Goal: Task Accomplishment & Management: Complete application form

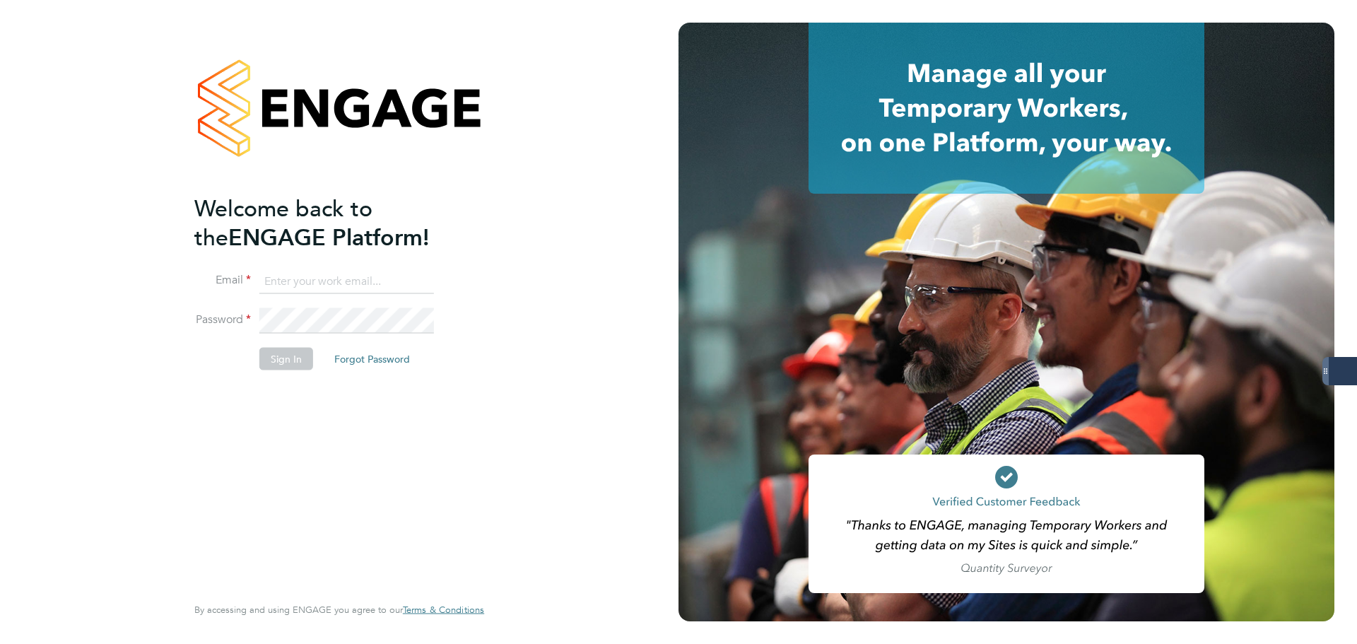
type input "samantha.dix@servicecare.org.uk"
click at [278, 363] on button "Sign In" at bounding box center [286, 359] width 54 height 23
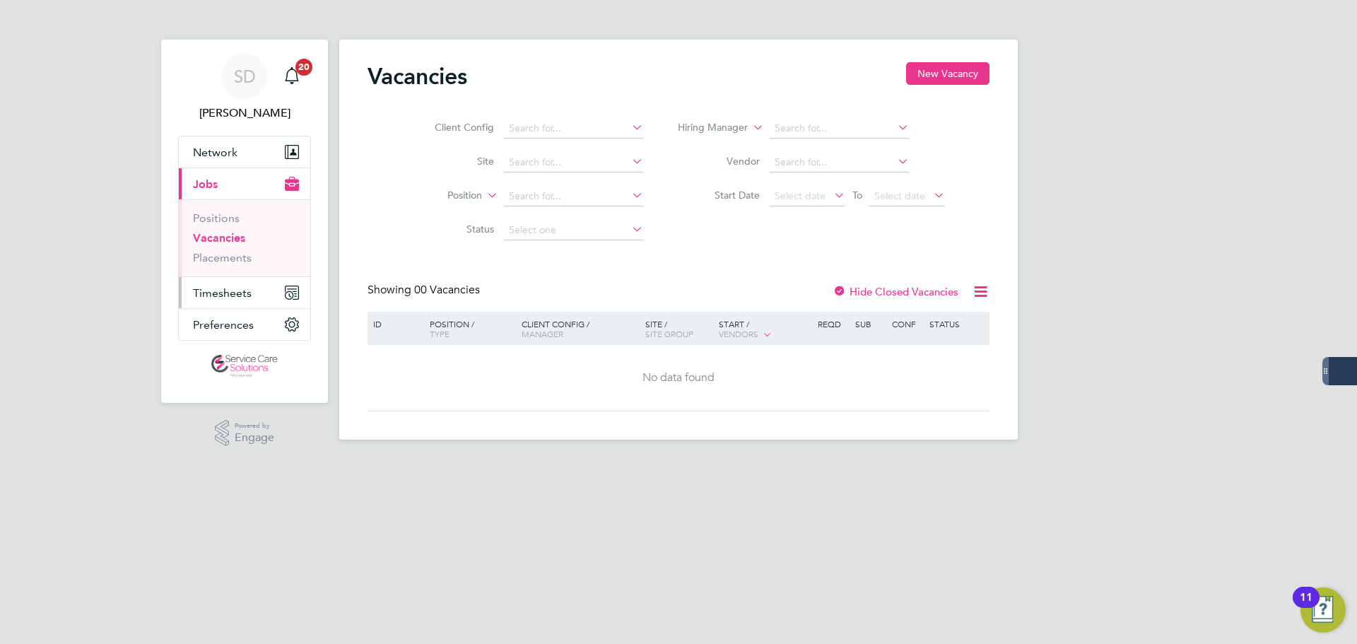
click at [219, 288] on span "Timesheets" at bounding box center [222, 292] width 59 height 13
click at [233, 295] on span "Timesheets" at bounding box center [222, 292] width 59 height 13
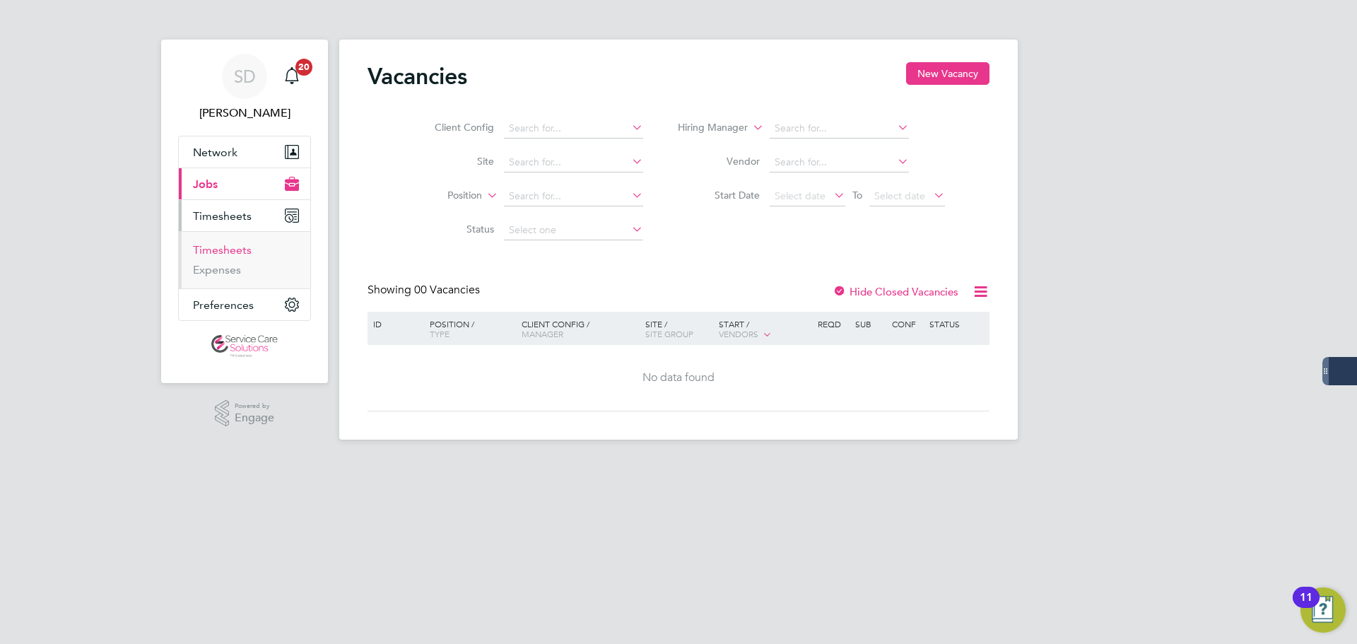
click at [219, 249] on link "Timesheets" at bounding box center [222, 249] width 59 height 13
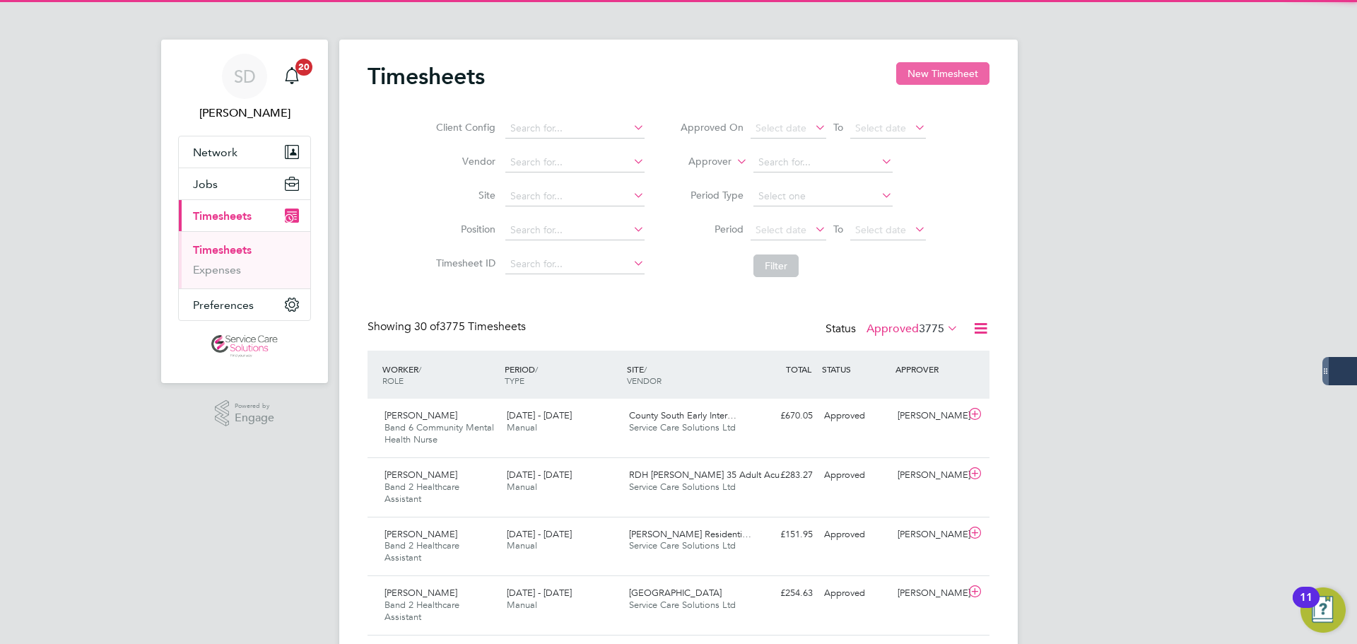
click at [922, 69] on button "New Timesheet" at bounding box center [942, 73] width 93 height 23
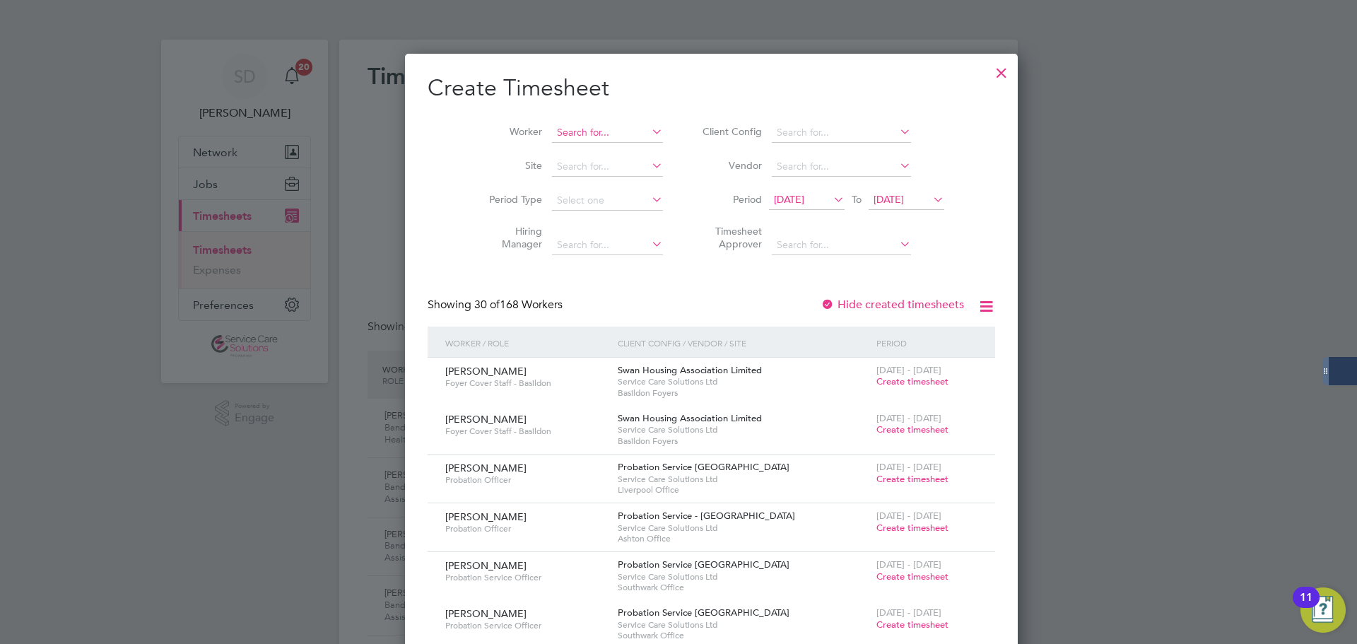
click at [552, 140] on input at bounding box center [607, 133] width 111 height 20
click at [563, 164] on li "Hakeem Ajayi" at bounding box center [583, 170] width 131 height 19
type input "[PERSON_NAME]"
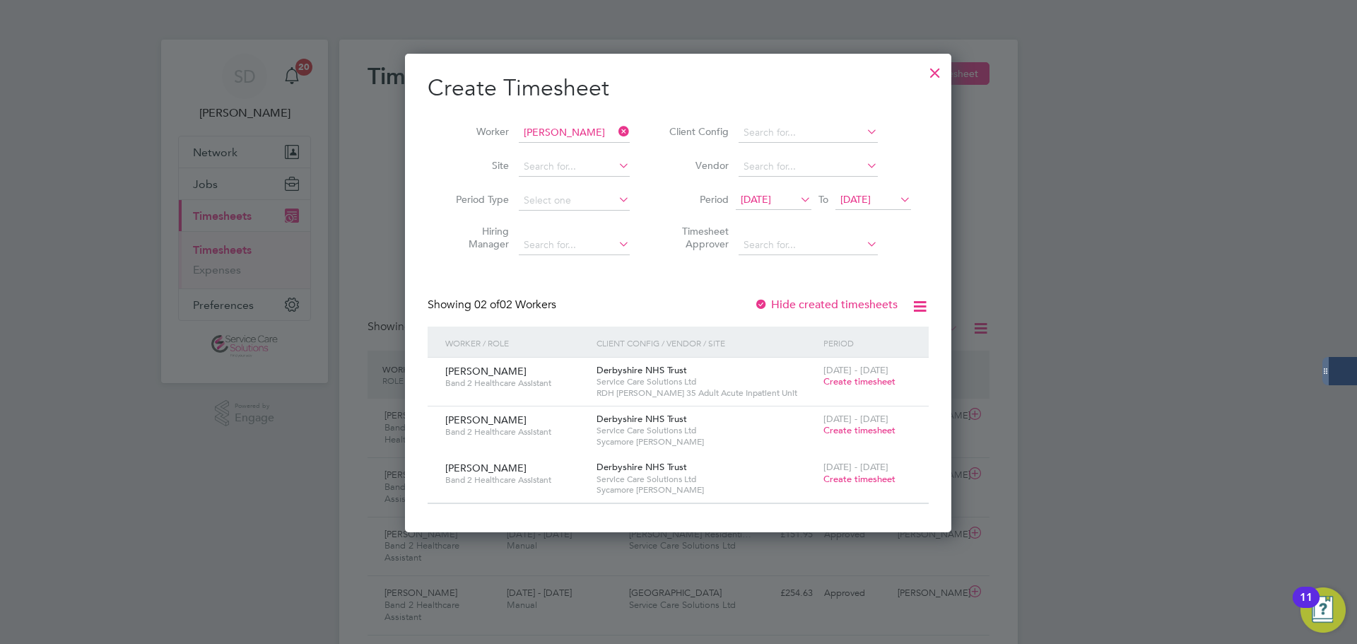
click at [850, 377] on span "Create timesheet" at bounding box center [859, 381] width 72 height 12
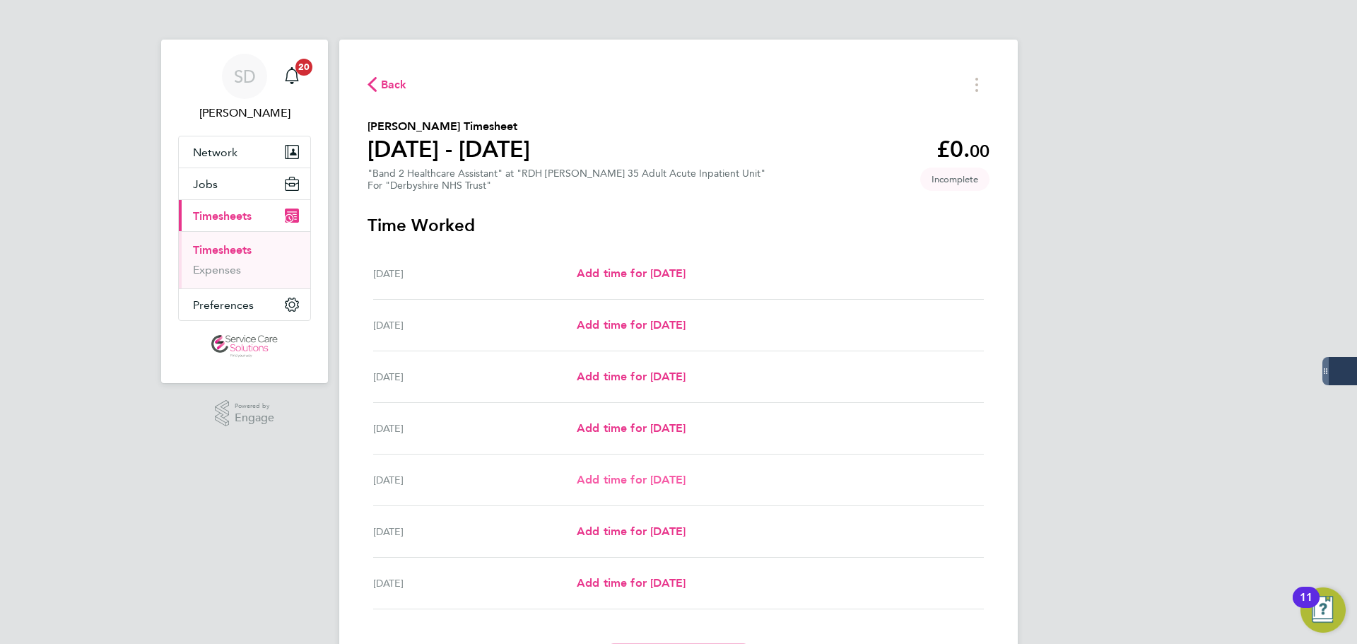
click at [601, 476] on span "Add time for [DATE]" at bounding box center [631, 479] width 109 height 13
select select "30"
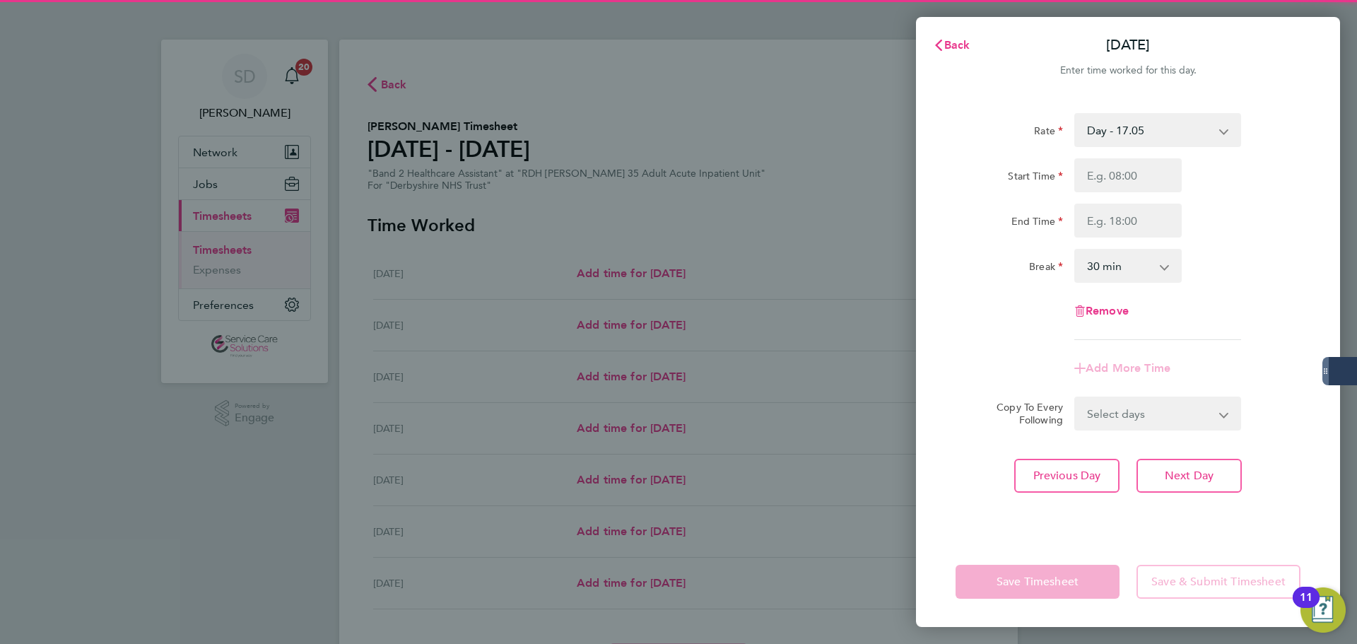
click at [1110, 134] on select "Day - 17.05 Sunday/Bank Holiday - 30.86 Sun/BH (BG+10%) - 33.95 Day (BG+10%) - …" at bounding box center [1149, 130] width 147 height 31
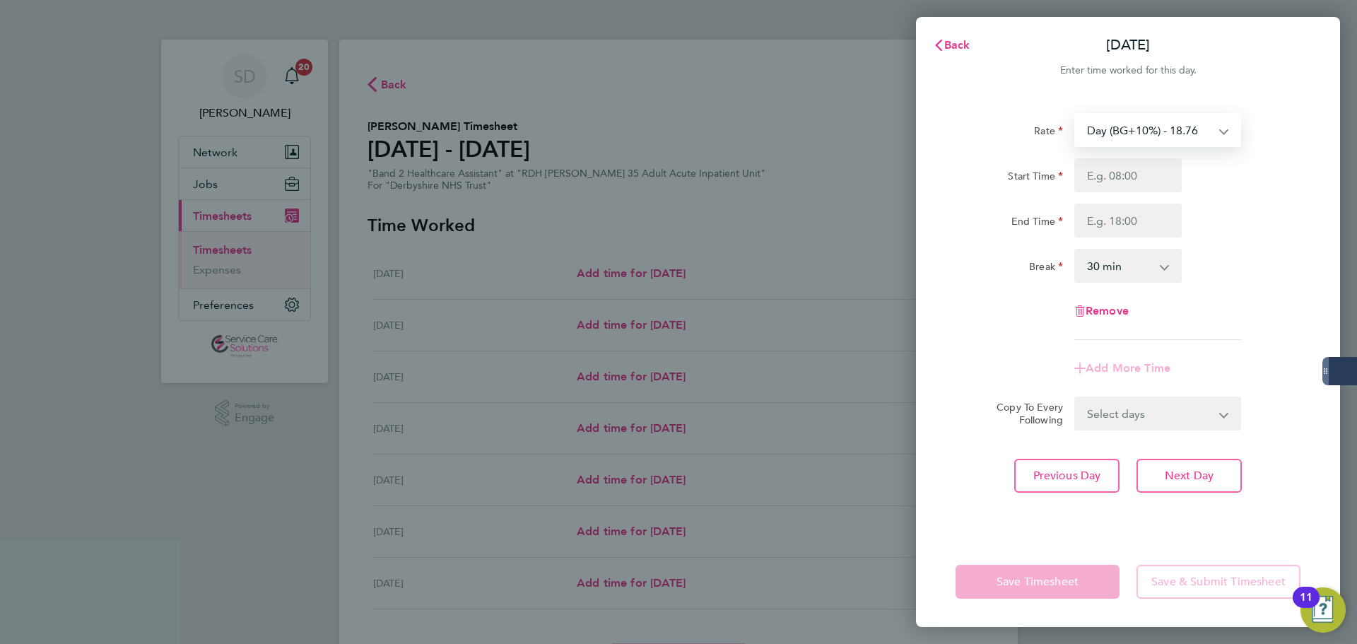
select select "30"
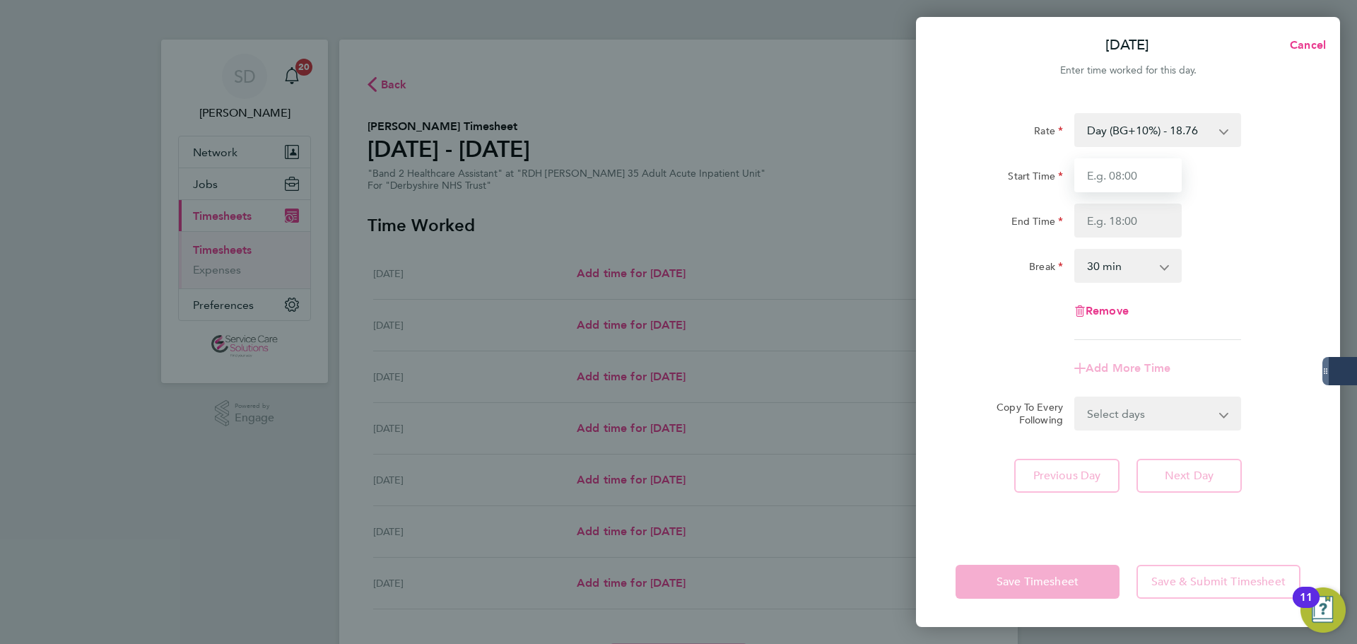
click at [1110, 174] on input "Start Time" at bounding box center [1127, 175] width 107 height 34
type input "14:00"
click at [1118, 213] on input "End Time" at bounding box center [1127, 221] width 107 height 34
type input "20:00"
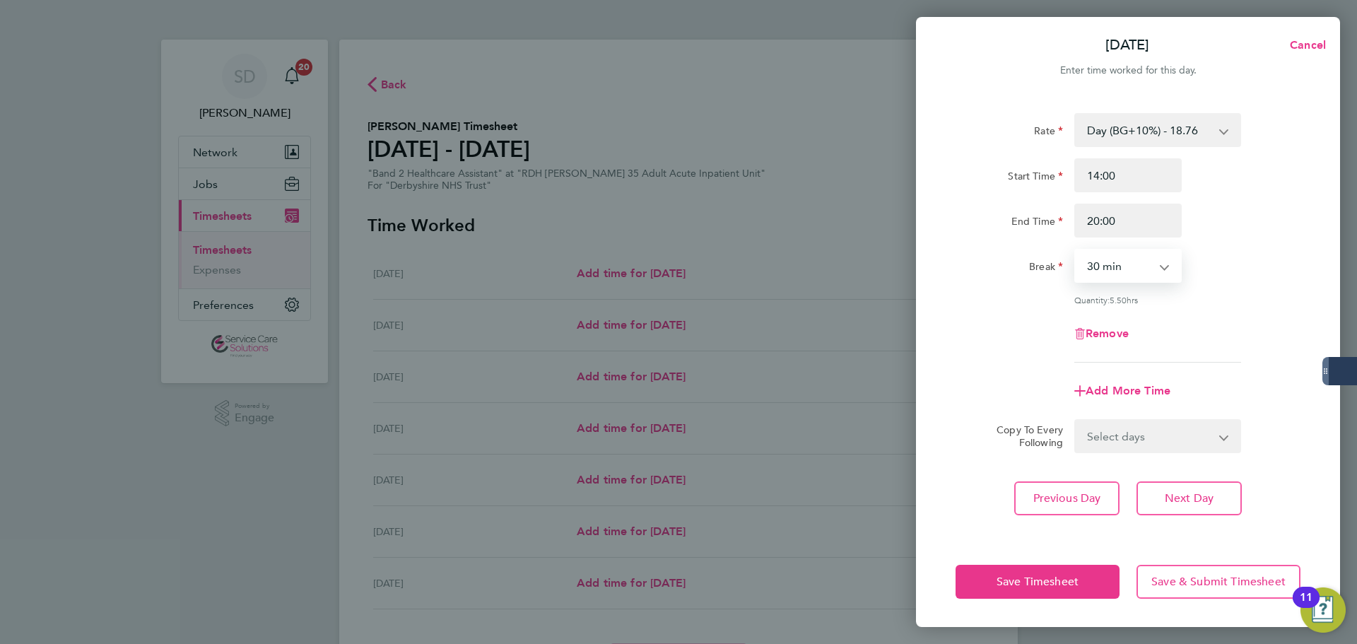
drag, startPoint x: 1120, startPoint y: 263, endPoint x: 1119, endPoint y: 277, distance: 14.2
click at [1120, 263] on select "0 min 15 min 30 min 45 min 60 min 75 min 90 min" at bounding box center [1120, 265] width 88 height 31
select select "0"
click at [1076, 250] on select "0 min 15 min 30 min 45 min 60 min 75 min 90 min" at bounding box center [1120, 265] width 88 height 31
click at [854, 370] on div "Fri 29 Aug Cancel Enter time worked for this day. Rate Day (BG+10%) - 18.76 Day…" at bounding box center [678, 322] width 1357 height 644
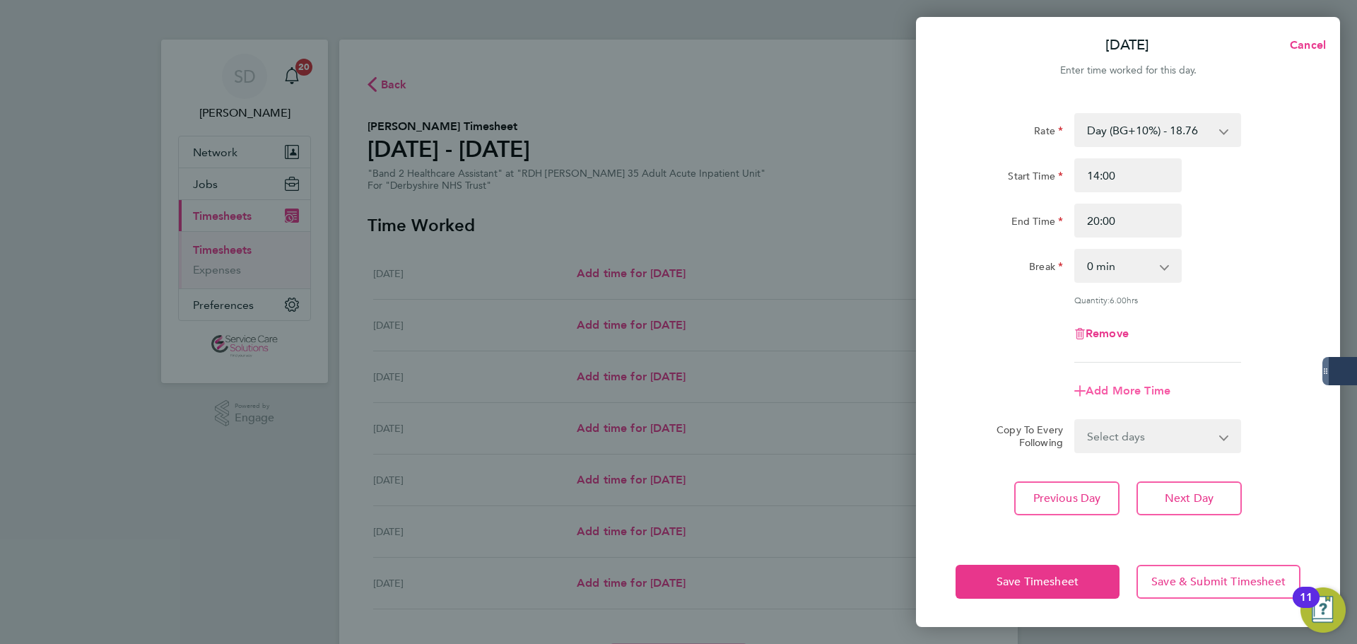
click at [1126, 384] on span "Add More Time" at bounding box center [1128, 390] width 85 height 13
select select "null"
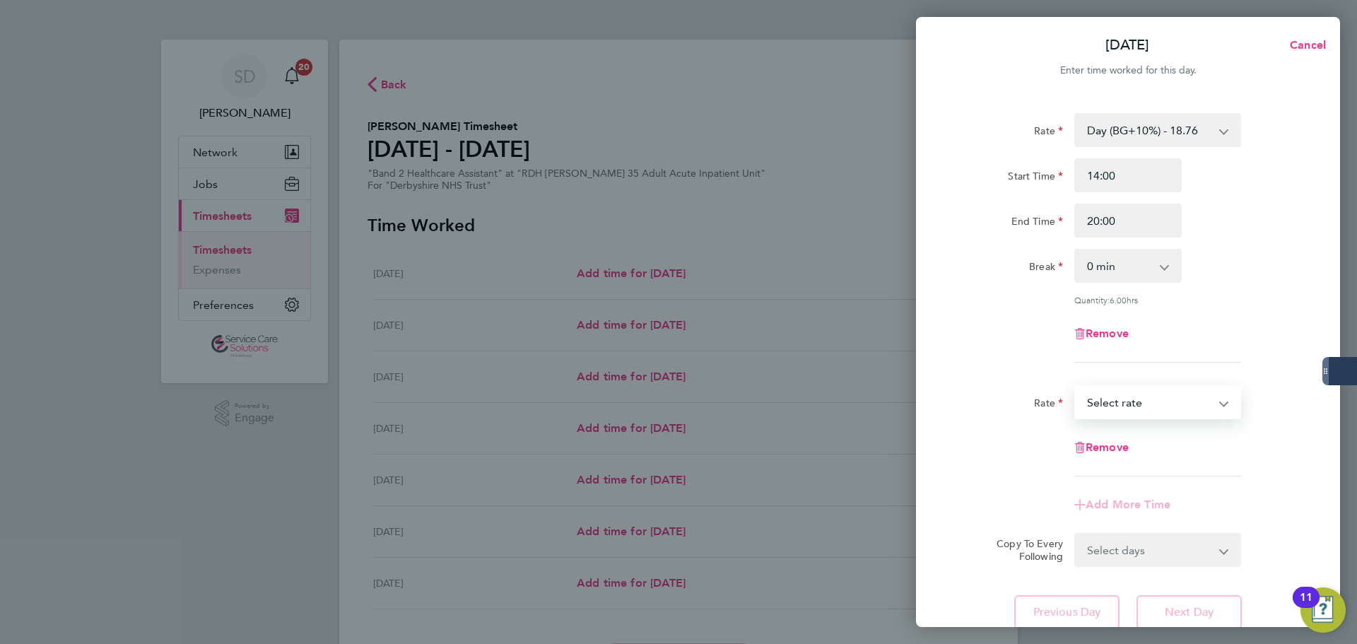
click at [1120, 400] on select "Day - 17.05 Sunday/Bank Holiday - 30.86 Sun/BH (BG+10%) - 33.95 Day (BG+10%) - …" at bounding box center [1149, 402] width 147 height 31
select select "30"
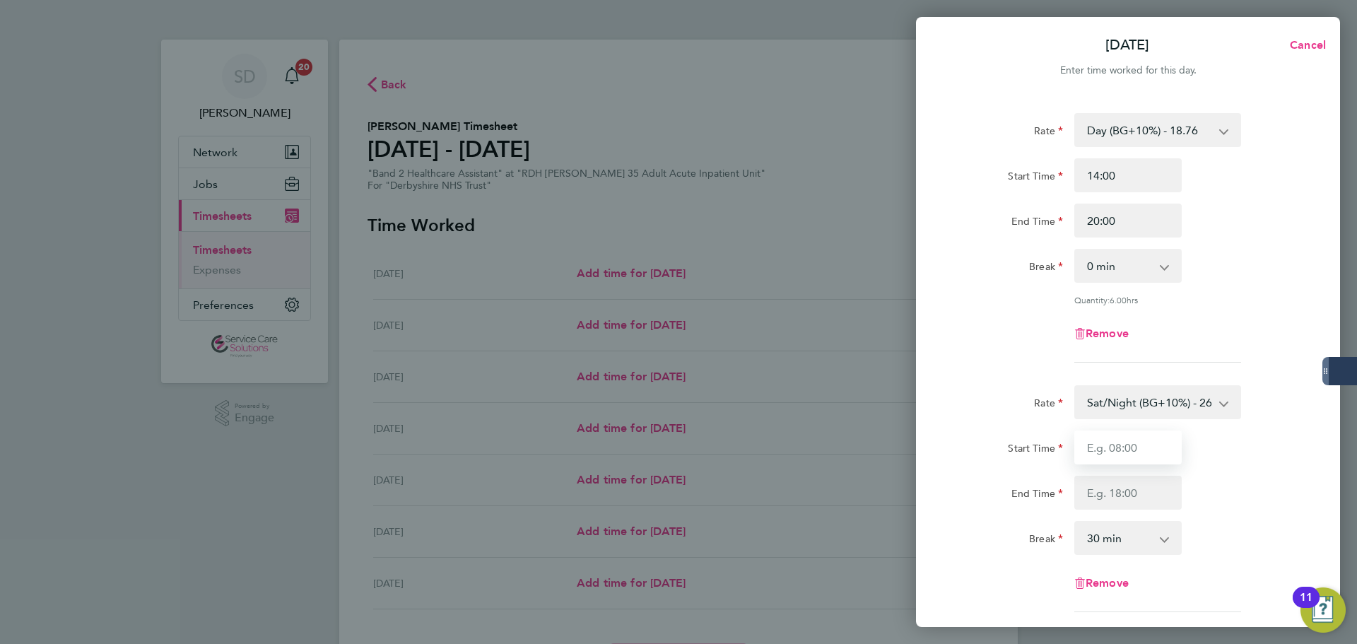
click at [1104, 442] on input "Start Time" at bounding box center [1127, 447] width 107 height 34
type input "20:00"
click at [1110, 491] on input "End Time" at bounding box center [1127, 493] width 107 height 34
type input "21:30"
click at [1127, 532] on select "0 min 15 min 30 min 45 min 60 min 75 min" at bounding box center [1120, 537] width 88 height 31
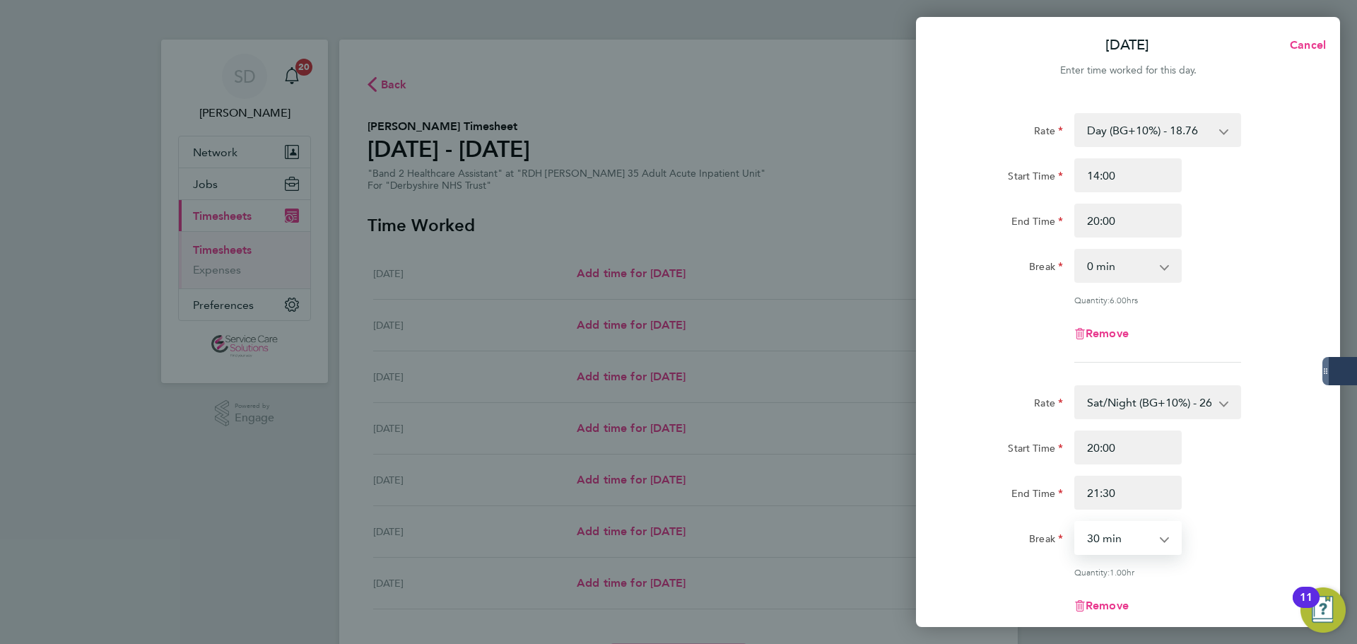
select select "0"
click at [1076, 522] on select "0 min 15 min 30 min 45 min 60 min 75 min" at bounding box center [1120, 537] width 88 height 31
click at [1033, 346] on div "Remove" at bounding box center [1128, 334] width 356 height 34
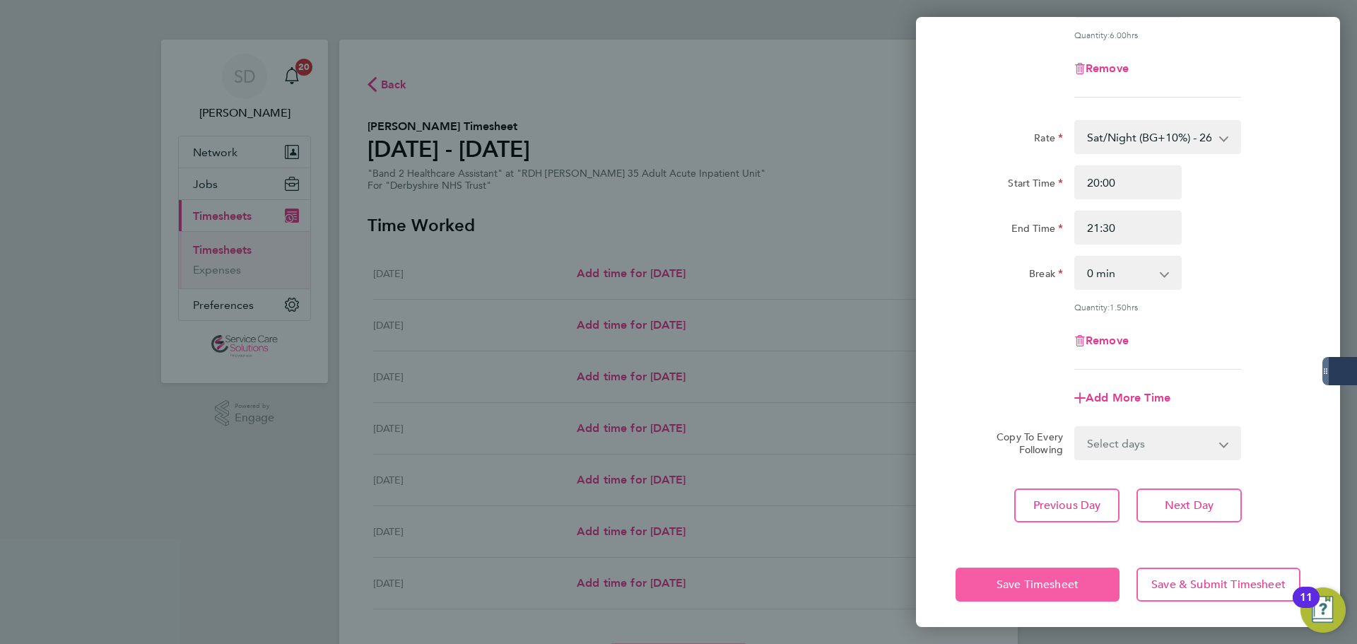
click at [1009, 579] on span "Save Timesheet" at bounding box center [1038, 584] width 82 height 14
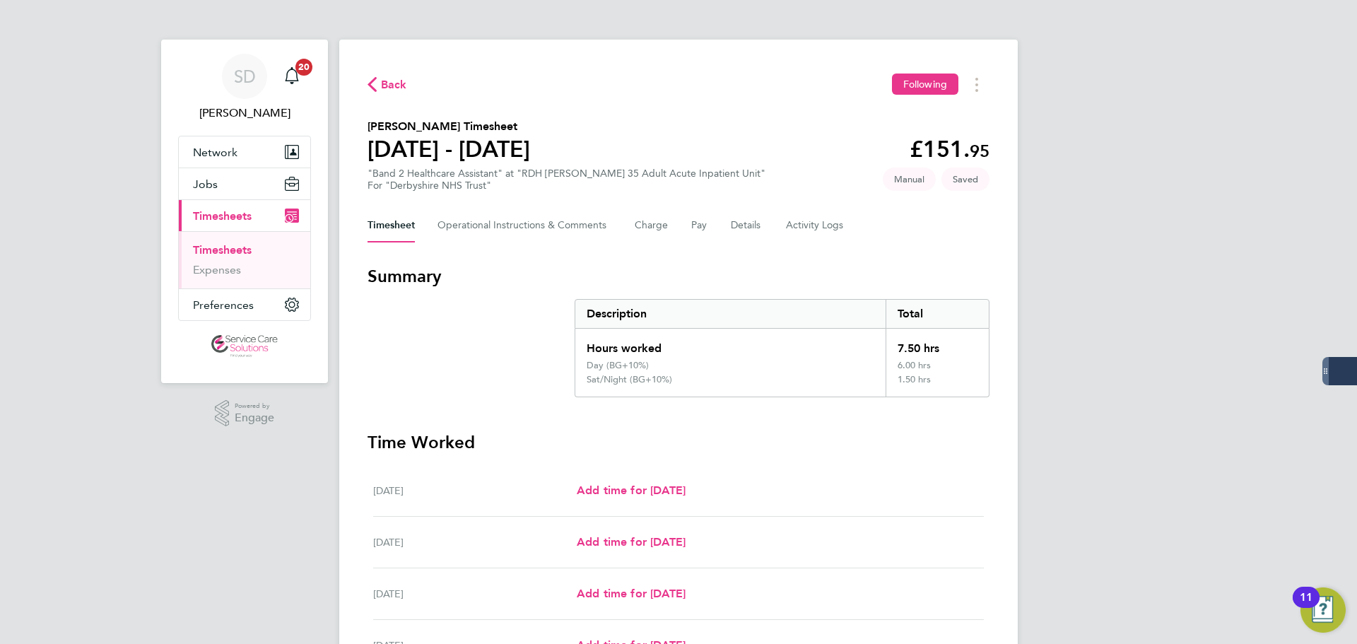
click at [380, 335] on section "Summary Description Total Hours worked 7.50 hrs Day (BG+10%) 6.00 hrs Sat/Night…" at bounding box center [679, 331] width 622 height 132
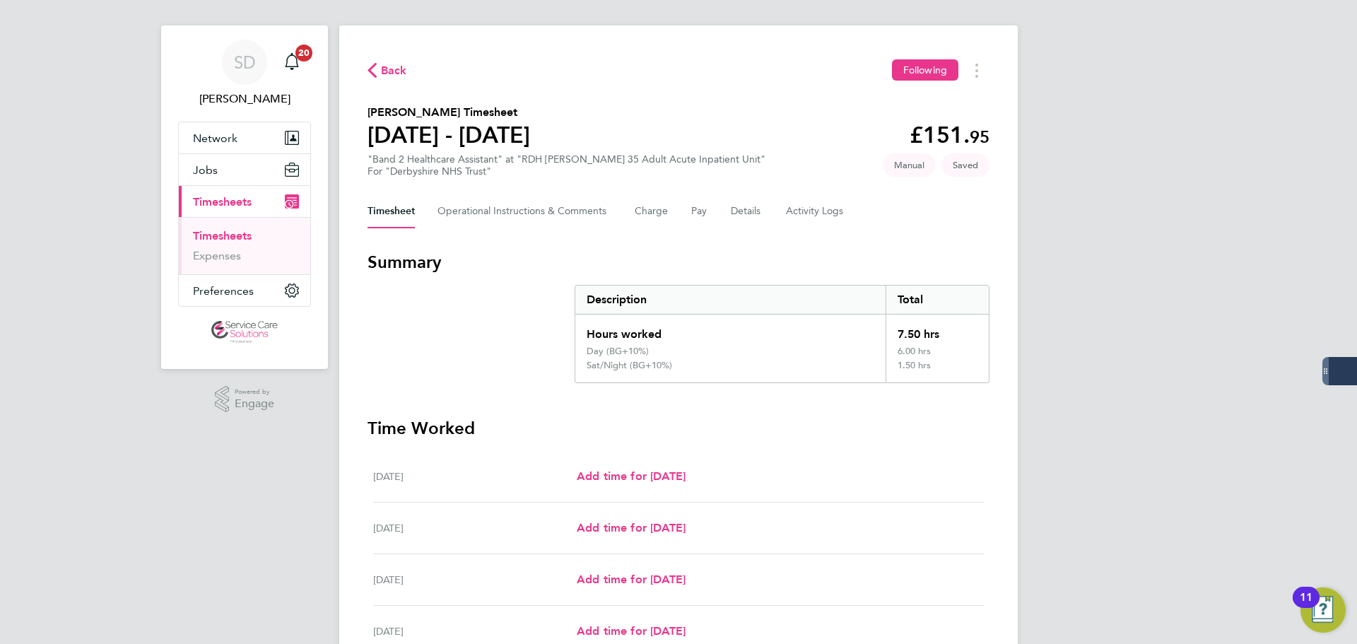
scroll to position [369, 0]
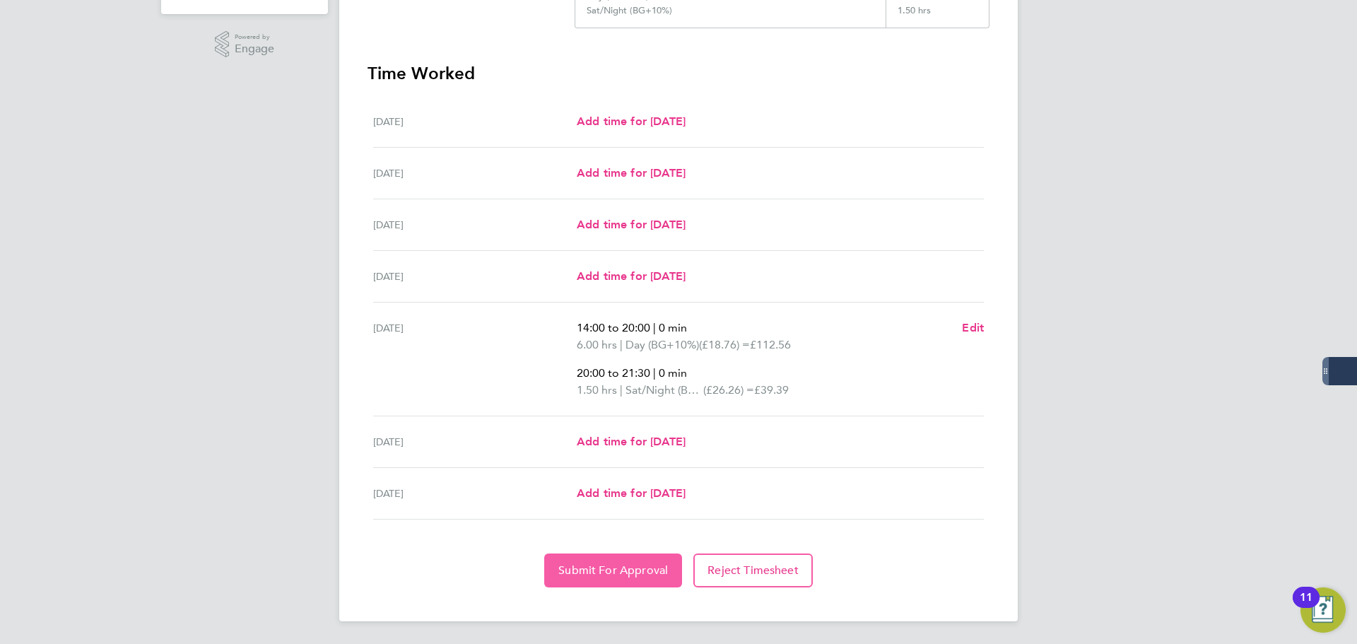
drag, startPoint x: 572, startPoint y: 565, endPoint x: 546, endPoint y: 547, distance: 31.0
click at [572, 564] on span "Submit For Approval" at bounding box center [613, 570] width 110 height 14
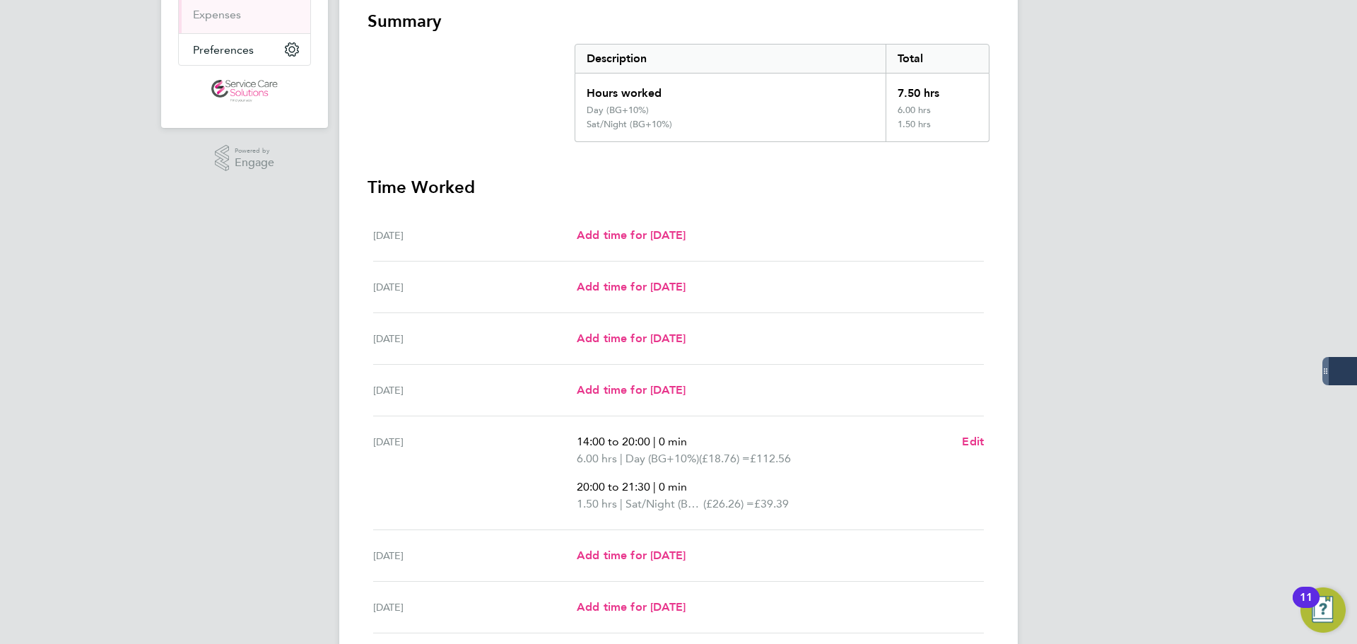
scroll to position [86, 0]
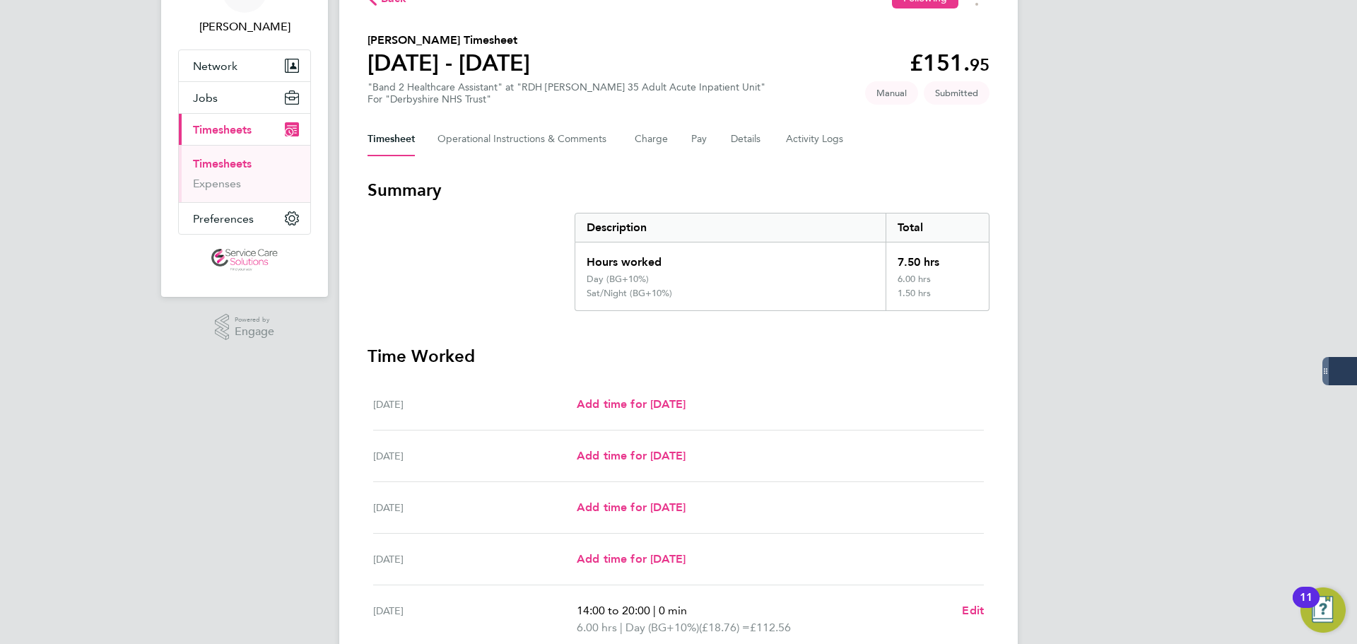
click at [239, 156] on ul "Timesheets Expenses" at bounding box center [244, 173] width 131 height 57
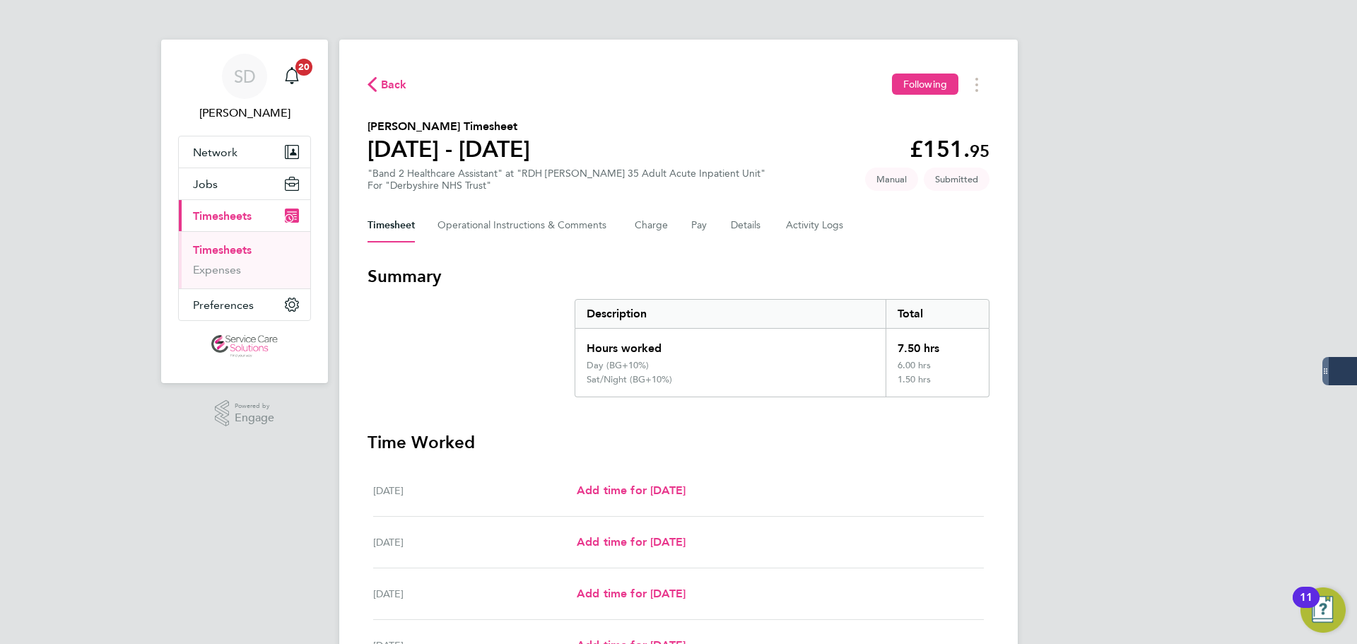
click at [216, 246] on link "Timesheets" at bounding box center [222, 249] width 59 height 13
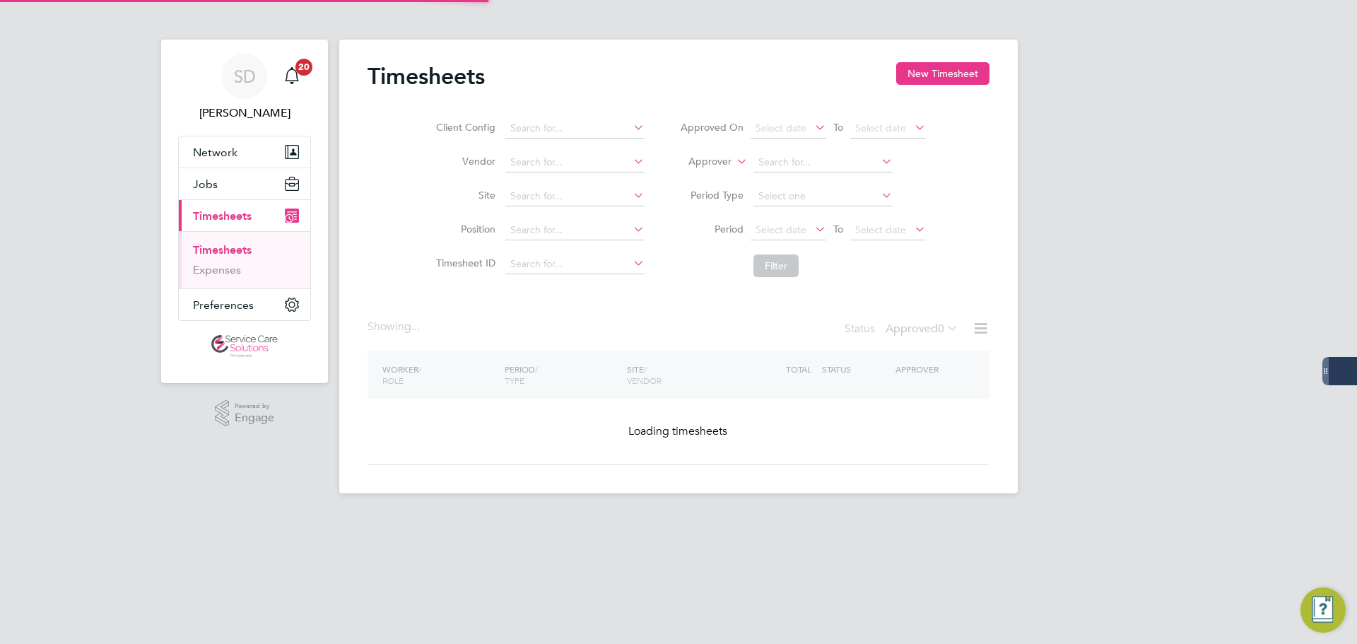
drag, startPoint x: 920, startPoint y: 74, endPoint x: 876, endPoint y: 83, distance: 44.8
click at [920, 74] on button "New Timesheet" at bounding box center [942, 73] width 93 height 23
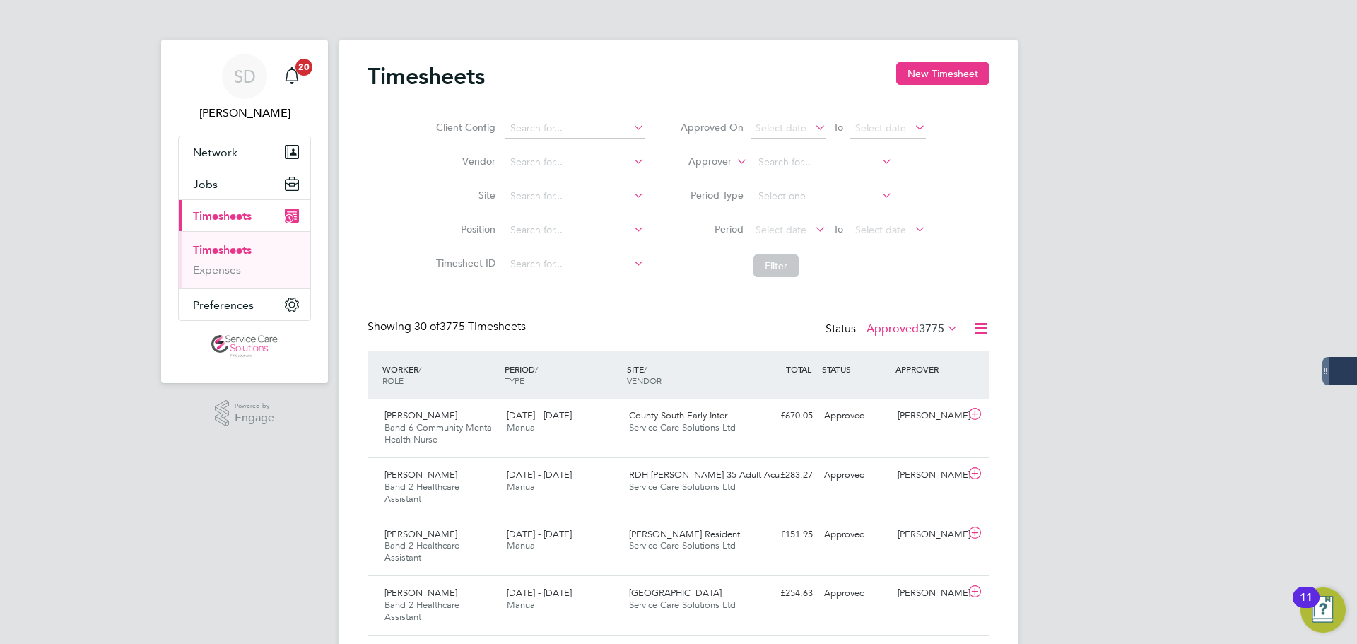
scroll to position [47, 123]
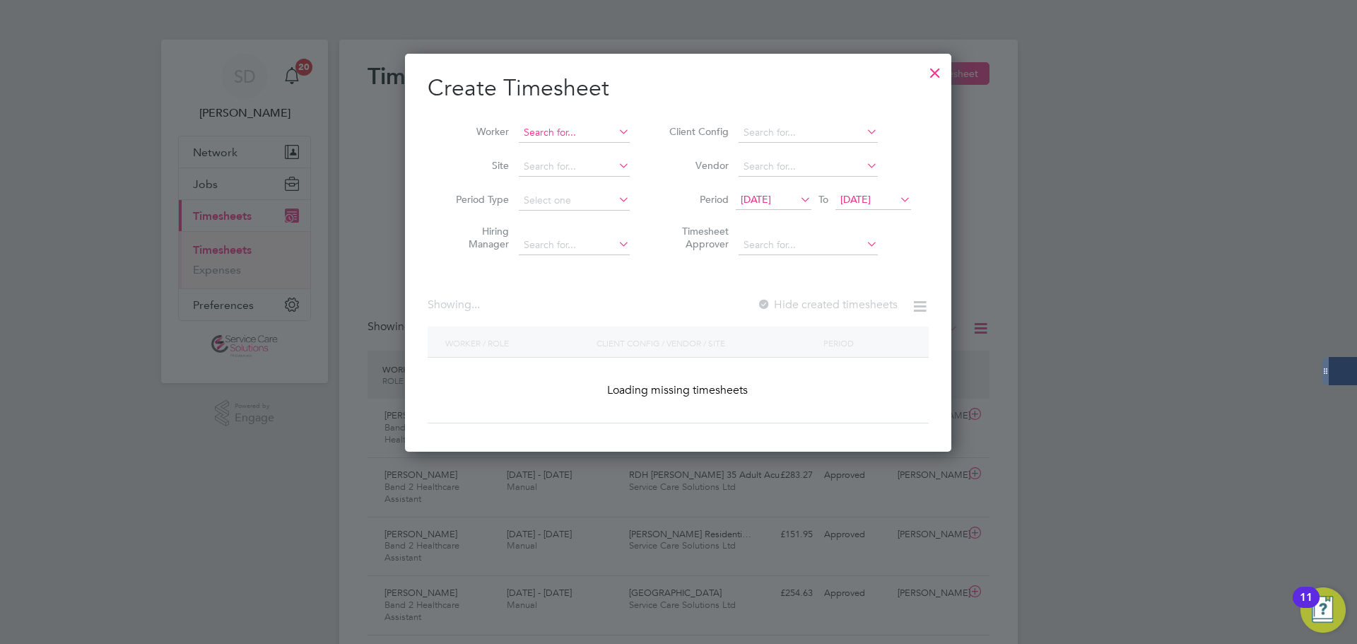
click at [555, 140] on input at bounding box center [574, 133] width 111 height 20
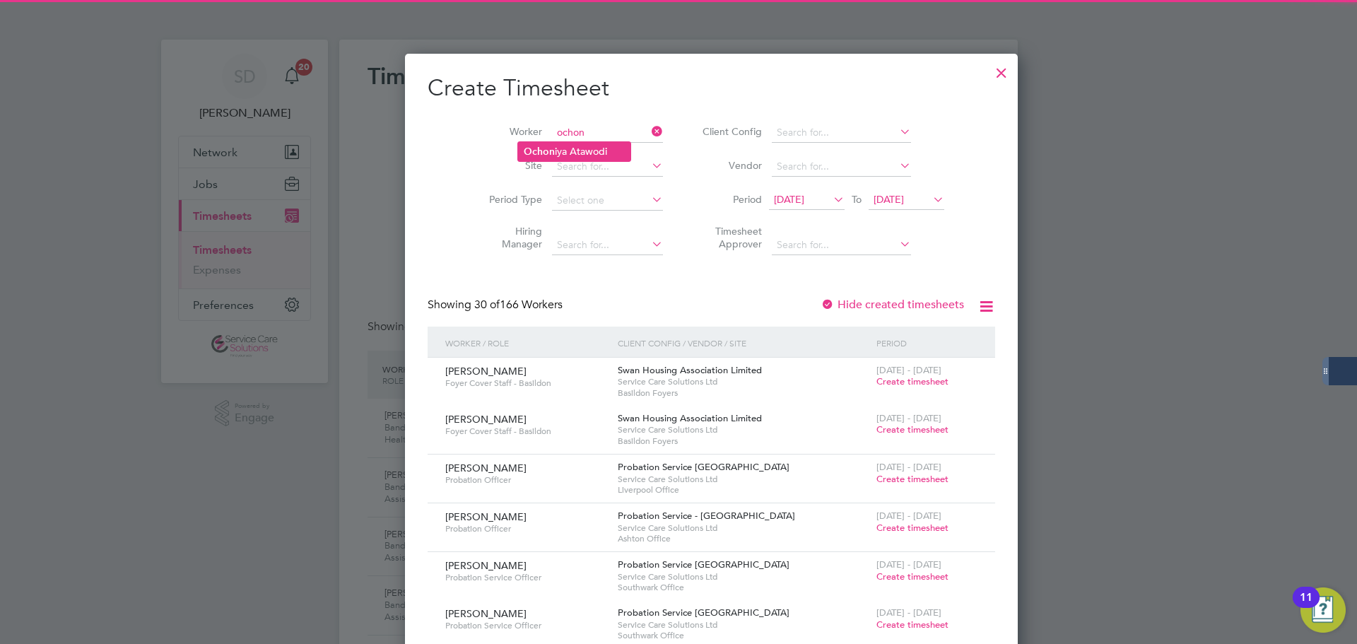
click at [559, 147] on li "Ochon iya Atawodi" at bounding box center [574, 151] width 112 height 19
type input "[PERSON_NAME]"
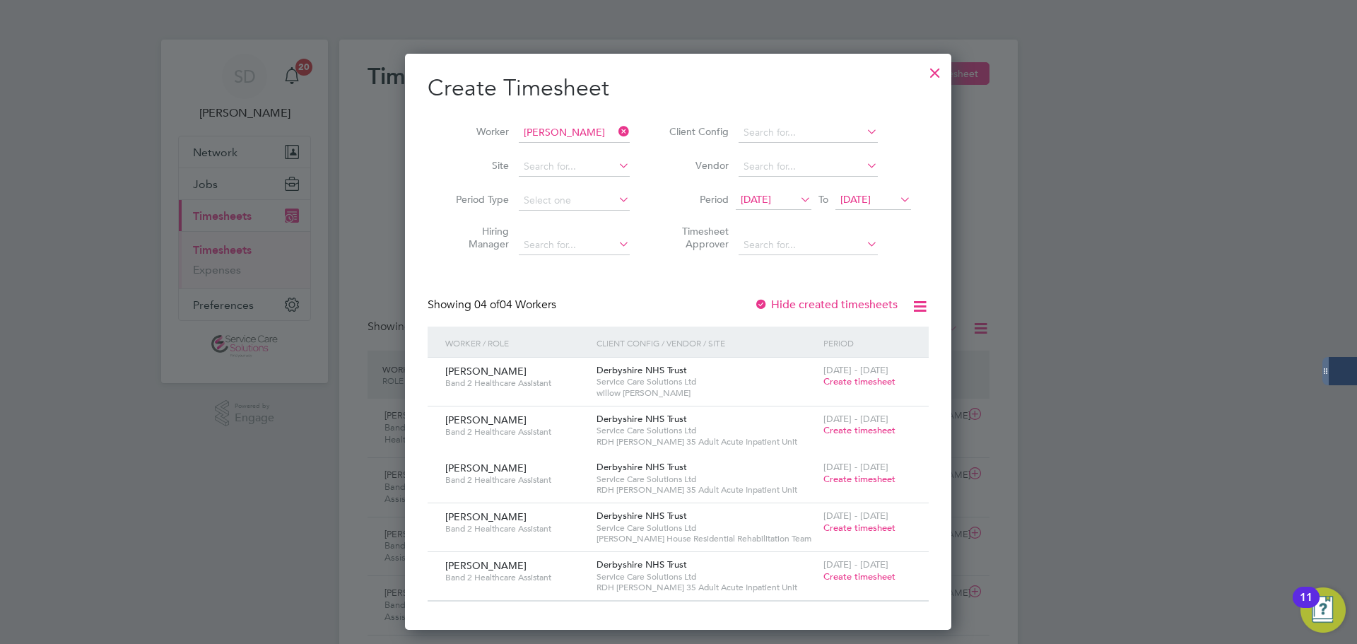
click at [852, 573] on span "Create timesheet" at bounding box center [859, 576] width 72 height 12
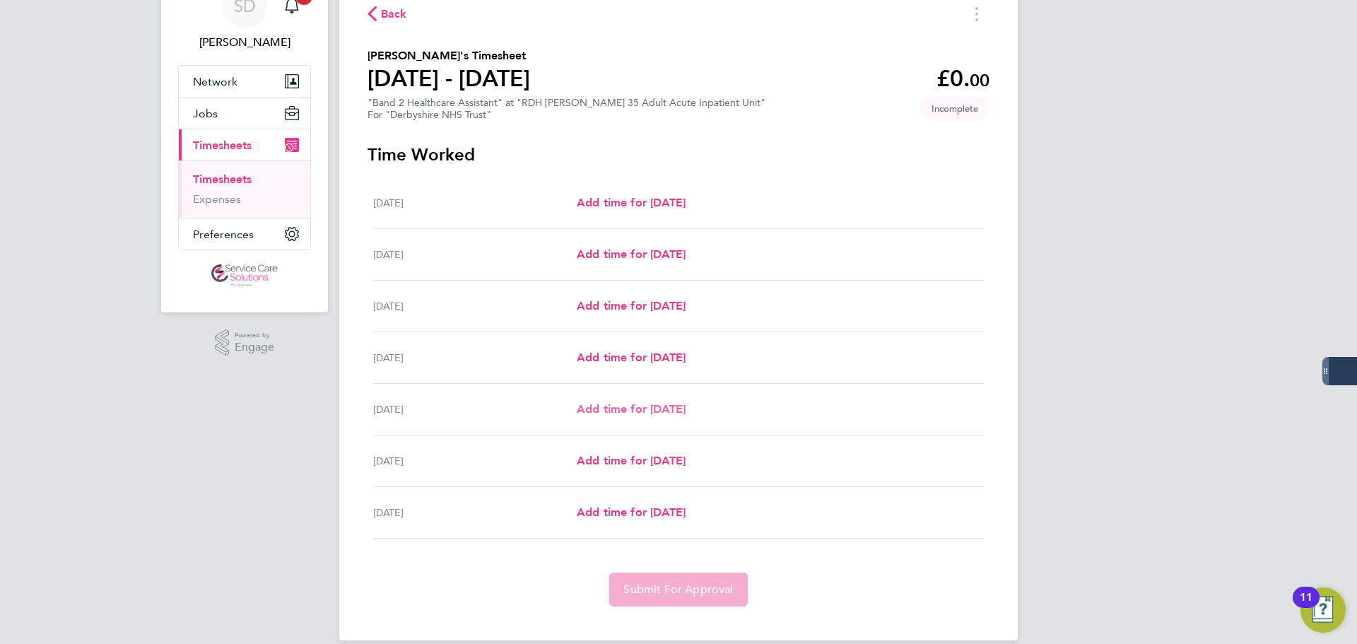
click at [605, 414] on span "Add time for [DATE]" at bounding box center [631, 408] width 109 height 13
select select "30"
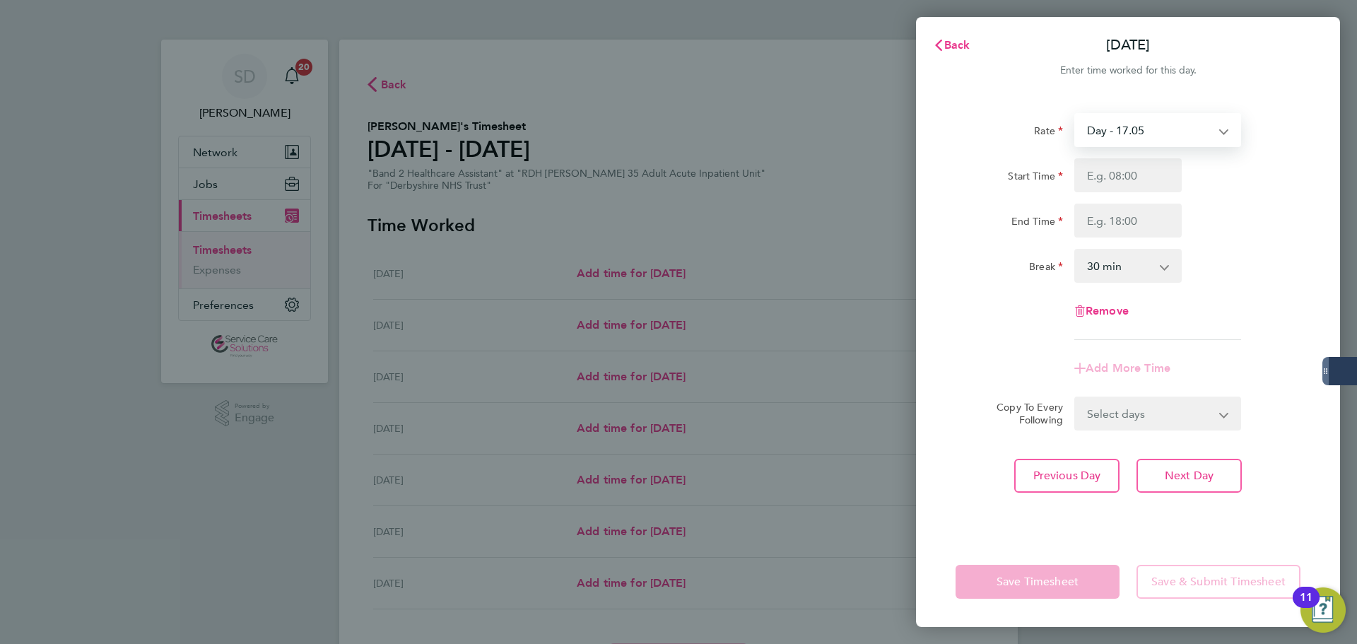
click at [1117, 131] on select "Day - 17.05 Sunday/Bank Holiday - 30.86 Sun/BH (BG+10%) - 33.95 Day (BG+10%) - …" at bounding box center [1149, 130] width 147 height 31
select select "30"
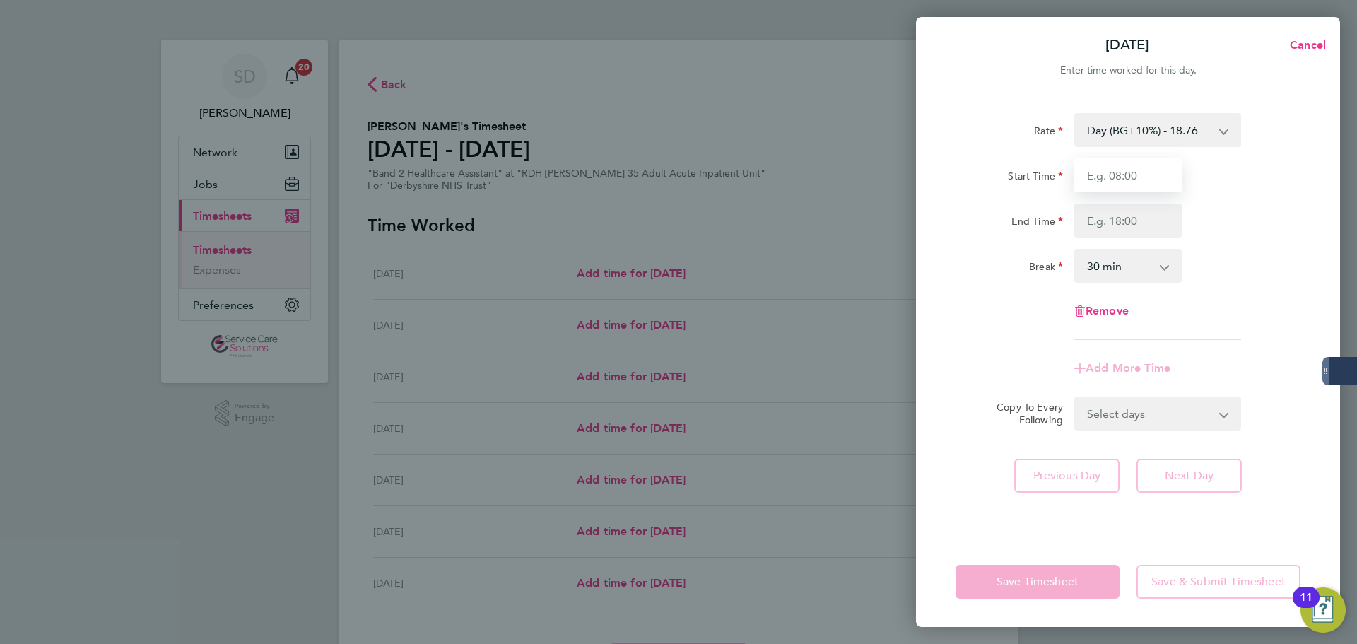
click at [1119, 177] on input "Start Time" at bounding box center [1127, 175] width 107 height 34
type input "07:00"
click at [1107, 211] on input "End Time" at bounding box center [1127, 221] width 107 height 34
type input "20:00"
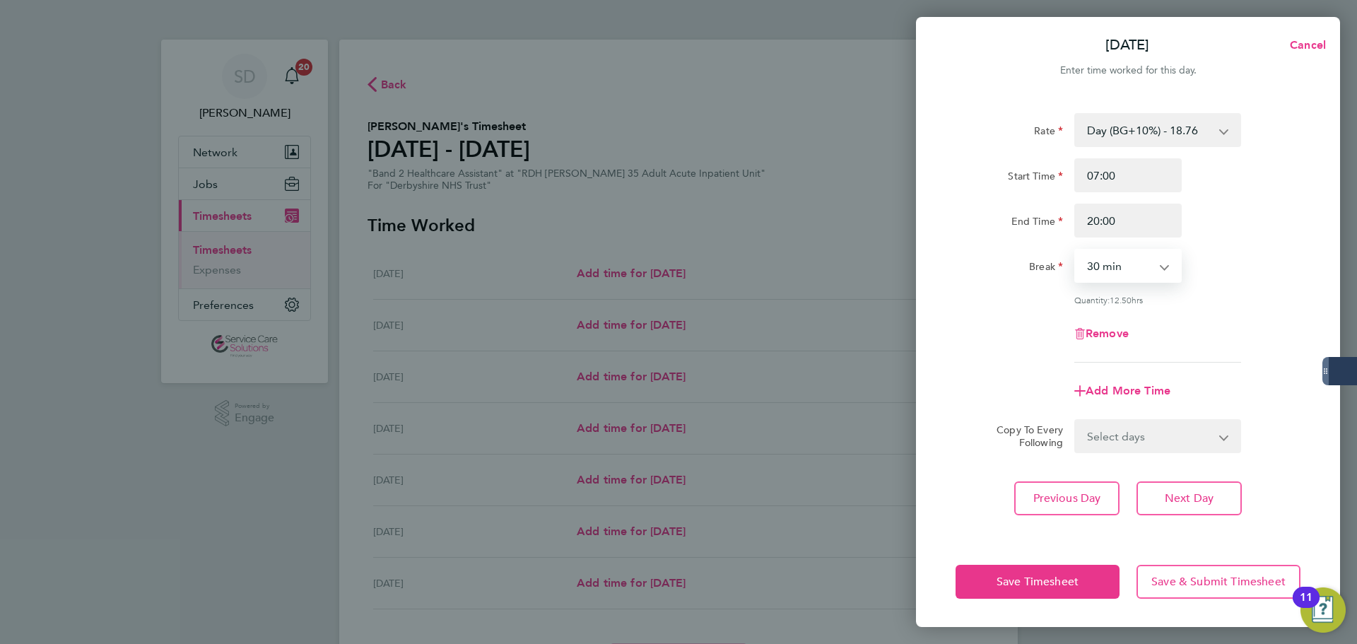
click at [1097, 266] on select "0 min 15 min 30 min 45 min 60 min 75 min 90 min" at bounding box center [1120, 265] width 88 height 31
select select "0"
click at [1076, 250] on select "0 min 15 min 30 min 45 min 60 min 75 min 90 min" at bounding box center [1120, 265] width 88 height 31
click at [1021, 330] on div "Remove" at bounding box center [1128, 334] width 356 height 34
click at [1110, 377] on div "Add More Time" at bounding box center [1128, 391] width 119 height 34
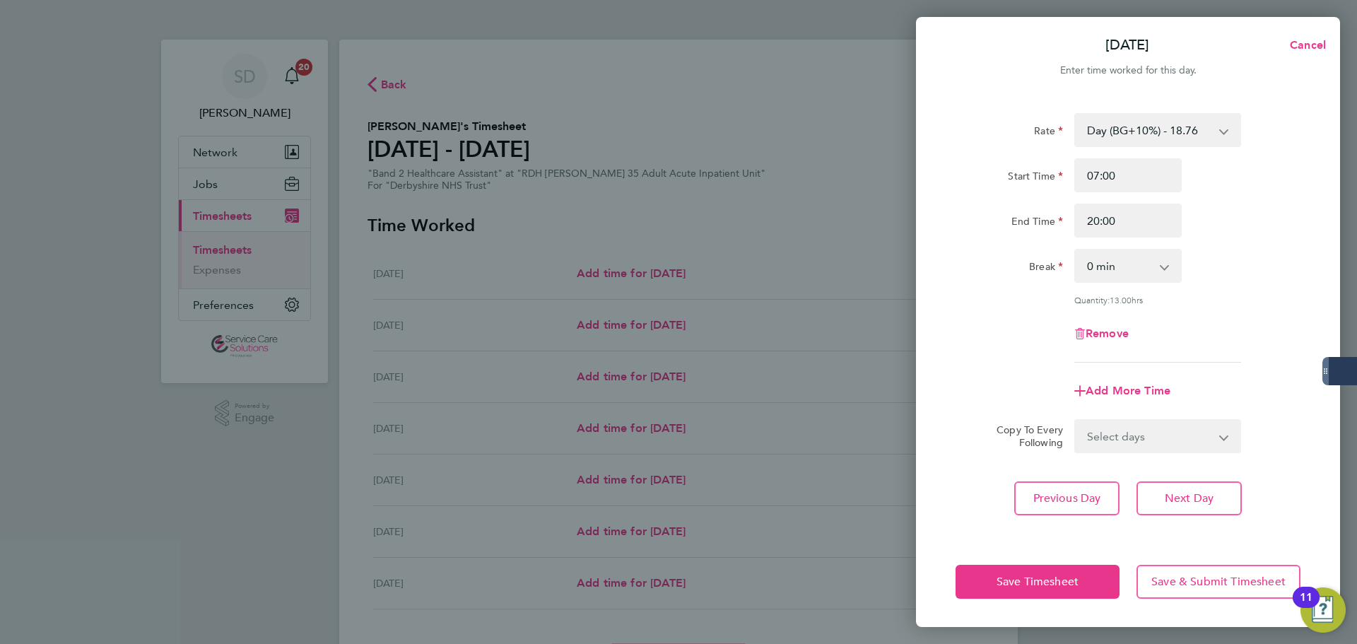
click at [1113, 379] on div "Add More Time" at bounding box center [1128, 391] width 119 height 34
click at [1120, 394] on span "Add More Time" at bounding box center [1128, 390] width 85 height 13
select select "null"
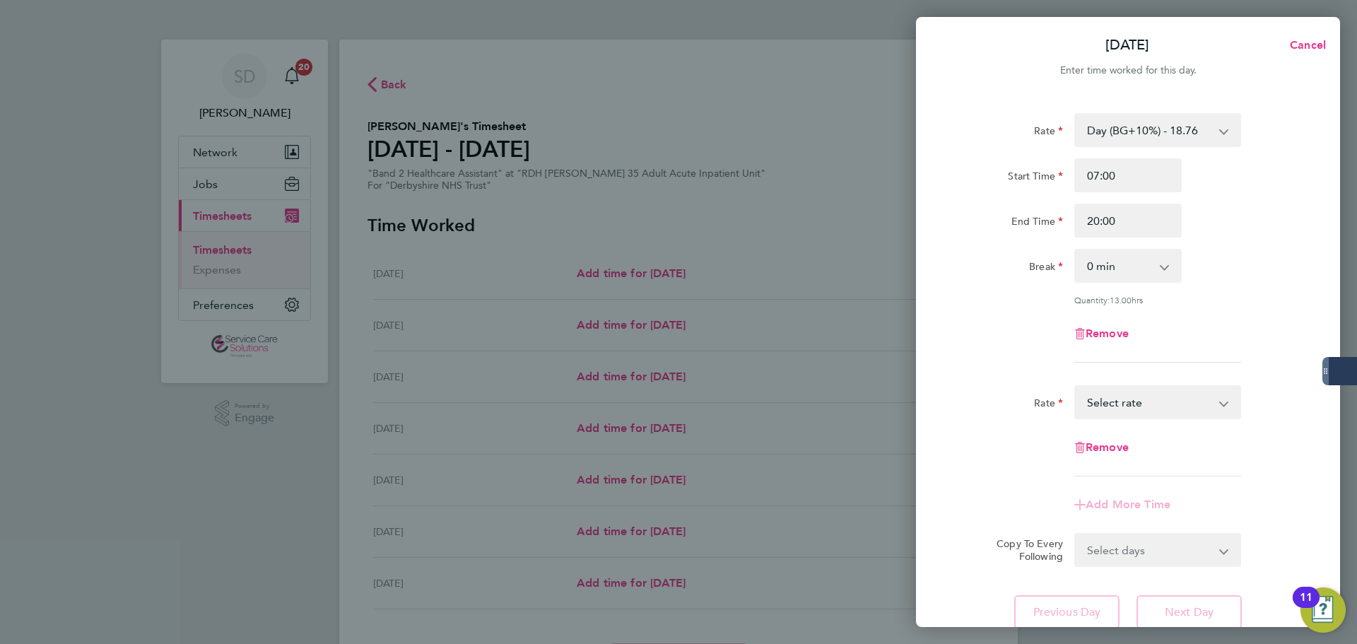
click at [1132, 406] on select "Day - 17.05 Sunday/Bank Holiday - 30.86 Sun/BH (BG+10%) - 33.95 Day (BG+10%) - …" at bounding box center [1149, 402] width 147 height 31
select select "30"
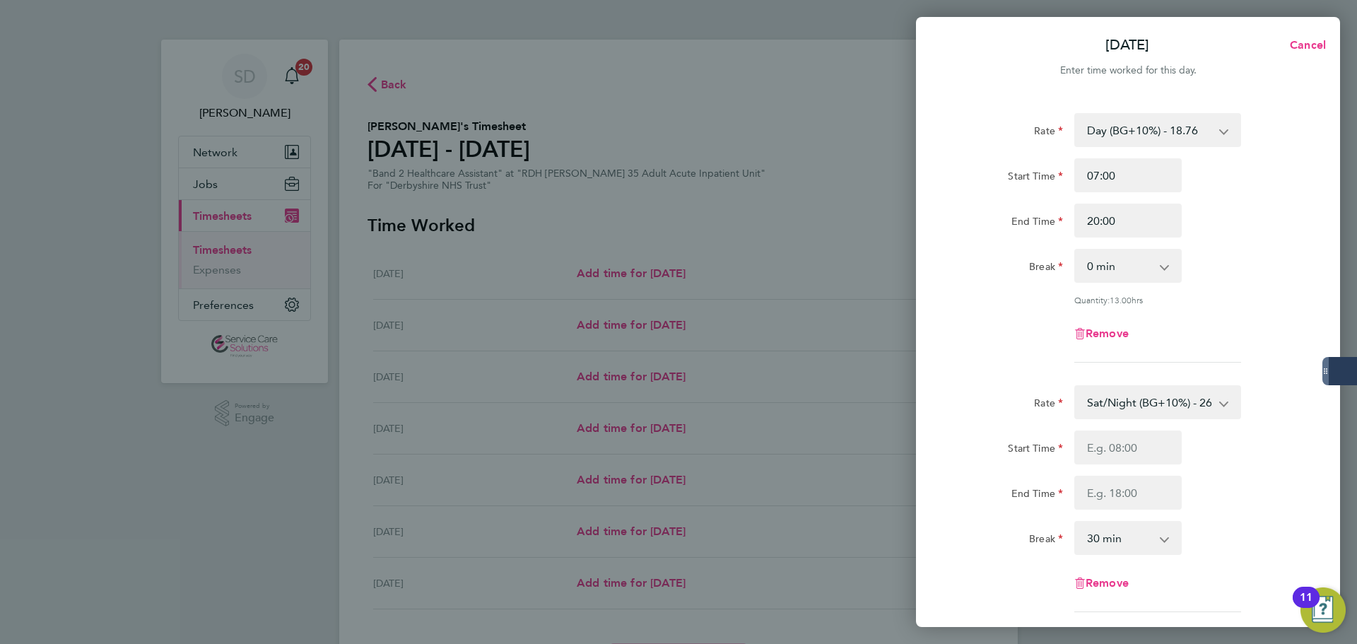
click at [990, 433] on div "Start Time" at bounding box center [1009, 444] width 107 height 28
click at [1101, 438] on input "Start Time" at bounding box center [1127, 447] width 107 height 34
type input "20:00"
click at [1119, 493] on input "End Time" at bounding box center [1127, 493] width 107 height 34
type input "21:30"
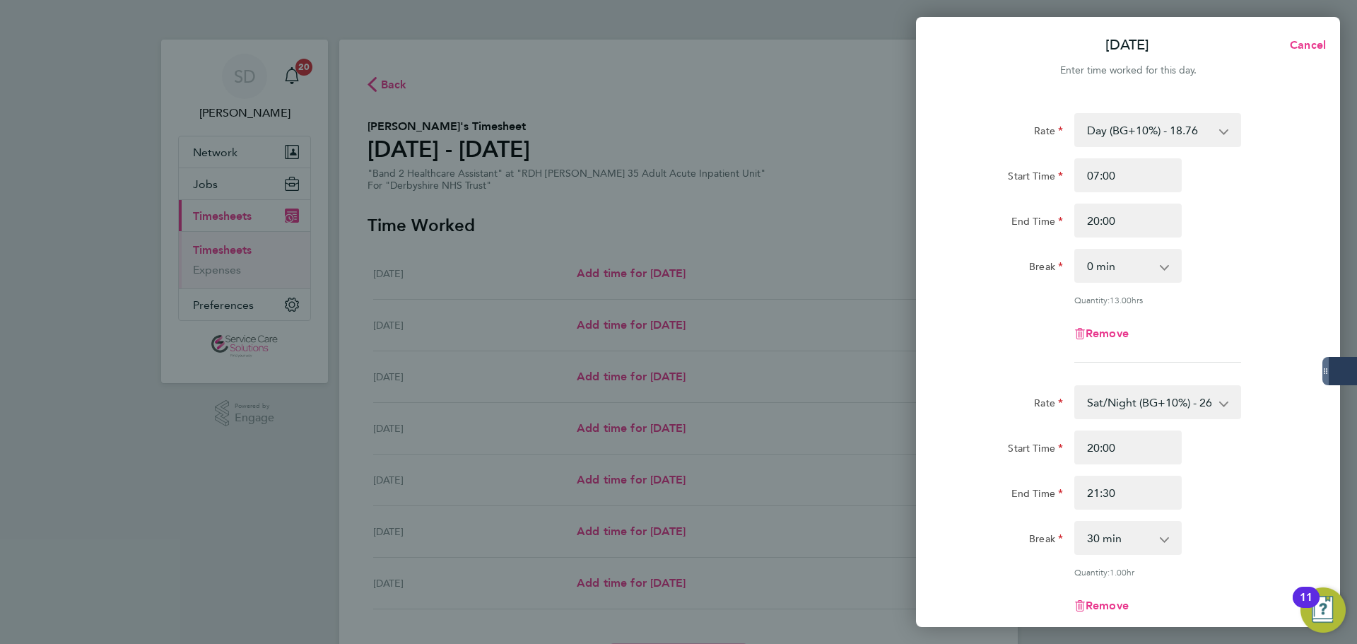
click at [1031, 390] on div "Rate" at bounding box center [1009, 399] width 107 height 28
drag, startPoint x: 1106, startPoint y: 542, endPoint x: 1106, endPoint y: 522, distance: 19.8
click at [1106, 542] on select "0 min 15 min 30 min 45 min 60 min 75 min" at bounding box center [1120, 537] width 88 height 31
select select "0"
click at [1076, 522] on select "0 min 15 min 30 min 45 min 60 min 75 min" at bounding box center [1120, 537] width 88 height 31
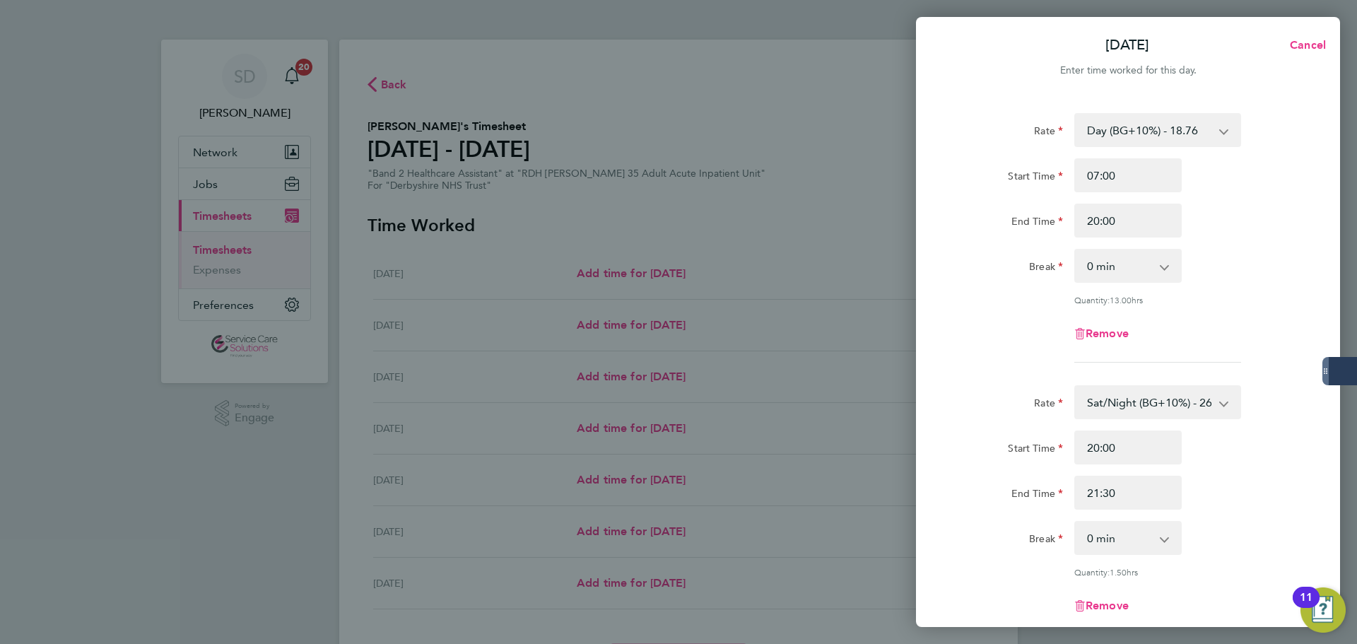
click at [1021, 360] on div "Rate Day (BG+10%) - 18.76 Day - 17.05 Sunday/Bank Holiday - 30.86 Sun/BH (BG+10…" at bounding box center [1128, 238] width 345 height 250
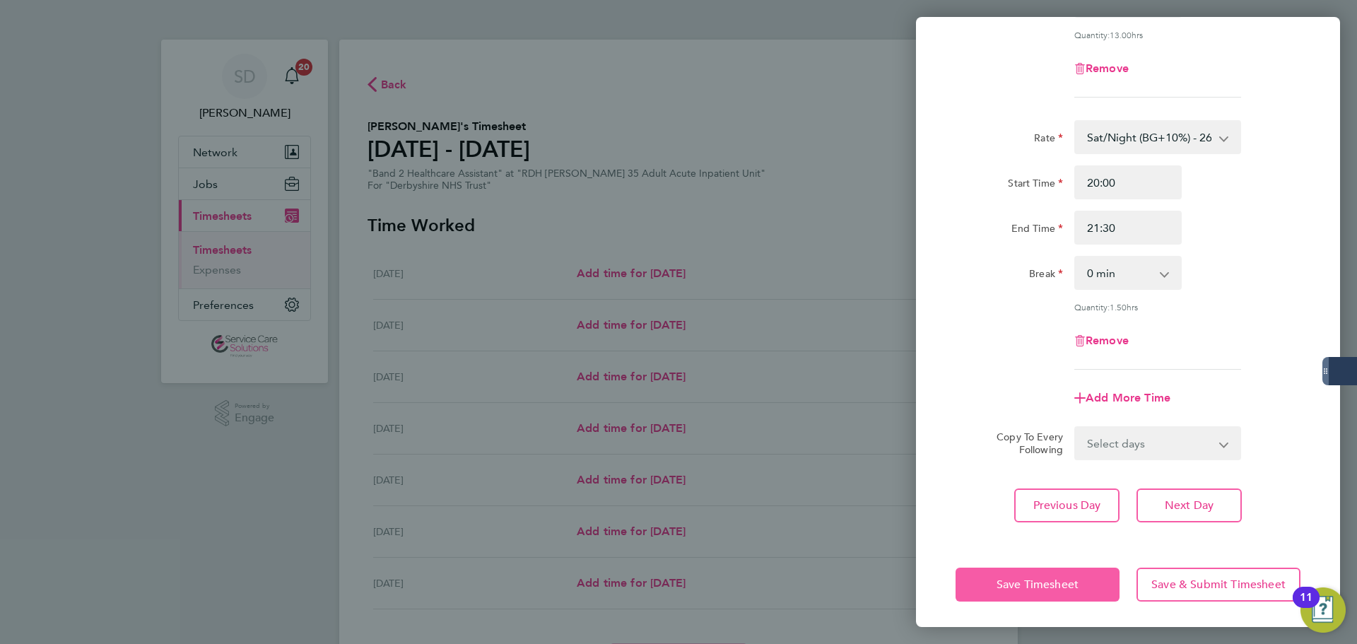
click at [1009, 574] on button "Save Timesheet" at bounding box center [1038, 585] width 164 height 34
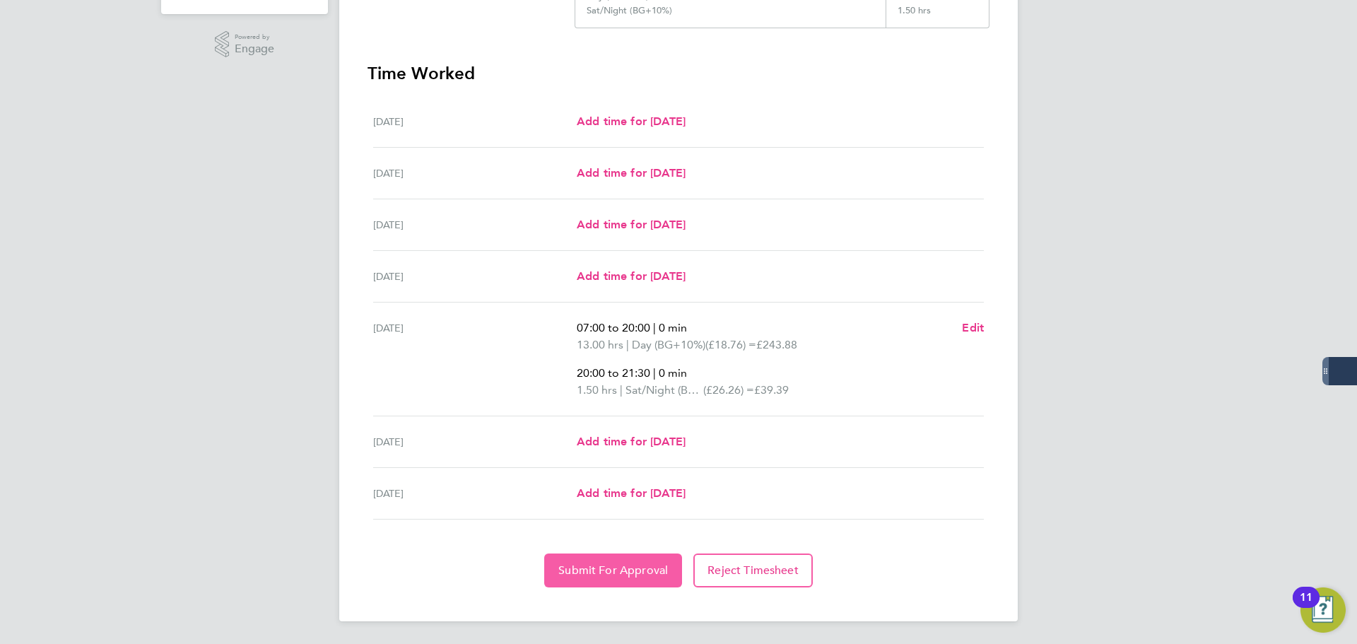
click at [592, 565] on span "Submit For Approval" at bounding box center [613, 570] width 110 height 14
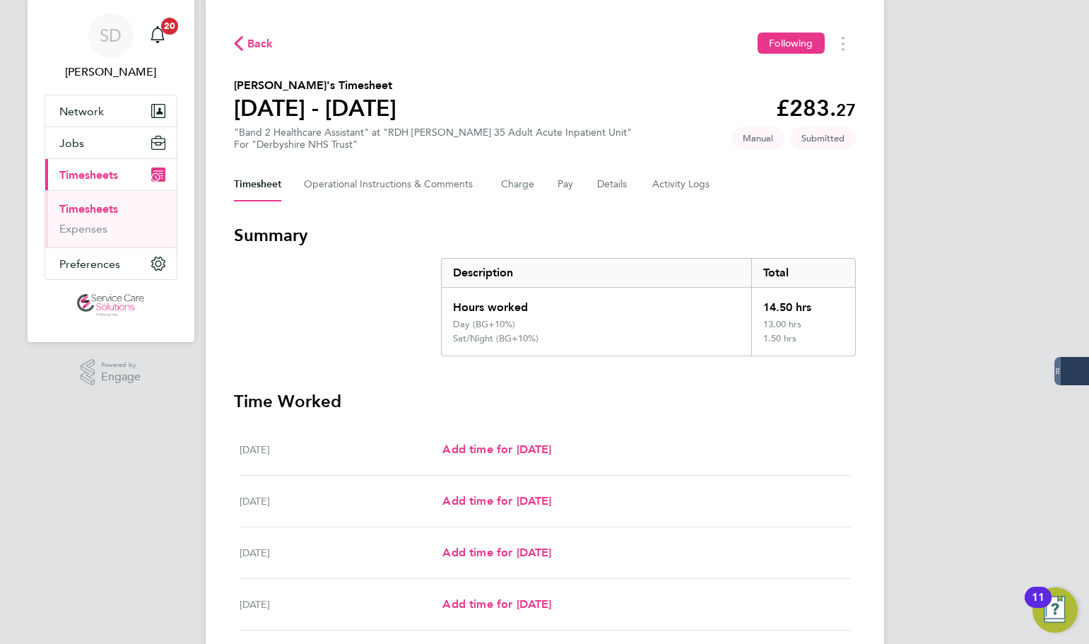
scroll to position [16, 0]
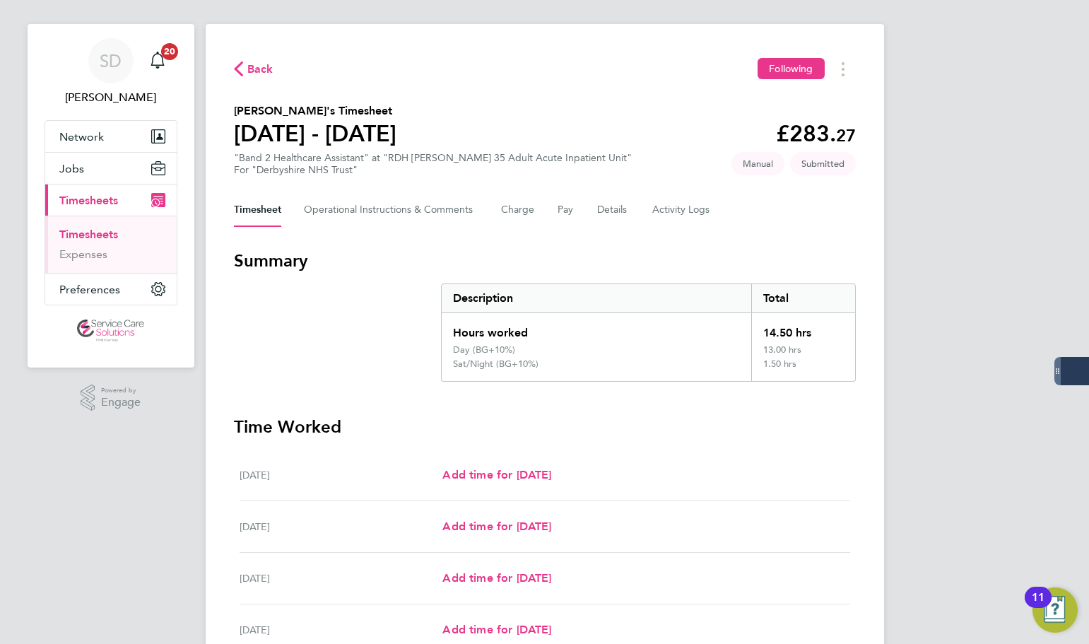
click at [91, 233] on link "Timesheets" at bounding box center [88, 234] width 59 height 13
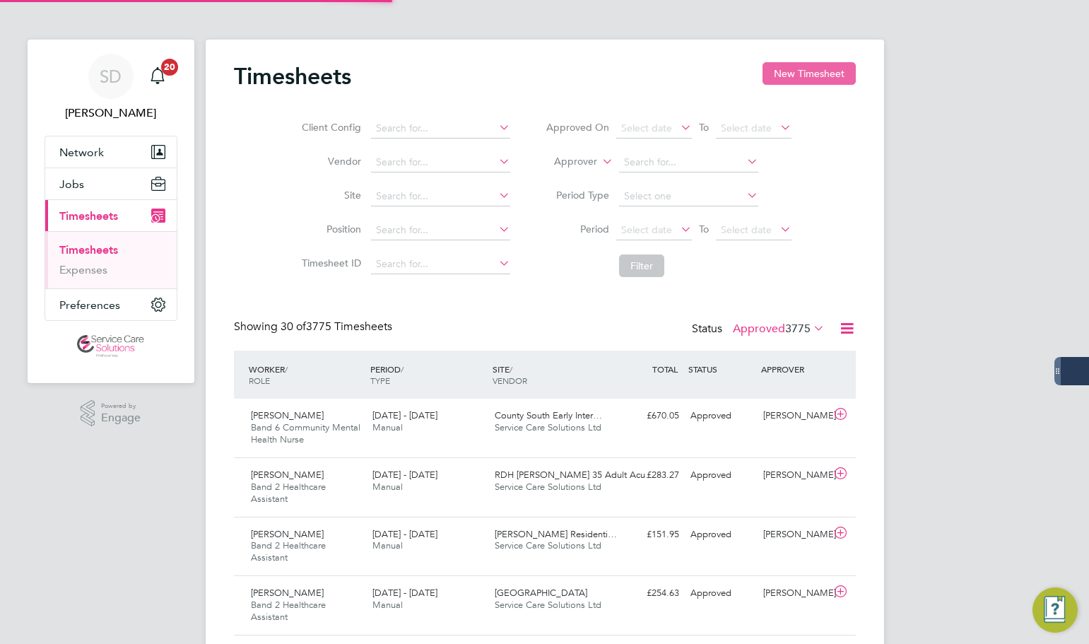
click at [798, 71] on button "New Timesheet" at bounding box center [809, 73] width 93 height 23
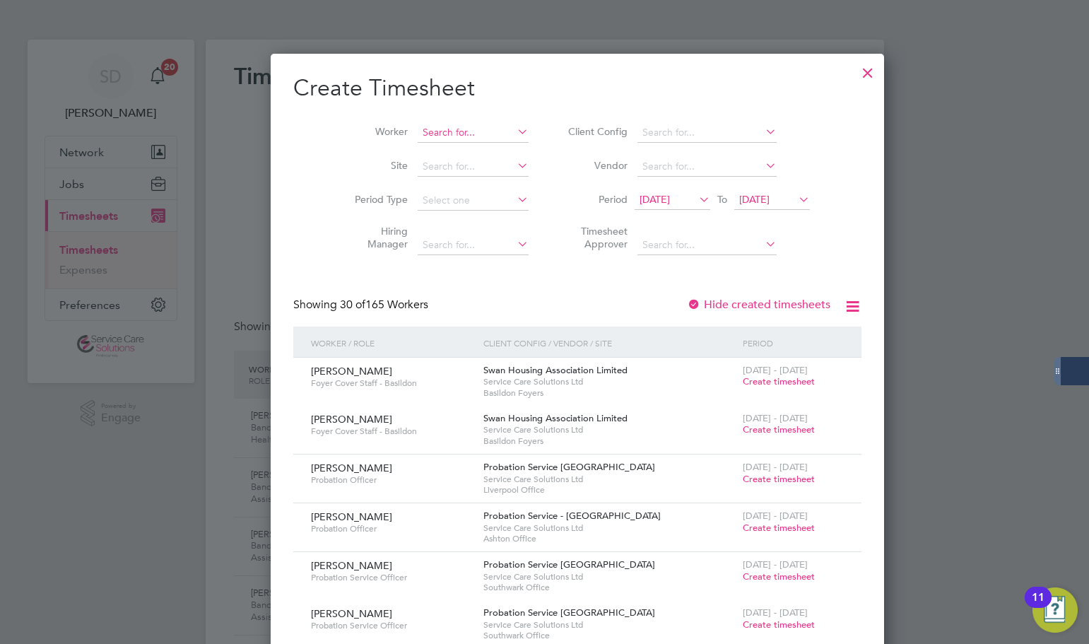
click at [418, 131] on input at bounding box center [473, 133] width 111 height 20
click at [429, 164] on li "Olugbe nga Adepoju" at bounding box center [448, 170] width 128 height 19
type input "Olugbenga Adepoju"
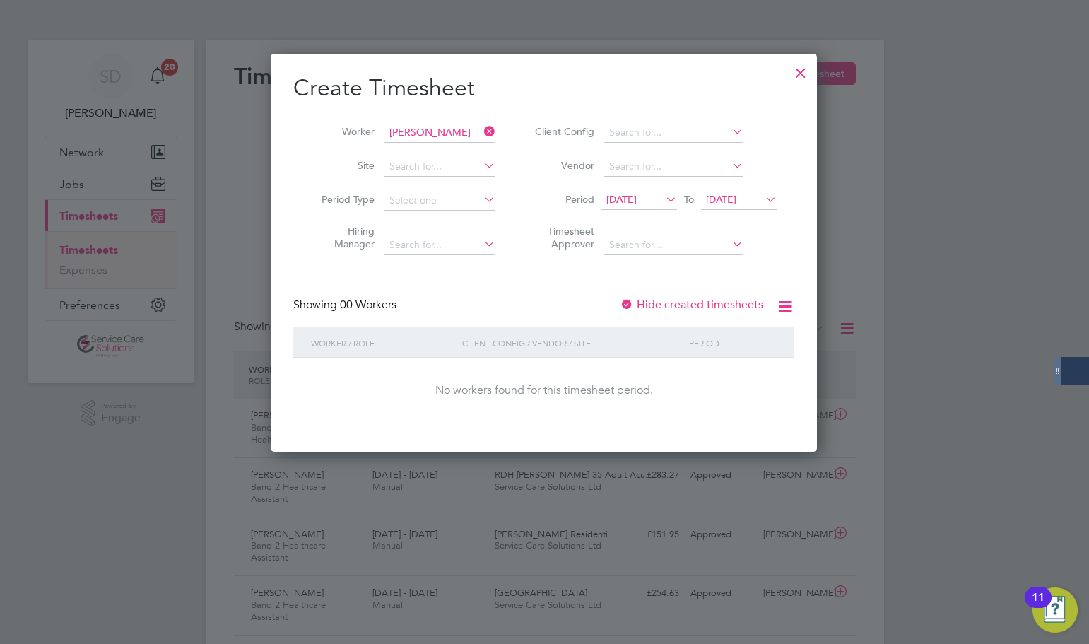
click at [496, 282] on div "Create Timesheet Worker Olugbenga Adepoju Site Period Type Hiring Manager Clien…" at bounding box center [543, 249] width 501 height 350
click at [753, 184] on li "Period 19 Aug 2025 To 26 Aug 2025" at bounding box center [653, 201] width 281 height 34
click at [753, 193] on span "[DATE]" at bounding box center [739, 200] width 76 height 19
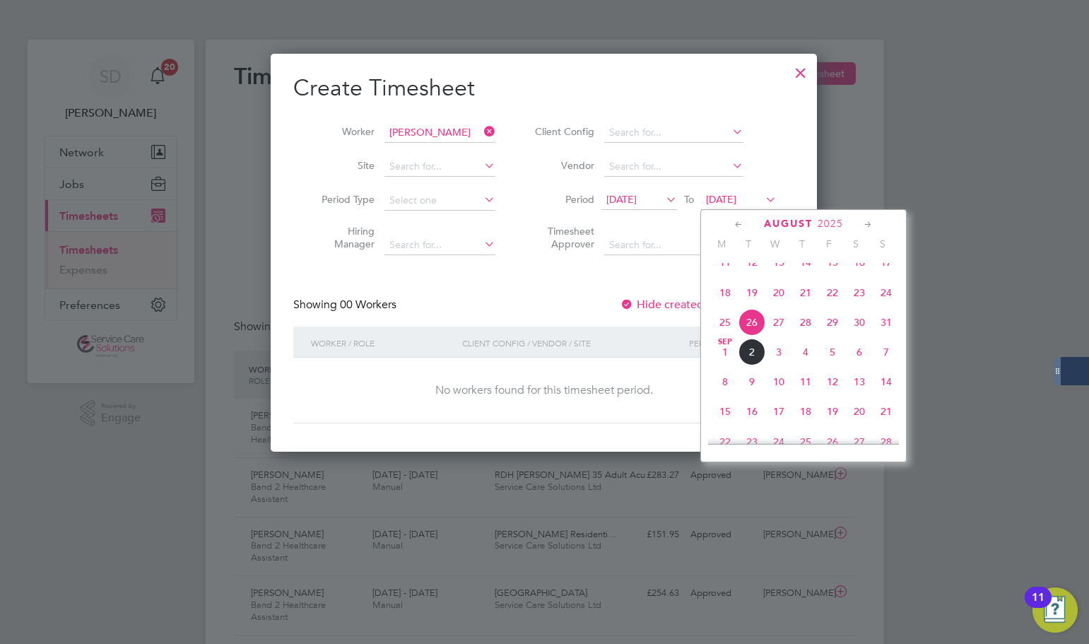
click at [891, 336] on span "31" at bounding box center [886, 322] width 27 height 27
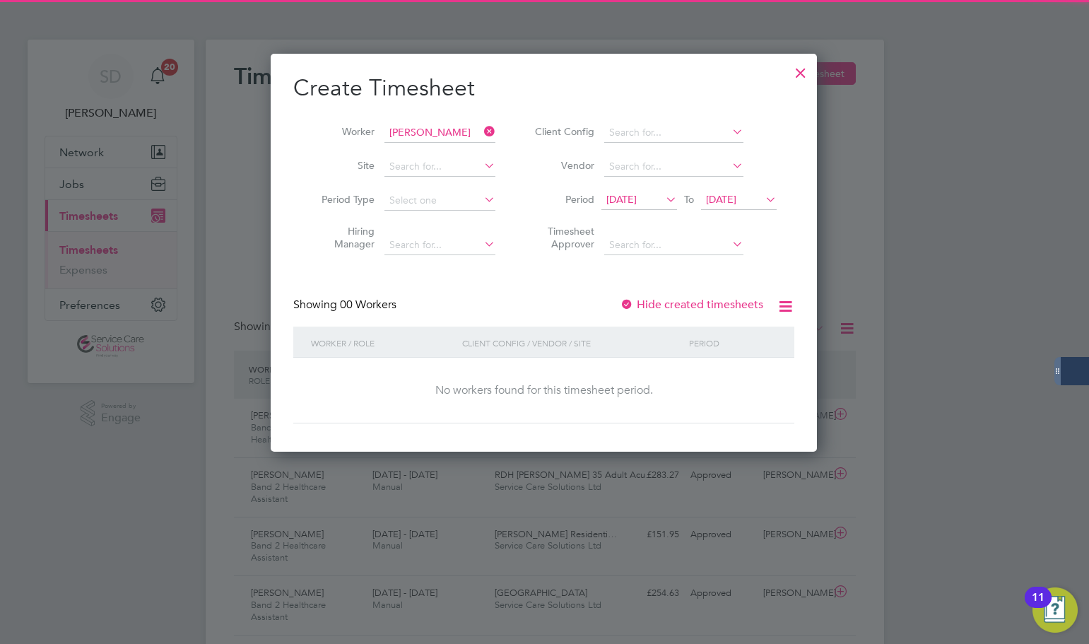
click at [512, 292] on div "Create Timesheet Worker Olugbenga Adepoju Site Period Type Hiring Manager Clien…" at bounding box center [543, 249] width 501 height 350
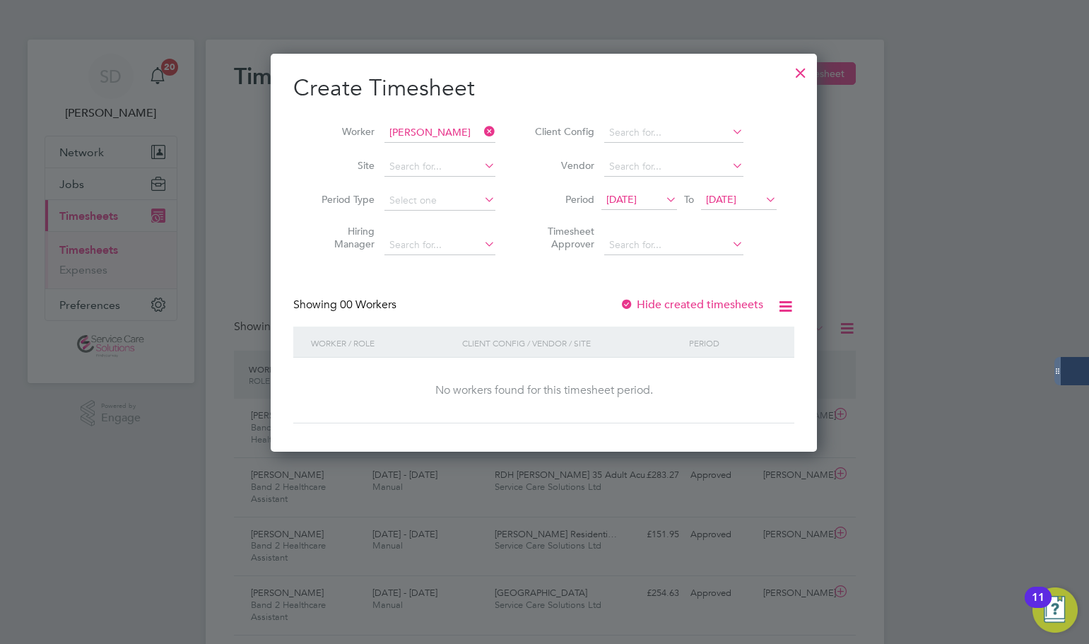
click at [481, 128] on icon at bounding box center [481, 132] width 0 height 20
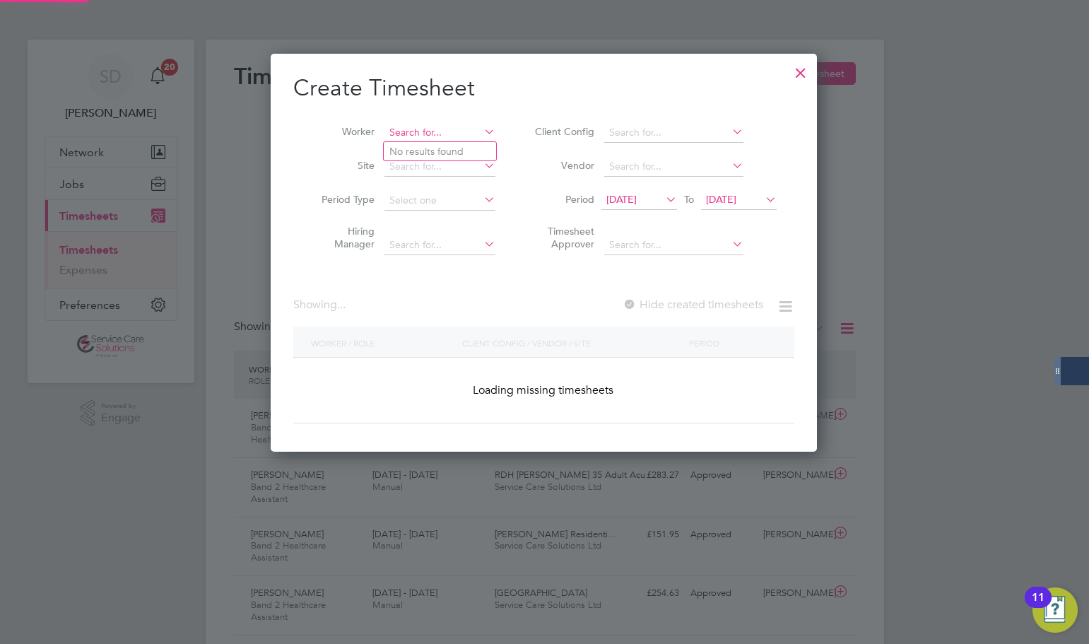
click at [458, 132] on input at bounding box center [440, 133] width 111 height 20
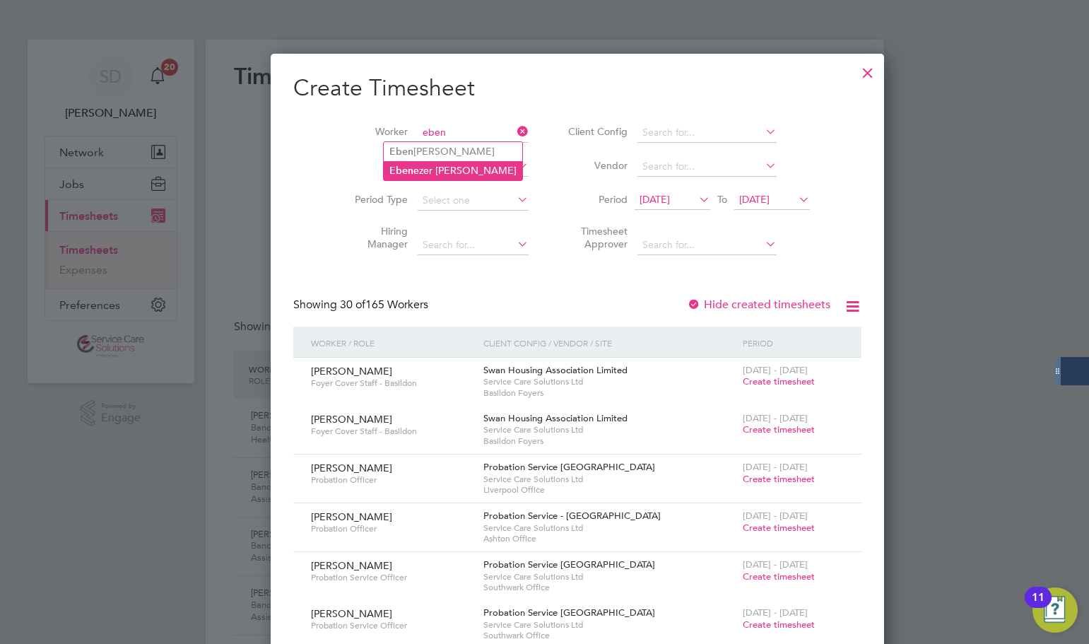
click at [431, 163] on li "Eben ezer Dede Bamfo" at bounding box center [453, 170] width 139 height 19
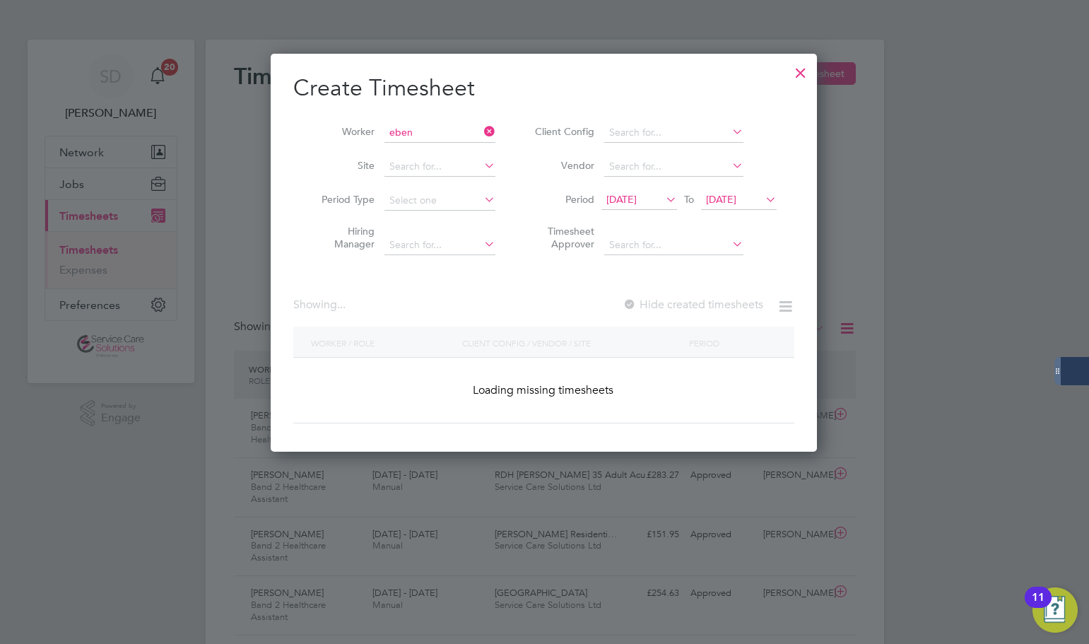
type input "[PERSON_NAME]"
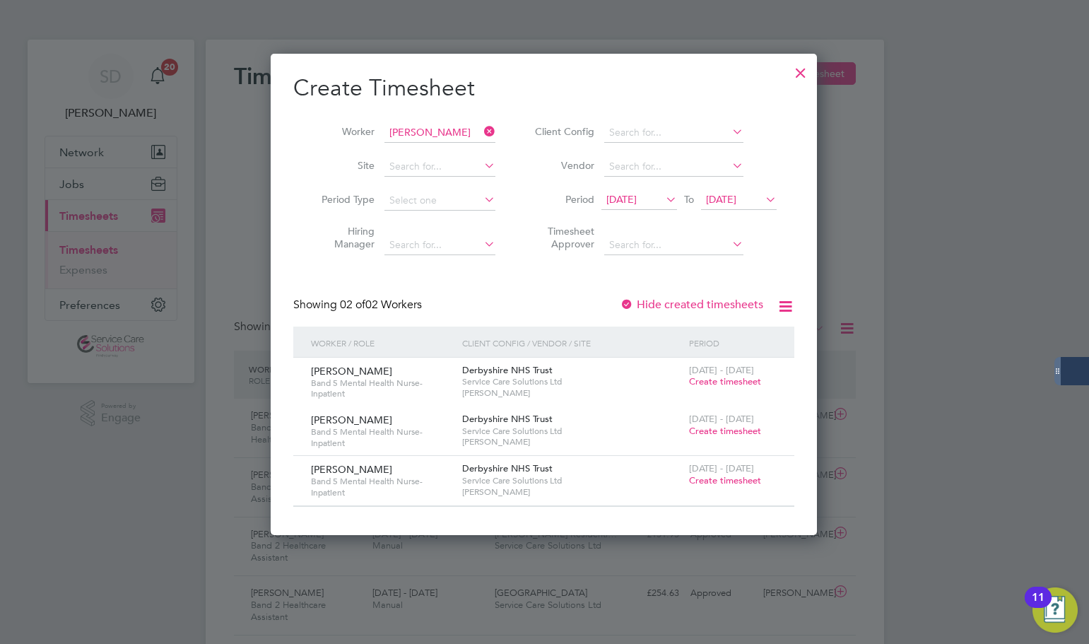
click at [727, 479] on span "Create timesheet" at bounding box center [725, 480] width 72 height 12
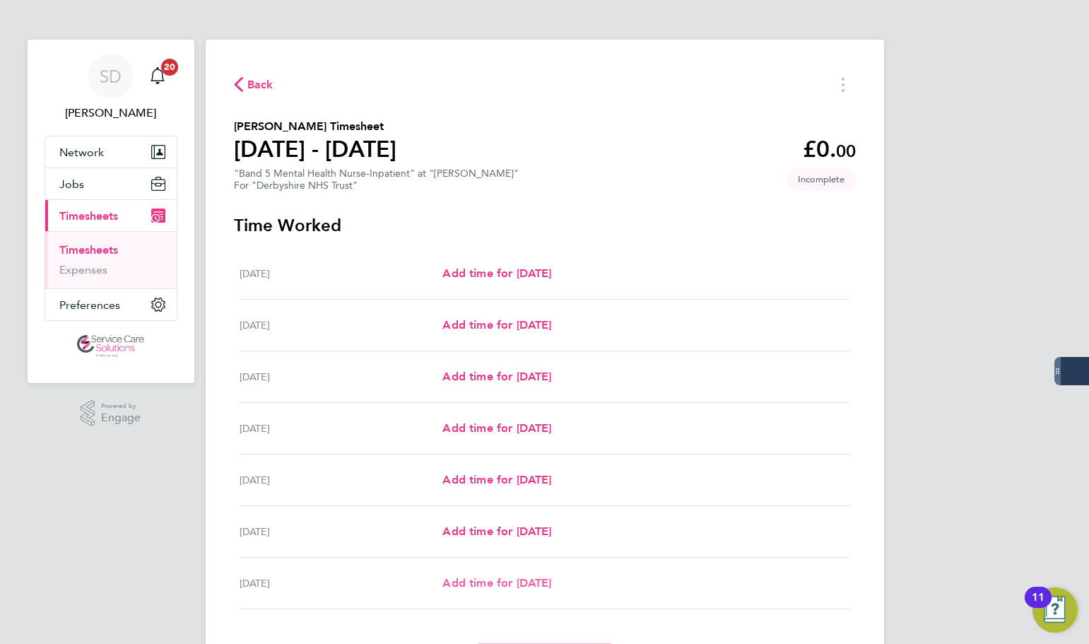
click at [468, 575] on link "Add time for [DATE]" at bounding box center [496, 583] width 109 height 17
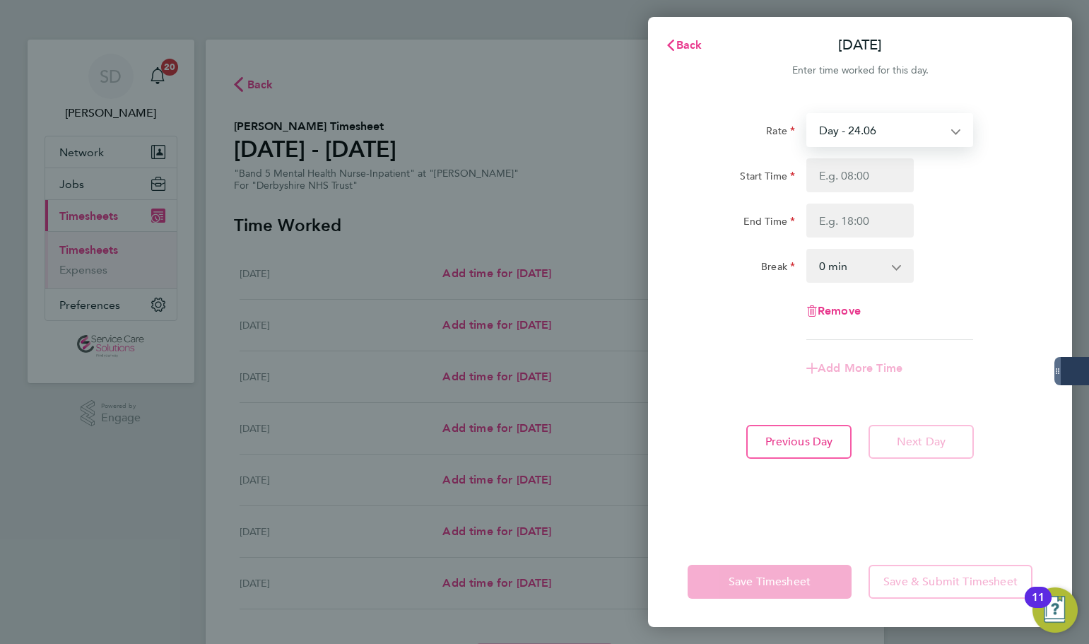
click at [864, 124] on select "Day - 24.06 Day (BG+10%) - 26.47 Sunday/Bank Holiday - 38.51 Sat/Night (BG+10%)…" at bounding box center [881, 130] width 147 height 31
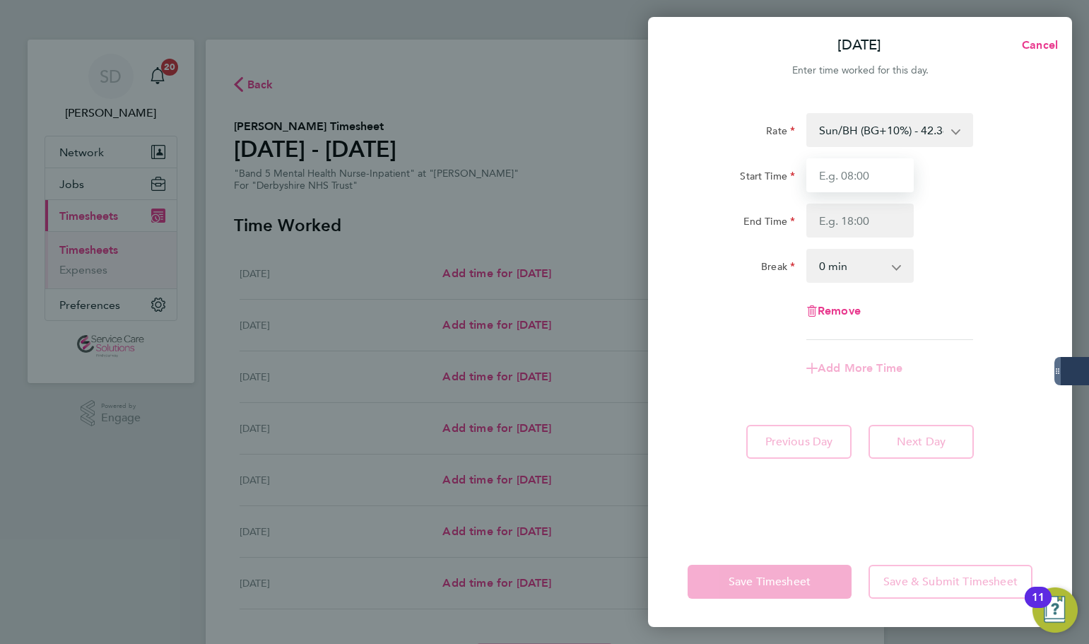
click at [854, 184] on input "Start Time" at bounding box center [860, 175] width 107 height 34
type input "21:00"
click at [840, 216] on input "End Time" at bounding box center [860, 221] width 107 height 34
type input "00:00"
click at [712, 149] on div "Rate Sun/BH (BG+10%) - 42.36 Day (BG+10%) - 26.47 Sunday/Bank Holiday - 38.51 S…" at bounding box center [860, 226] width 345 height 227
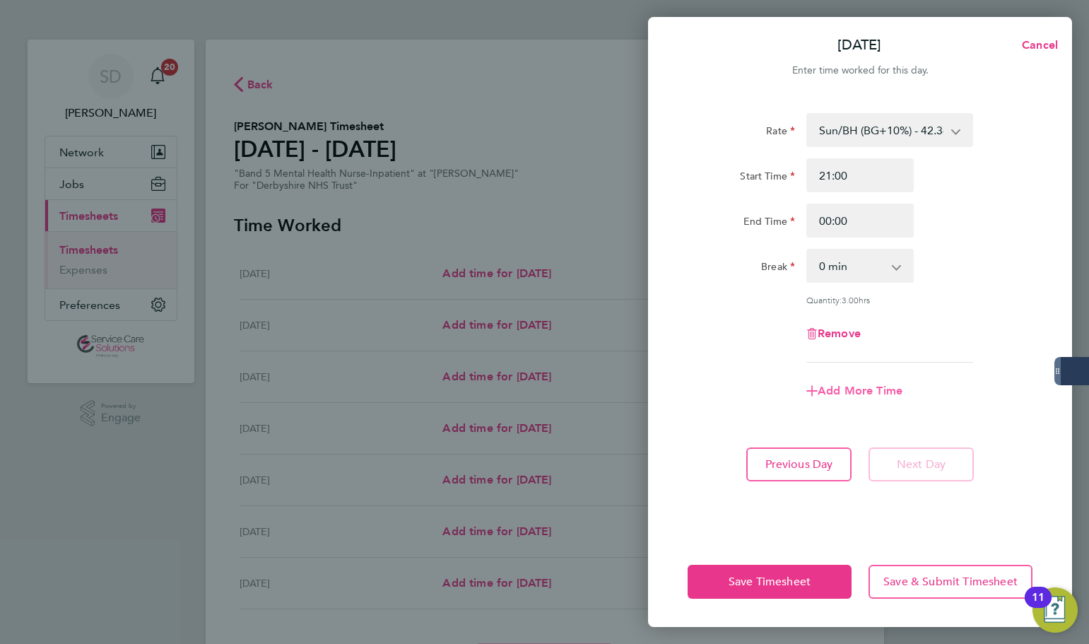
click at [852, 385] on span "Add More Time" at bounding box center [860, 390] width 85 height 13
select select "null"
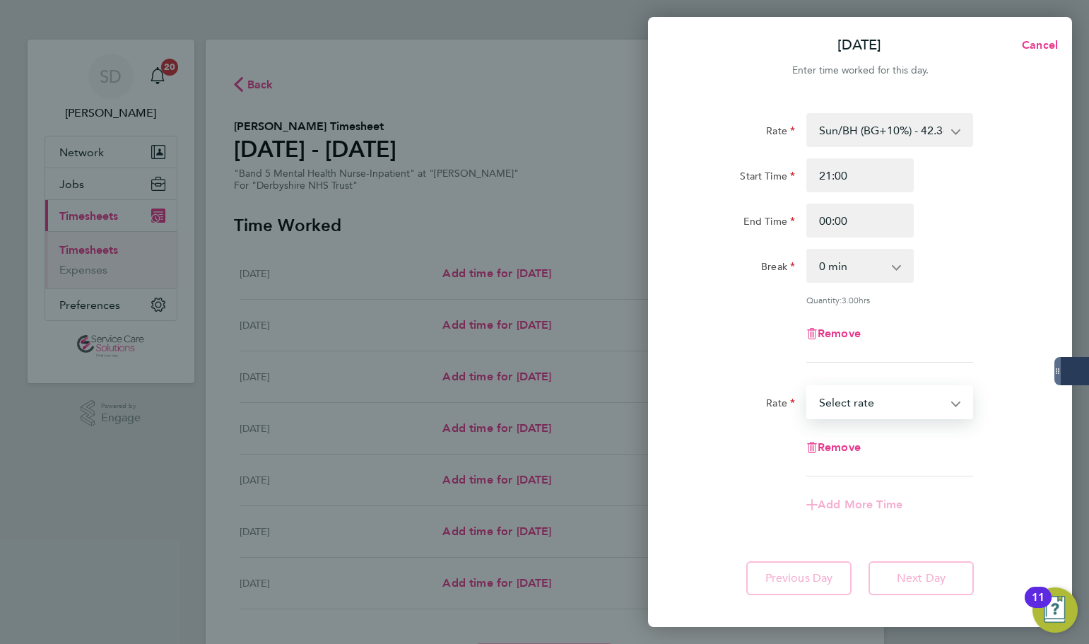
drag, startPoint x: 860, startPoint y: 402, endPoint x: 860, endPoint y: 413, distance: 10.6
click at [860, 402] on select "Day (BG+10%) - 26.47 Sunday/Bank Holiday - 38.51 Sat/Night (BG+10%) - 34.42 Day…" at bounding box center [881, 402] width 147 height 31
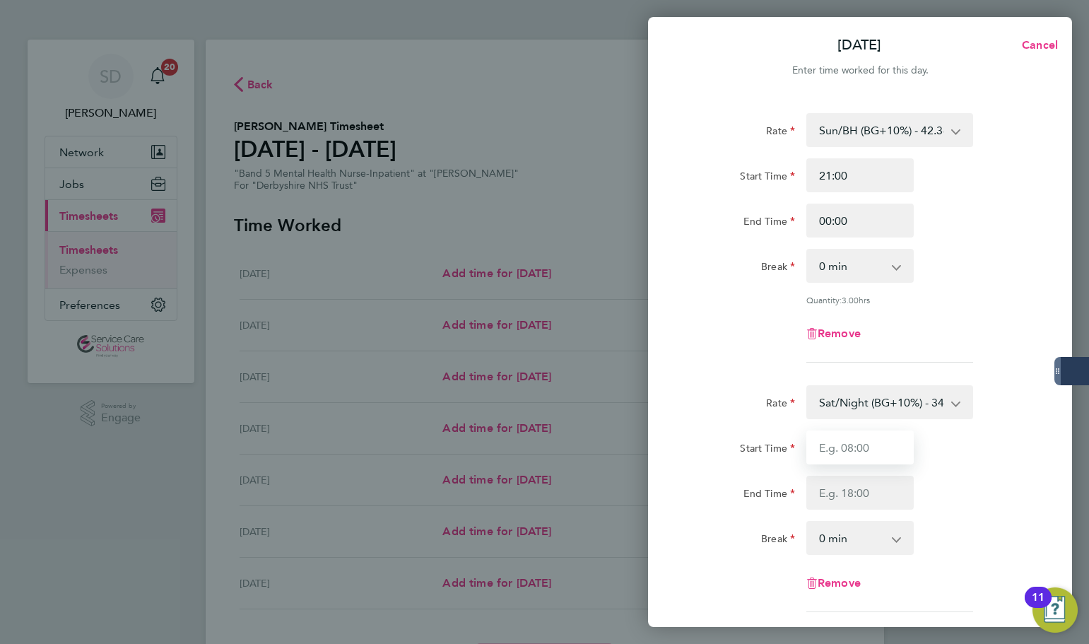
click at [868, 448] on input "Start Time" at bounding box center [860, 447] width 107 height 34
type input "00:00"
click at [843, 486] on input "End Time" at bounding box center [860, 493] width 107 height 34
type input "07:30"
click at [739, 338] on div "Remove" at bounding box center [860, 334] width 356 height 34
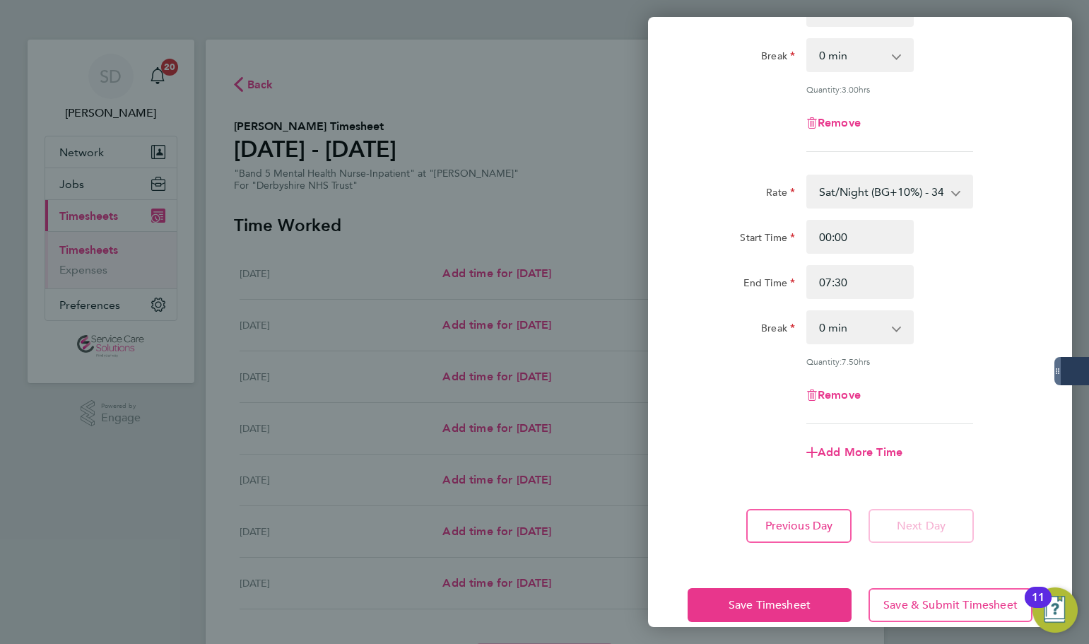
scroll to position [212, 0]
click at [765, 608] on button "Save Timesheet" at bounding box center [770, 604] width 164 height 34
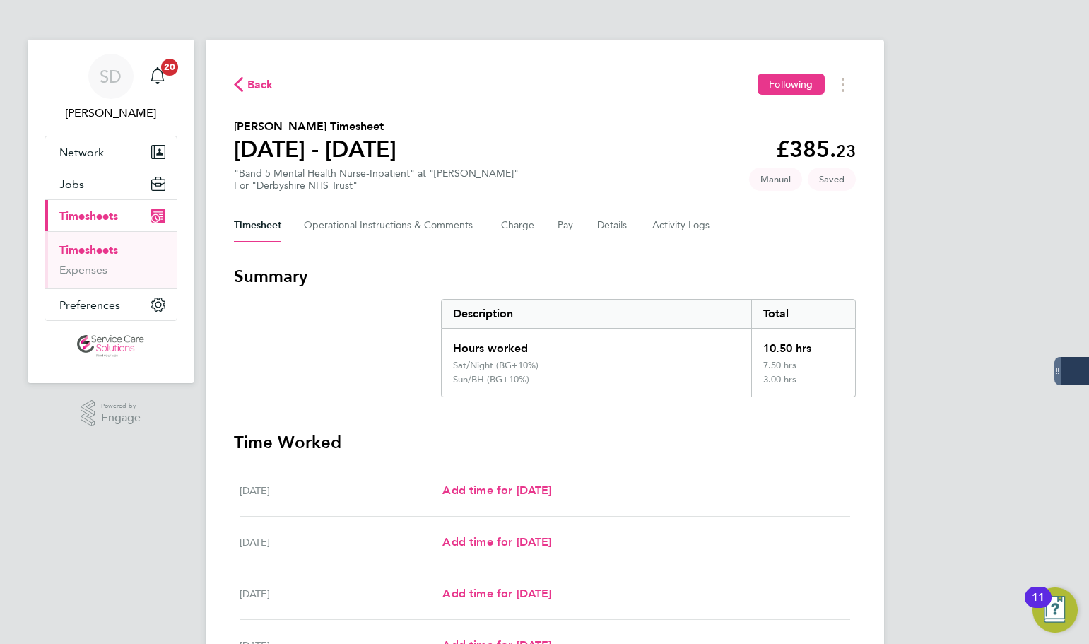
click at [360, 336] on section "Summary Description Total Hours worked 10.50 hrs Sat/Night (BG+10%) 7.50 hrs Su…" at bounding box center [545, 331] width 622 height 132
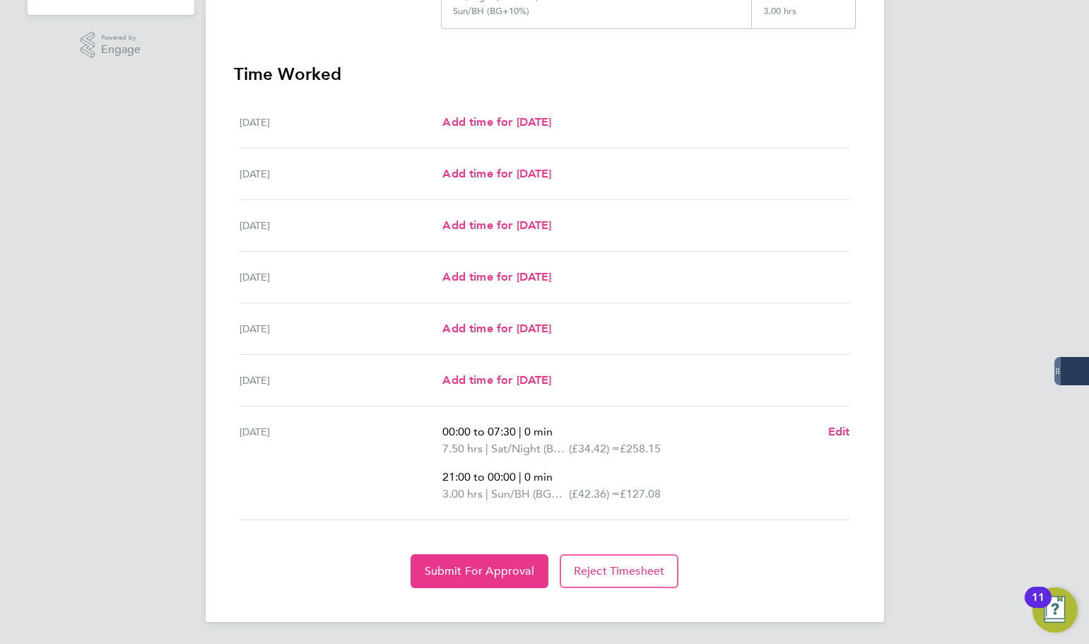
scroll to position [369, 0]
click at [453, 571] on span "Submit For Approval" at bounding box center [480, 570] width 110 height 14
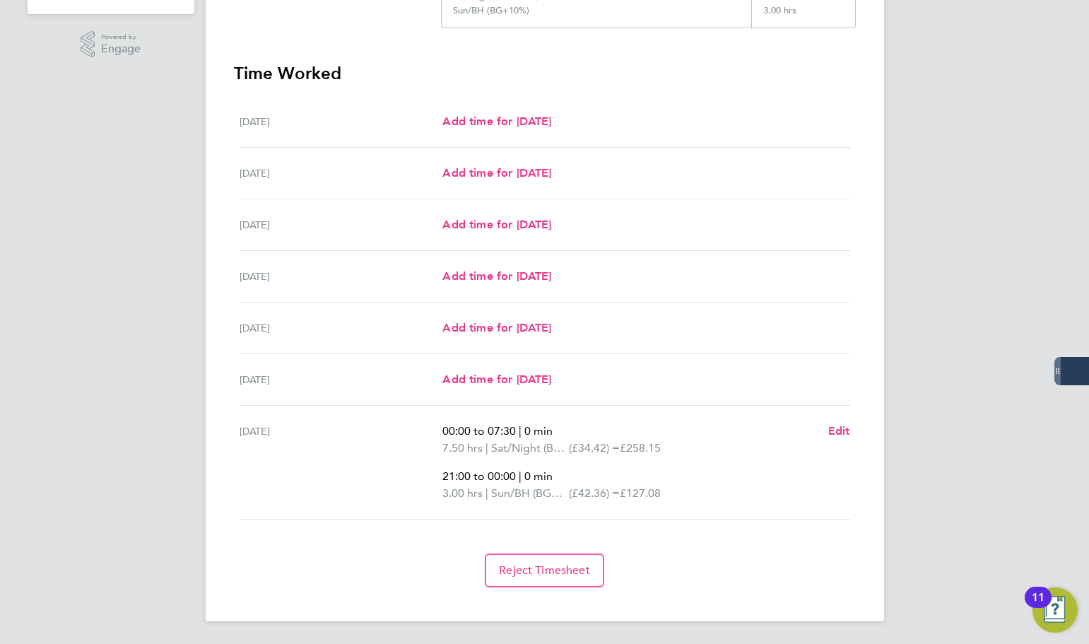
click at [398, 50] on section "Summary Description Total Hours worked 10.50 hrs Sat/Night (BG+10%) 7.50 hrs Su…" at bounding box center [545, 241] width 622 height 691
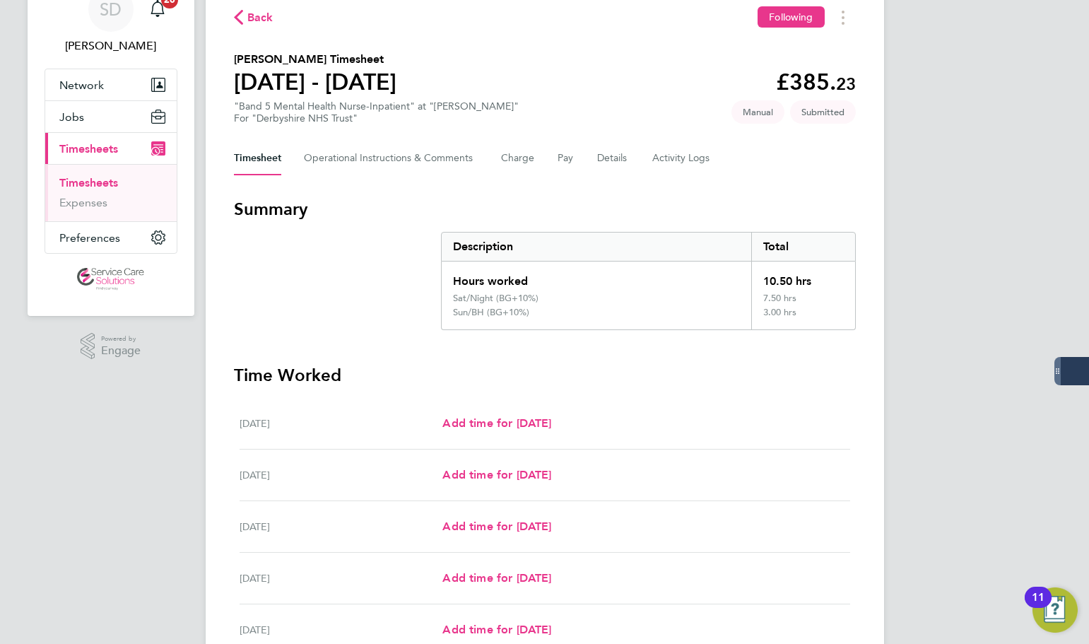
scroll to position [16, 0]
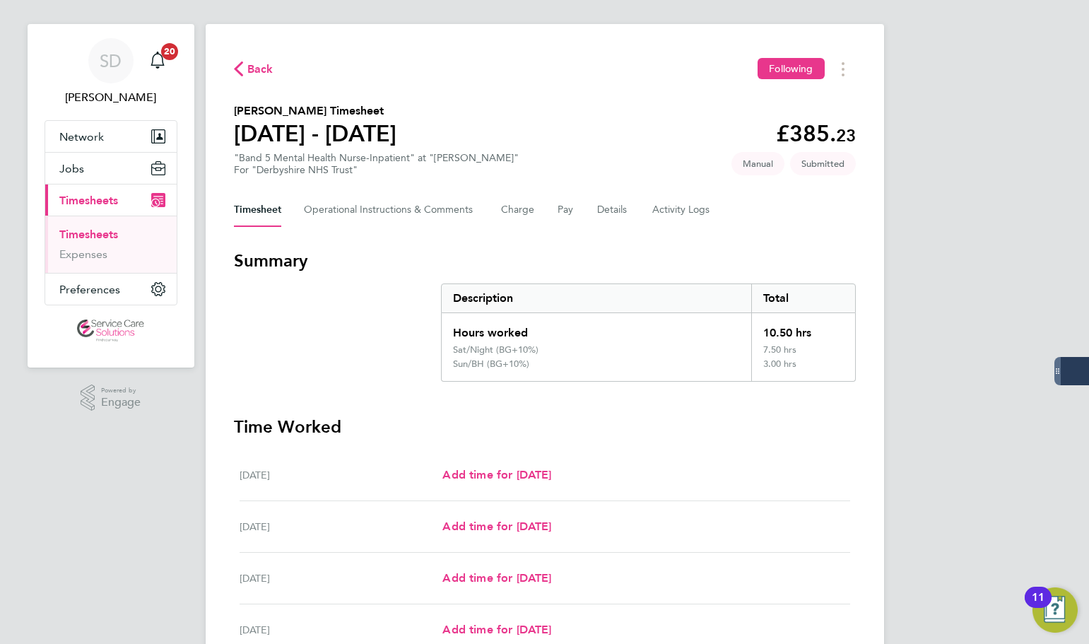
click at [83, 236] on link "Timesheets" at bounding box center [88, 234] width 59 height 13
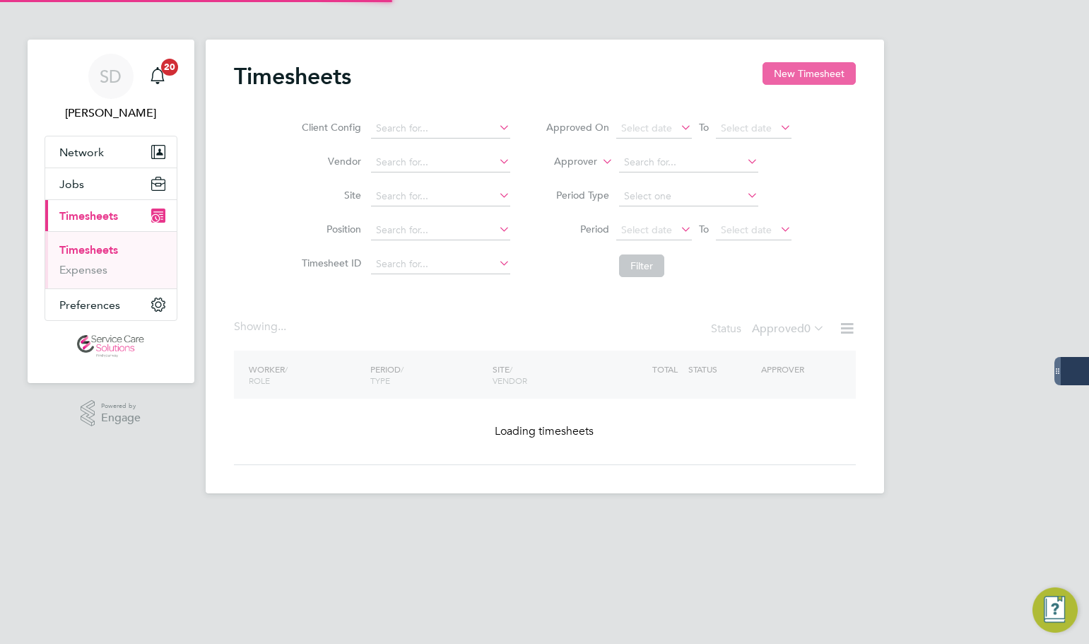
click at [792, 76] on button "New Timesheet" at bounding box center [809, 73] width 93 height 23
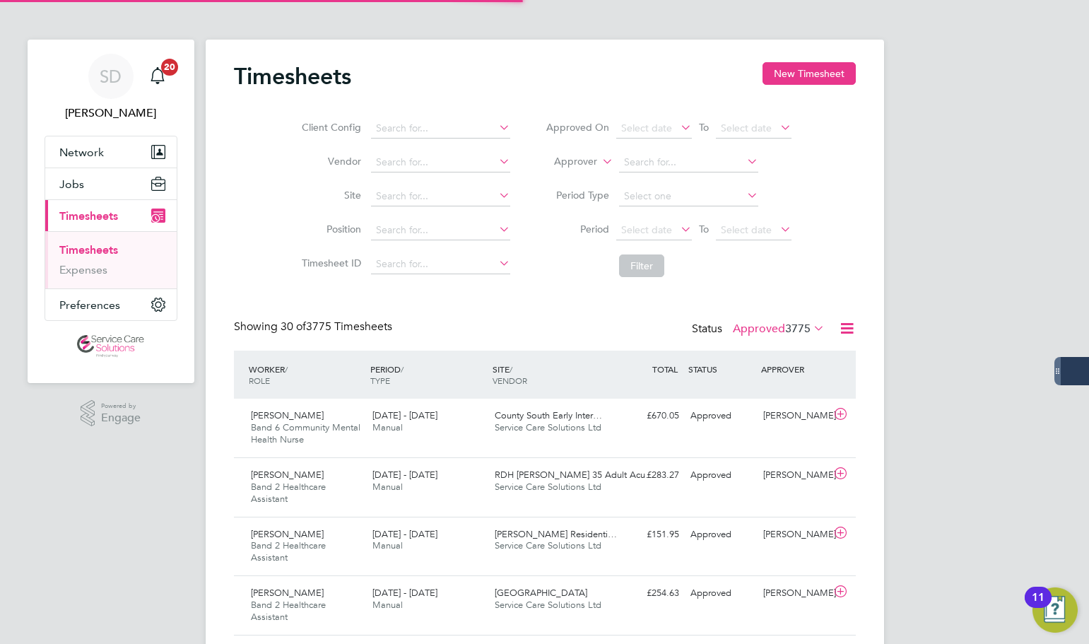
scroll to position [7, 7]
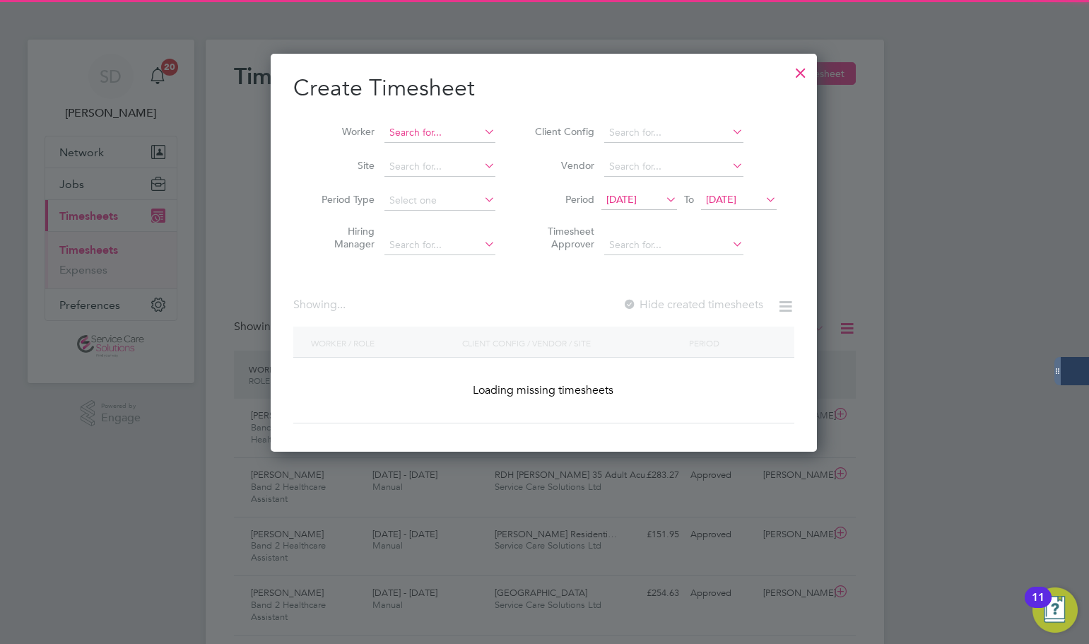
click at [455, 124] on input at bounding box center [440, 133] width 111 height 20
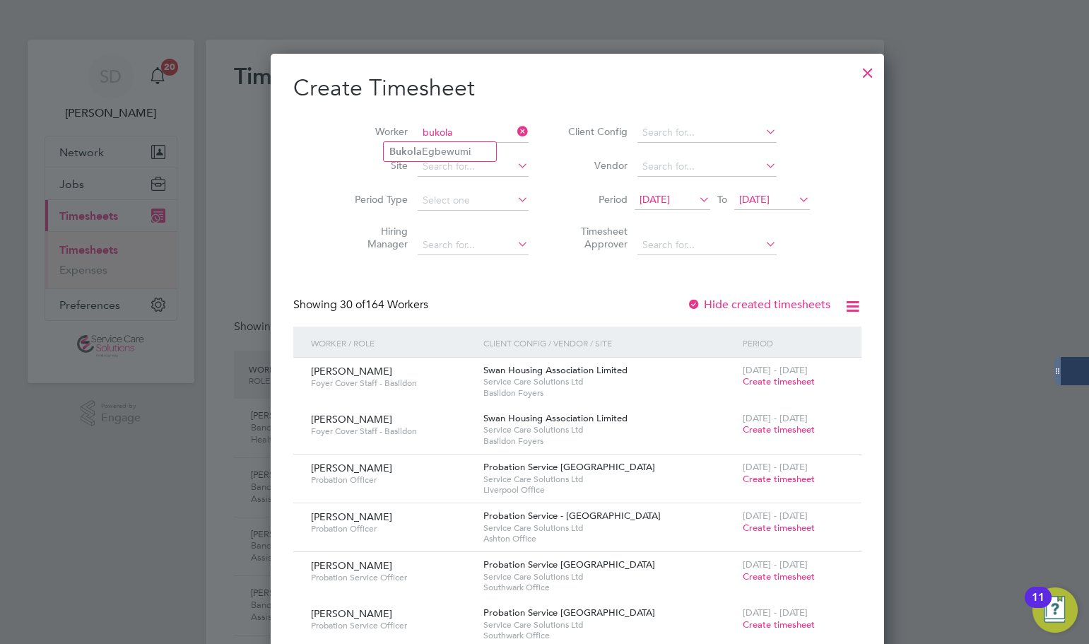
type input "bukola"
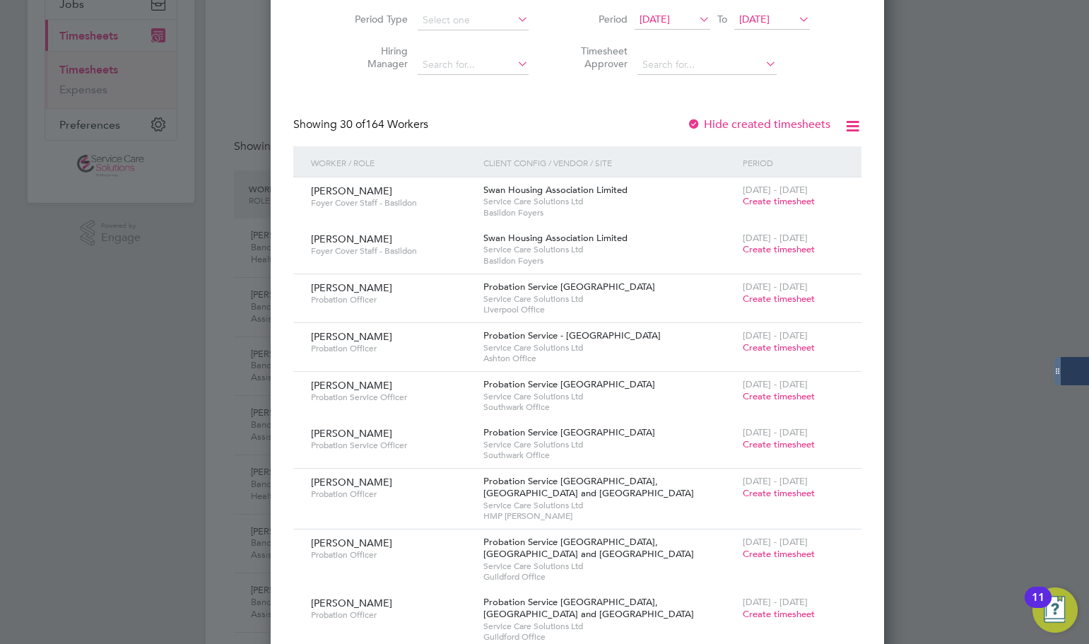
scroll to position [0, 0]
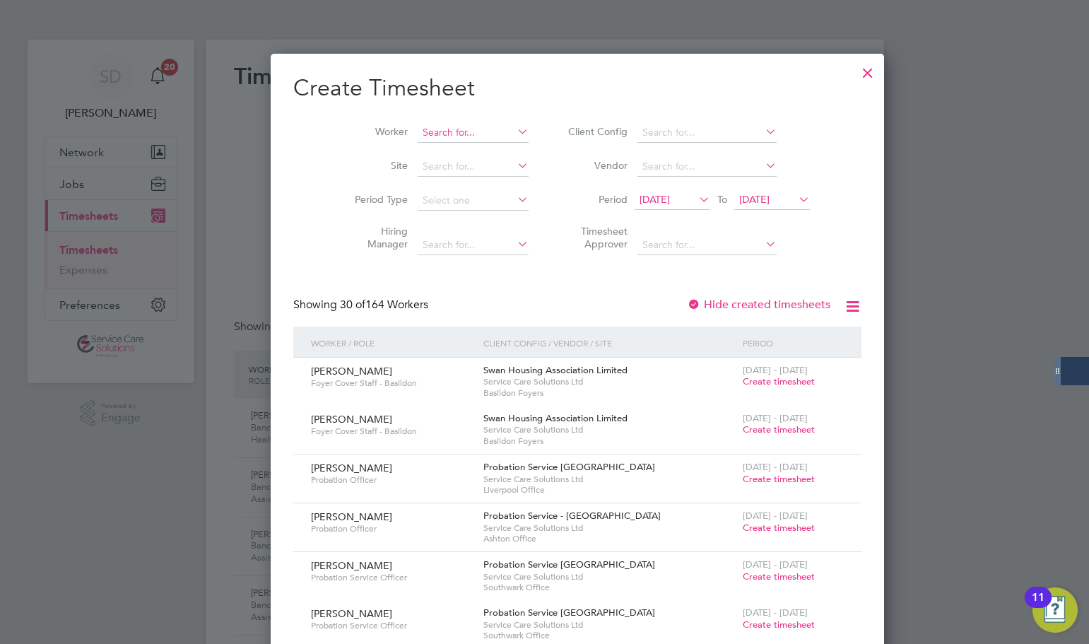
click at [418, 128] on input at bounding box center [473, 133] width 111 height 20
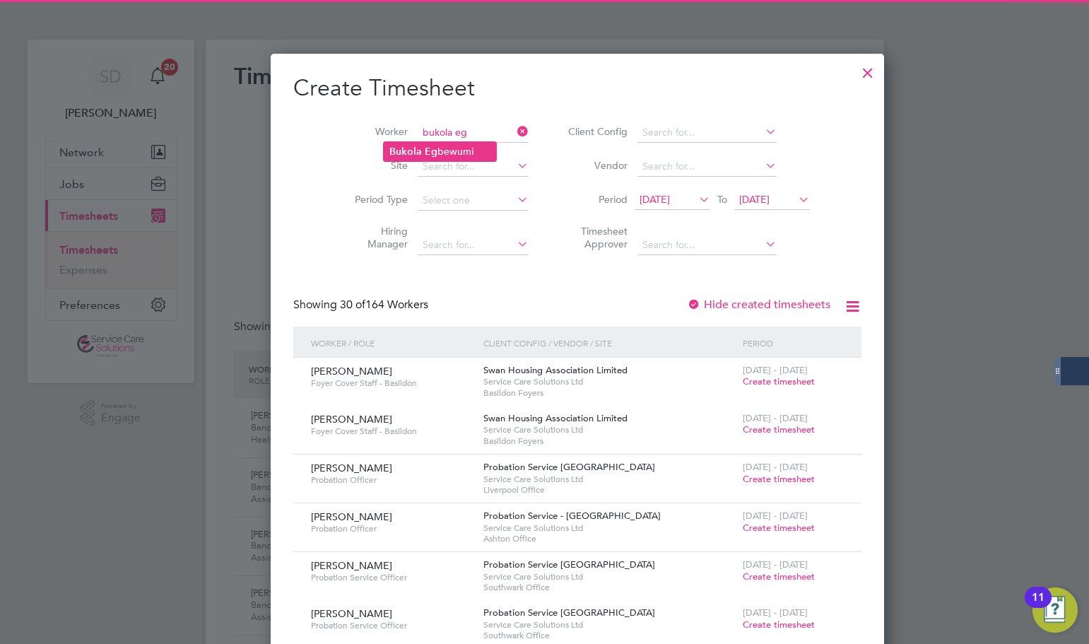
click at [446, 151] on li "Bukola Eg bewumi" at bounding box center [440, 151] width 112 height 19
type input "[PERSON_NAME]"
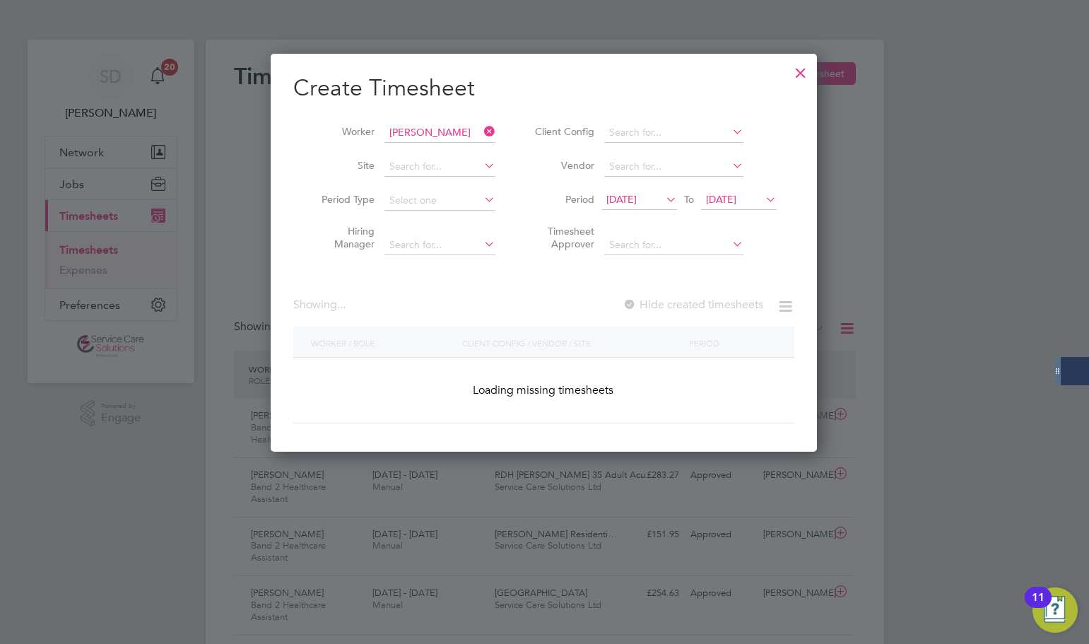
scroll to position [527, 547]
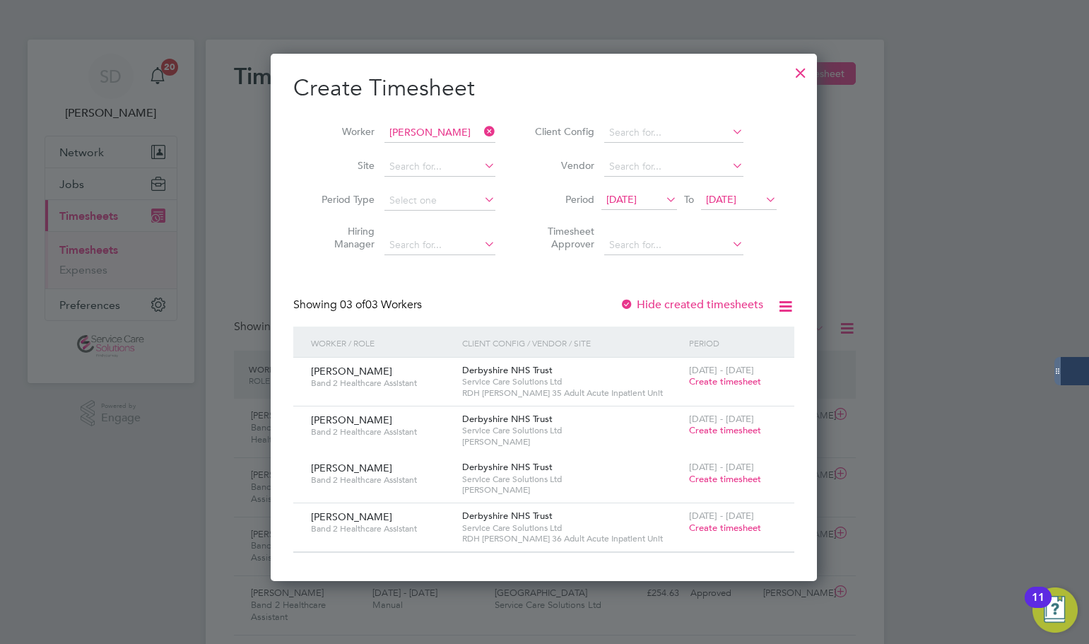
click at [732, 527] on span "Create timesheet" at bounding box center [725, 528] width 72 height 12
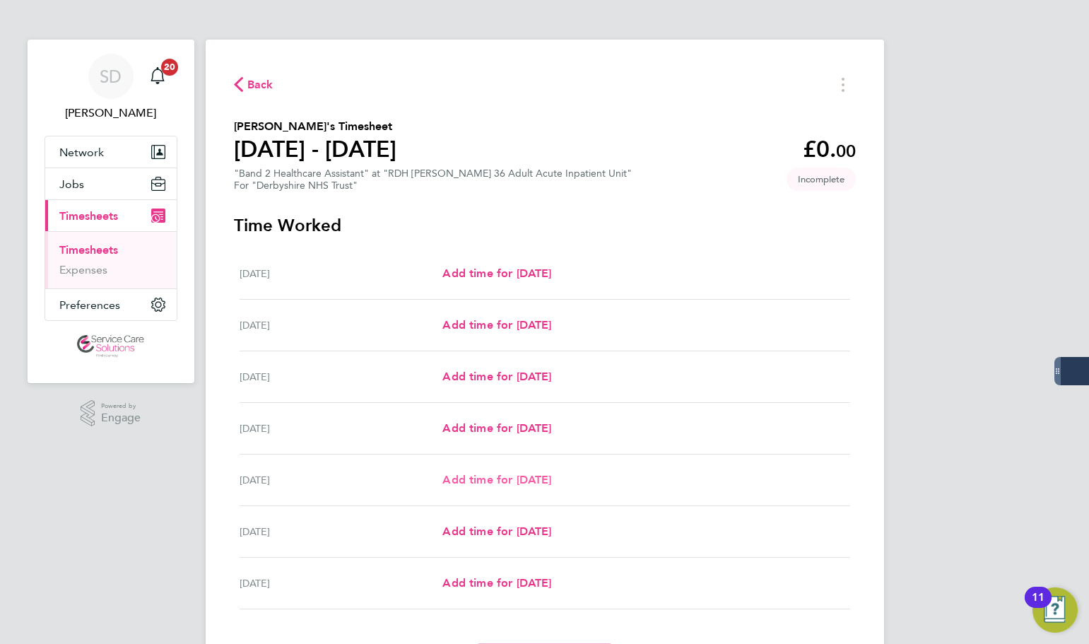
click at [472, 479] on span "Add time for [DATE]" at bounding box center [496, 479] width 109 height 13
select select "30"
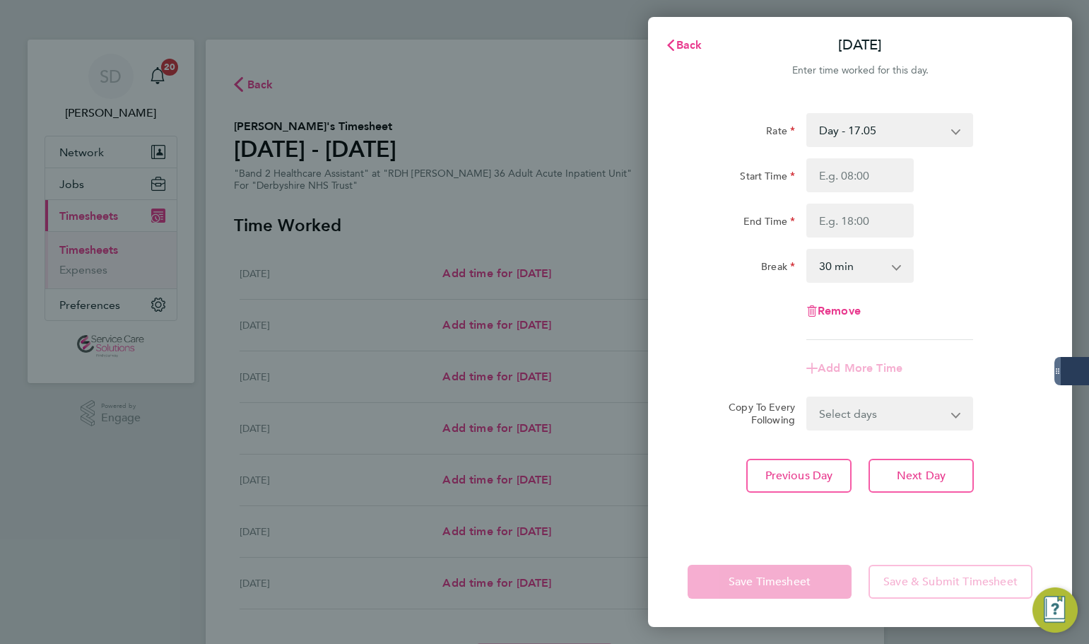
click at [843, 120] on select "Day - 17.05 Saturday/Night - 23.87 Sunday/Bank Holiday - 30.86 Sat/Night (BG+10…" at bounding box center [881, 130] width 147 height 31
select select "30"
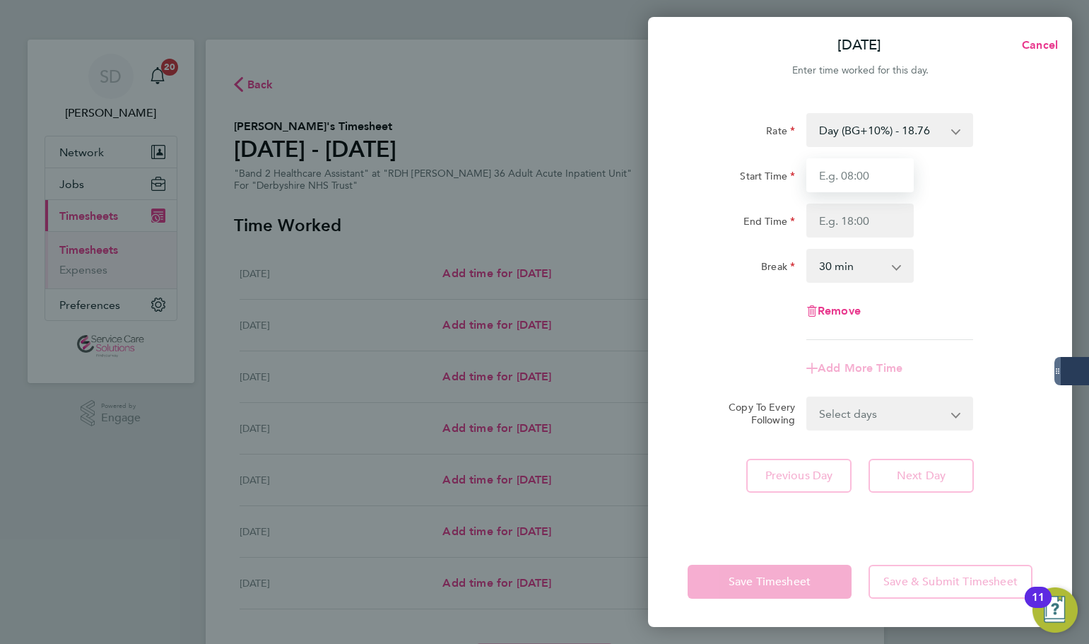
click at [844, 159] on input "Start Time" at bounding box center [860, 175] width 107 height 34
type input "07:00"
click at [829, 223] on input "End Time" at bounding box center [860, 221] width 107 height 34
type input "20:00"
click at [828, 275] on select "0 min 15 min 30 min 45 min 60 min 75 min 90 min" at bounding box center [852, 265] width 88 height 31
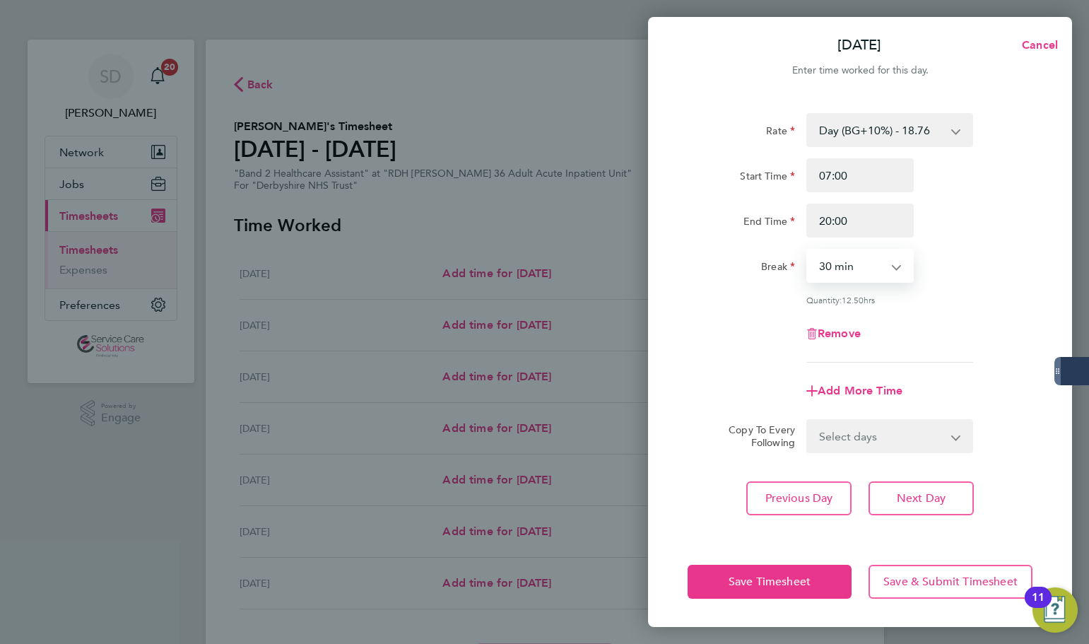
select select "0"
click at [808, 250] on select "0 min 15 min 30 min 45 min 60 min 75 min 90 min" at bounding box center [852, 265] width 88 height 31
click at [744, 293] on div "Rate Day (BG+10%) - 18.76 Day - 17.05 Saturday/Night - 23.87 Sunday/Bank Holida…" at bounding box center [860, 238] width 345 height 250
click at [874, 387] on span "Add More Time" at bounding box center [860, 390] width 85 height 13
select select "null"
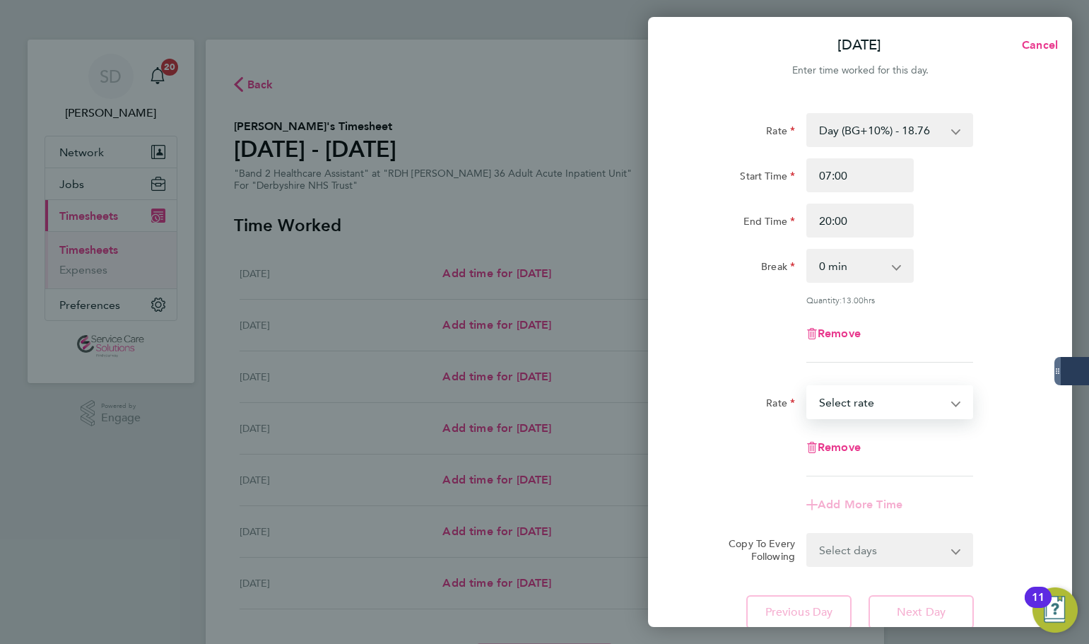
click at [876, 409] on select "Day - 17.05 Saturday/Night - 23.87 Sunday/Bank Holiday - 30.86 Sat/Night (BG+10…" at bounding box center [881, 402] width 147 height 31
select select "30"
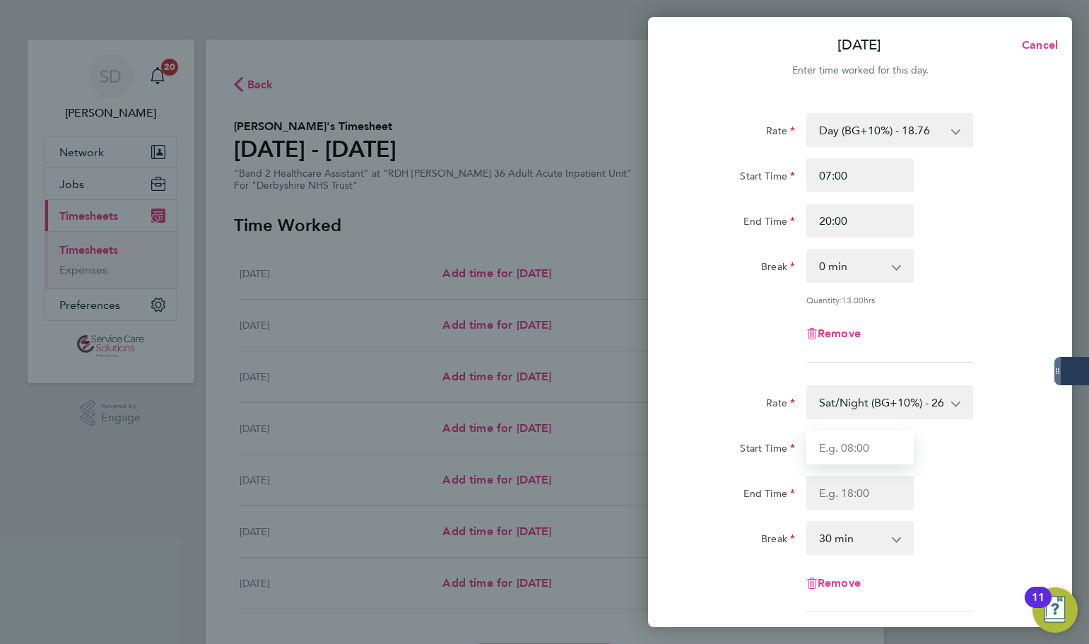
click at [852, 457] on input "Start Time" at bounding box center [860, 447] width 107 height 34
type input "20:00"
click at [868, 488] on input "End Time" at bounding box center [860, 493] width 107 height 34
type input "21:30"
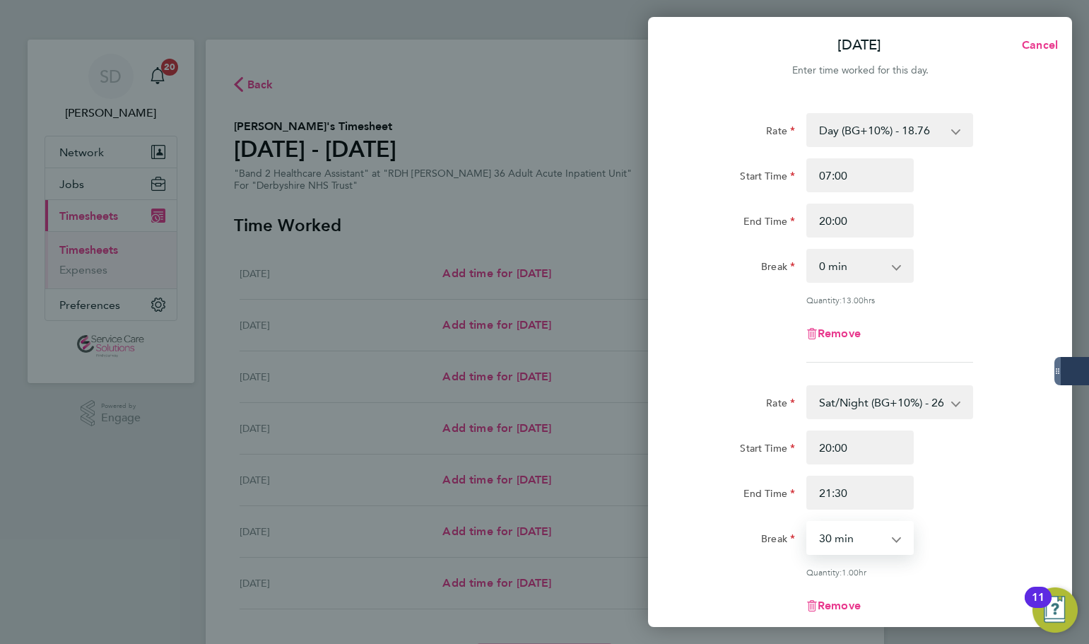
click at [850, 530] on select "0 min 15 min 30 min 45 min 60 min 75 min" at bounding box center [852, 537] width 88 height 31
select select "0"
click at [808, 522] on select "0 min 15 min 30 min 45 min 60 min 75 min" at bounding box center [852, 537] width 88 height 31
drag, startPoint x: 720, startPoint y: 387, endPoint x: 728, endPoint y: 416, distance: 30.9
click at [720, 386] on div "Rate" at bounding box center [741, 399] width 107 height 28
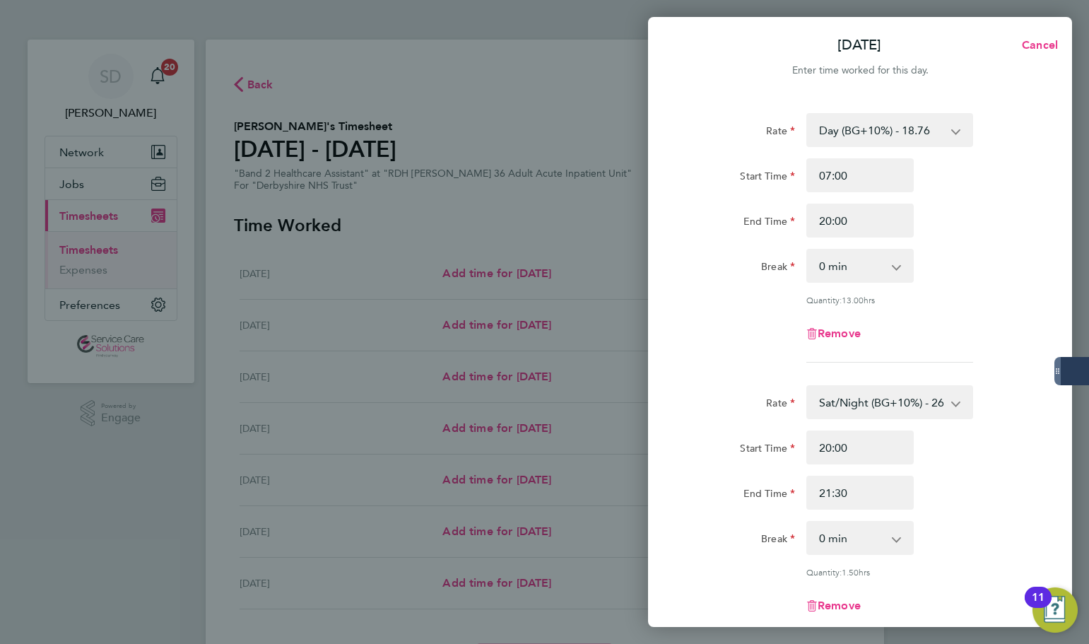
scroll to position [212, 0]
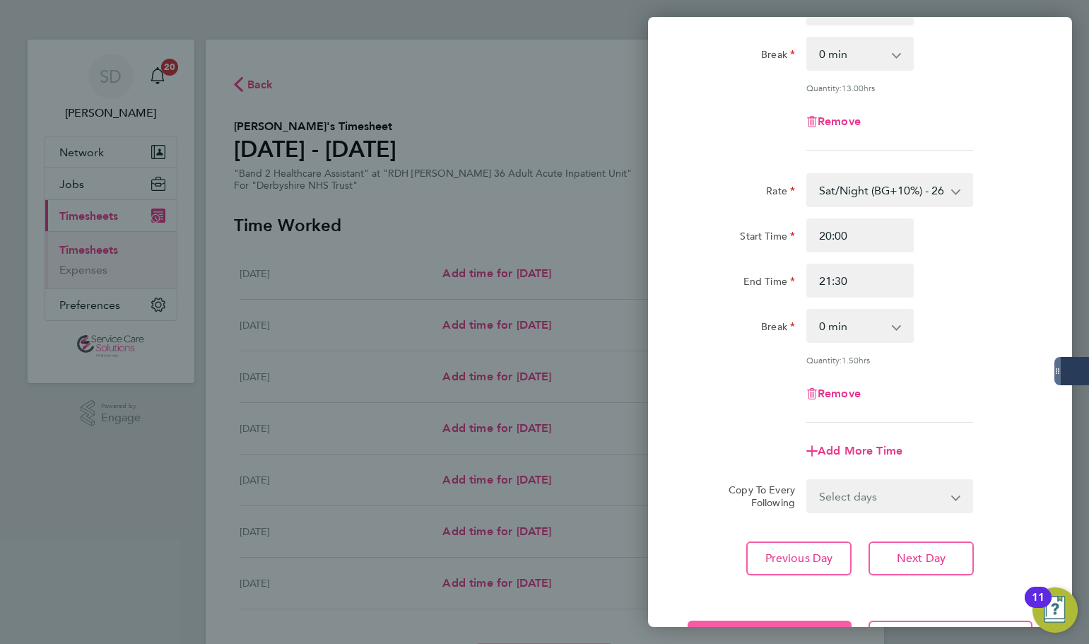
click at [728, 621] on button "Save Timesheet" at bounding box center [770, 638] width 164 height 34
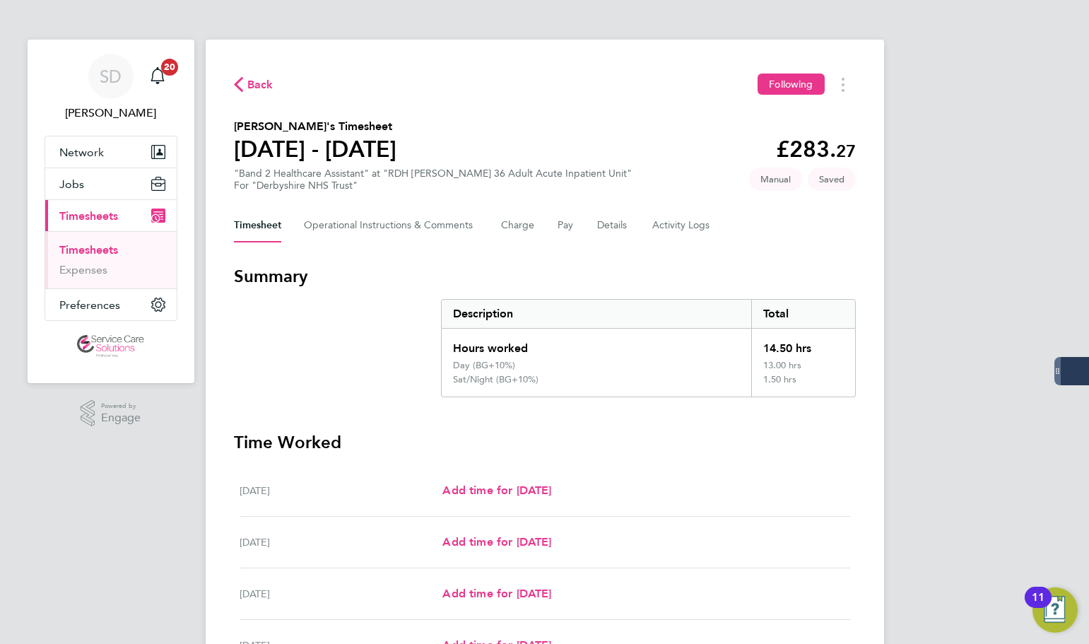
click at [95, 252] on link "Timesheets" at bounding box center [88, 249] width 59 height 13
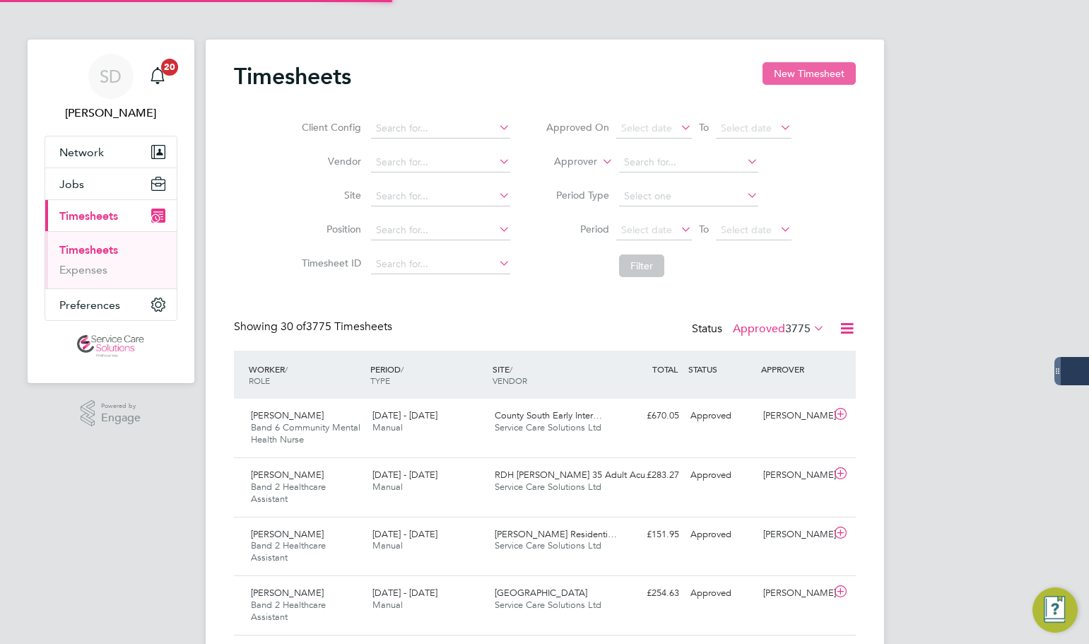
click at [803, 69] on button "New Timesheet" at bounding box center [809, 73] width 93 height 23
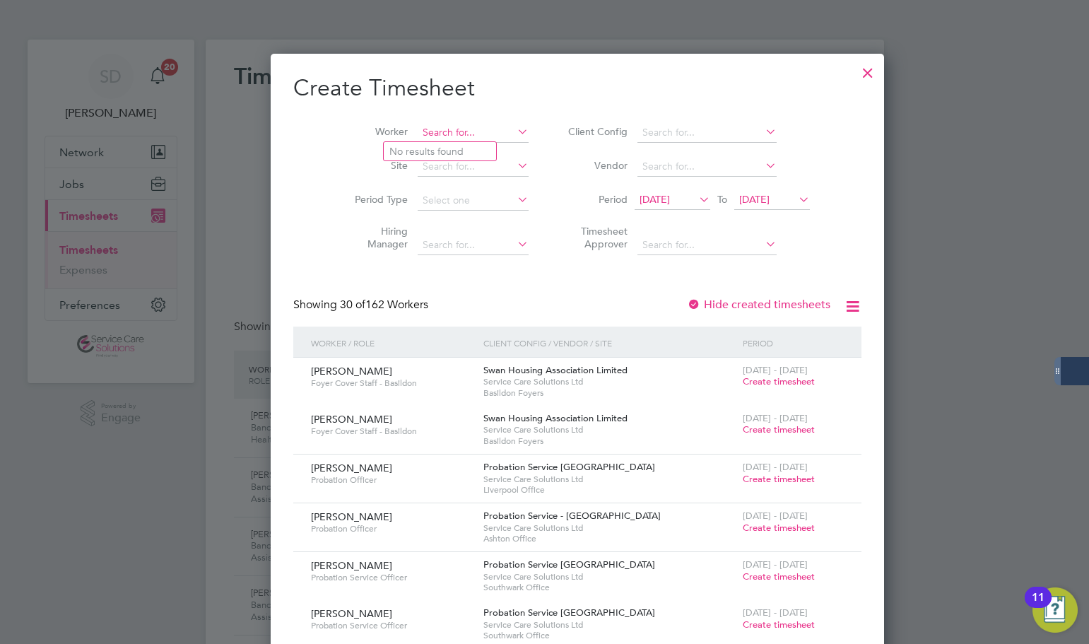
click at [430, 132] on input at bounding box center [473, 133] width 111 height 20
click at [445, 147] on b "Oyibo" at bounding box center [446, 152] width 29 height 12
type input "[PERSON_NAME]"
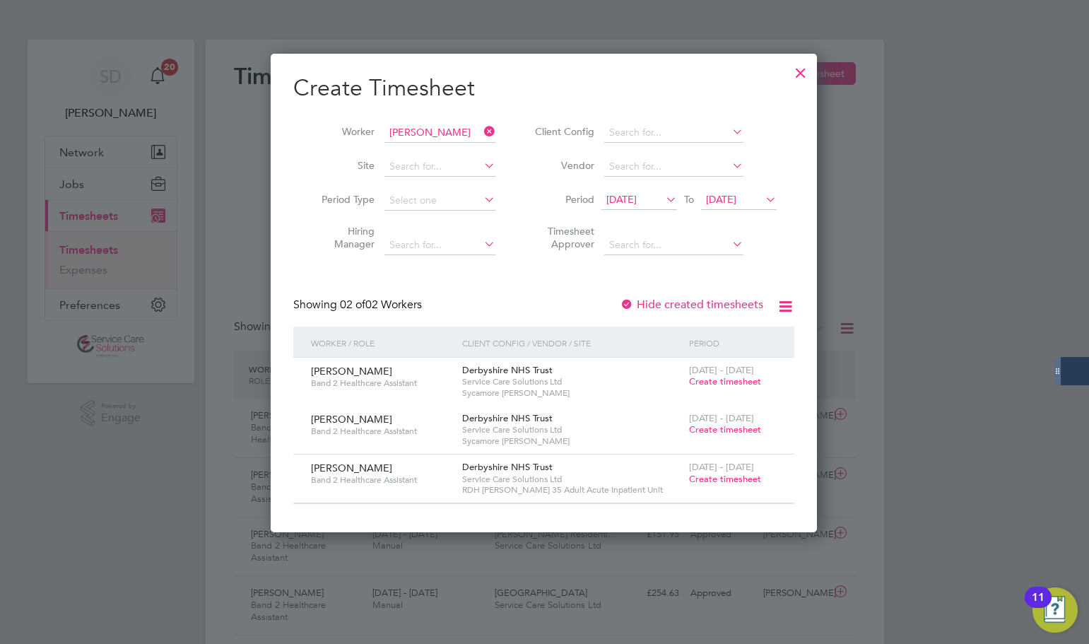
click at [481, 129] on icon at bounding box center [481, 132] width 0 height 20
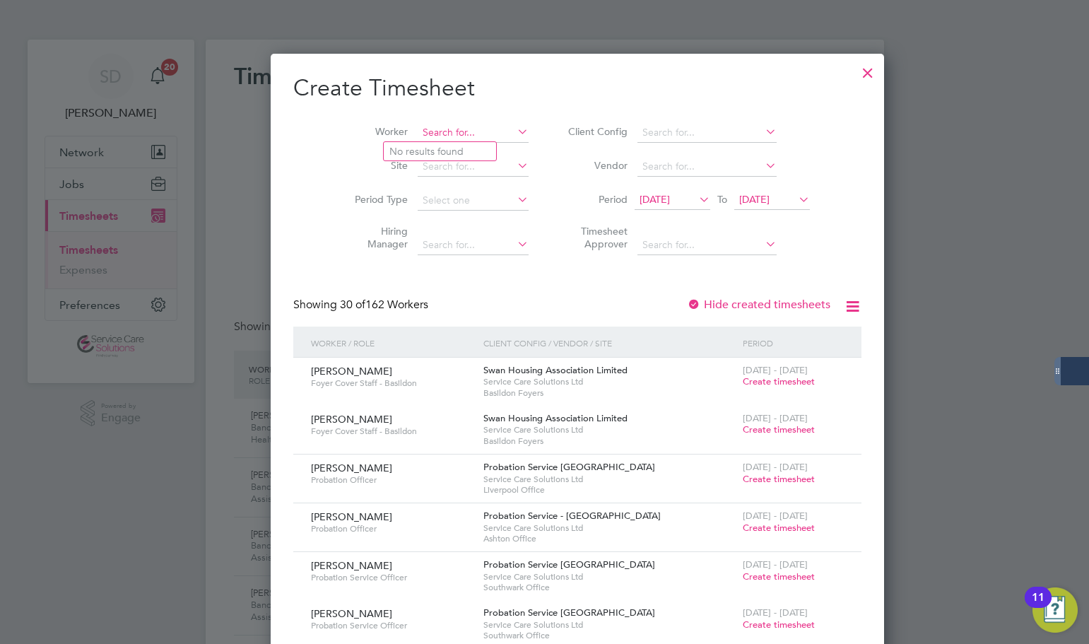
click at [418, 128] on input at bounding box center [473, 133] width 111 height 20
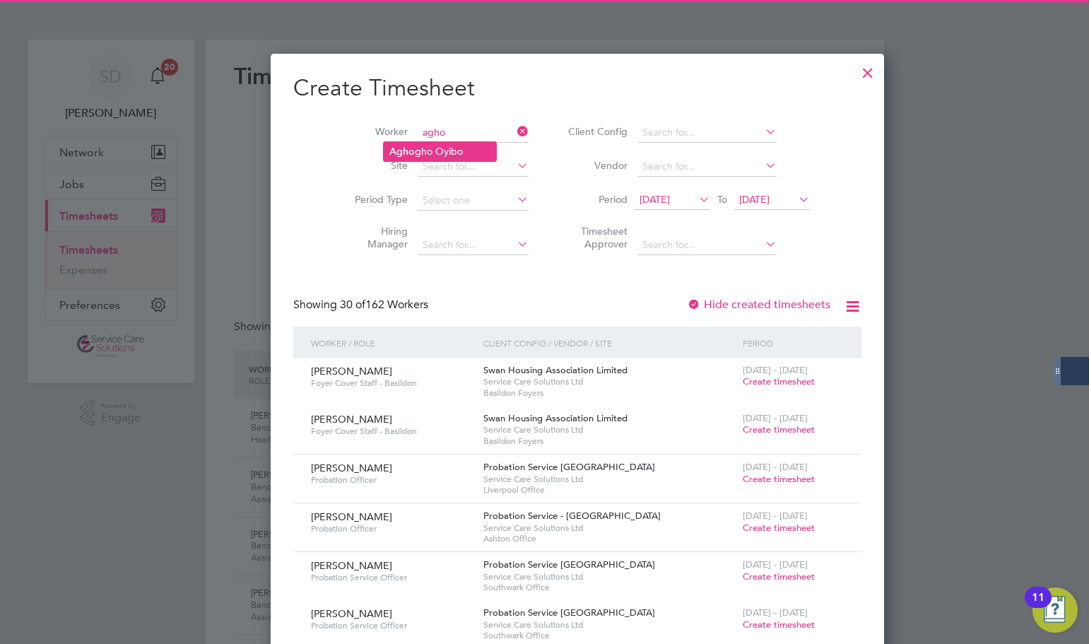
click at [408, 153] on b "Agho" at bounding box center [401, 152] width 25 height 12
type input "[PERSON_NAME]"
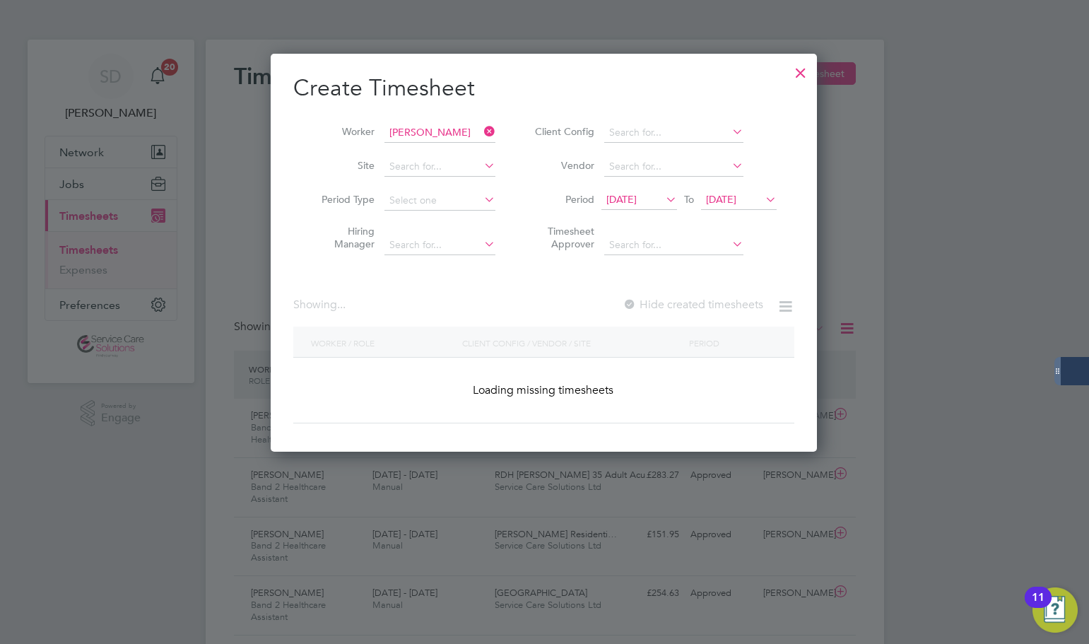
scroll to position [478, 547]
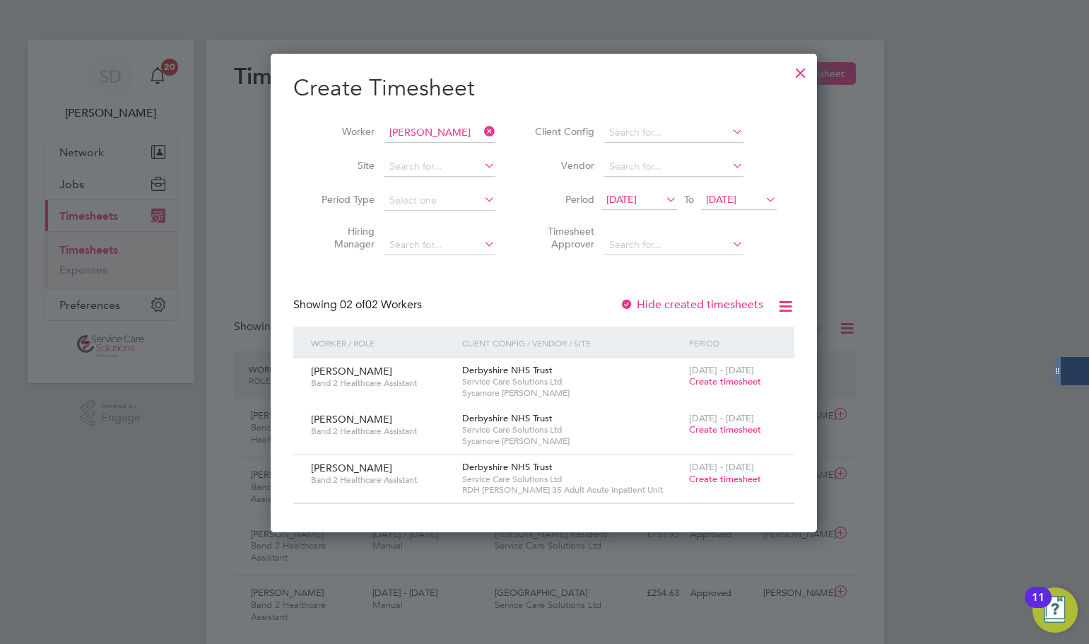
click at [726, 476] on span "Create timesheet" at bounding box center [725, 479] width 72 height 12
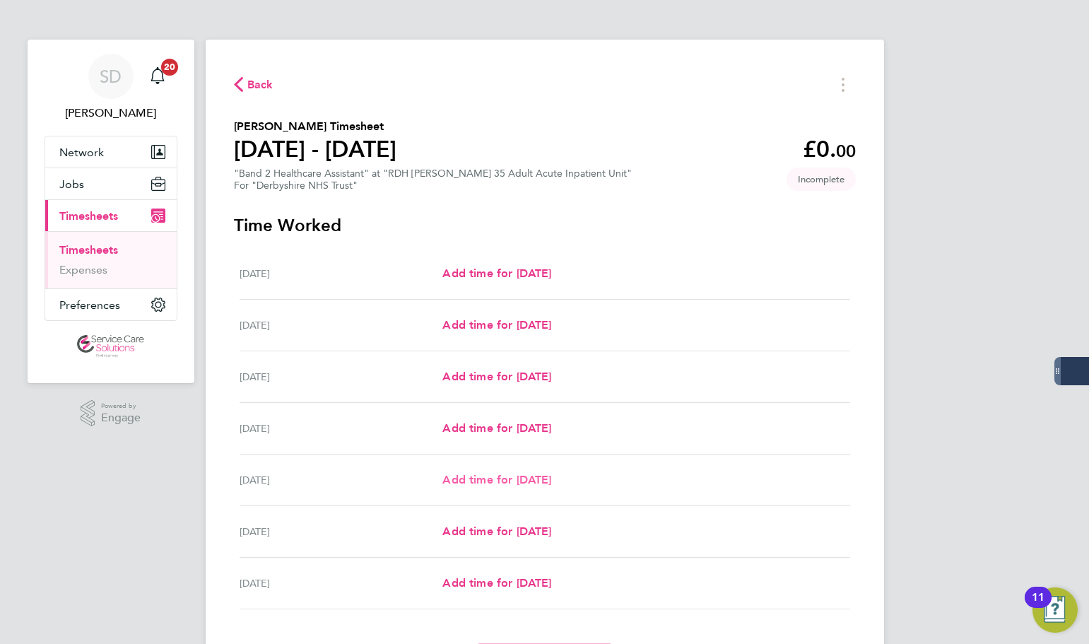
click at [491, 471] on link "Add time for [DATE]" at bounding box center [496, 479] width 109 height 17
select select "30"
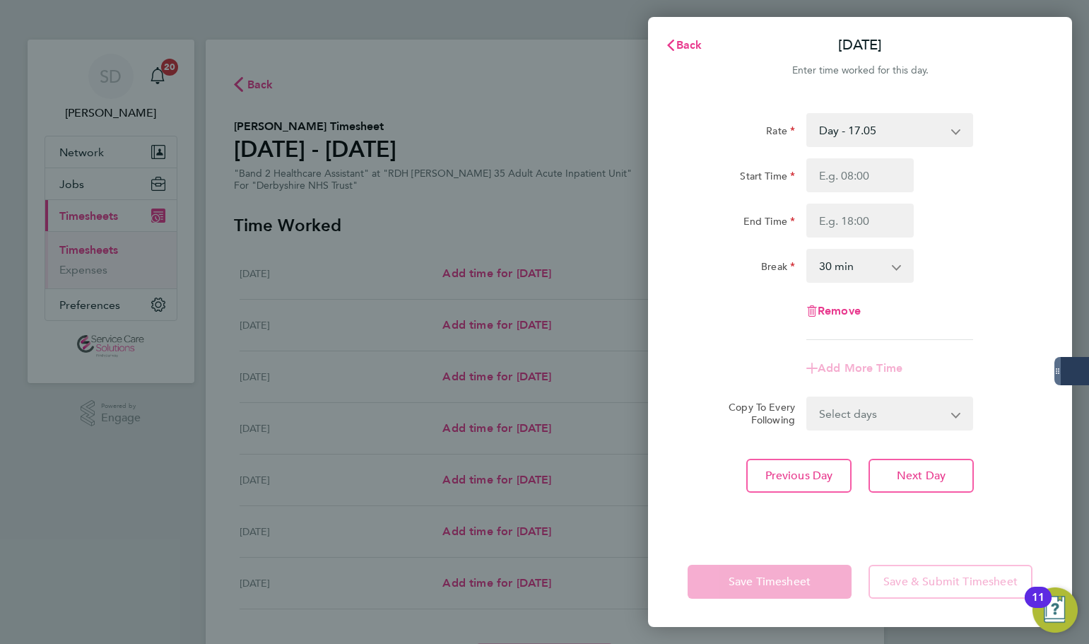
click at [845, 134] on select "Day - 17.05 Sun/BH (BG+10%) - 33.95 Day (BG+10%) - 18.76 Sunday/Bank Holiday - …" at bounding box center [881, 130] width 147 height 31
select select "30"
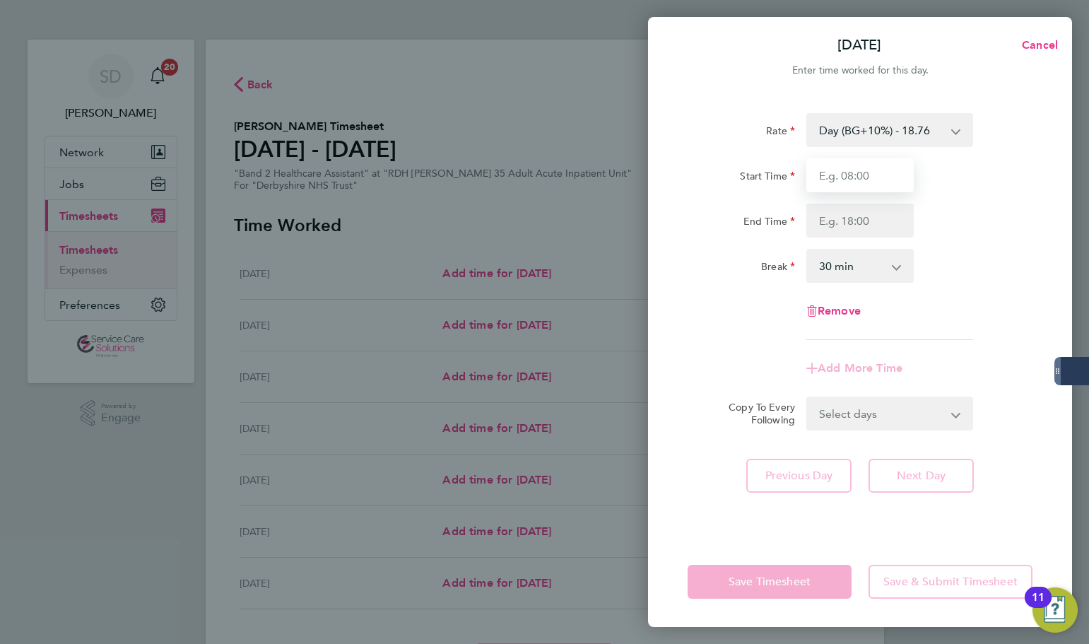
click at [851, 183] on input "Start Time" at bounding box center [860, 175] width 107 height 34
type input "14:00"
click at [850, 212] on input "End Time" at bounding box center [860, 221] width 107 height 34
type input "20:00"
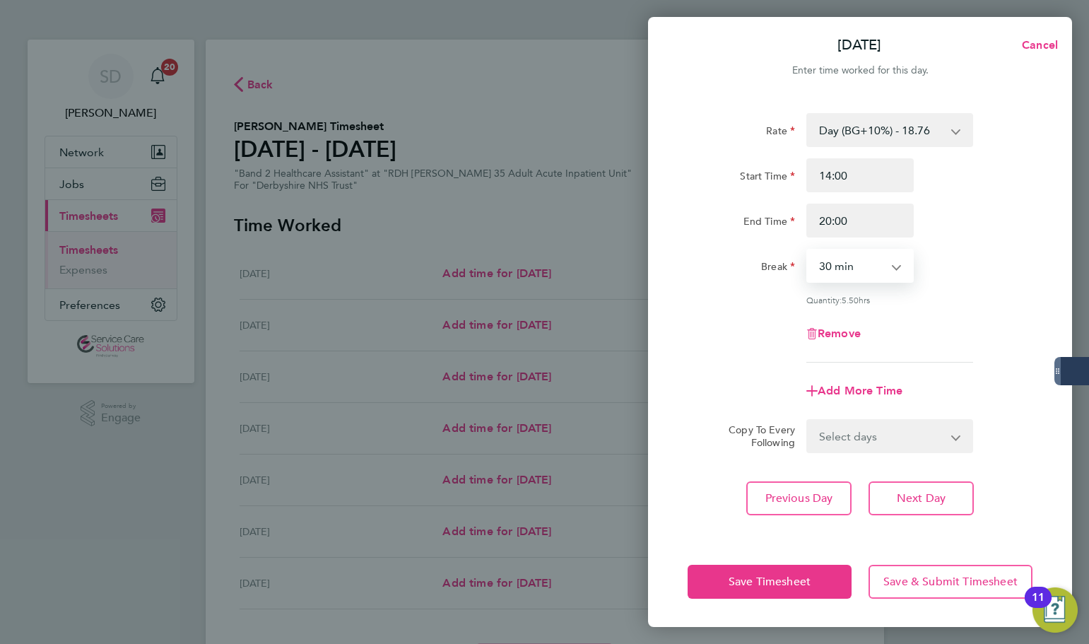
click at [835, 276] on select "0 min 15 min 30 min 45 min 60 min 75 min 90 min" at bounding box center [852, 265] width 88 height 31
select select "0"
click at [808, 250] on select "0 min 15 min 30 min 45 min 60 min 75 min 90 min" at bounding box center [852, 265] width 88 height 31
click at [732, 333] on div "Remove" at bounding box center [860, 334] width 356 height 34
click at [835, 385] on span "Add More Time" at bounding box center [860, 390] width 85 height 13
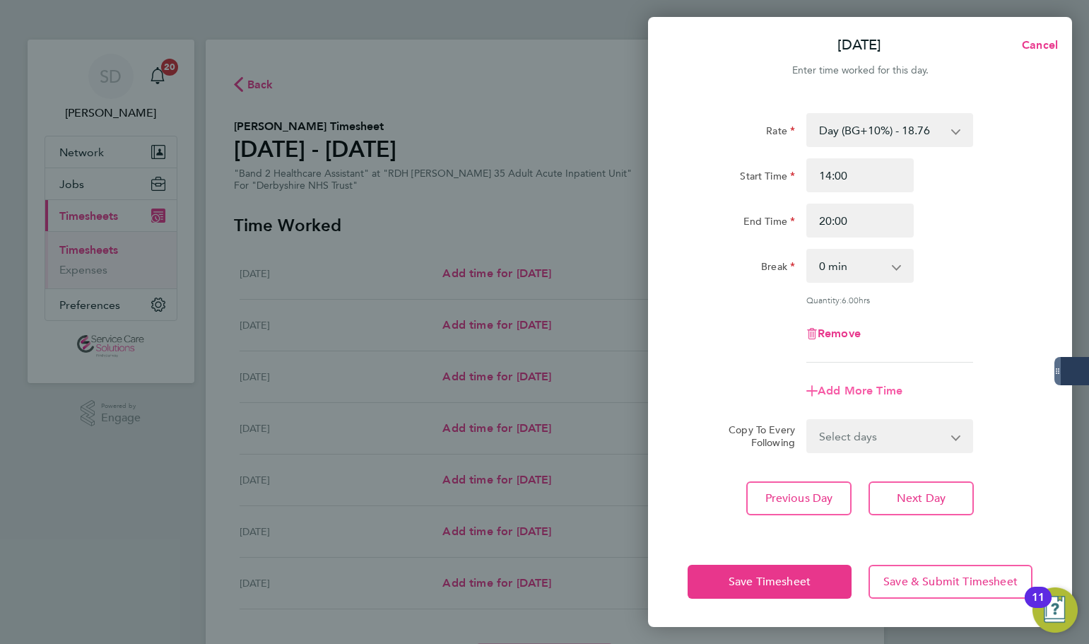
select select "null"
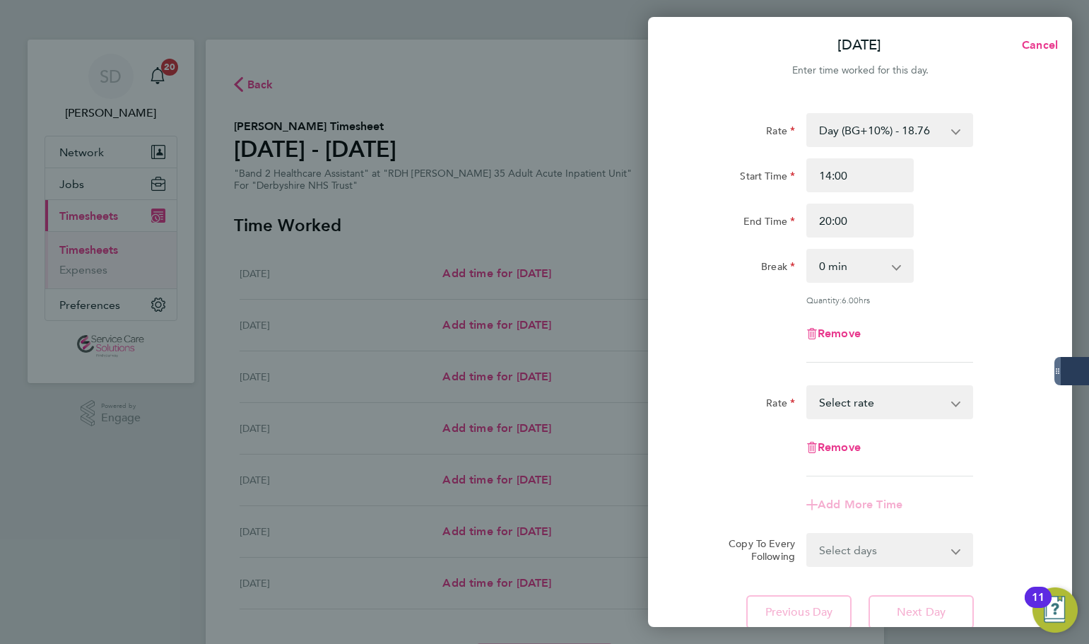
click at [850, 401] on select "Sun/BH (BG+10%) - 33.95 Day - 17.05 Day (BG+10%) - 18.76 Sunday/Bank Holiday - …" at bounding box center [881, 402] width 147 height 31
select select "30"
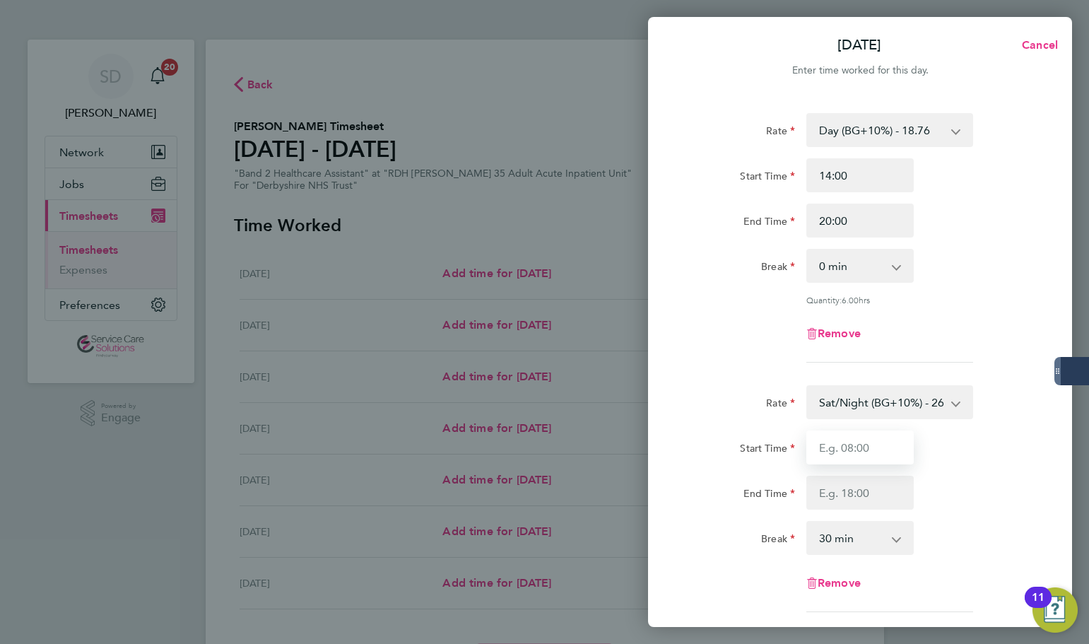
click at [855, 457] on input "Start Time" at bounding box center [860, 447] width 107 height 34
type input "20:00"
click at [850, 483] on input "End Time" at bounding box center [860, 493] width 107 height 34
type input "21:30"
click at [851, 528] on select "0 min 15 min 30 min 45 min 60 min 75 min 90 min" at bounding box center [852, 537] width 88 height 31
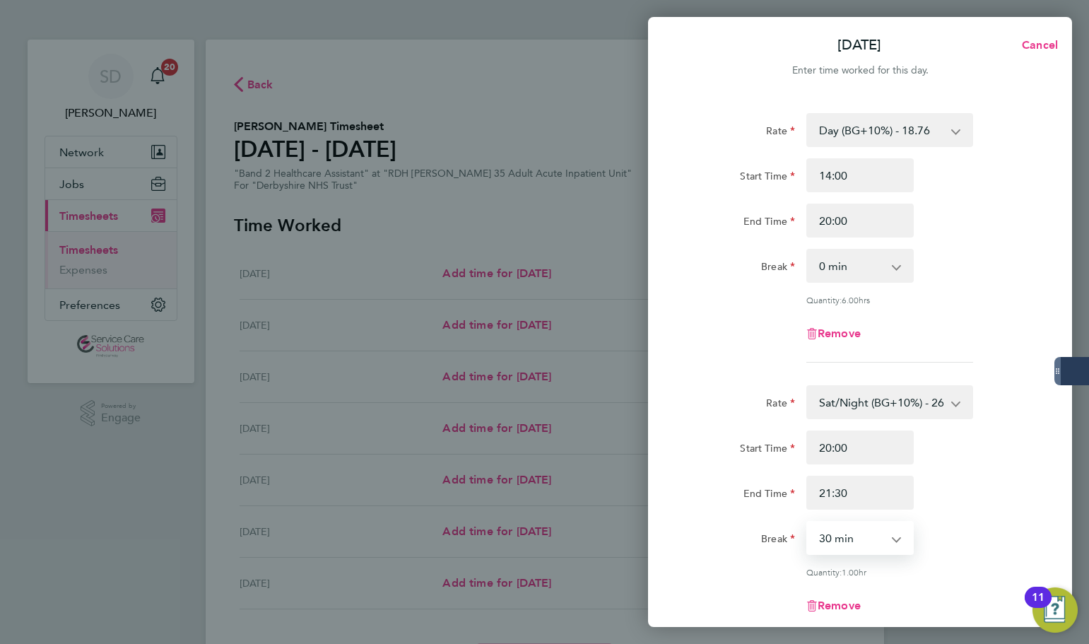
select select "0"
click at [808, 522] on select "0 min 15 min 30 min 45 min 60 min 75 min" at bounding box center [852, 537] width 88 height 31
click at [752, 368] on app-timesheet-line-form-group "Rate Day (BG+10%) - 18.76 Sun/BH (BG+10%) - 33.95 Day - 17.05 Sunday/Bank Holid…" at bounding box center [860, 243] width 345 height 261
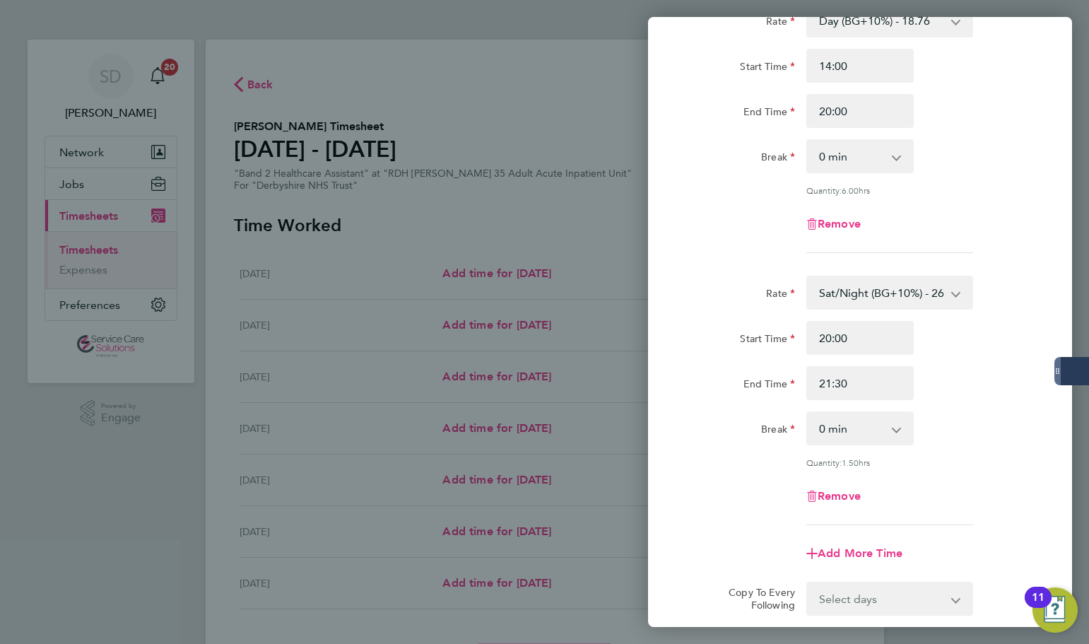
scroll to position [265, 0]
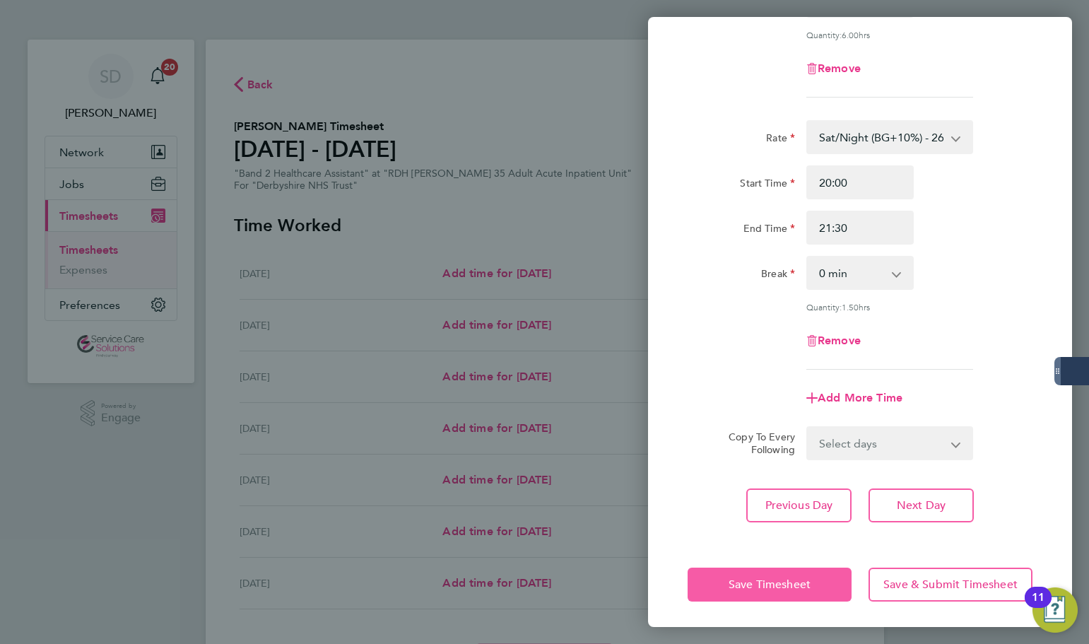
click at [791, 577] on span "Save Timesheet" at bounding box center [770, 584] width 82 height 14
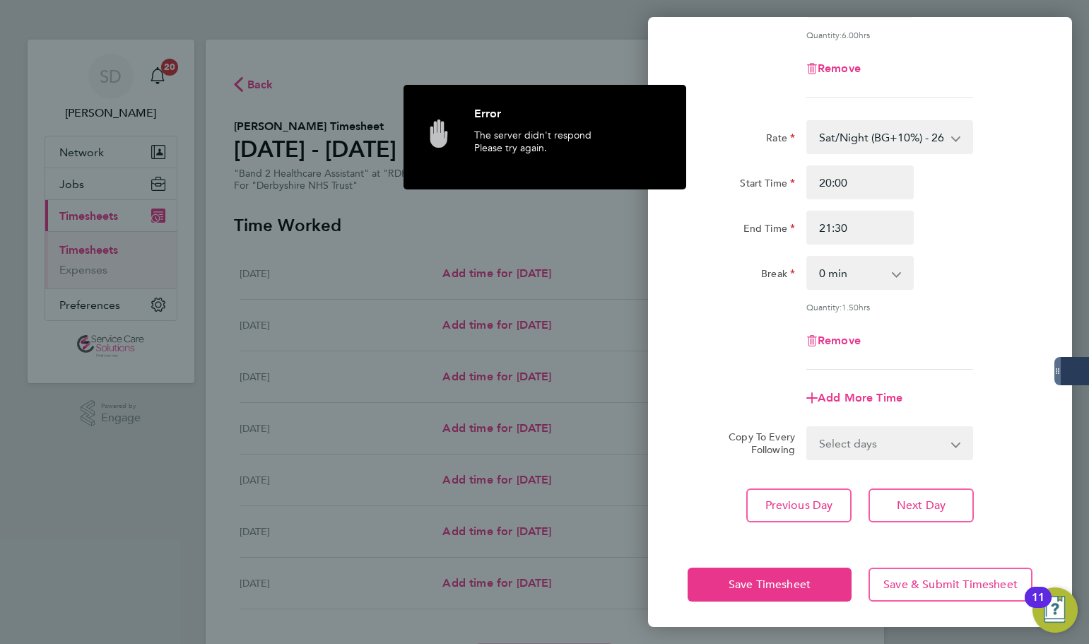
click at [732, 406] on div "Add More Time" at bounding box center [860, 398] width 356 height 34
click at [736, 582] on span "Save Timesheet" at bounding box center [770, 584] width 82 height 14
click at [833, 232] on input "21:30" at bounding box center [860, 228] width 107 height 34
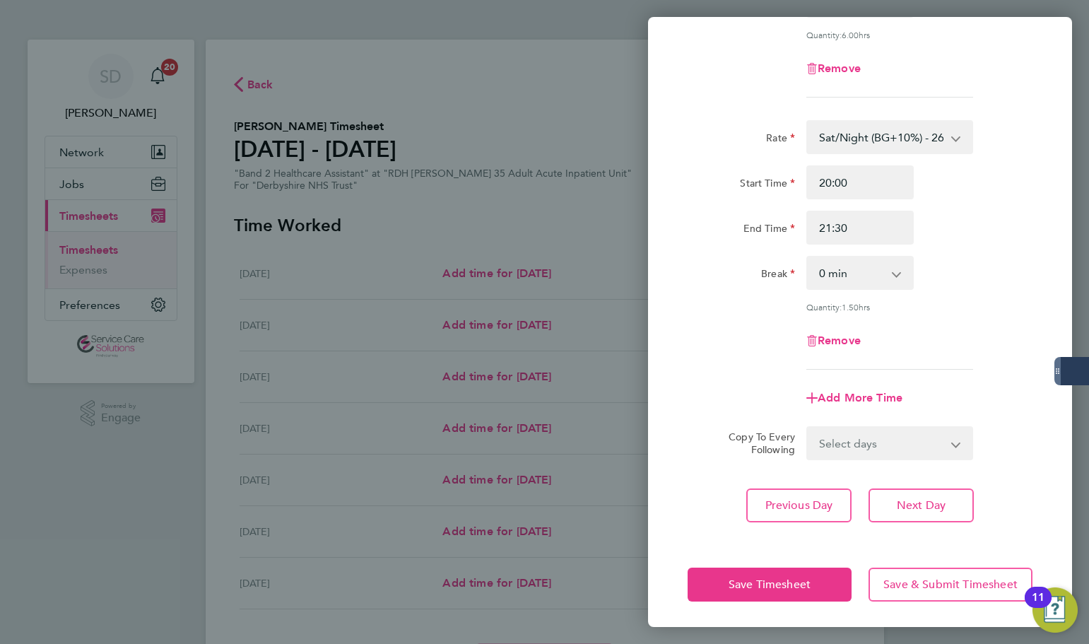
click at [671, 375] on div "Rate Day (BG+10%) - 18.76 Sun/BH (BG+10%) - 33.95 Day - 17.05 Sunday/Bank Holid…" at bounding box center [860, 185] width 424 height 708
click at [765, 577] on span "Save Timesheet" at bounding box center [770, 584] width 82 height 14
click at [564, 221] on div "Fri 29 Aug Cancel Enter time worked for this day. Rate Day (BG+10%) - 18.76 Sun…" at bounding box center [544, 322] width 1089 height 644
click at [701, 206] on div "Start Time 20:00 End Time 21:30" at bounding box center [860, 204] width 356 height 79
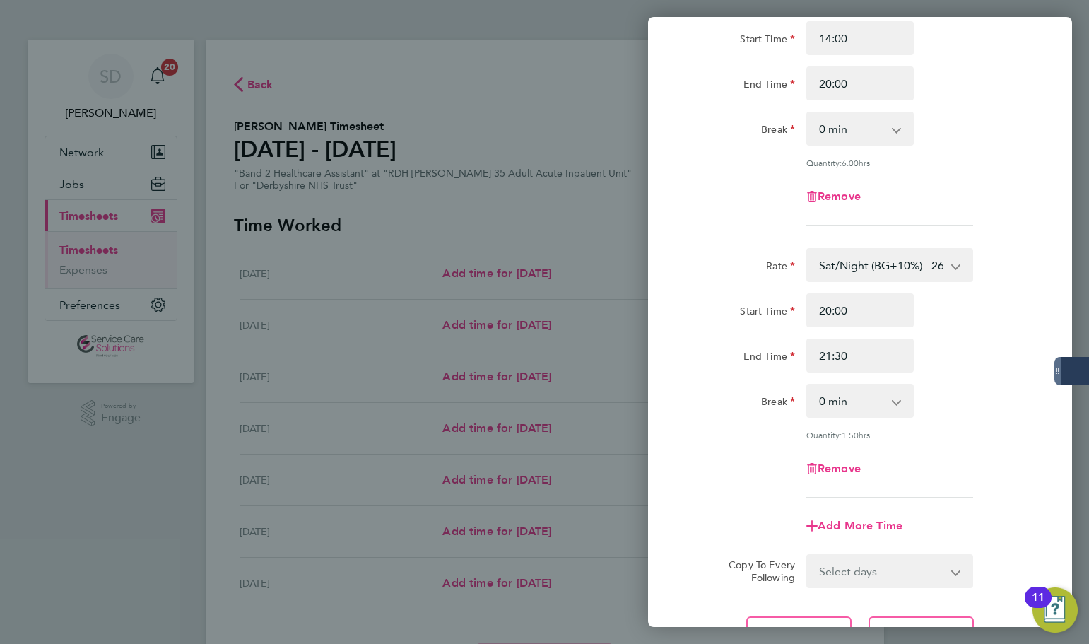
scroll to position [0, 0]
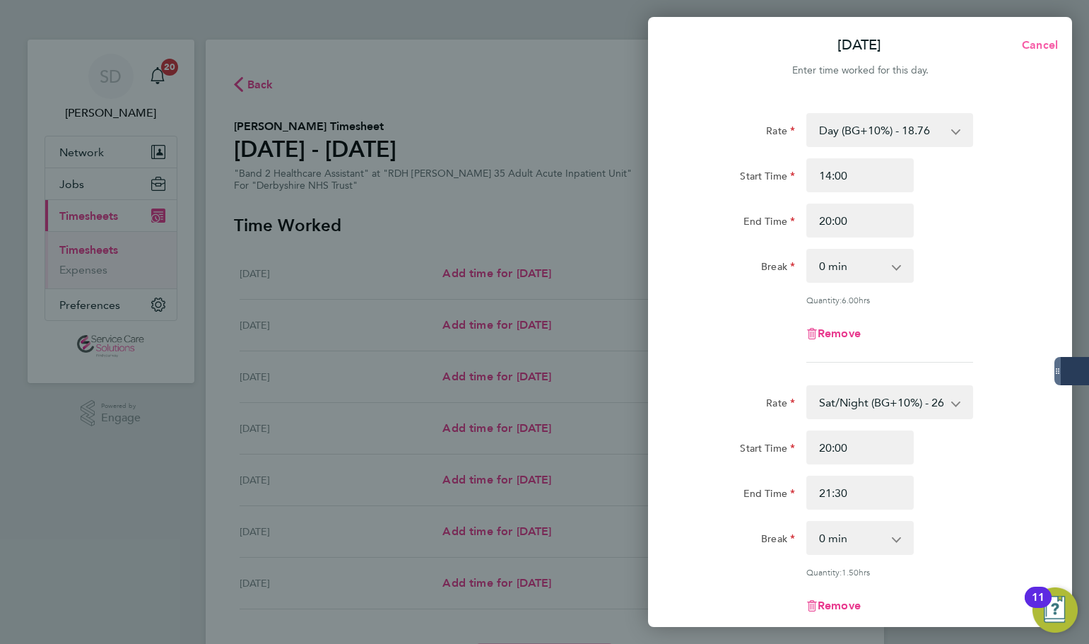
click at [1050, 36] on button "Cancel" at bounding box center [1035, 45] width 73 height 28
select select "30"
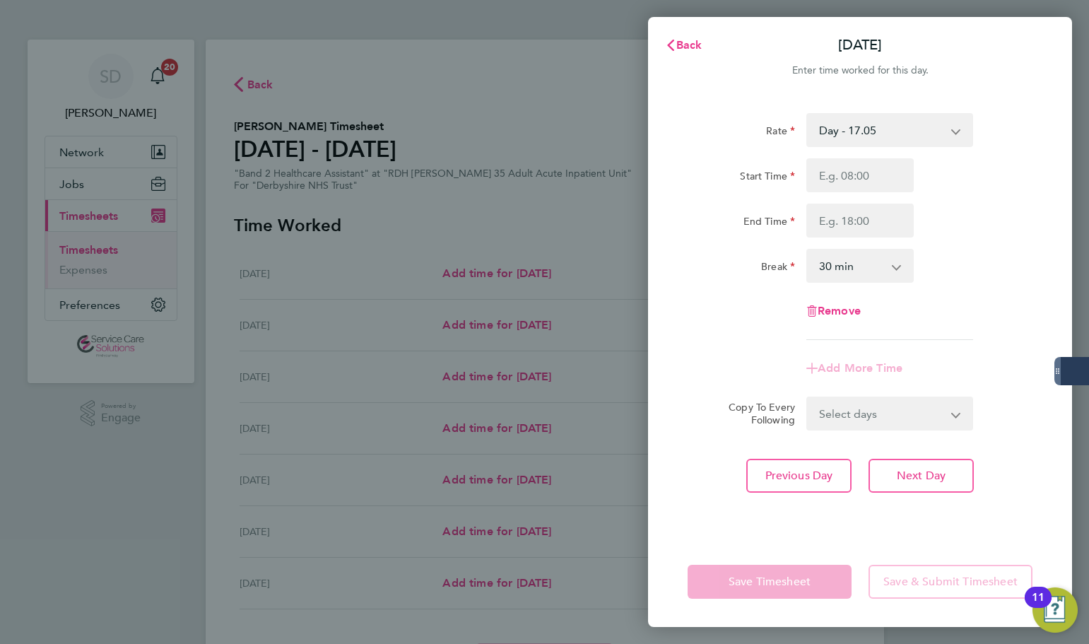
click at [540, 211] on div "Back Fri 29 Aug Enter time worked for this day. Rate Day - 17.05 Sun/BH (BG+10%…" at bounding box center [544, 322] width 1089 height 644
click at [685, 37] on button "Back" at bounding box center [684, 45] width 66 height 28
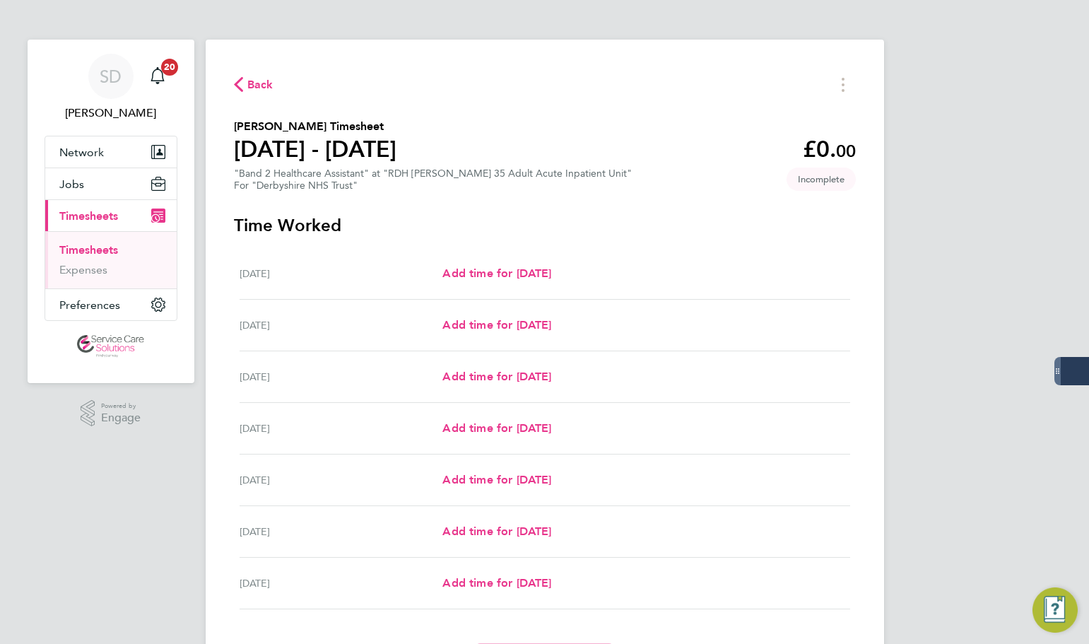
click at [529, 209] on div "Back Aghogho Oyibo's Timesheet 25 - 31 Aug 2025 £0. 00 "Band 2 Healthcare Assis…" at bounding box center [545, 375] width 679 height 671
click at [459, 477] on span "Add time for [DATE]" at bounding box center [496, 479] width 109 height 13
select select "30"
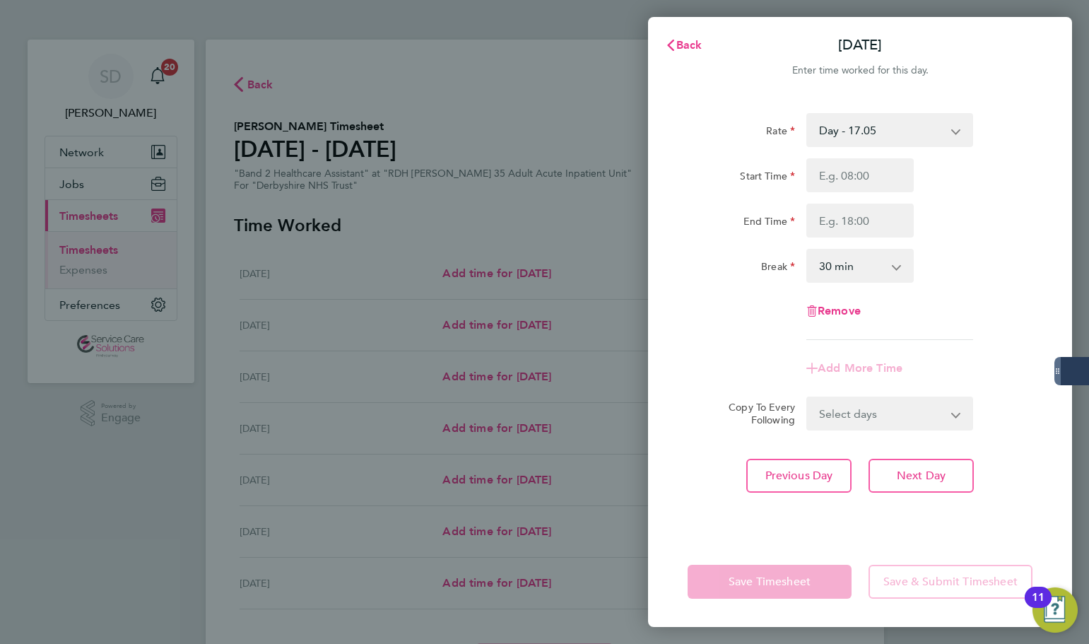
click at [842, 140] on select "Day - 17.05 Sun/BH (BG+10%) - 33.95 Day (BG+10%) - 18.76 Sunday/Bank Holiday - …" at bounding box center [881, 130] width 147 height 31
select select "30"
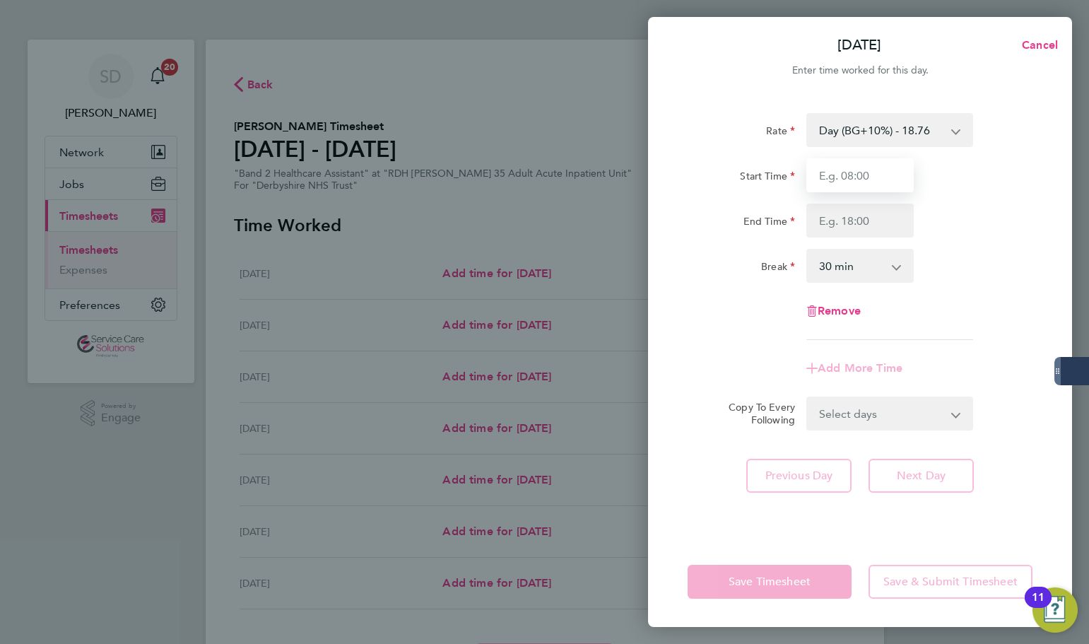
click at [843, 177] on input "Start Time" at bounding box center [860, 175] width 107 height 34
type input "4"
type input "14:00"
click at [843, 213] on input "End Time" at bounding box center [860, 221] width 107 height 34
type input "20:00"
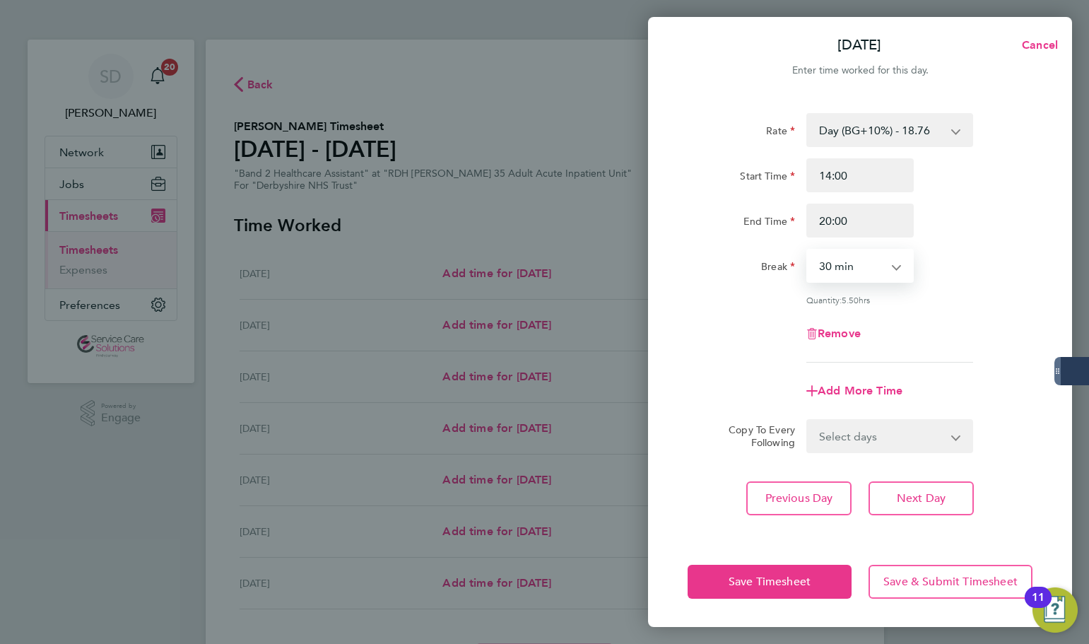
drag, startPoint x: 851, startPoint y: 256, endPoint x: 849, endPoint y: 271, distance: 15.0
click at [851, 256] on select "0 min 15 min 30 min 45 min 60 min 75 min 90 min" at bounding box center [852, 265] width 88 height 31
click at [846, 283] on div "Rate Day (BG+10%) - 18.76 Sun/BH (BG+10%) - 33.95 Day - 17.05 Sunday/Bank Holid…" at bounding box center [860, 238] width 345 height 250
click at [838, 275] on select "0 min 15 min 30 min 45 min 60 min 75 min 90 min" at bounding box center [852, 265] width 88 height 31
select select "0"
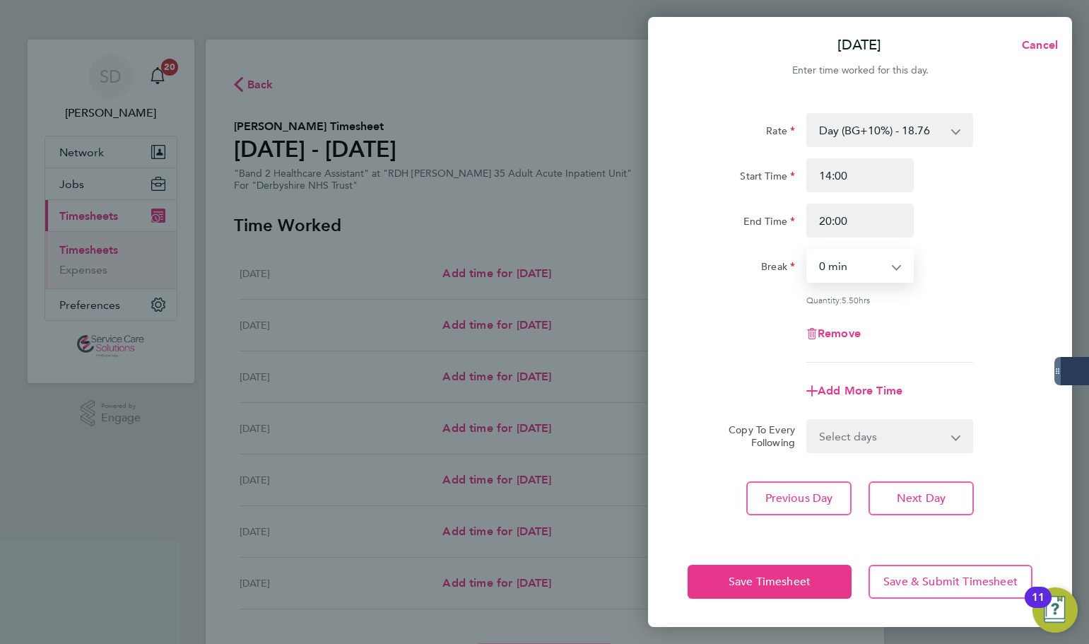
click at [808, 250] on select "0 min 15 min 30 min 45 min 60 min 75 min 90 min" at bounding box center [852, 265] width 88 height 31
click at [714, 314] on div "Rate Day (BG+10%) - 18.76 Sun/BH (BG+10%) - 33.95 Day - 17.05 Sunday/Bank Holid…" at bounding box center [860, 238] width 345 height 250
click at [850, 381] on div "Add More Time" at bounding box center [860, 391] width 119 height 34
click at [862, 390] on span "Add More Time" at bounding box center [860, 390] width 85 height 13
select select "null"
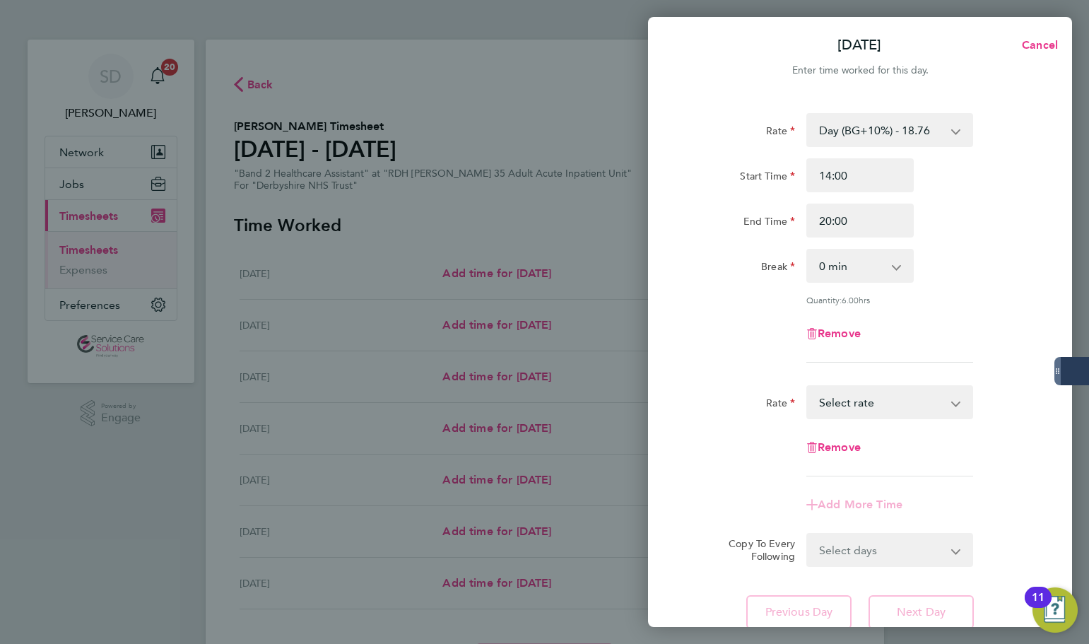
click at [857, 409] on select "Sun/BH (BG+10%) - 33.95 Day - 17.05 Day (BG+10%) - 18.76 Sunday/Bank Holiday - …" at bounding box center [881, 402] width 147 height 31
select select "30"
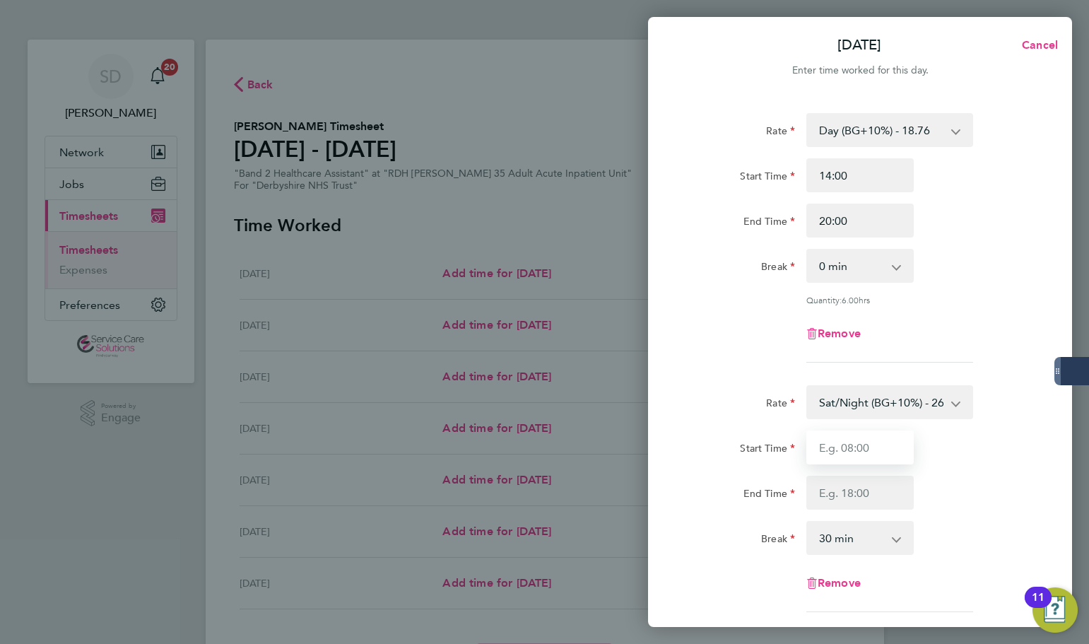
click at [836, 450] on input "Start Time" at bounding box center [860, 447] width 107 height 34
type input "20:00"
click at [843, 492] on input "End Time" at bounding box center [860, 493] width 107 height 34
type input "21:30"
click at [845, 542] on select "0 min 15 min 30 min 45 min 60 min 75 min 90 min" at bounding box center [852, 537] width 88 height 31
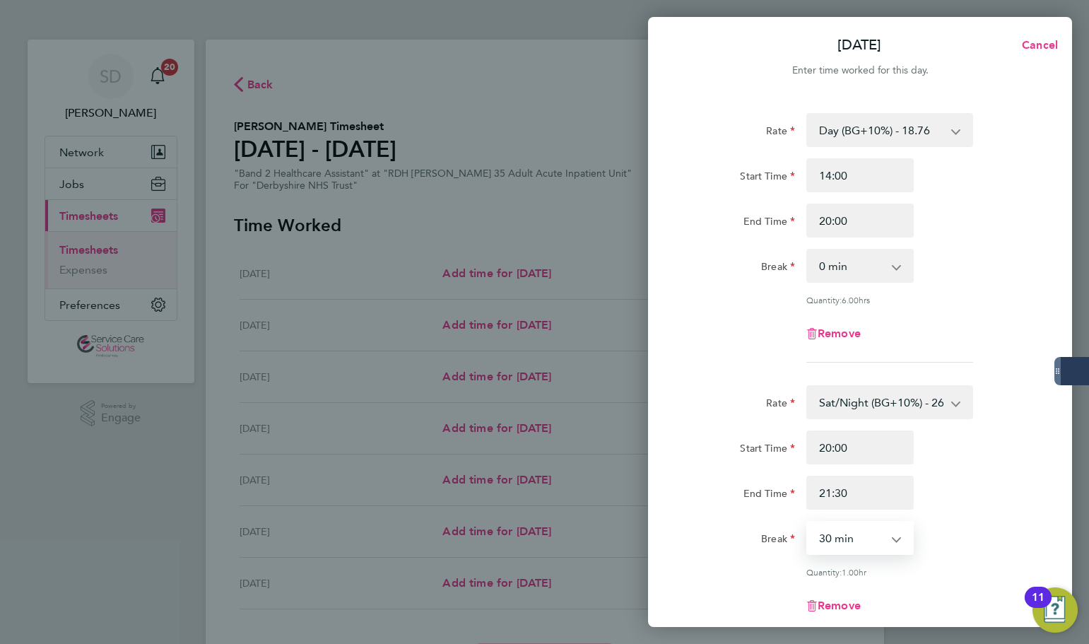
select select "0"
click at [808, 522] on select "0 min 15 min 30 min 45 min 60 min 75 min" at bounding box center [852, 537] width 88 height 31
click at [759, 365] on app-timesheet-line-form-group "Rate Day (BG+10%) - 18.76 Sun/BH (BG+10%) - 33.95 Day - 17.05 Sunday/Bank Holid…" at bounding box center [860, 243] width 345 height 261
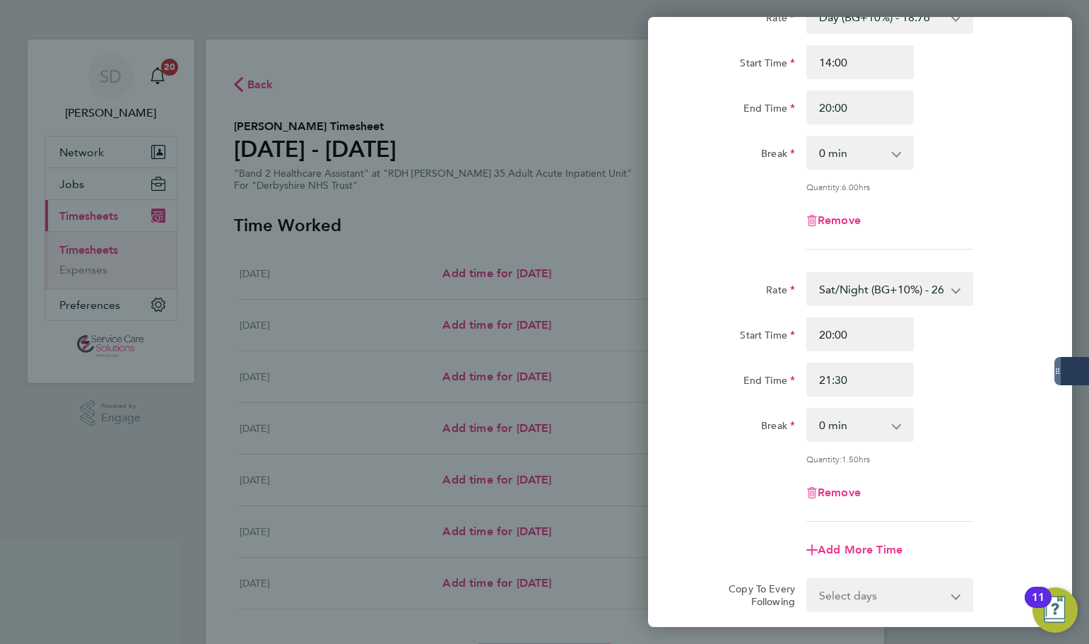
scroll to position [265, 0]
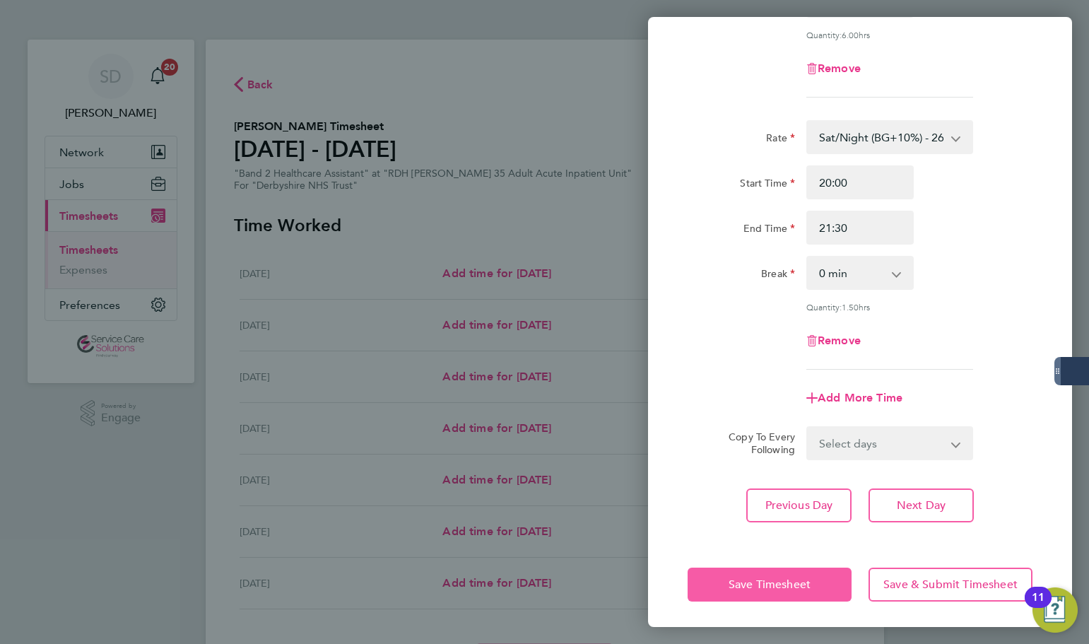
click at [758, 577] on span "Save Timesheet" at bounding box center [770, 584] width 82 height 14
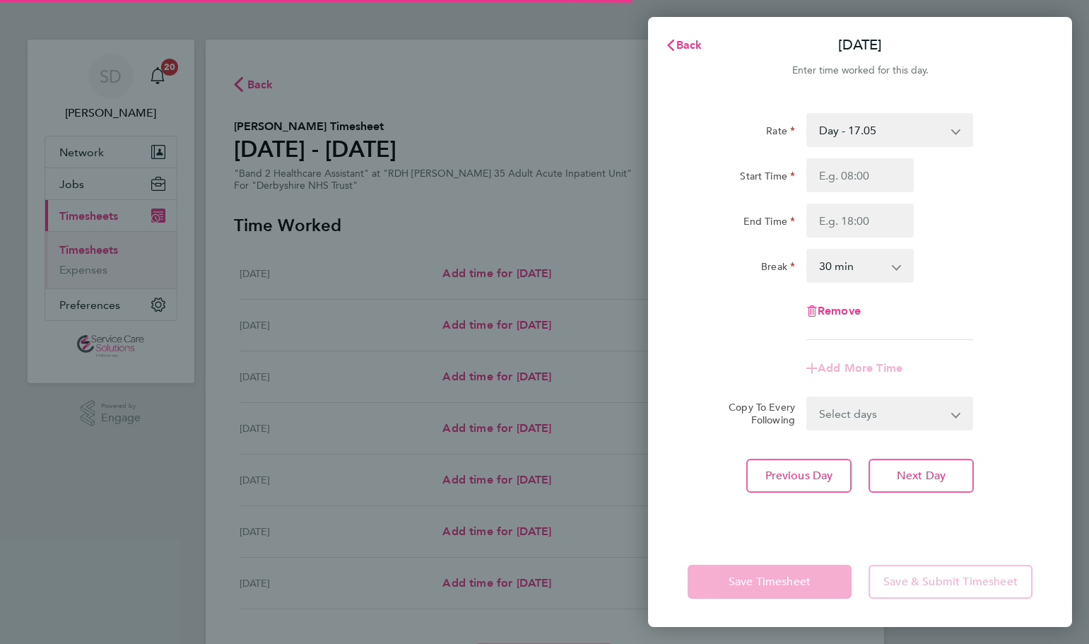
select select "30"
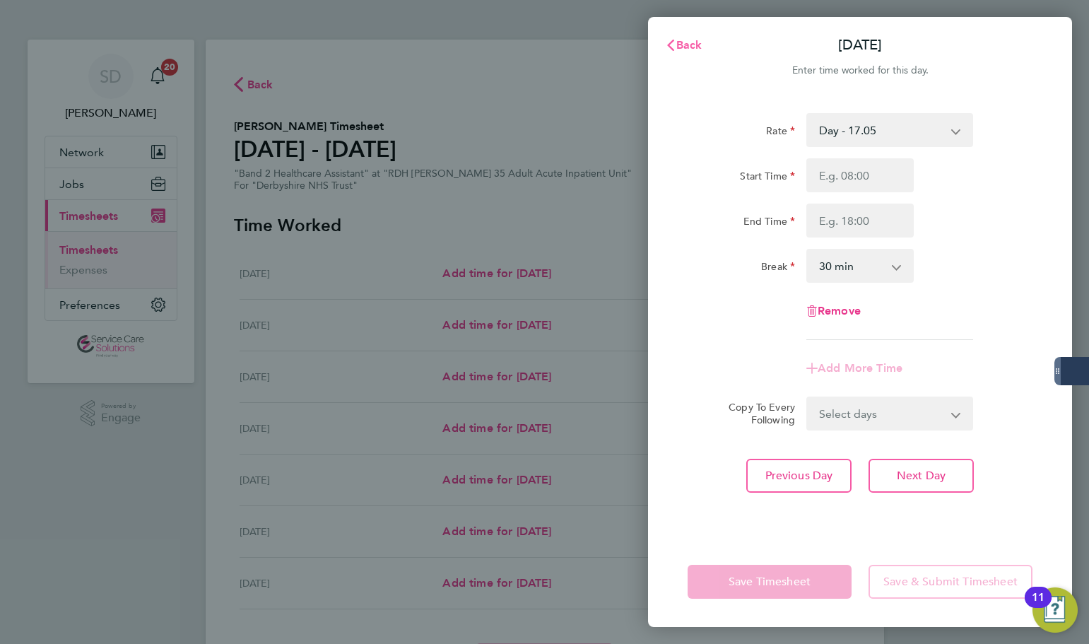
click at [691, 48] on span "Back" at bounding box center [689, 44] width 26 height 13
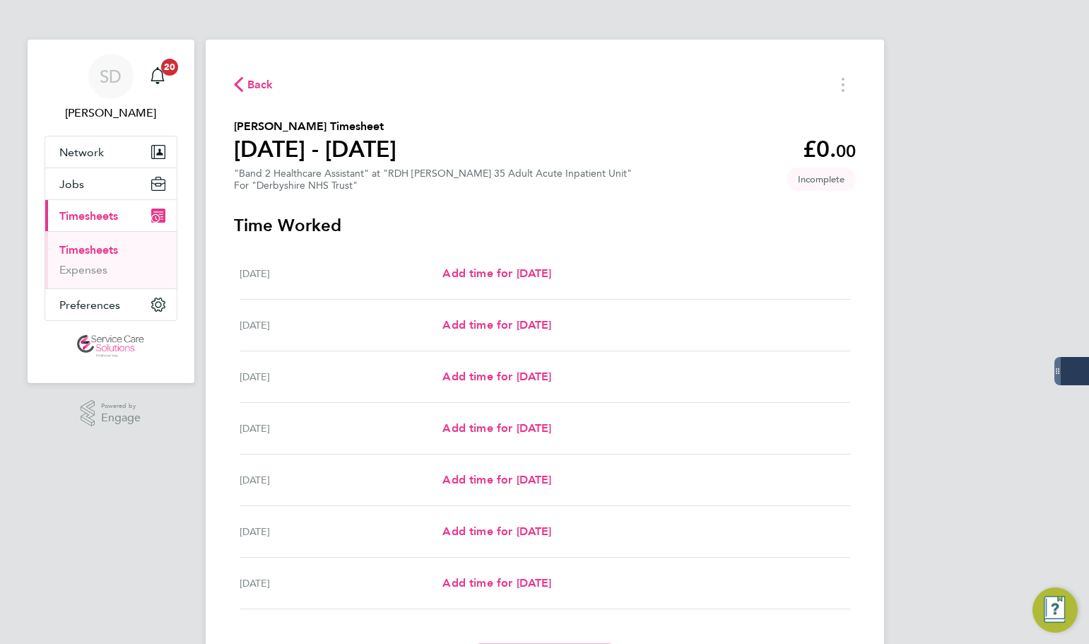
click at [511, 183] on div "For "Derbyshire NHS Trust"" at bounding box center [433, 186] width 398 height 12
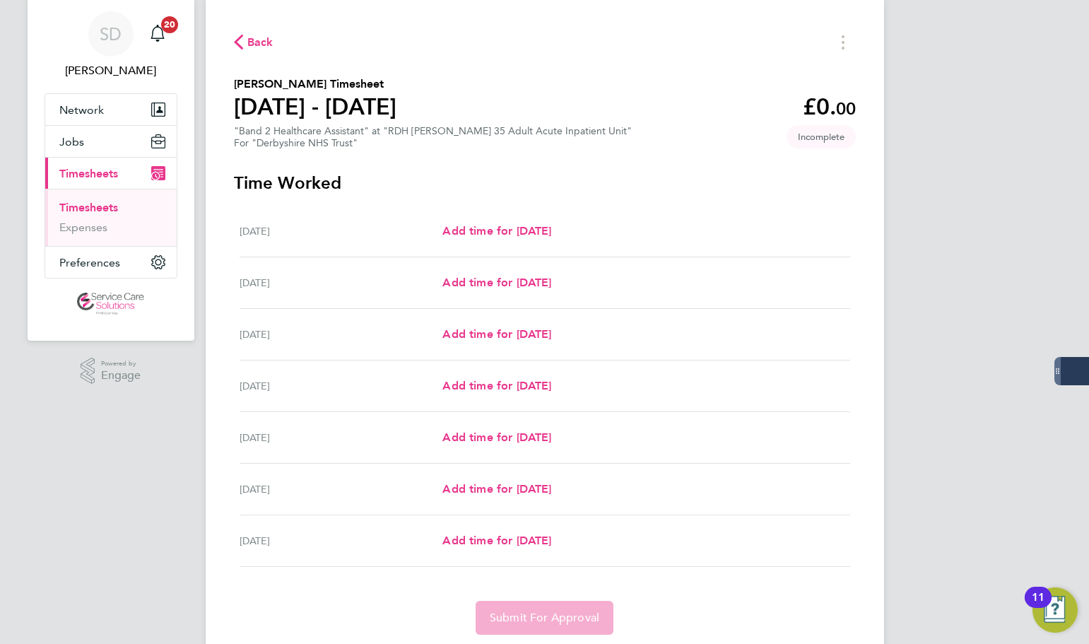
scroll to position [90, 0]
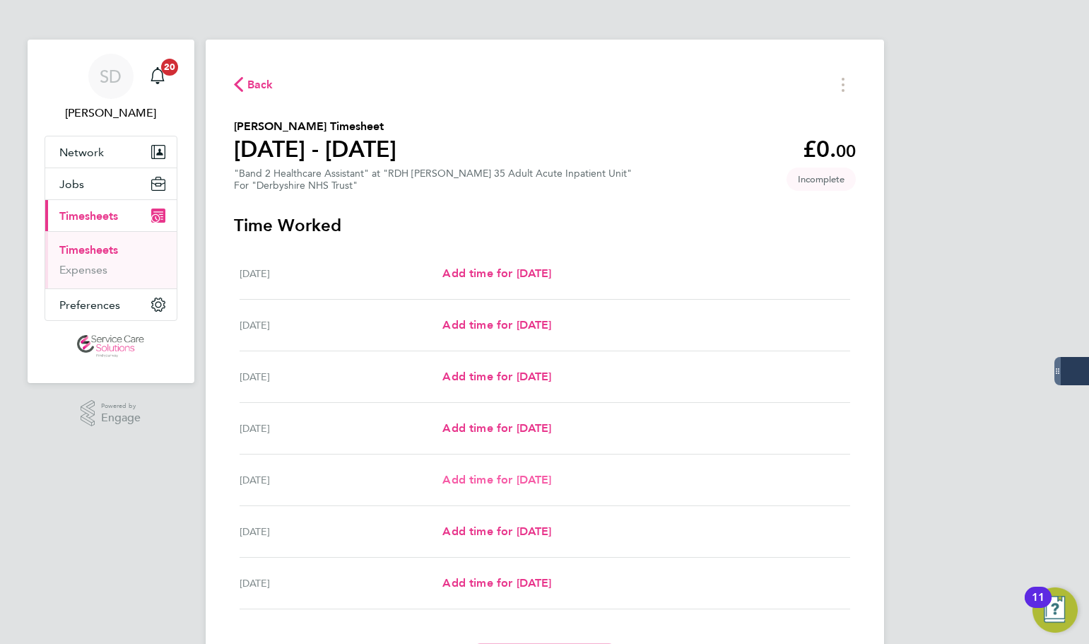
click at [490, 474] on span "Add time for Fri 29 Aug" at bounding box center [496, 479] width 109 height 13
select select "30"
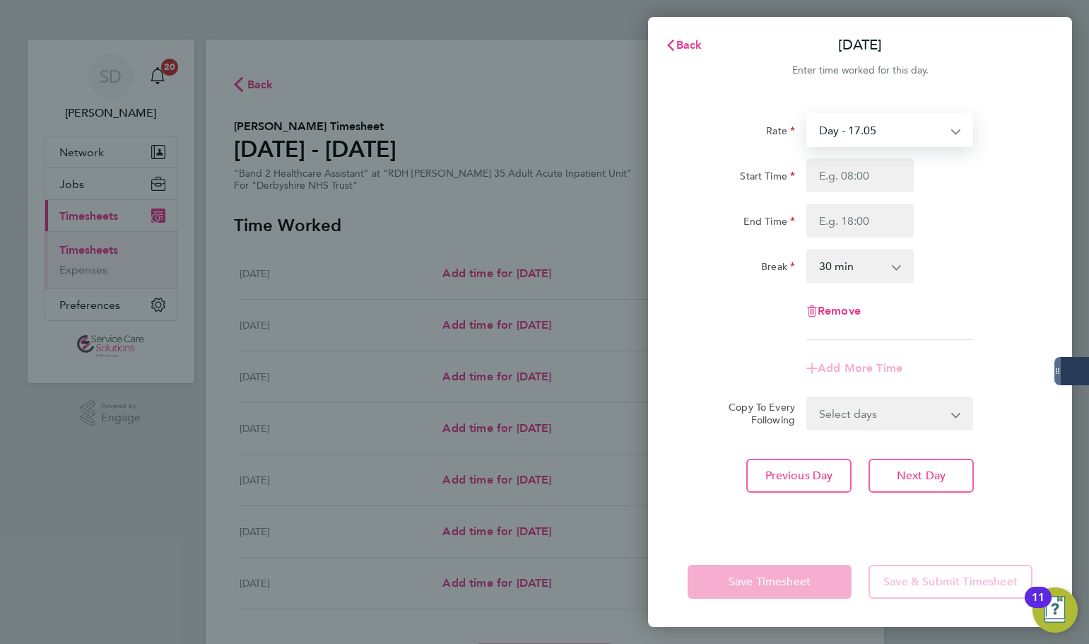
click at [888, 135] on select "Day - 17.05 Sun/BH (BG+10%) - 33.95 Day (BG+10%) - 18.76 [DATE]/Bank Holiday - …" at bounding box center [881, 130] width 147 height 31
select select "30"
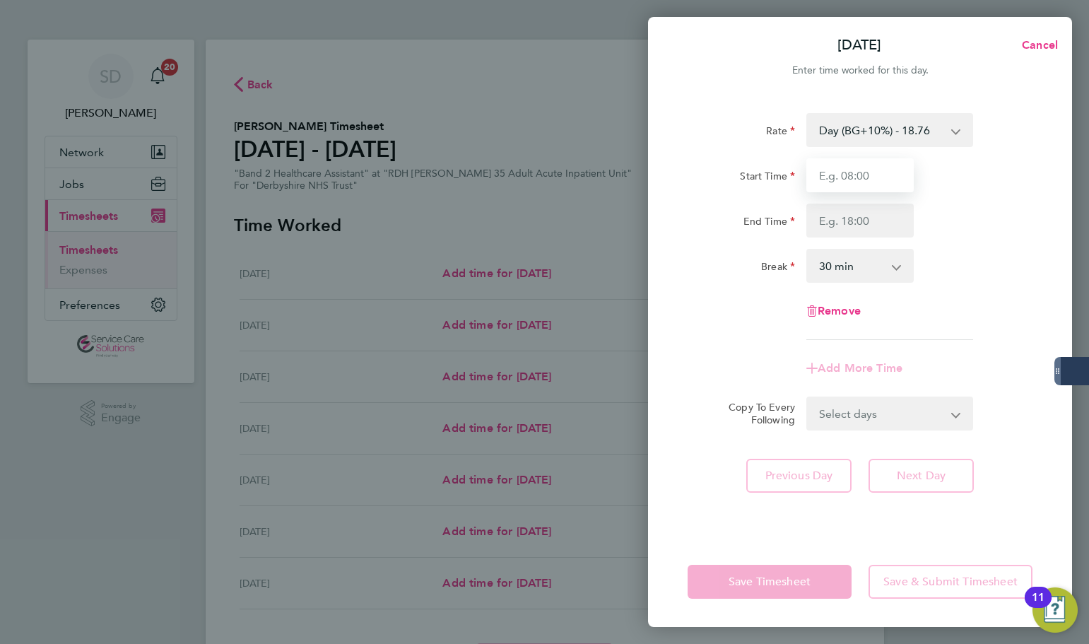
click at [864, 179] on input "Start Time" at bounding box center [860, 175] width 107 height 34
type input "14:00"
click at [836, 219] on input "End Time" at bounding box center [860, 221] width 107 height 34
type input "20:00"
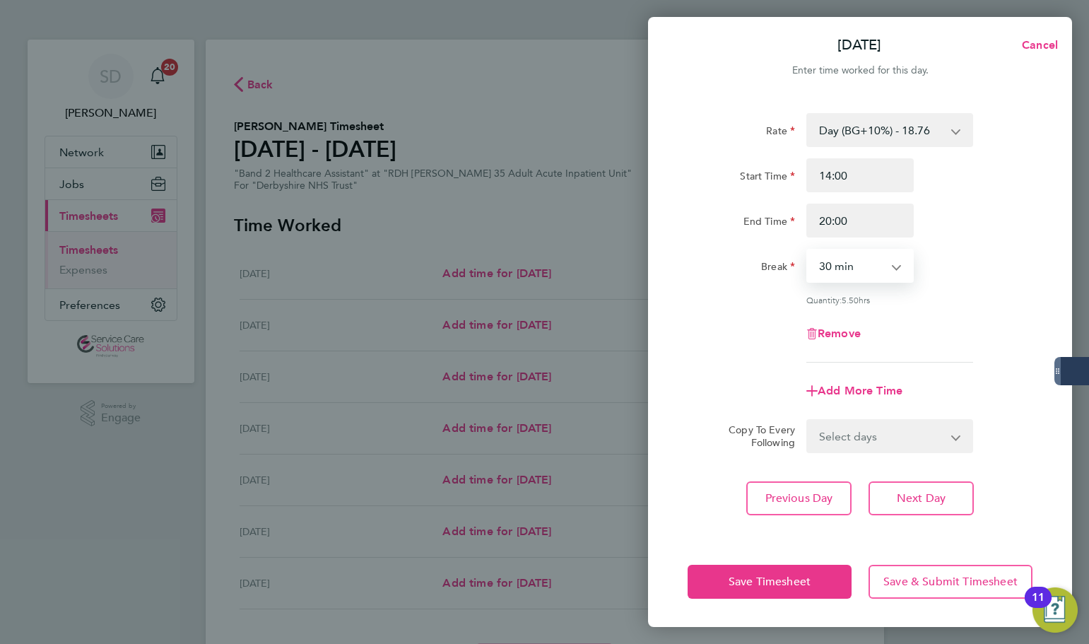
click at [843, 276] on select "0 min 15 min 30 min 45 min 60 min 75 min 90 min" at bounding box center [852, 265] width 88 height 31
select select "0"
click at [808, 250] on select "0 min 15 min 30 min 45 min 60 min 75 min 90 min" at bounding box center [852, 265] width 88 height 31
click at [744, 299] on div "Quantity: 6.00 hrs" at bounding box center [860, 299] width 356 height 11
click at [856, 384] on span "Add More Time" at bounding box center [860, 390] width 85 height 13
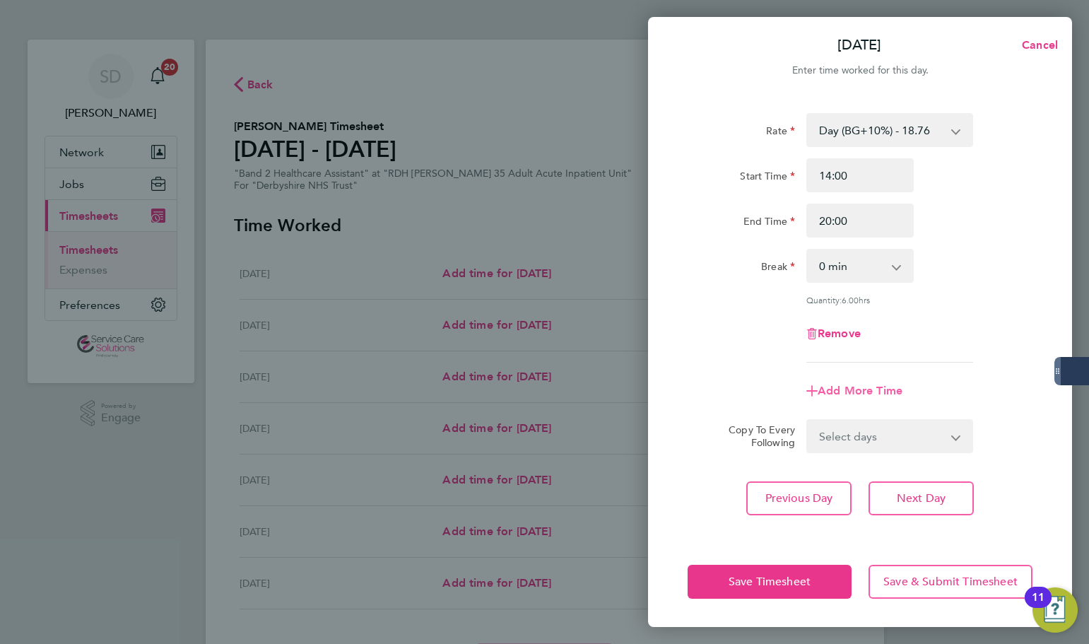
select select "null"
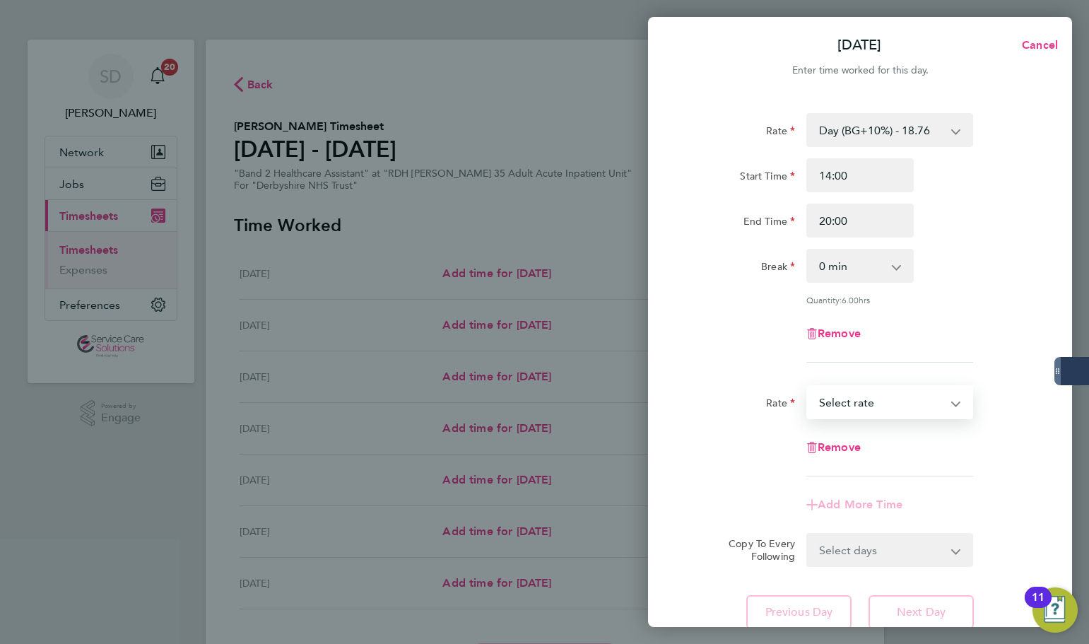
click at [862, 394] on select "Sun/BH (BG+10%) - 33.95 Day - 17.05 Day (BG+10%) - 18.76 Sunday/Bank Holiday - …" at bounding box center [881, 402] width 147 height 31
select select "30"
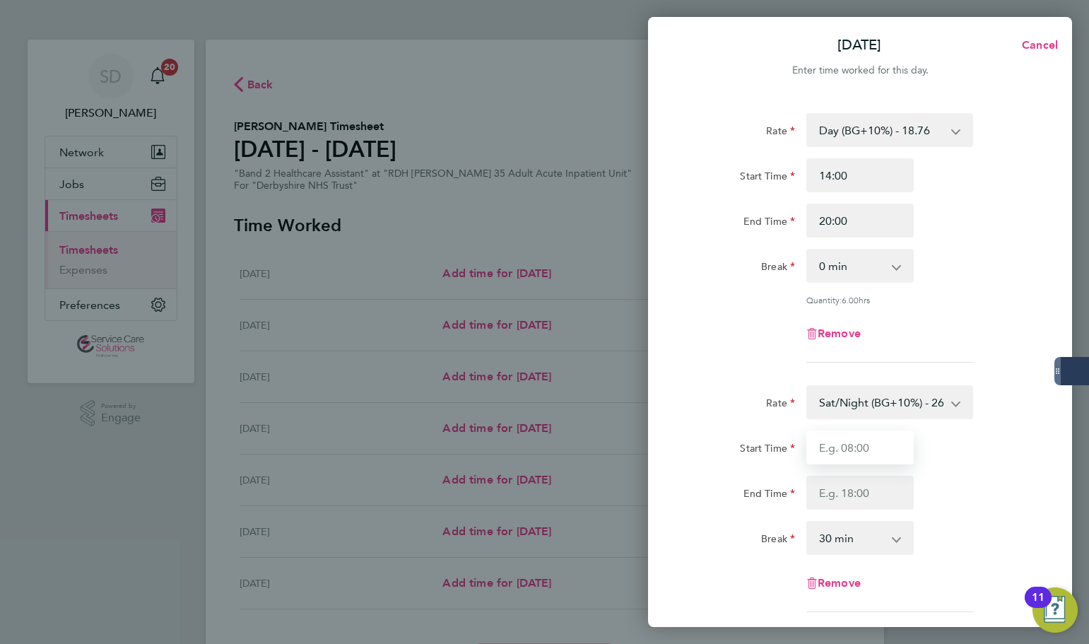
click at [874, 460] on input "Start Time" at bounding box center [860, 447] width 107 height 34
type input "20:00"
click at [864, 500] on input "End Time" at bounding box center [860, 493] width 107 height 34
type input "21:30"
click at [869, 539] on select "0 min 15 min 30 min 45 min 60 min 75 min 90 min" at bounding box center [852, 537] width 88 height 31
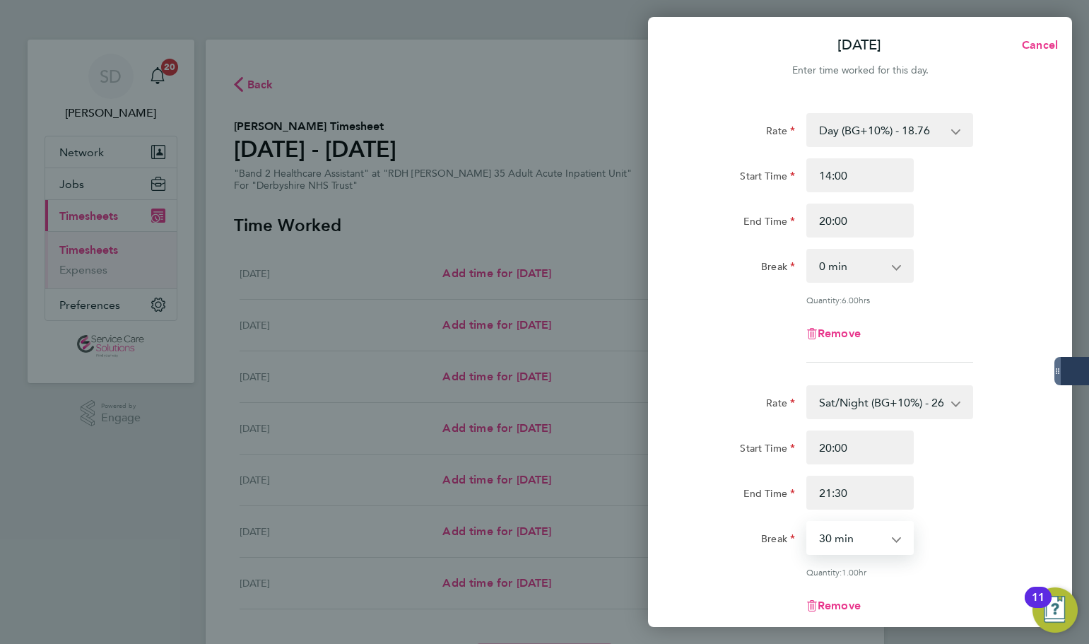
select select "0"
click at [808, 522] on select "0 min 15 min 30 min 45 min 60 min 75 min" at bounding box center [852, 537] width 88 height 31
click at [765, 343] on div "Remove" at bounding box center [860, 334] width 356 height 34
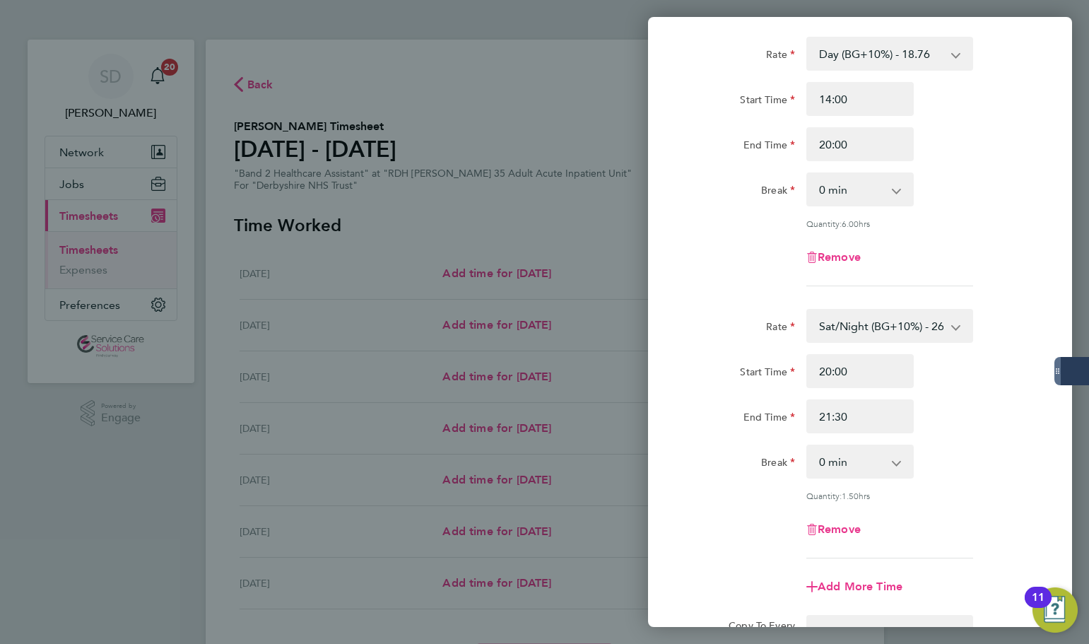
scroll to position [265, 0]
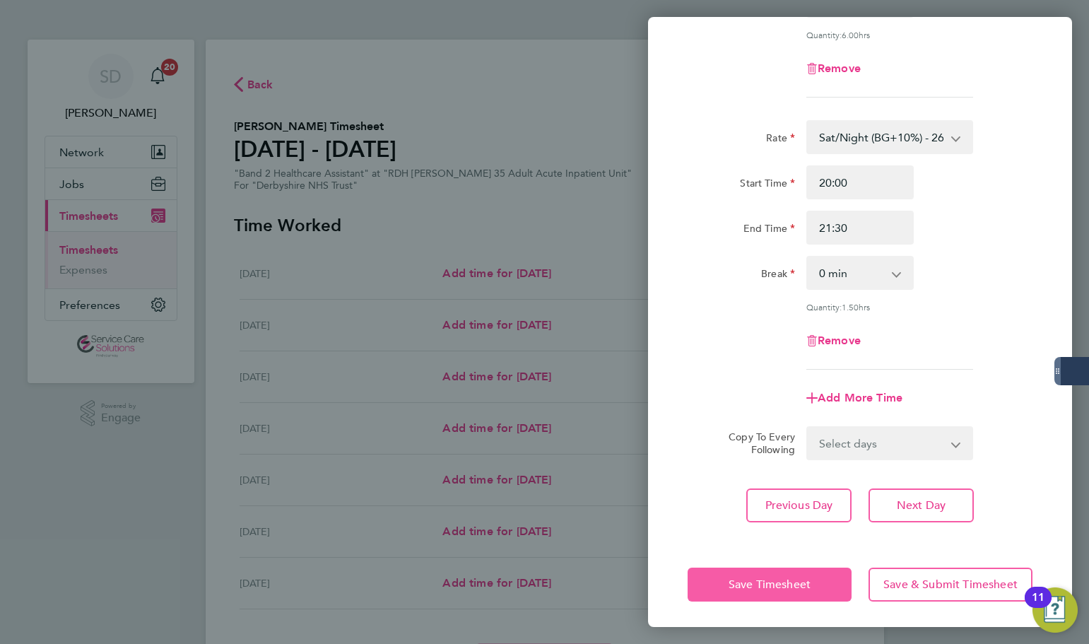
click at [773, 577] on span "Save Timesheet" at bounding box center [770, 584] width 82 height 14
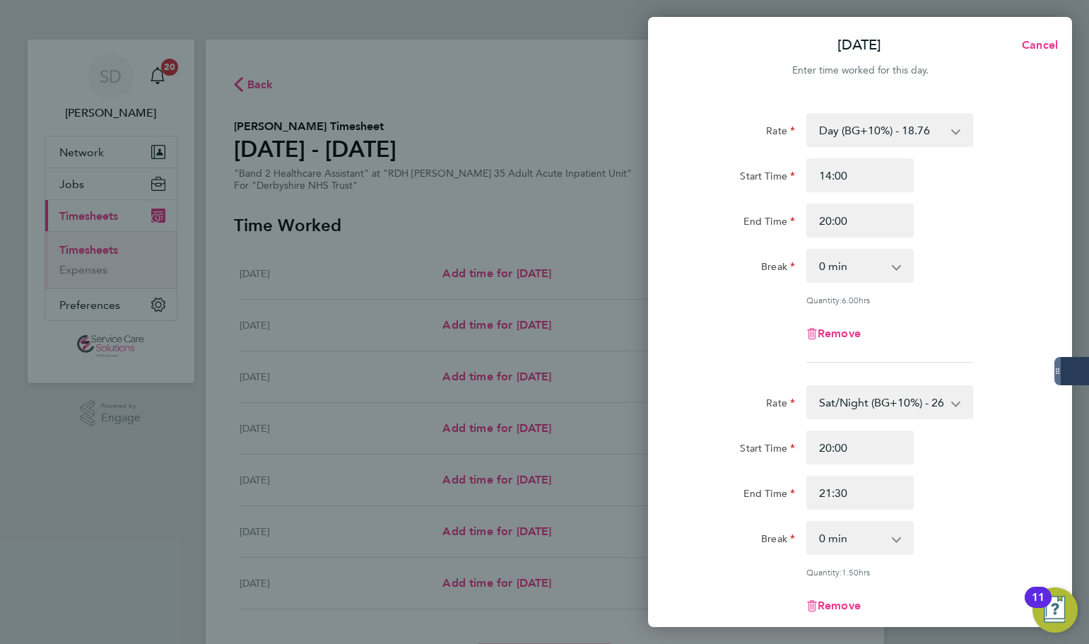
click at [752, 69] on div "Enter time worked for this day." at bounding box center [860, 70] width 424 height 17
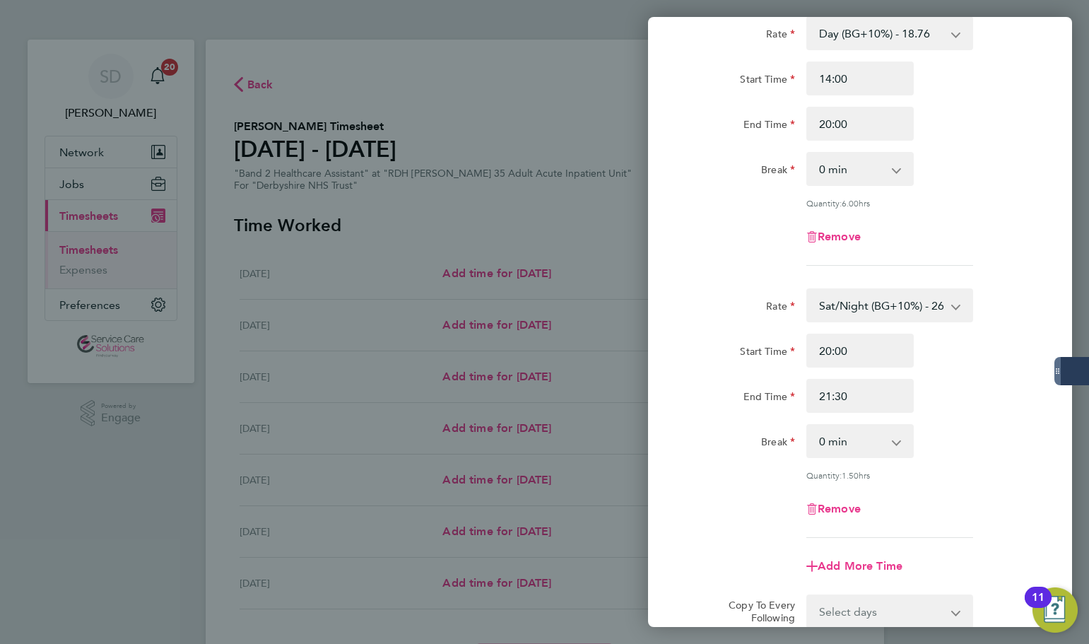
scroll to position [265, 0]
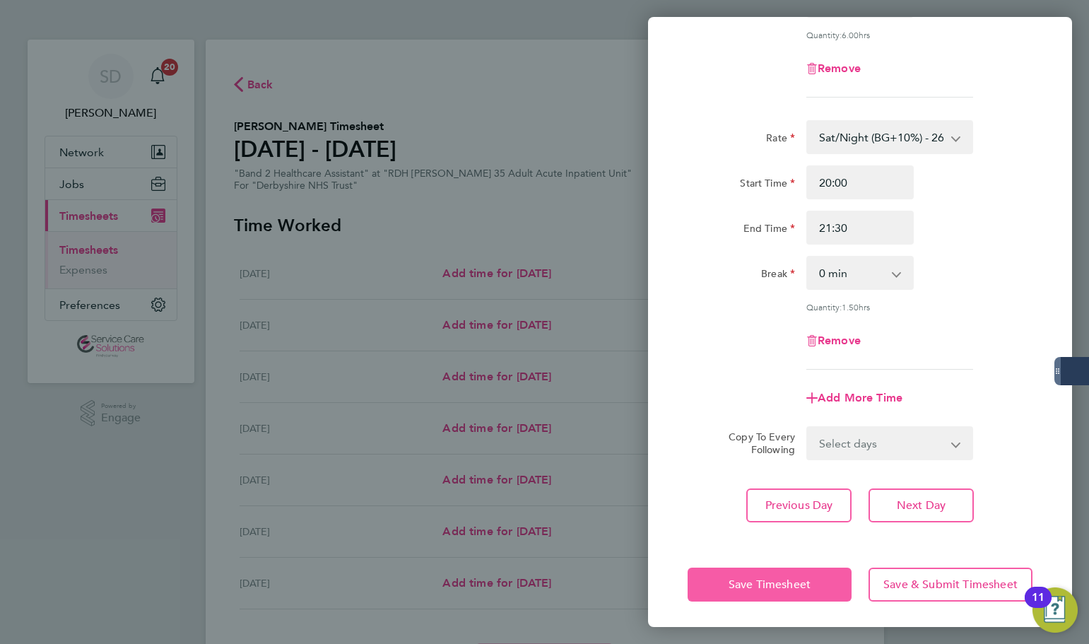
click at [764, 586] on span "Save Timesheet" at bounding box center [770, 584] width 82 height 14
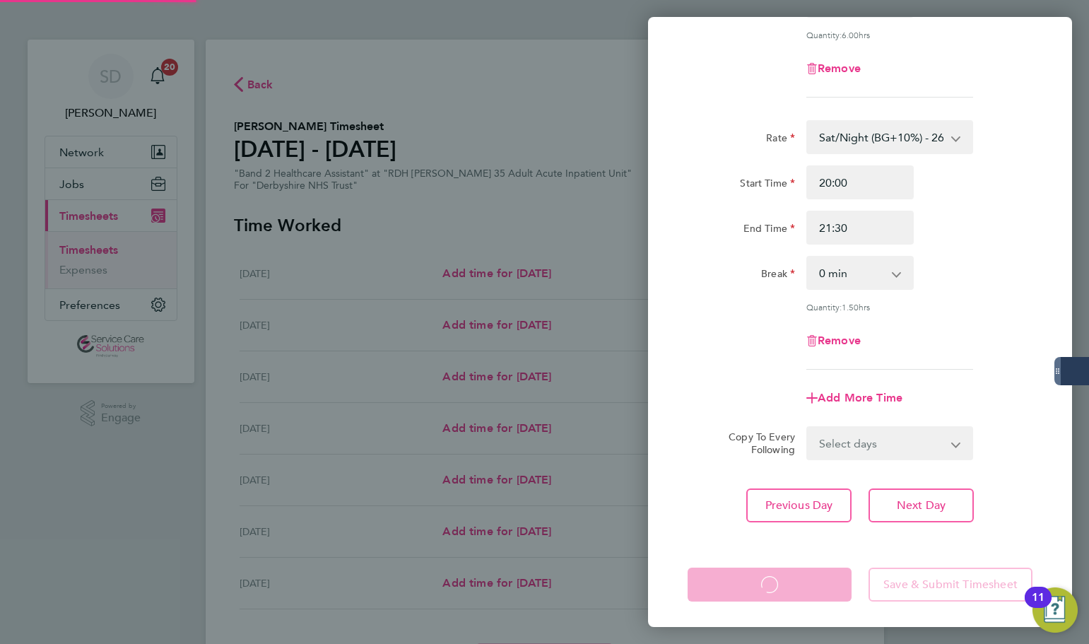
click at [764, 586] on app-form-button "Save Timesheet Loading" at bounding box center [774, 585] width 172 height 34
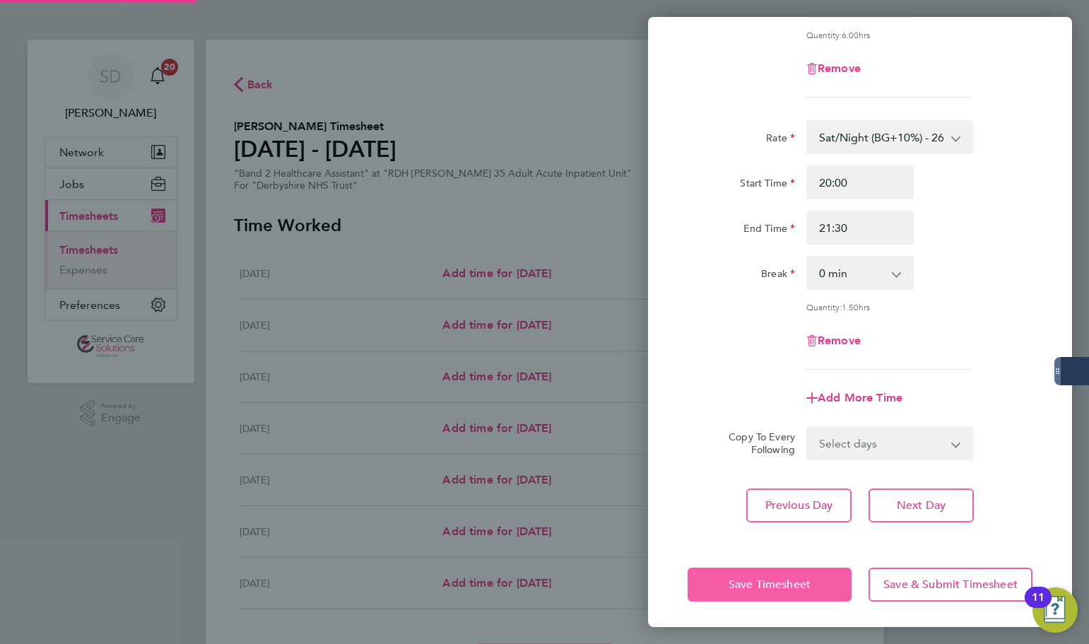
click at [764, 586] on span "Save Timesheet" at bounding box center [770, 584] width 82 height 14
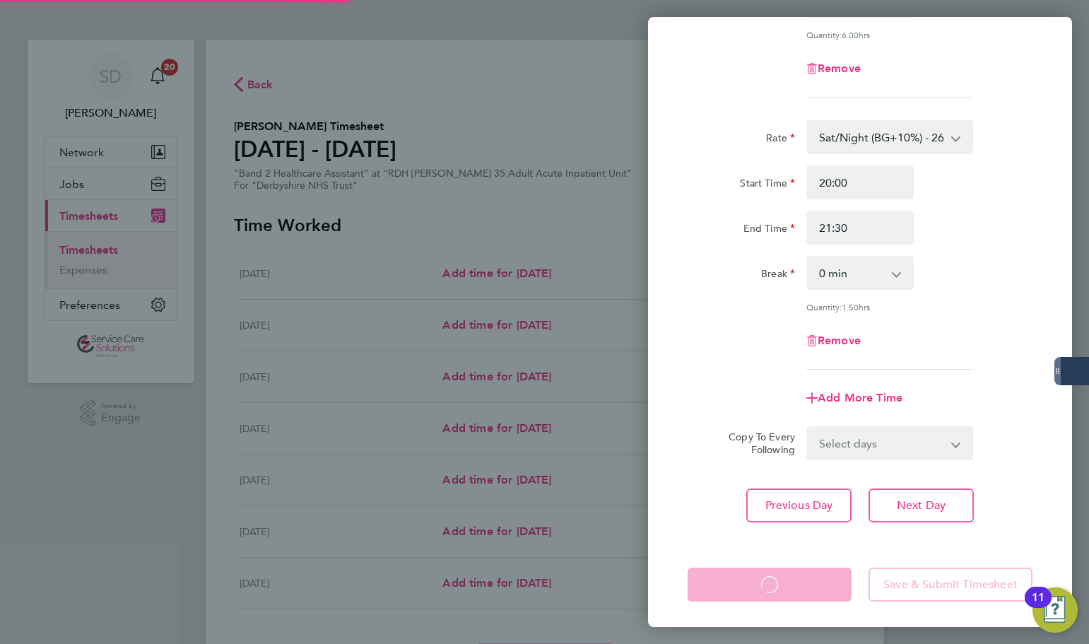
click at [672, 237] on div "Rate Day (BG+10%) - 18.76 Sun/BH (BG+10%) - 33.95 Day - 17.05 Sunday/Bank Holid…" at bounding box center [860, 185] width 424 height 708
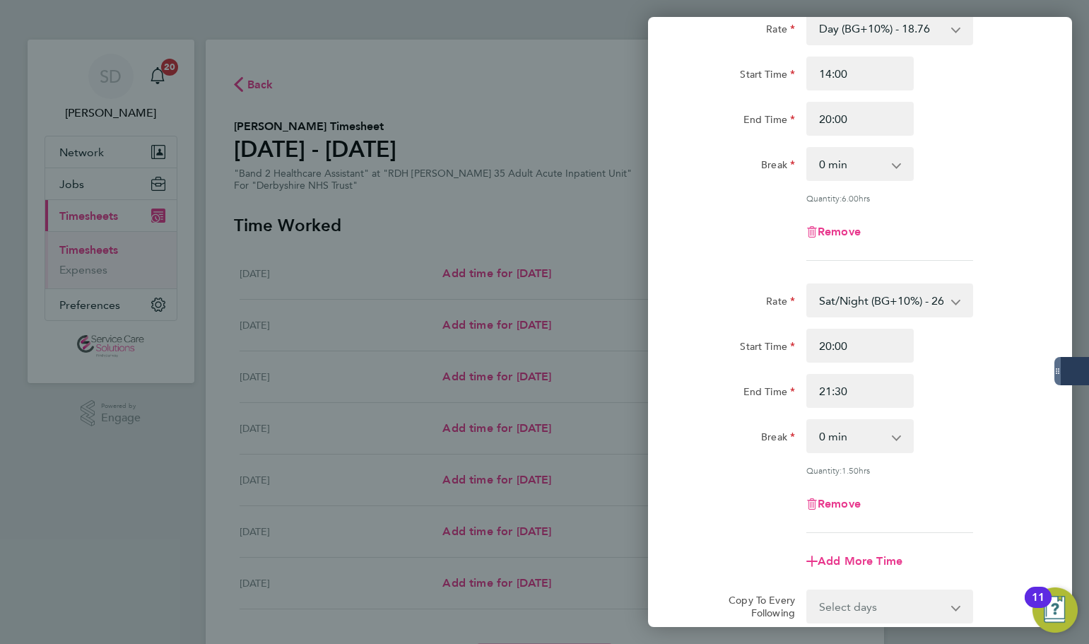
scroll to position [53, 0]
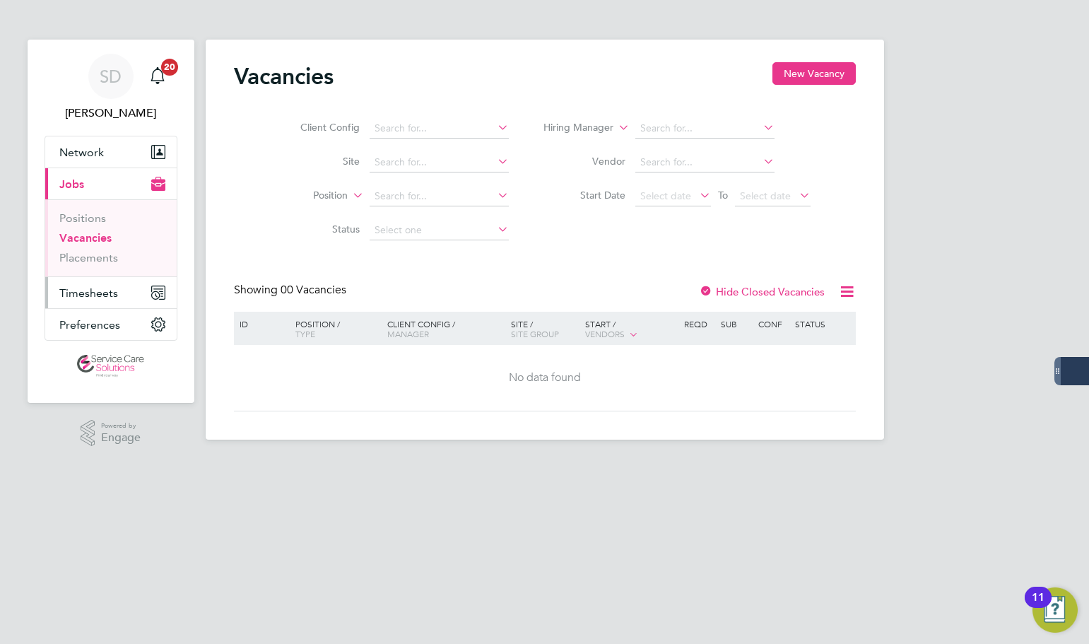
click at [101, 290] on span "Timesheets" at bounding box center [88, 292] width 59 height 13
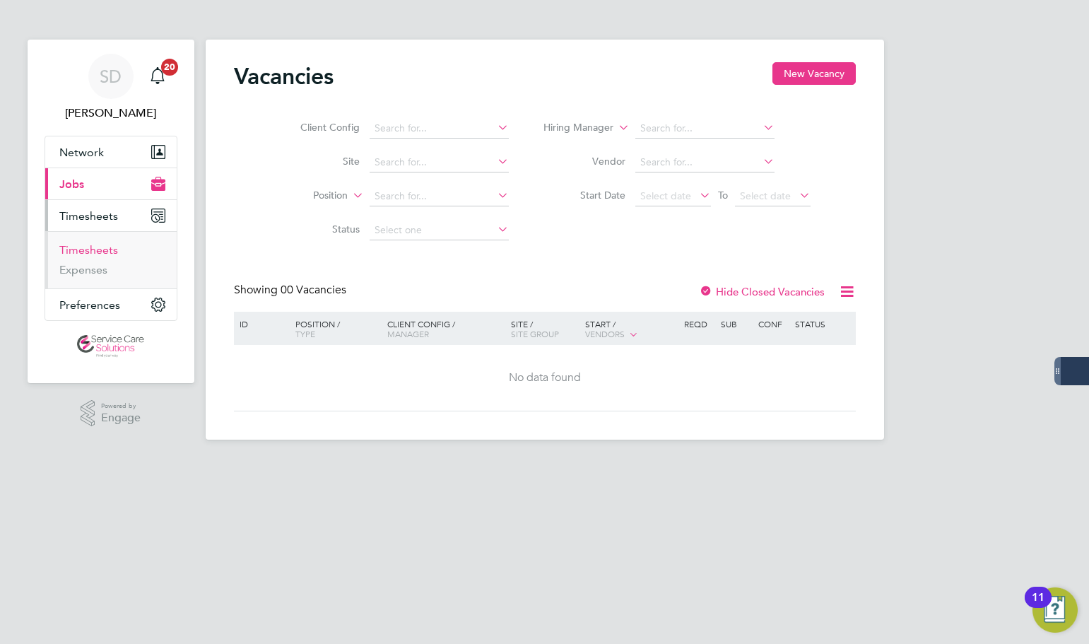
click at [99, 252] on link "Timesheets" at bounding box center [88, 249] width 59 height 13
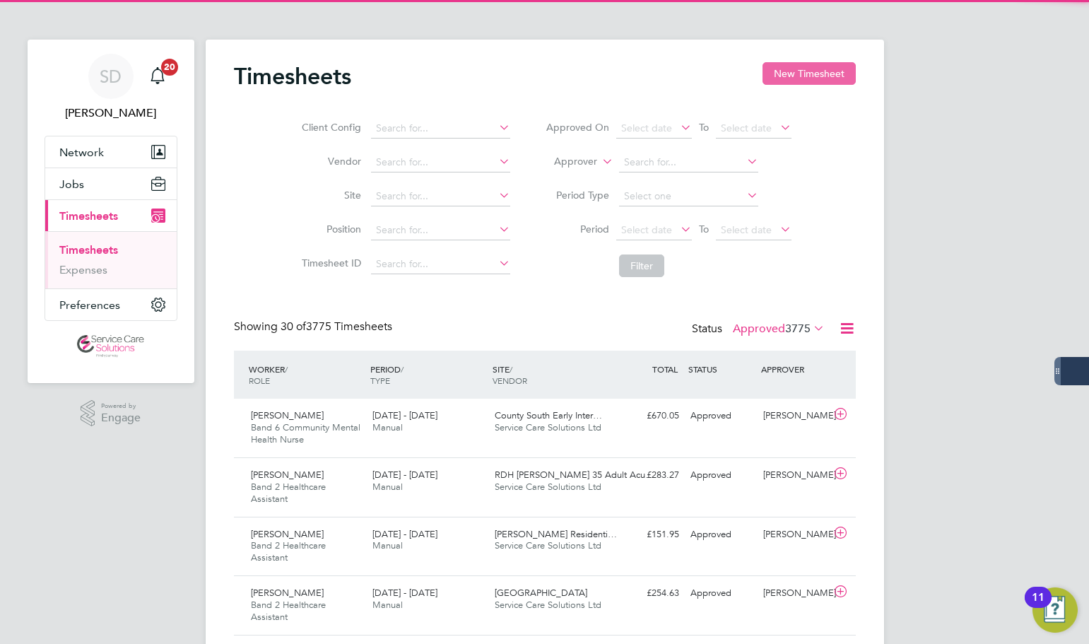
click at [789, 70] on button "New Timesheet" at bounding box center [809, 73] width 93 height 23
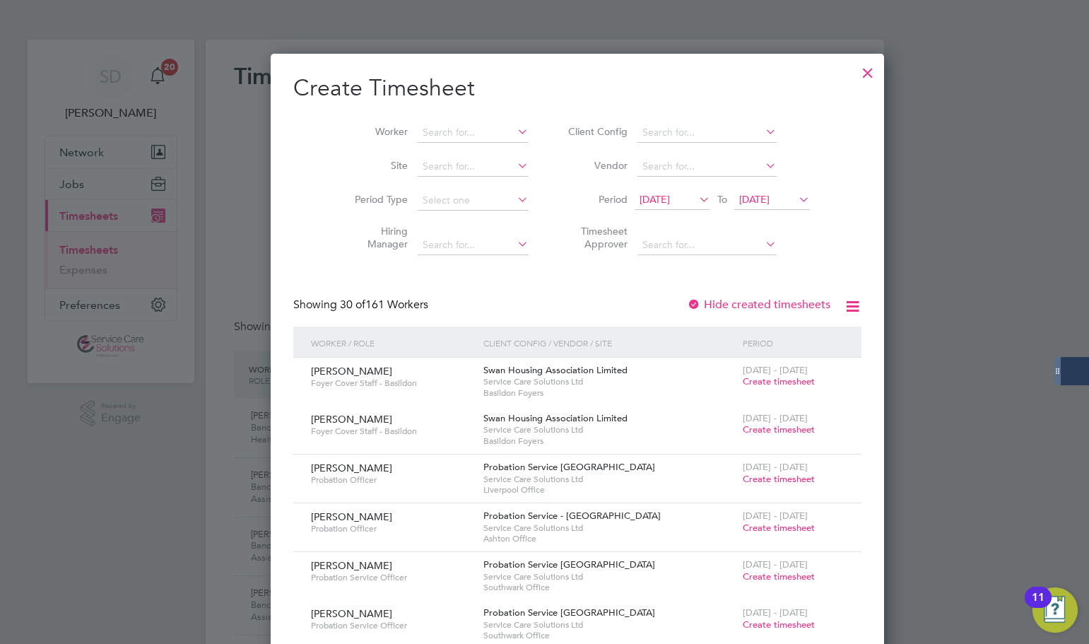
click at [855, 69] on div at bounding box center [867, 69] width 25 height 25
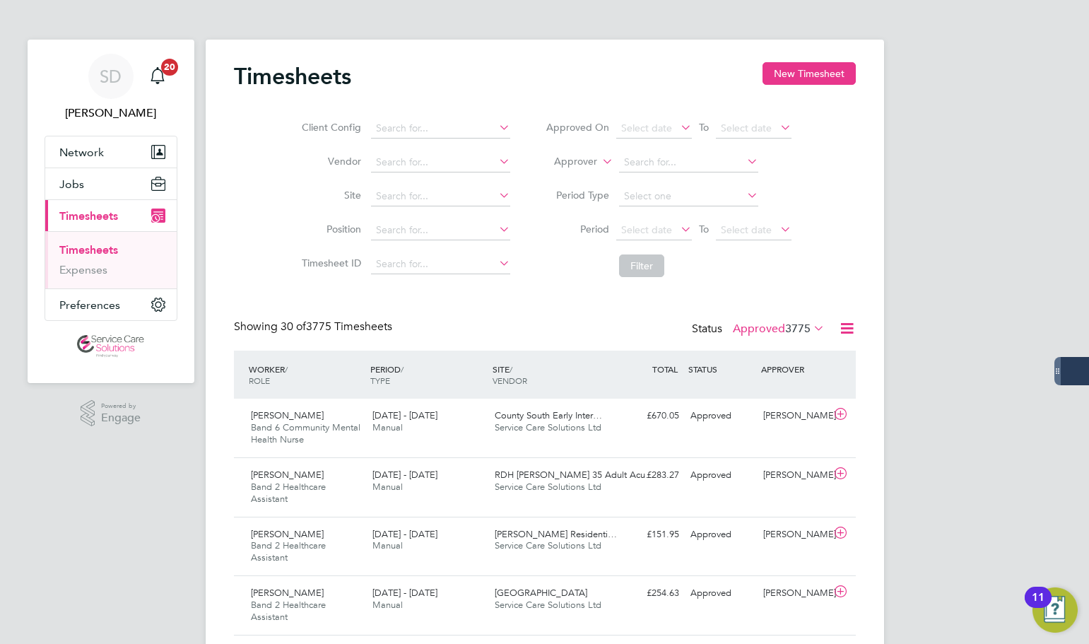
click at [767, 329] on label "Approved 3775" at bounding box center [779, 329] width 92 height 14
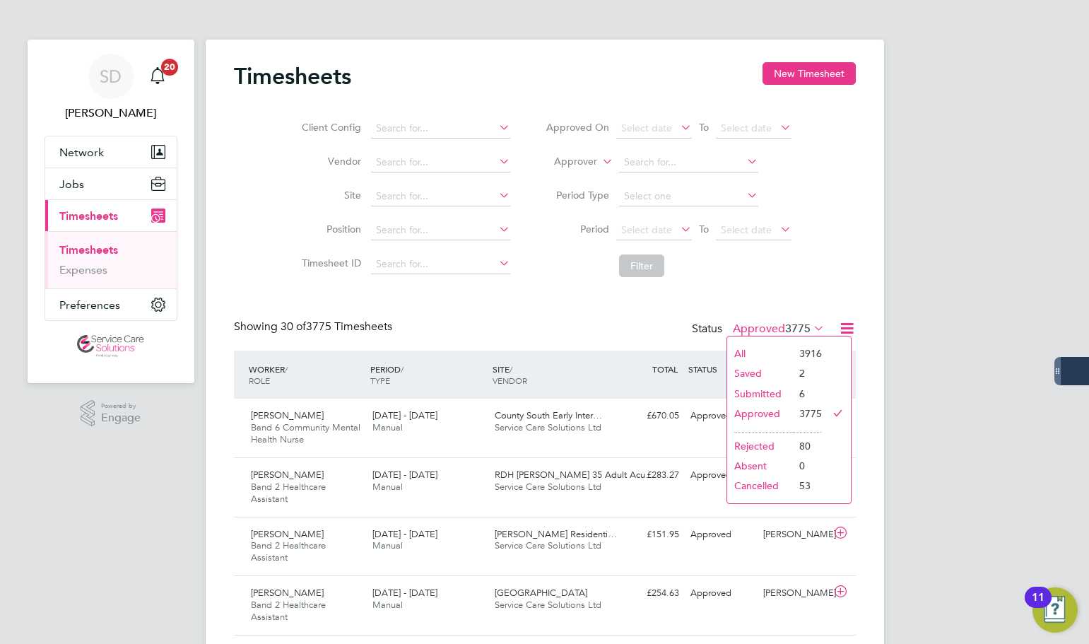
click at [752, 369] on li "Saved" at bounding box center [759, 373] width 65 height 20
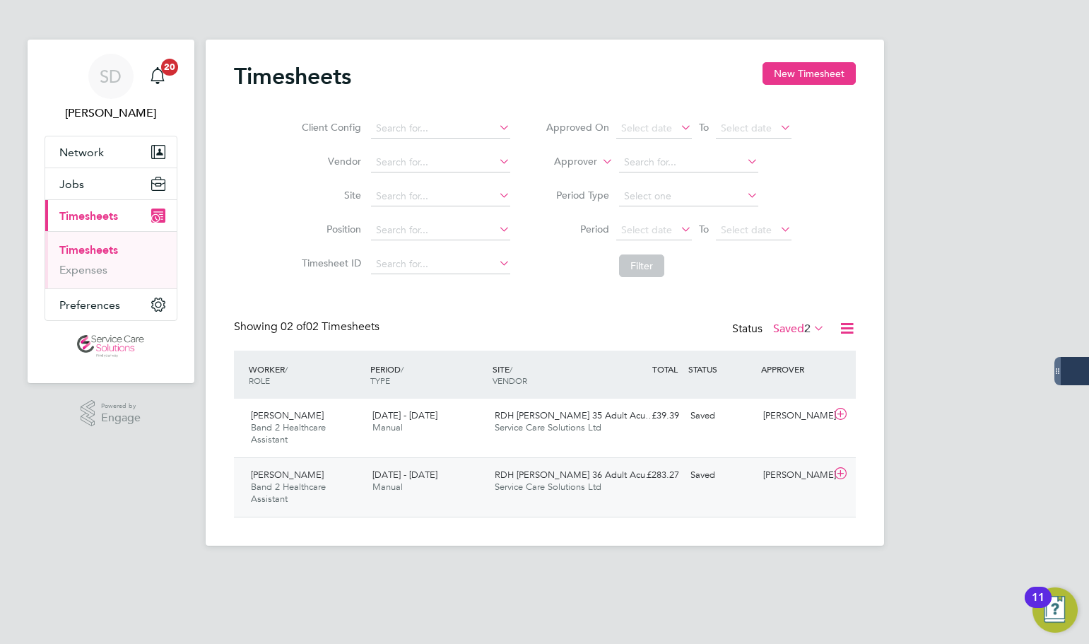
click at [474, 491] on div "25 - 31 Aug 2025 Manual" at bounding box center [428, 481] width 122 height 35
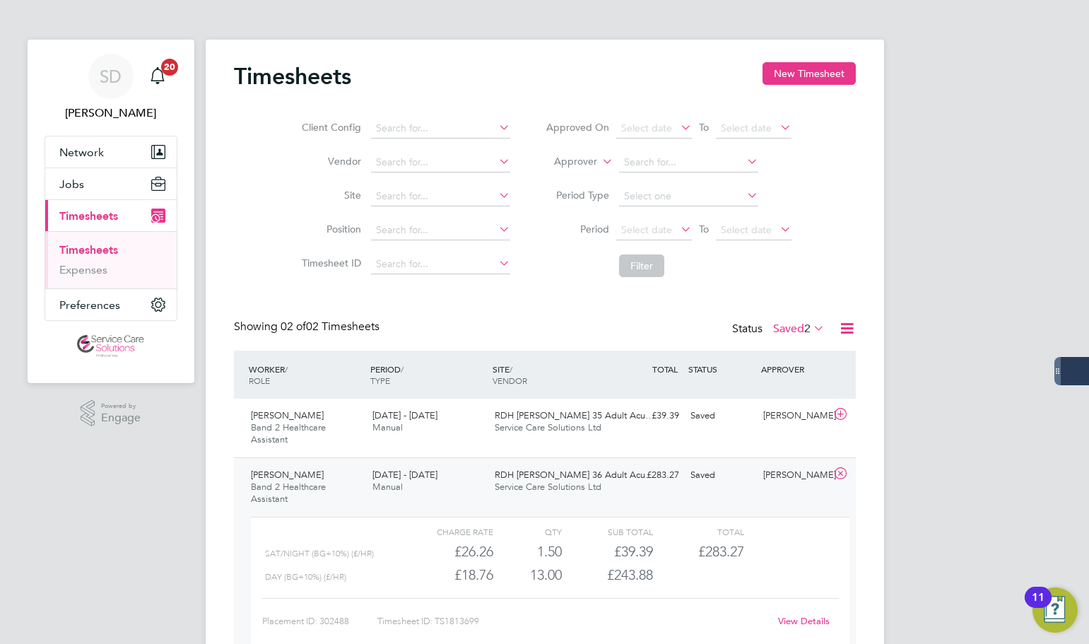
click at [792, 615] on link "View Details" at bounding box center [804, 621] width 52 height 12
click at [469, 426] on div "25 - 31 Aug 2025 Manual" at bounding box center [428, 421] width 122 height 35
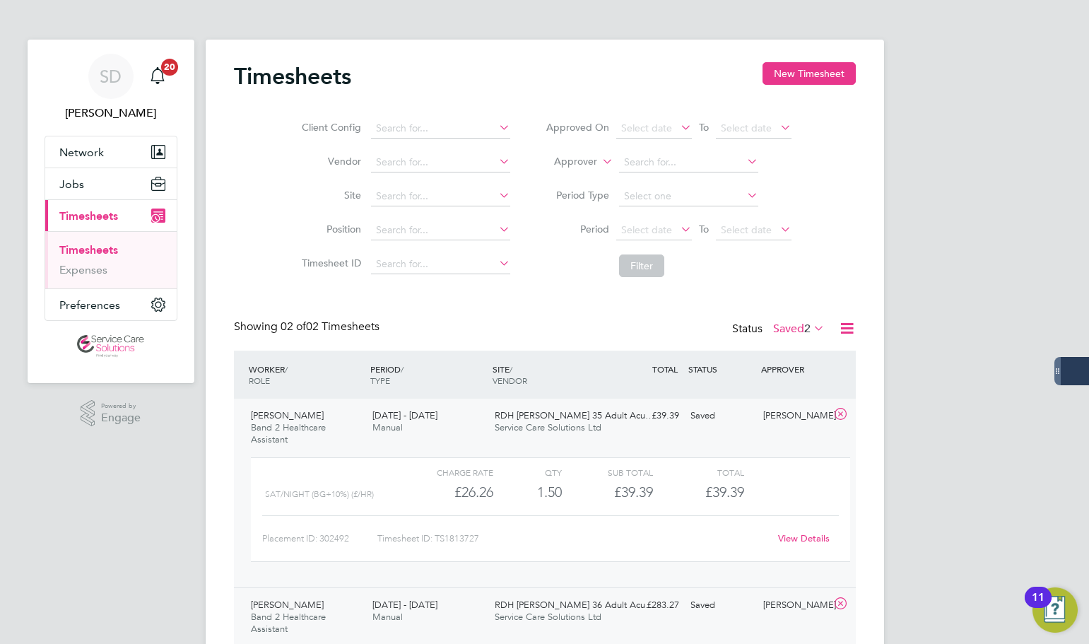
click at [799, 536] on link "View Details" at bounding box center [804, 538] width 52 height 12
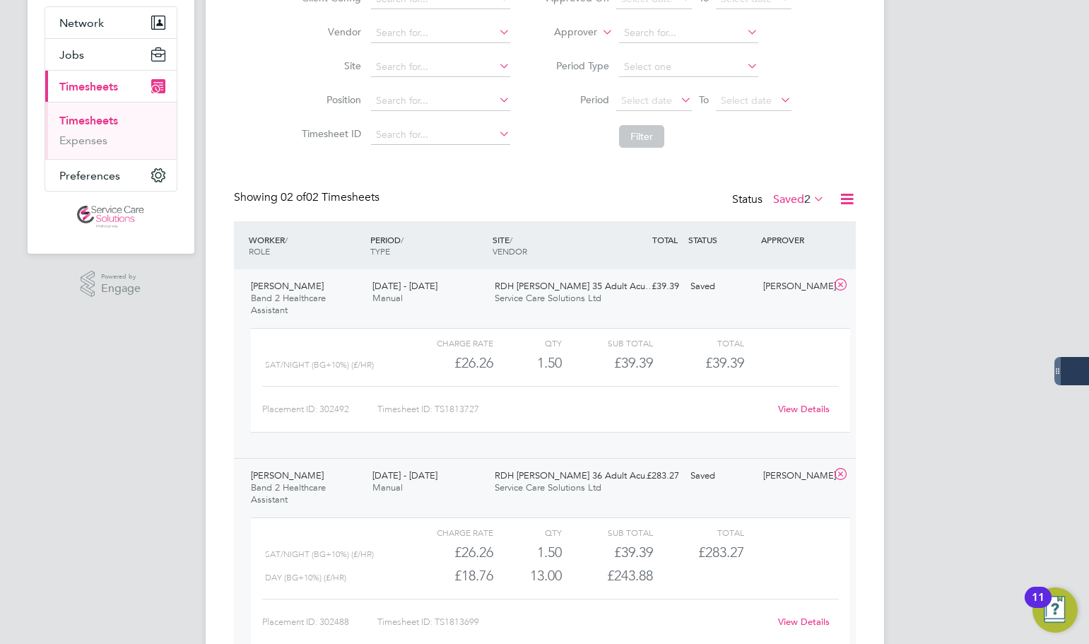
scroll to position [208, 0]
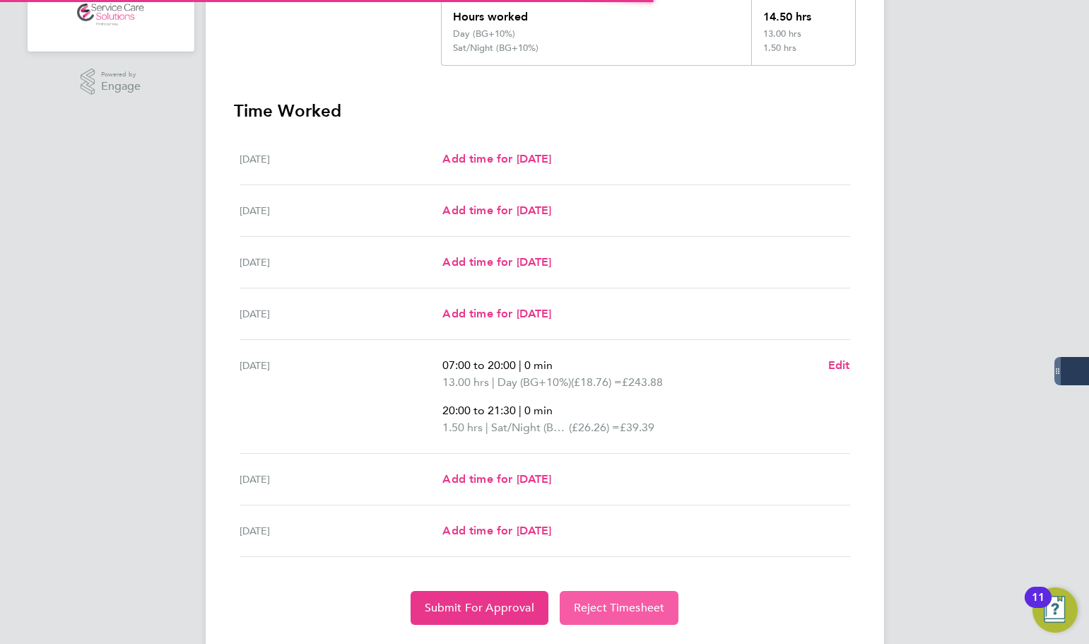
scroll to position [353, 0]
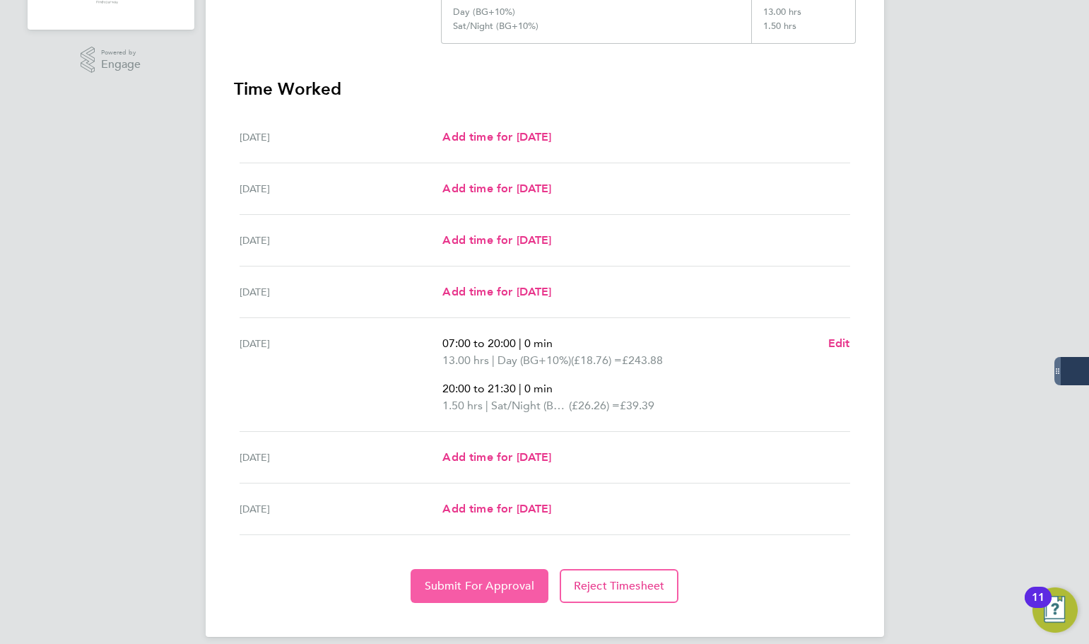
click at [479, 587] on span "Submit For Approval" at bounding box center [480, 586] width 110 height 14
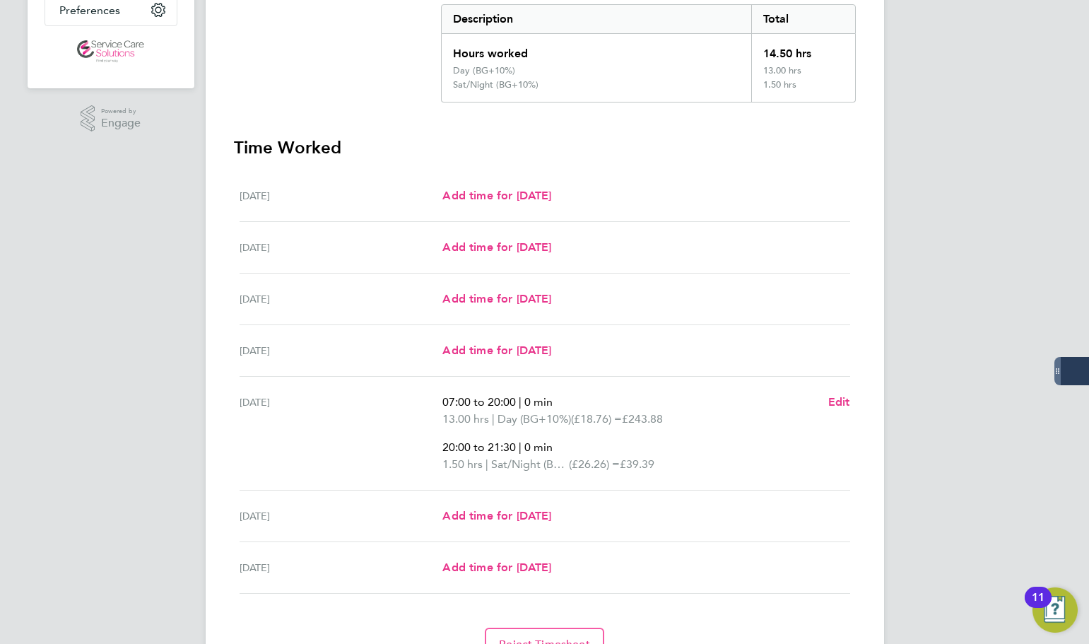
scroll to position [86, 0]
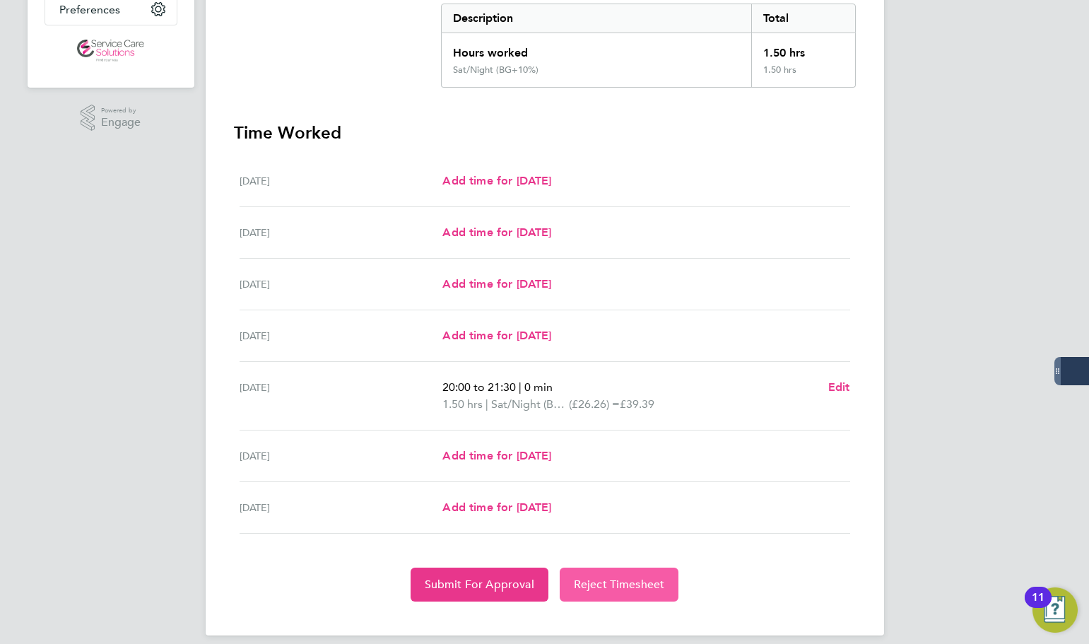
scroll to position [310, 0]
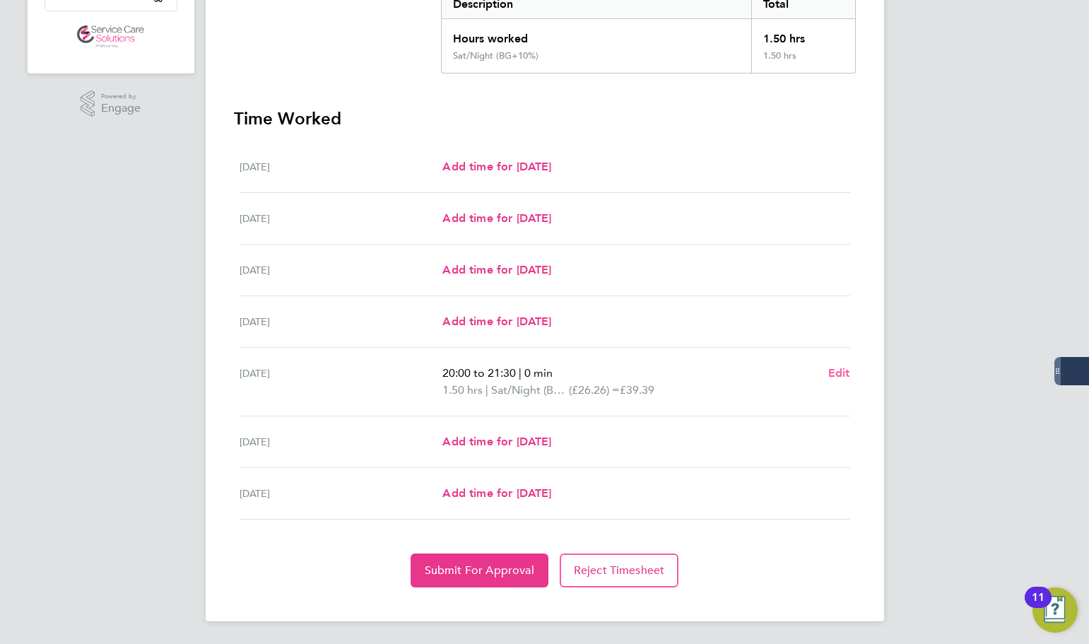
click at [833, 372] on span "Edit" at bounding box center [839, 372] width 22 height 13
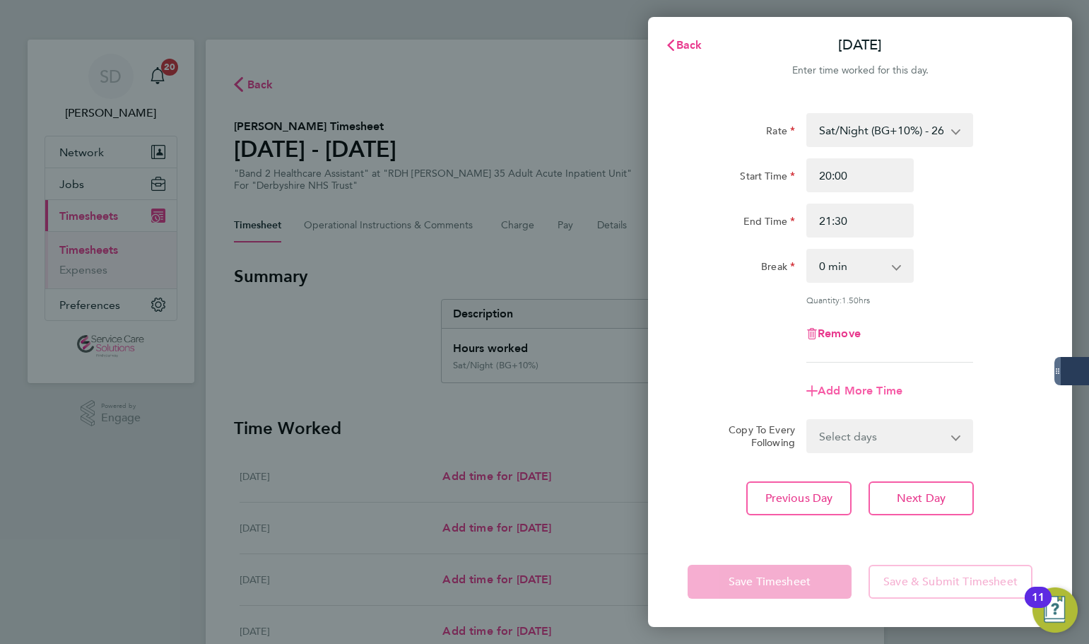
click at [852, 385] on span "Add More Time" at bounding box center [860, 390] width 85 height 13
select select "null"
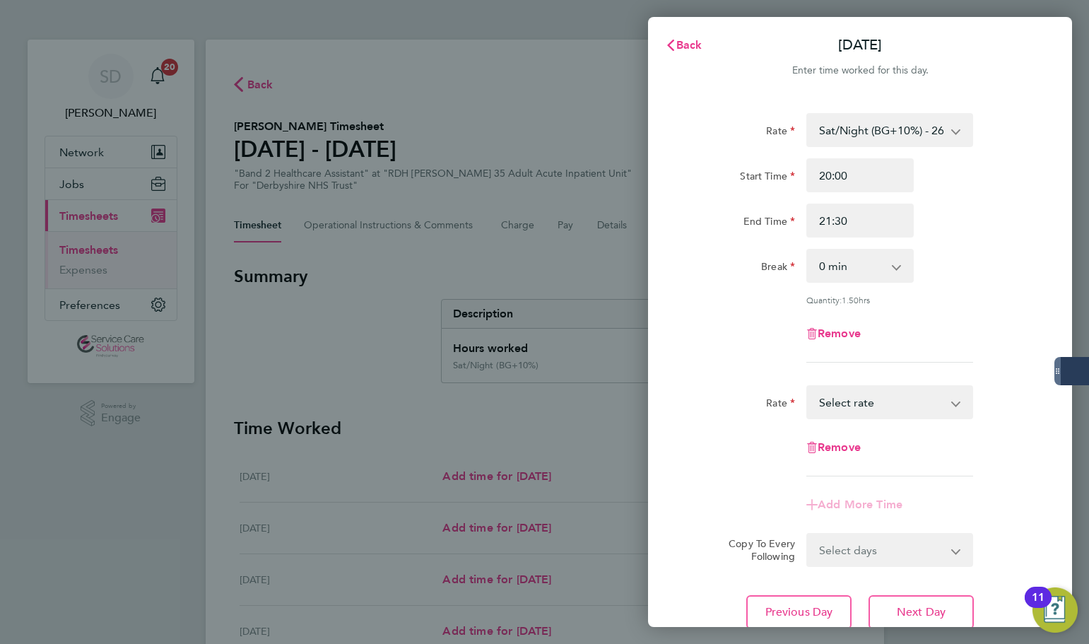
drag, startPoint x: 860, startPoint y: 399, endPoint x: 868, endPoint y: 415, distance: 17.7
click at [860, 399] on select "Sun/BH (BG+10%) - 33.95 Day - 17.05 Day (BG+10%) - 18.76 Sunday/Bank Holiday - …" at bounding box center [881, 402] width 147 height 31
select select "30"
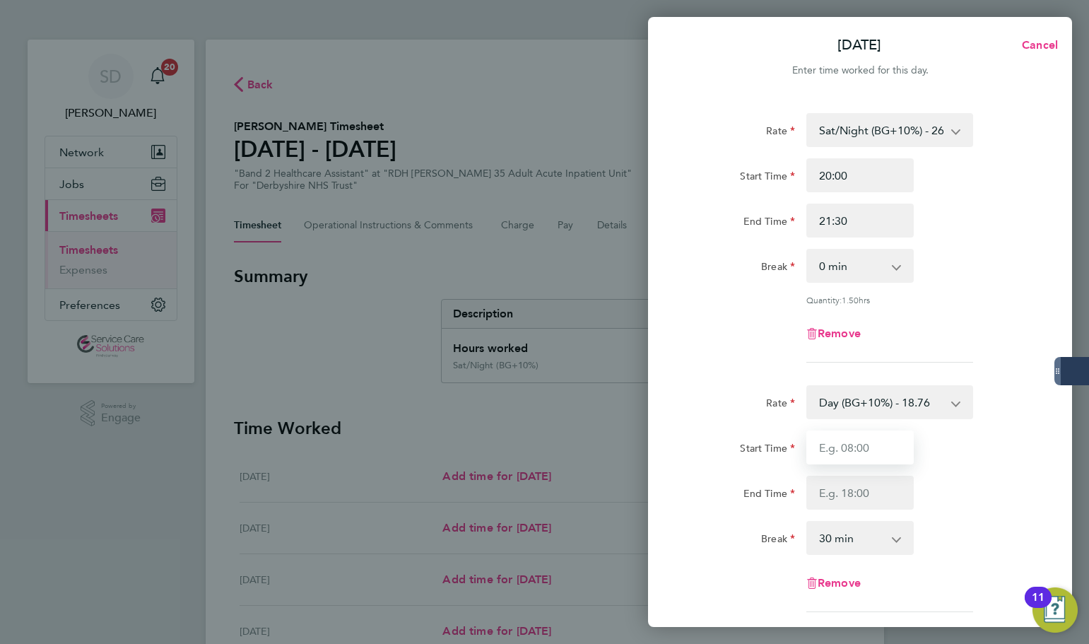
click at [858, 452] on input "Start Time" at bounding box center [860, 447] width 107 height 34
type input "14:00"
click at [848, 491] on input "End Time" at bounding box center [860, 493] width 107 height 34
type input "20:00"
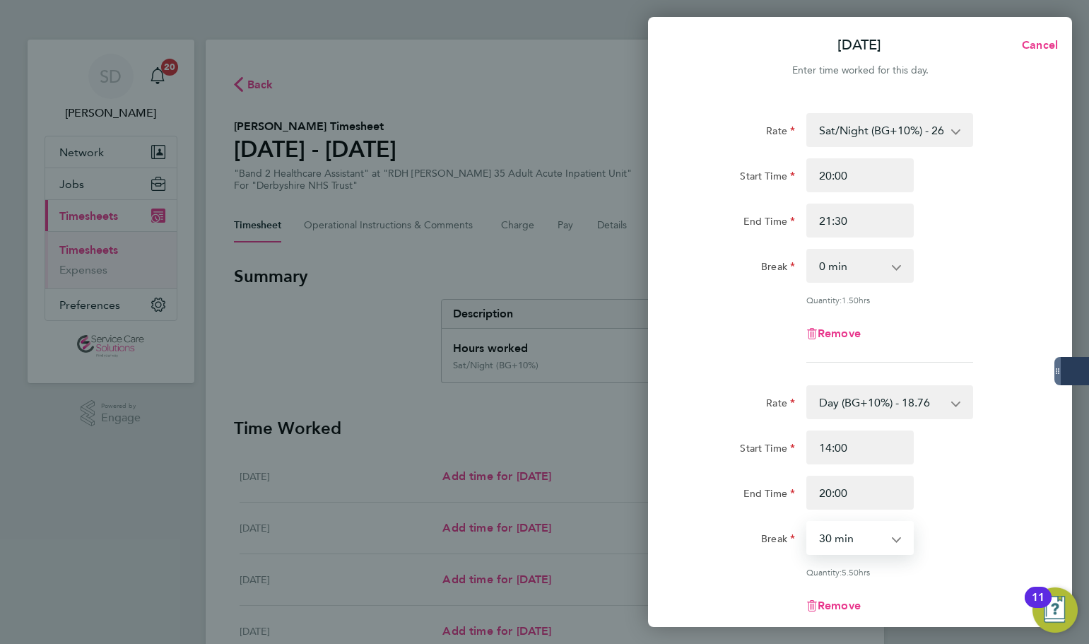
click at [852, 549] on select "0 min 15 min 30 min 45 min 60 min 75 min 90 min" at bounding box center [852, 537] width 88 height 31
select select "0"
click at [808, 522] on select "0 min 15 min 30 min 45 min 60 min 75 min 90 min" at bounding box center [852, 537] width 88 height 31
click at [769, 365] on app-timesheet-line-form-group "Rate Sat/Night (BG+10%) - 26.26 Sun/BH (BG+10%) - 33.95 Day - 17.05 Day (BG+10%…" at bounding box center [860, 243] width 345 height 261
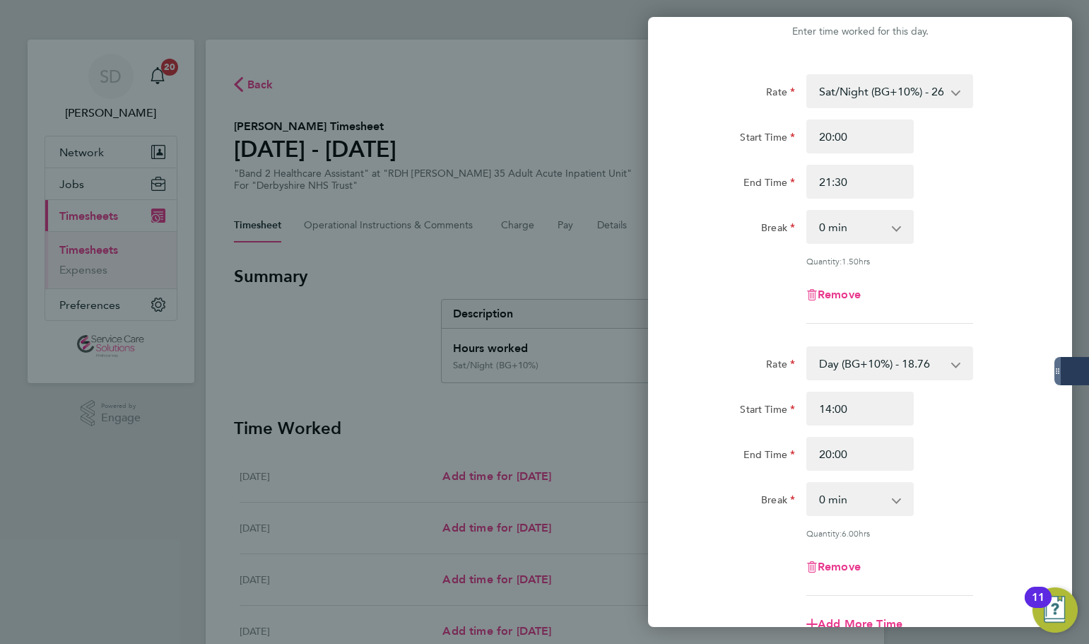
scroll to position [265, 0]
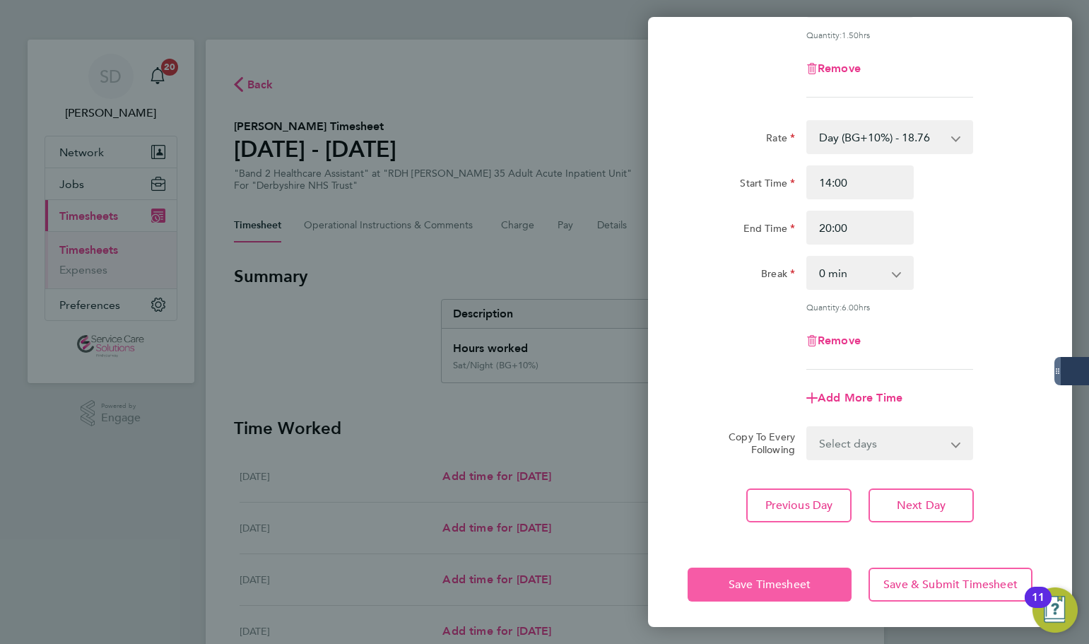
click at [708, 583] on button "Save Timesheet" at bounding box center [770, 585] width 164 height 34
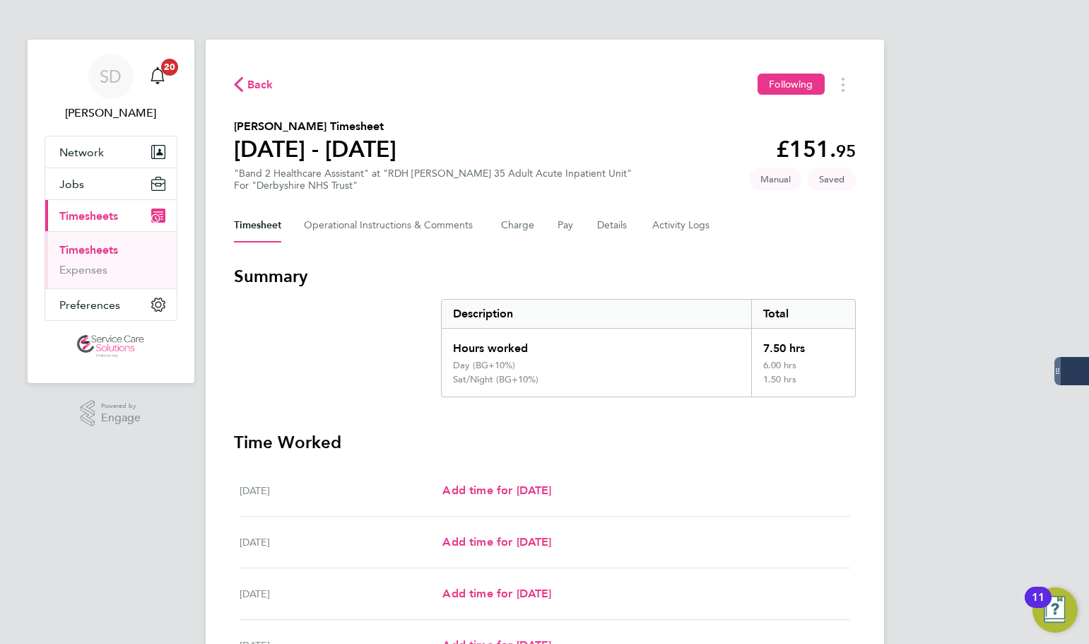
click at [474, 417] on section "Summary Description Total Hours worked 7.50 hrs Day (BG+10%) 6.00 hrs Sat/Night…" at bounding box center [545, 610] width 622 height 691
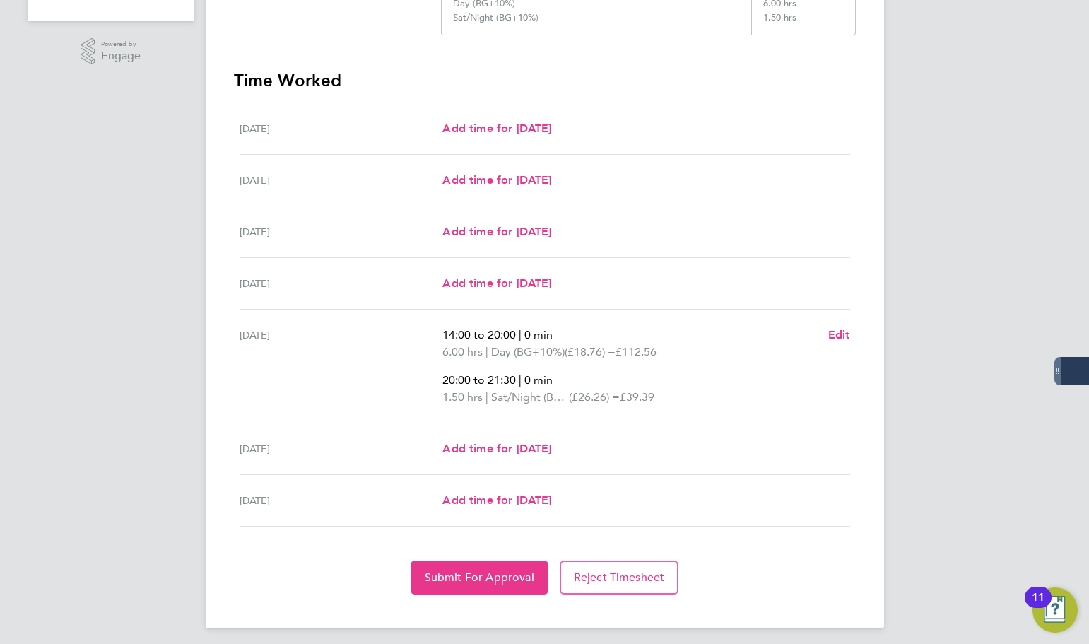
scroll to position [369, 0]
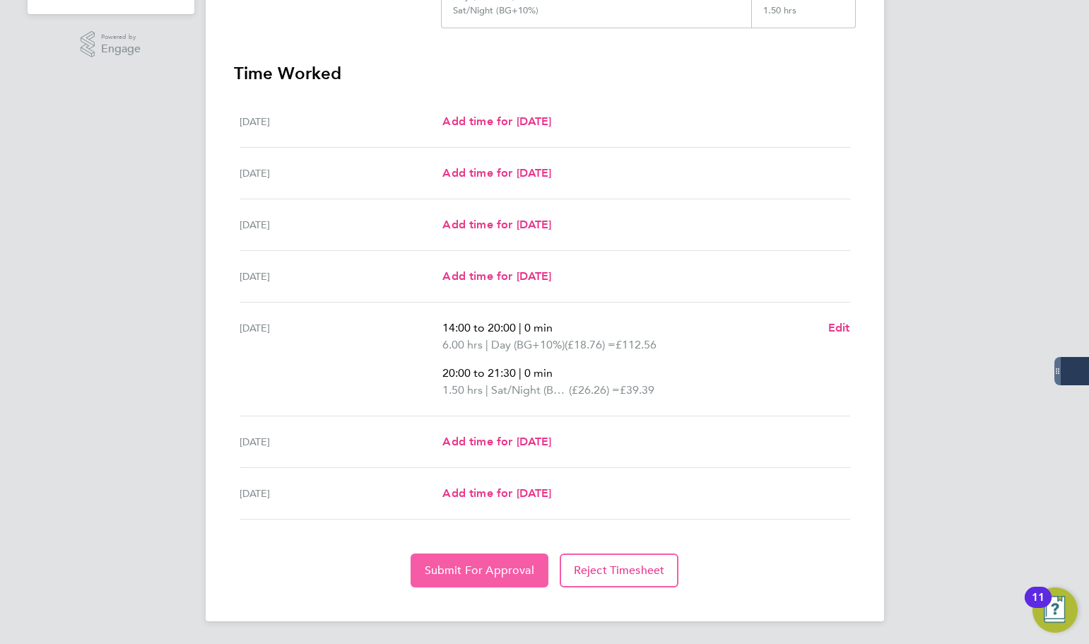
click at [466, 578] on button "Submit For Approval" at bounding box center [480, 570] width 138 height 34
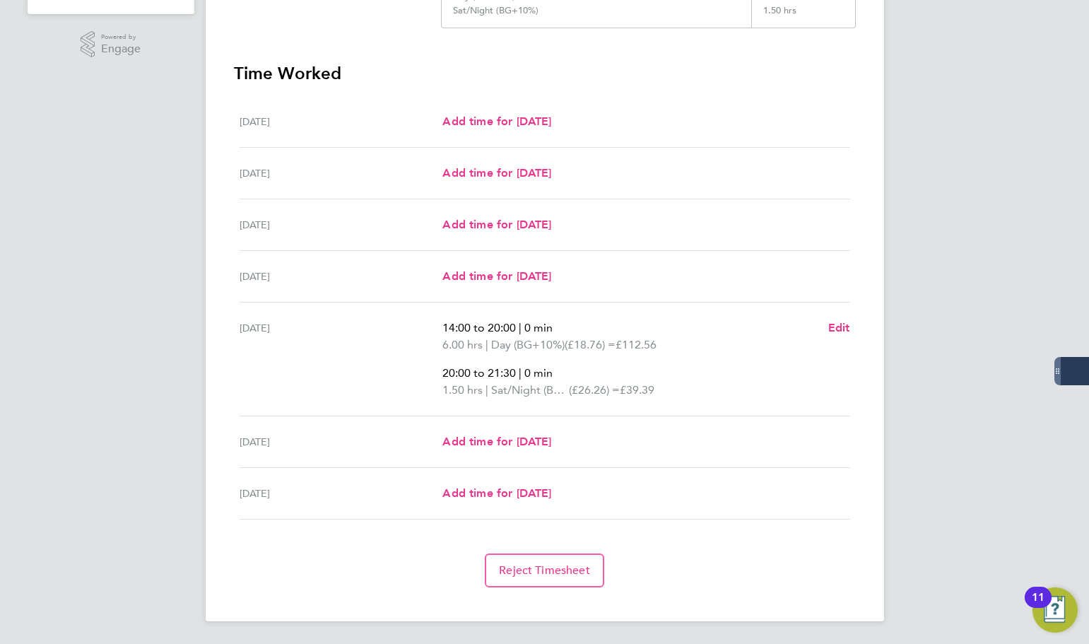
click at [83, 257] on div "SD Samantha Dix Notifications 20 Applications: Network Businesses Sites Workers…" at bounding box center [544, 137] width 1089 height 1013
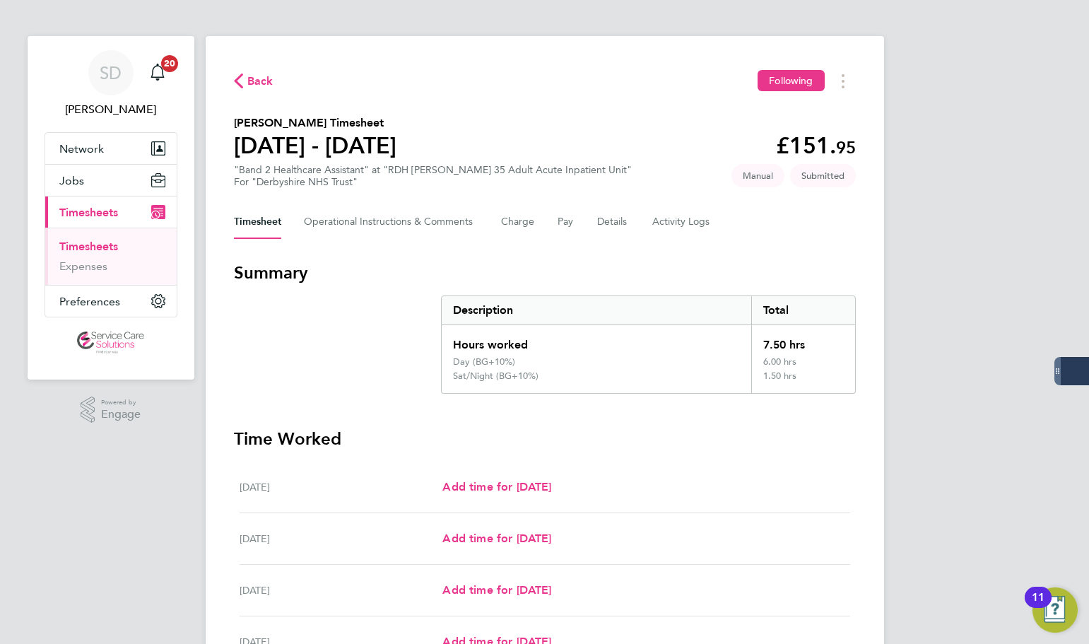
scroll to position [0, 0]
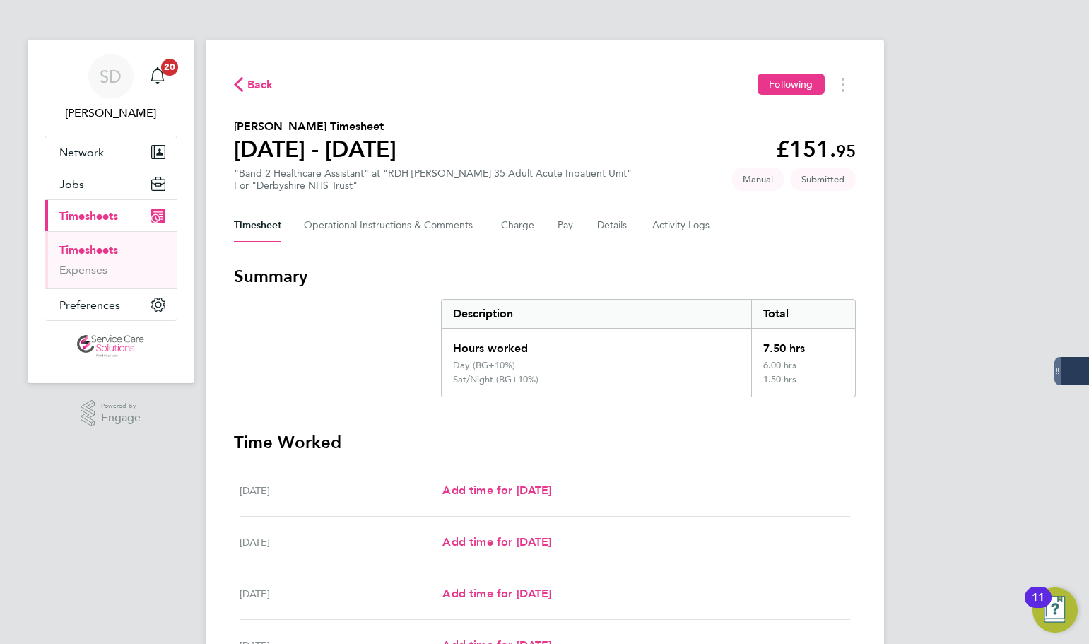
click at [393, 396] on section "Summary Description Total Hours worked 7.50 hrs Day (BG+10%) 6.00 hrs Sat/Night…" at bounding box center [545, 331] width 622 height 132
drag, startPoint x: 100, startPoint y: 248, endPoint x: 184, endPoint y: 207, distance: 93.6
click at [100, 248] on link "Timesheets" at bounding box center [88, 249] width 59 height 13
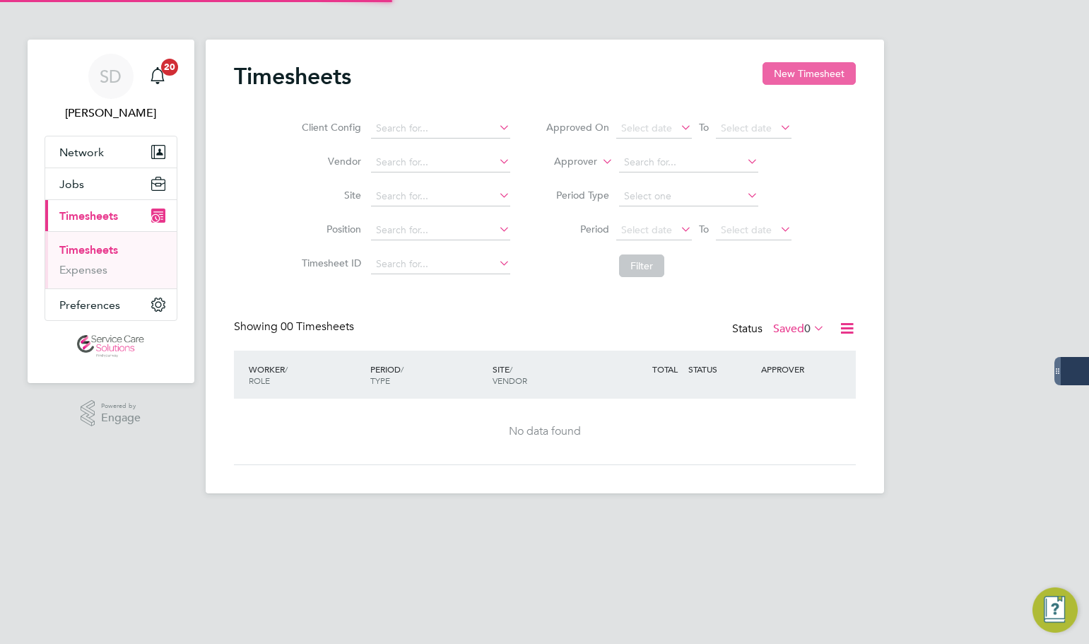
click at [804, 73] on button "New Timesheet" at bounding box center [809, 73] width 93 height 23
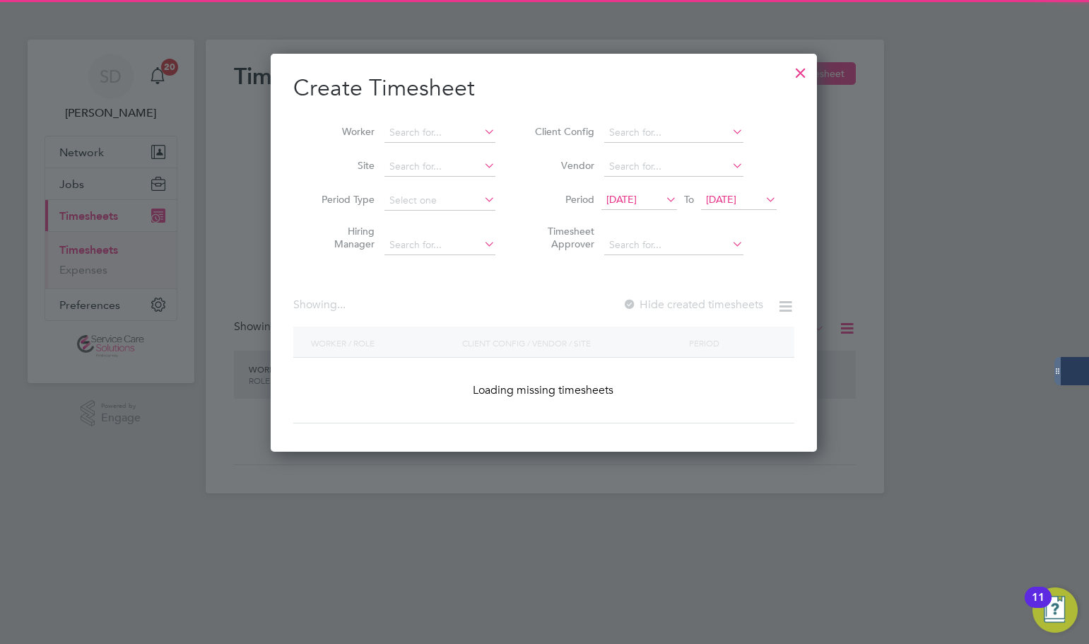
scroll to position [2487, 547]
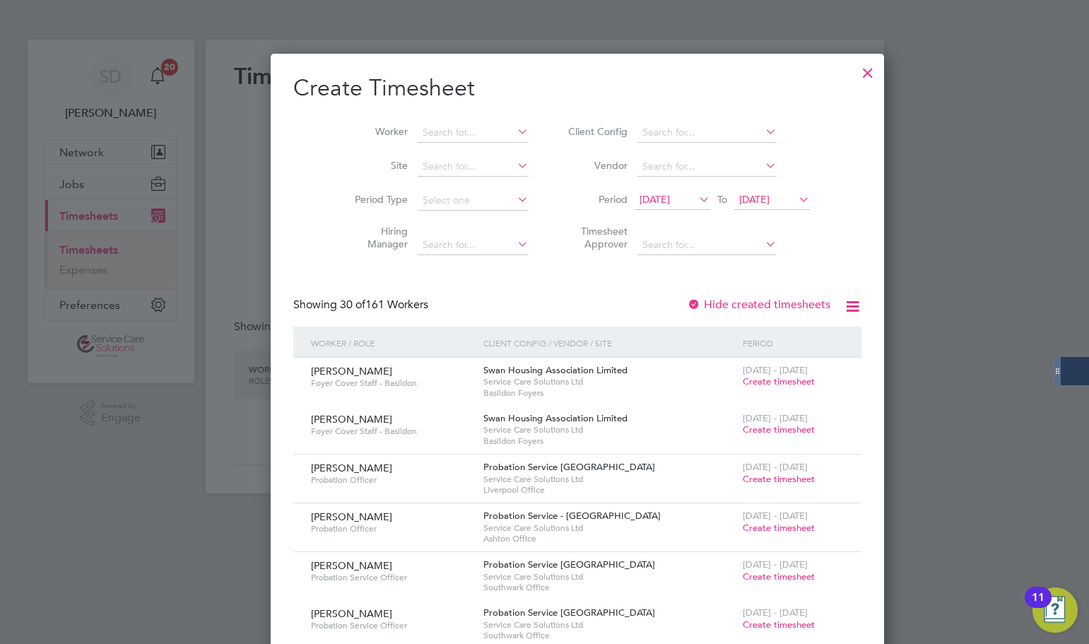
click at [438, 143] on li "Worker" at bounding box center [437, 133] width 220 height 34
click at [435, 138] on input at bounding box center [473, 133] width 111 height 20
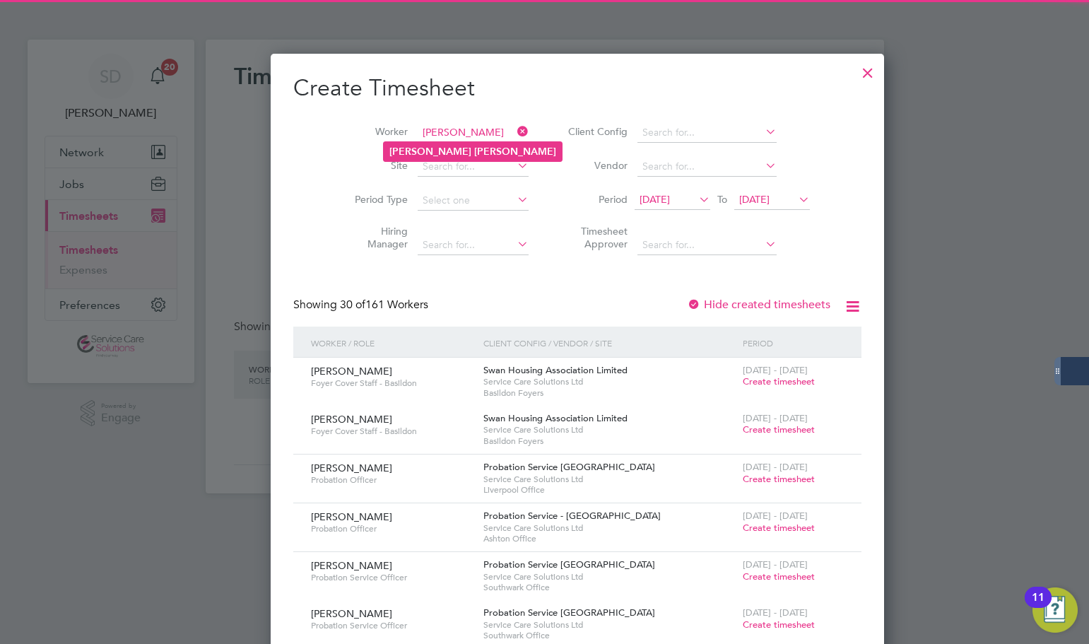
click at [474, 154] on b "Lowe" at bounding box center [515, 152] width 82 height 12
type input "[PERSON_NAME]"
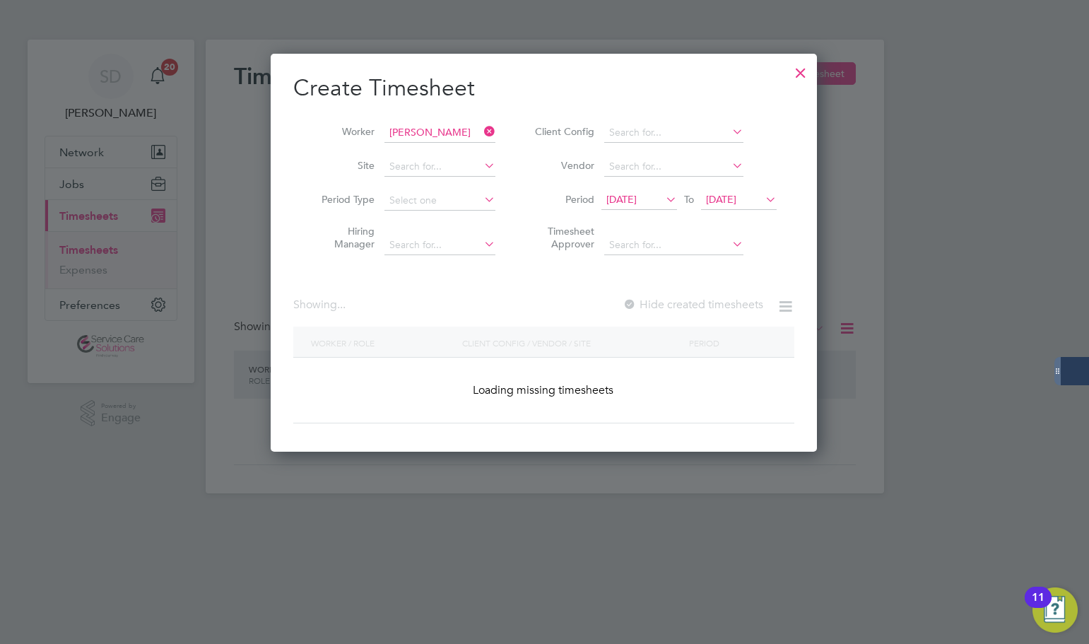
scroll to position [528, 547]
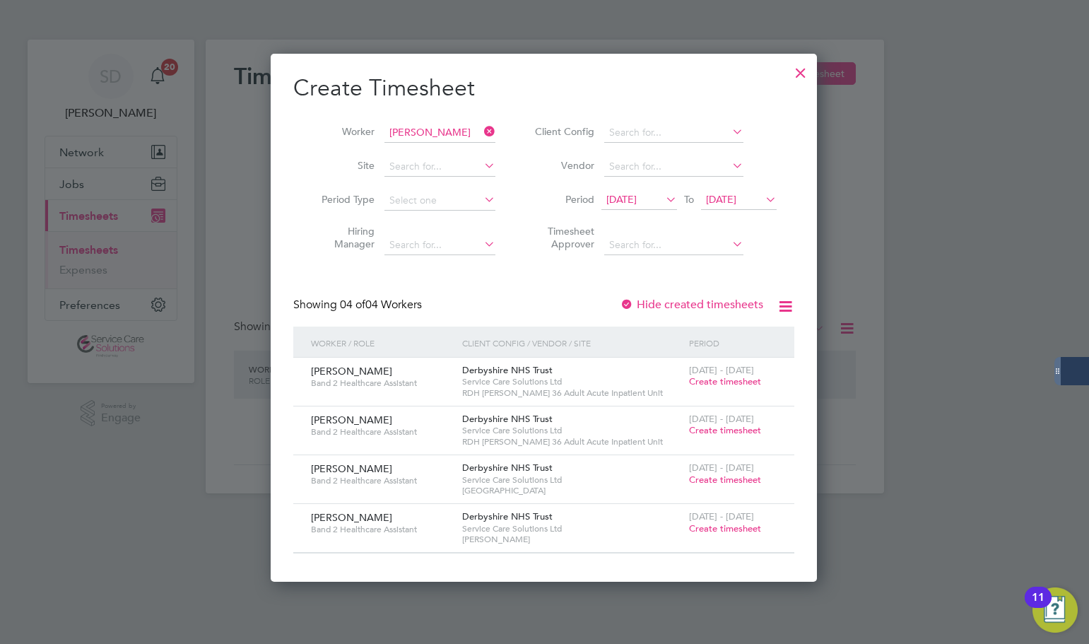
click at [708, 427] on span "Create timesheet" at bounding box center [725, 430] width 72 height 12
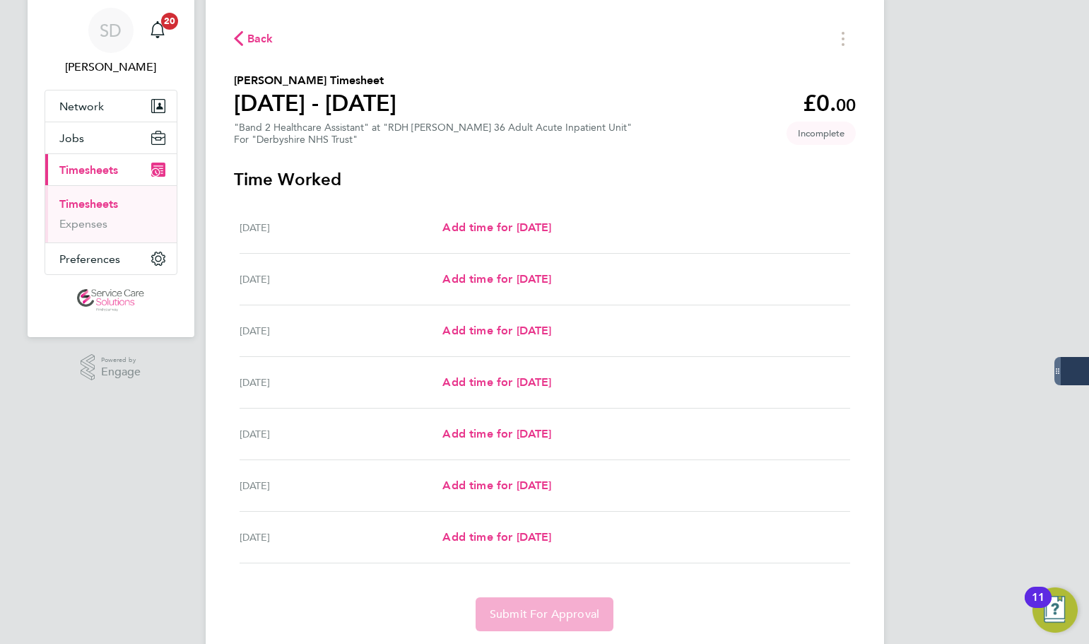
scroll to position [71, 0]
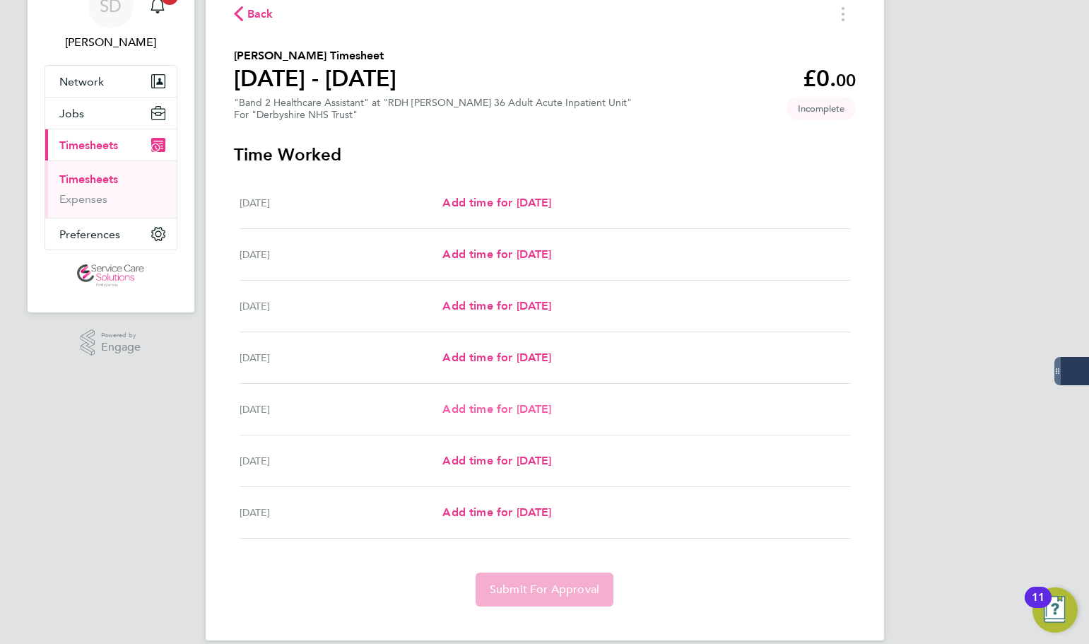
click at [461, 408] on span "Add time for [DATE]" at bounding box center [496, 408] width 109 height 13
select select "30"
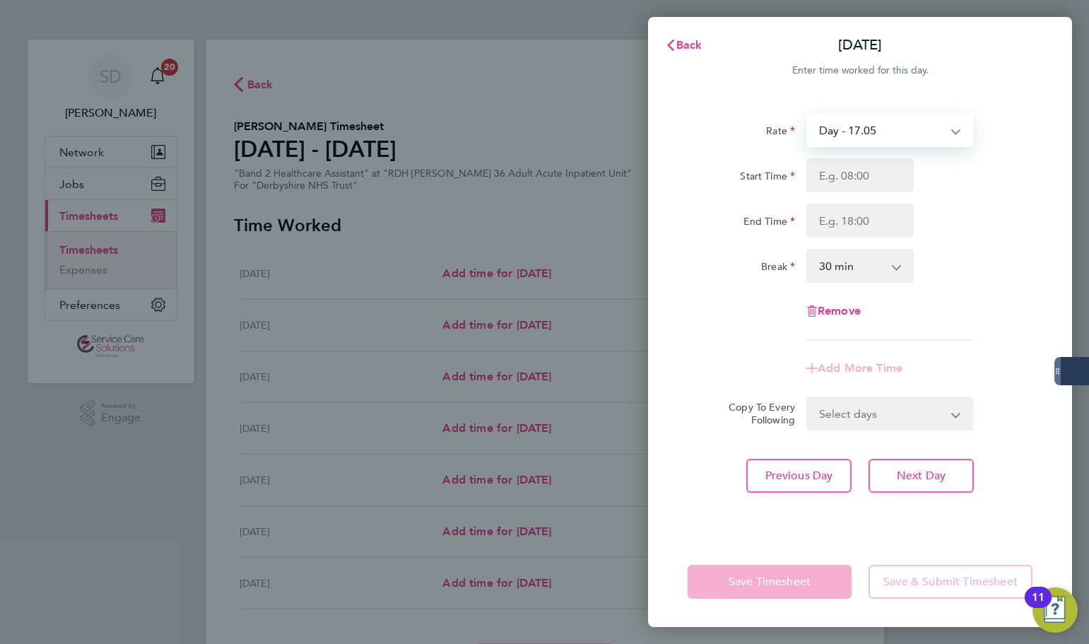
click at [862, 122] on select "Day - 17.05 Saturday/Night - 23.87 Sat/Night (BG+10%) - 26.26 Sun/BH (BG+10%) -…" at bounding box center [881, 130] width 147 height 31
select select "30"
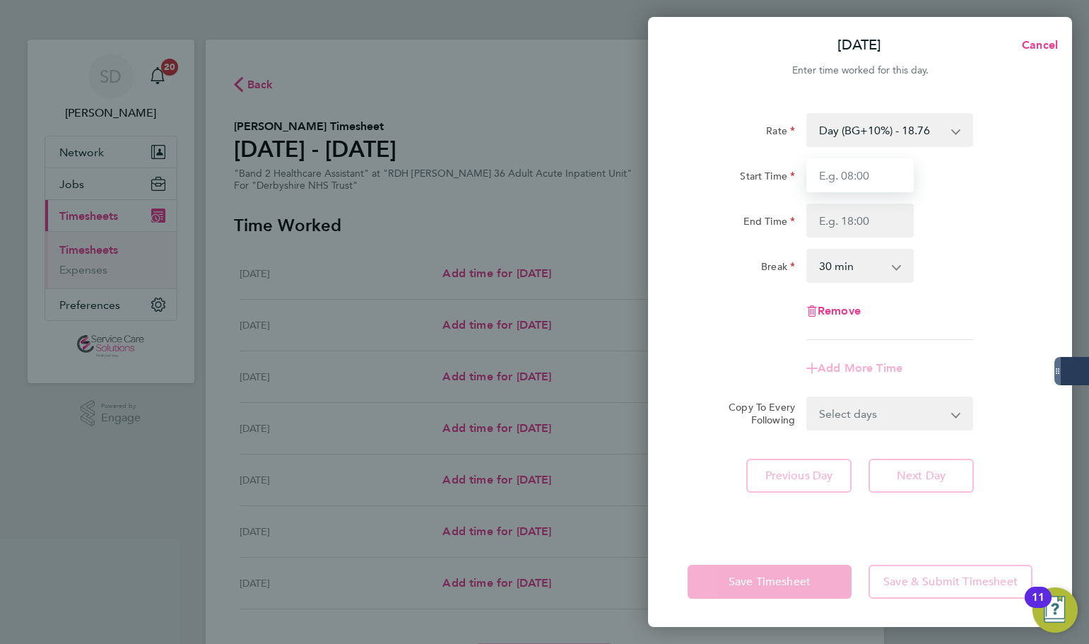
click at [869, 175] on input "Start Time" at bounding box center [860, 175] width 107 height 34
type input "07:00"
click at [855, 223] on input "End Time" at bounding box center [860, 221] width 107 height 34
type input "20:00"
click at [842, 270] on select "0 min 15 min 30 min 45 min 60 min 75 min 90 min" at bounding box center [852, 265] width 88 height 31
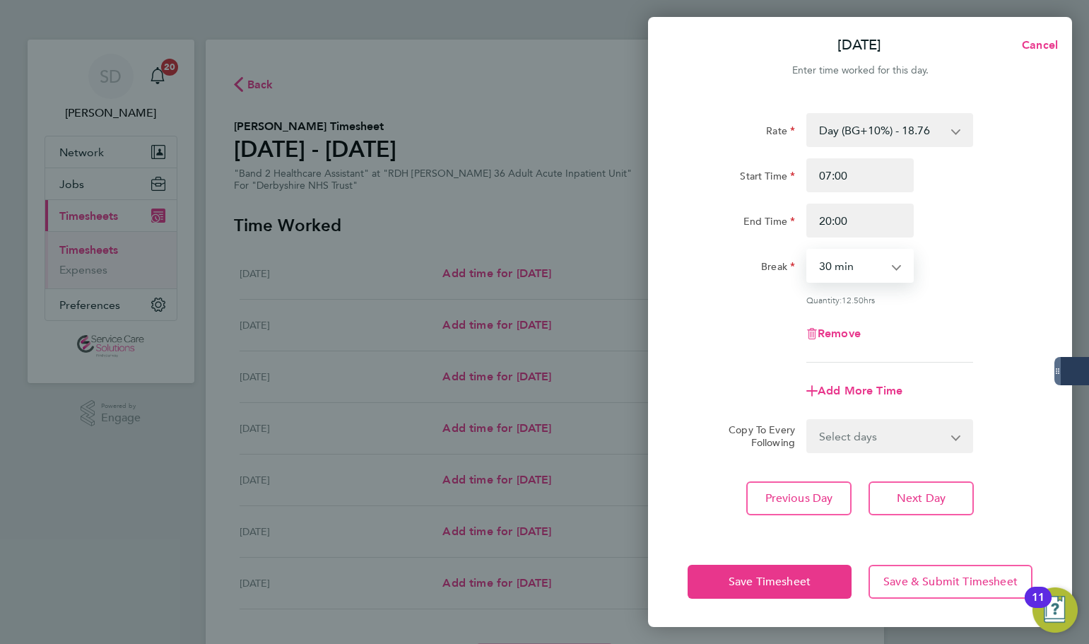
select select "0"
click at [808, 250] on select "0 min 15 min 30 min 45 min 60 min 75 min 90 min" at bounding box center [852, 265] width 88 height 31
click at [777, 320] on div "Remove" at bounding box center [860, 334] width 356 height 34
click at [841, 389] on span "Add More Time" at bounding box center [860, 390] width 85 height 13
select select "null"
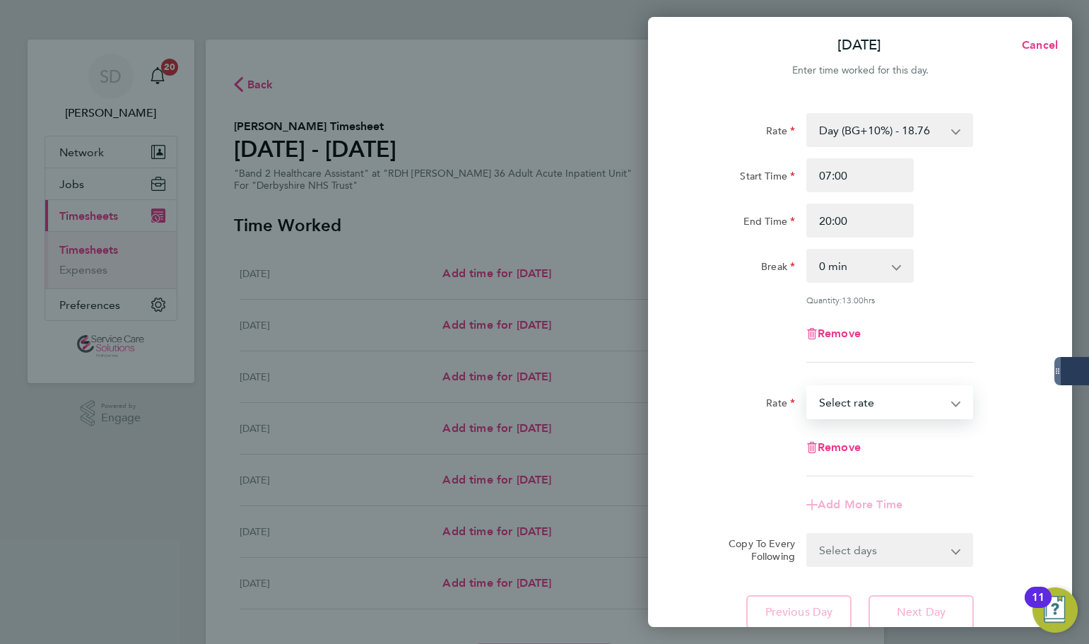
drag, startPoint x: 846, startPoint y: 404, endPoint x: 846, endPoint y: 413, distance: 9.2
click at [846, 404] on select "Saturday/Night - 23.87 Sat/Night (BG+10%) - 26.26 Sun/BH (BG+10%) - 33.95 Day (…" at bounding box center [881, 402] width 147 height 31
select select "30"
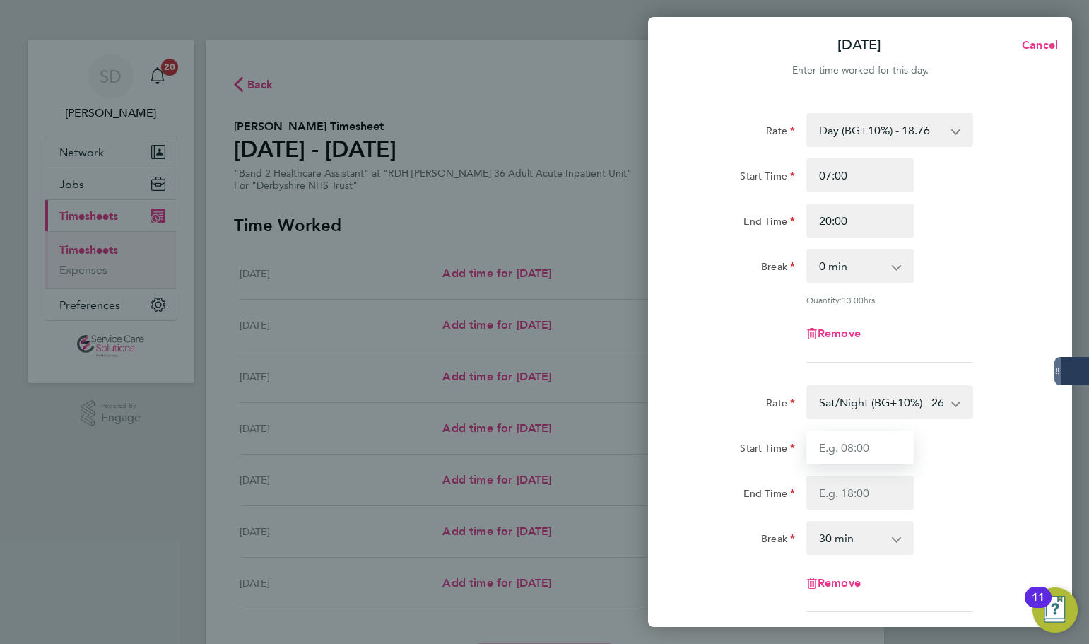
click at [852, 442] on input "Start Time" at bounding box center [860, 447] width 107 height 34
type input "20:00"
click at [821, 503] on input "End Time" at bounding box center [860, 493] width 107 height 34
type input "21:30"
drag, startPoint x: 828, startPoint y: 541, endPoint x: 826, endPoint y: 524, distance: 17.9
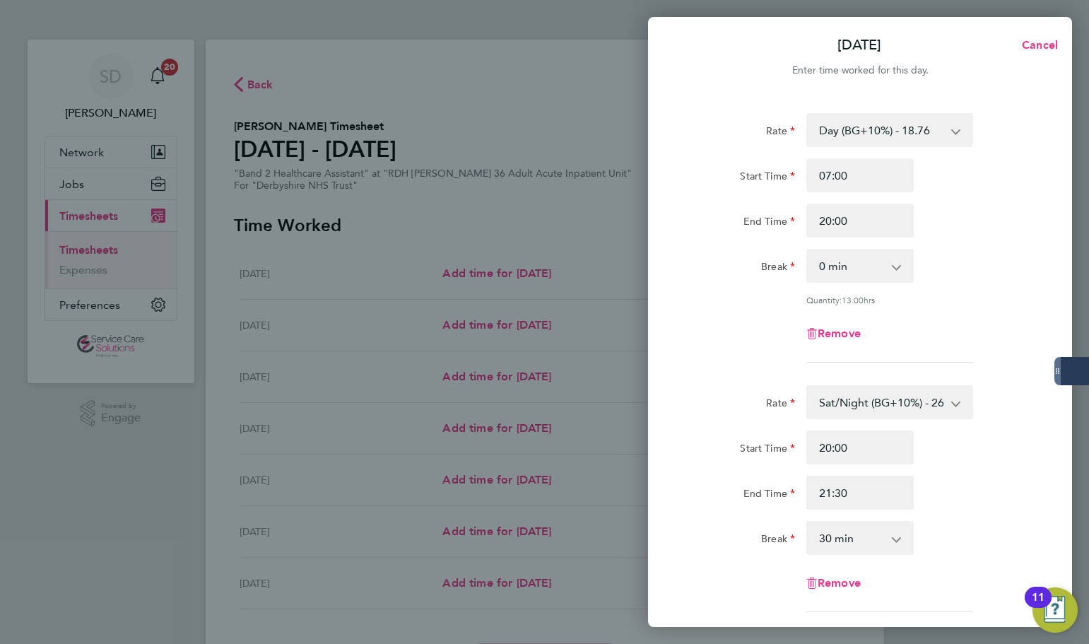
click at [828, 541] on select "0 min 15 min 30 min 45 min 60 min 75 min 90 min" at bounding box center [852, 537] width 88 height 31
select select "0"
click at [808, 522] on select "0 min 15 min 30 min 45 min 60 min 75 min" at bounding box center [852, 537] width 88 height 31
click at [698, 324] on div "Remove" at bounding box center [860, 334] width 356 height 34
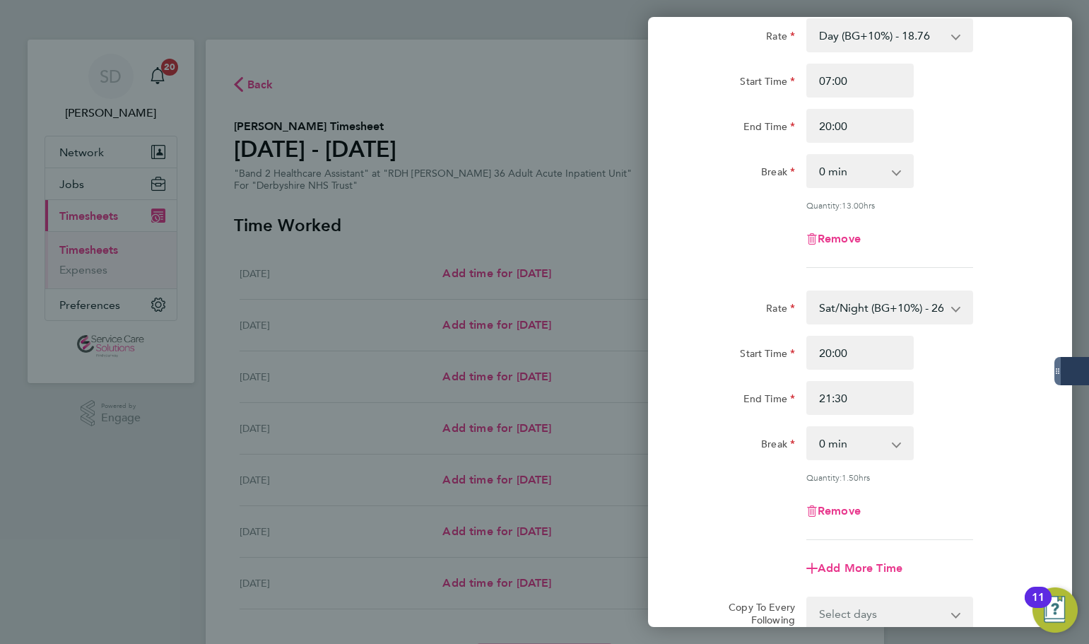
scroll to position [265, 0]
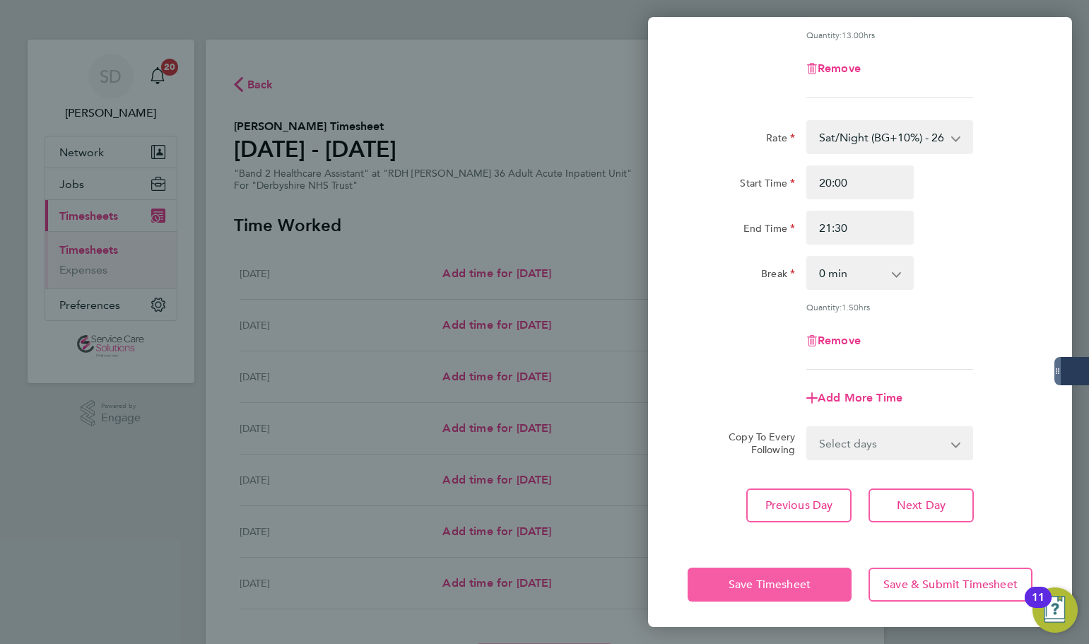
click at [705, 584] on button "Save Timesheet" at bounding box center [770, 585] width 164 height 34
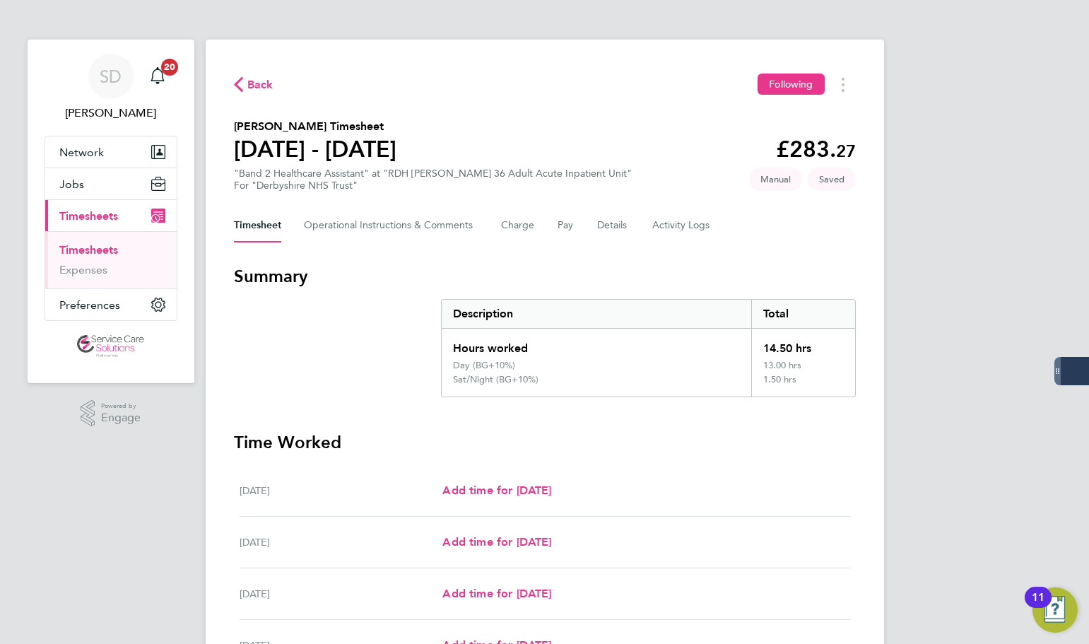
click at [368, 287] on h3 "Summary" at bounding box center [545, 276] width 622 height 23
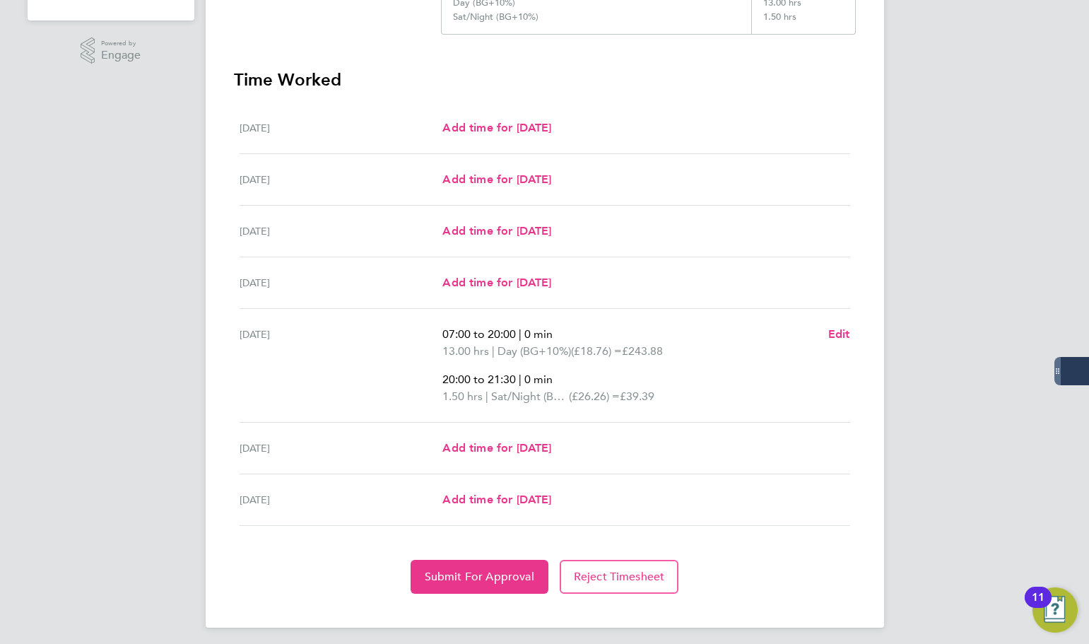
scroll to position [369, 0]
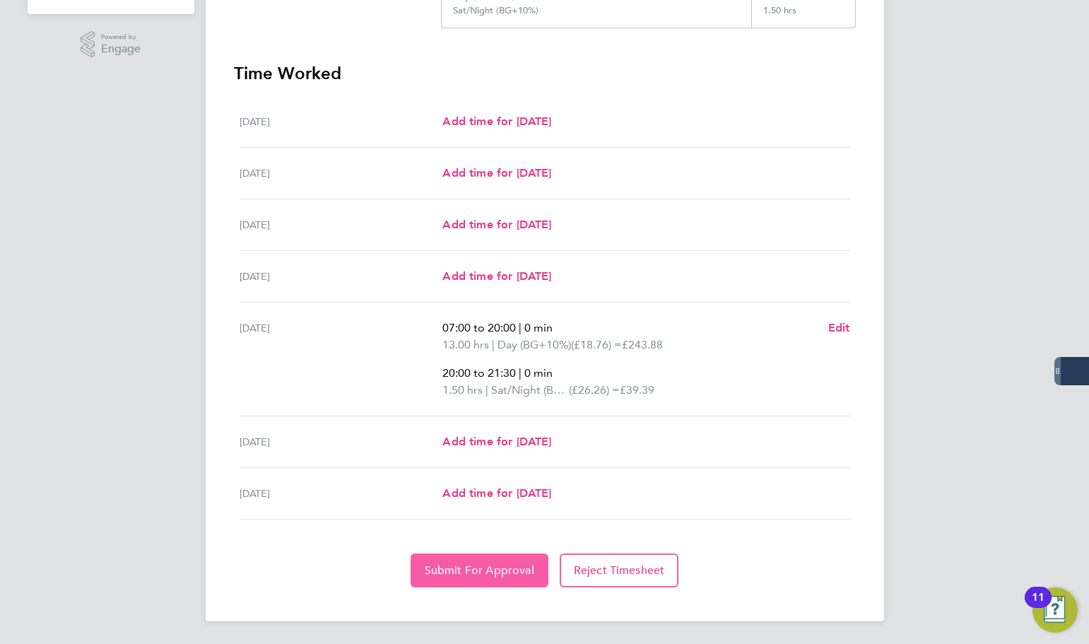
click at [466, 565] on span "Submit For Approval" at bounding box center [480, 570] width 110 height 14
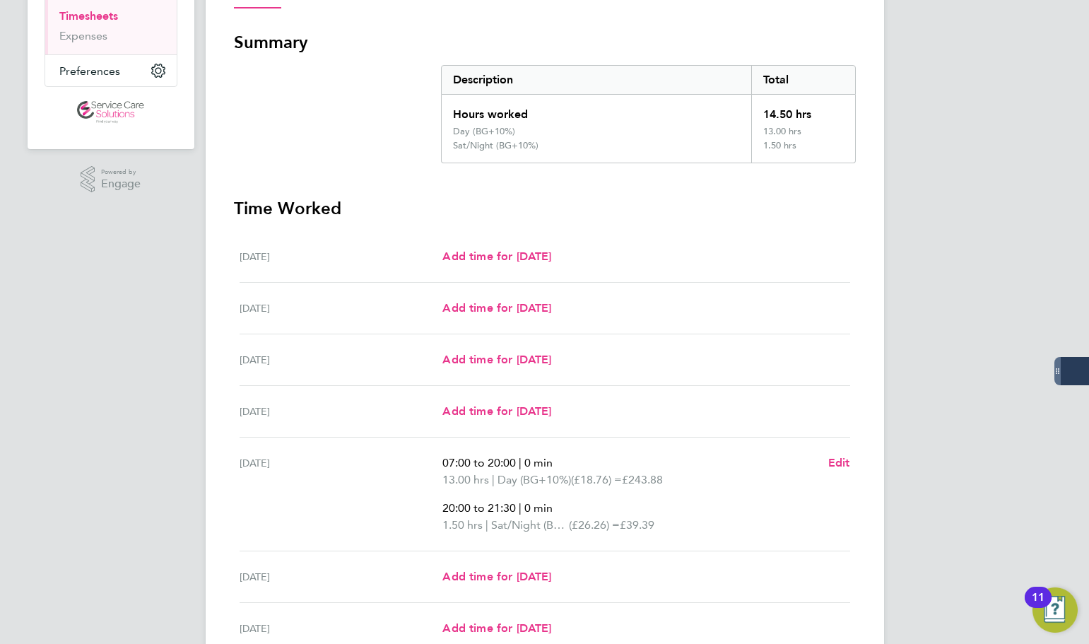
scroll to position [86, 0]
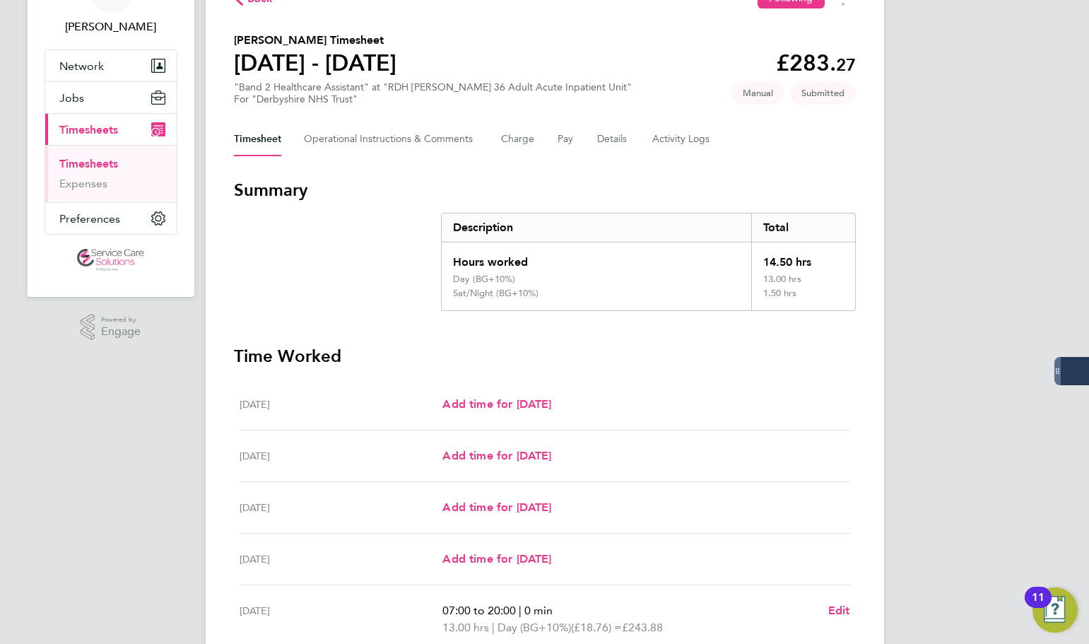
click at [98, 160] on link "Timesheets" at bounding box center [88, 163] width 59 height 13
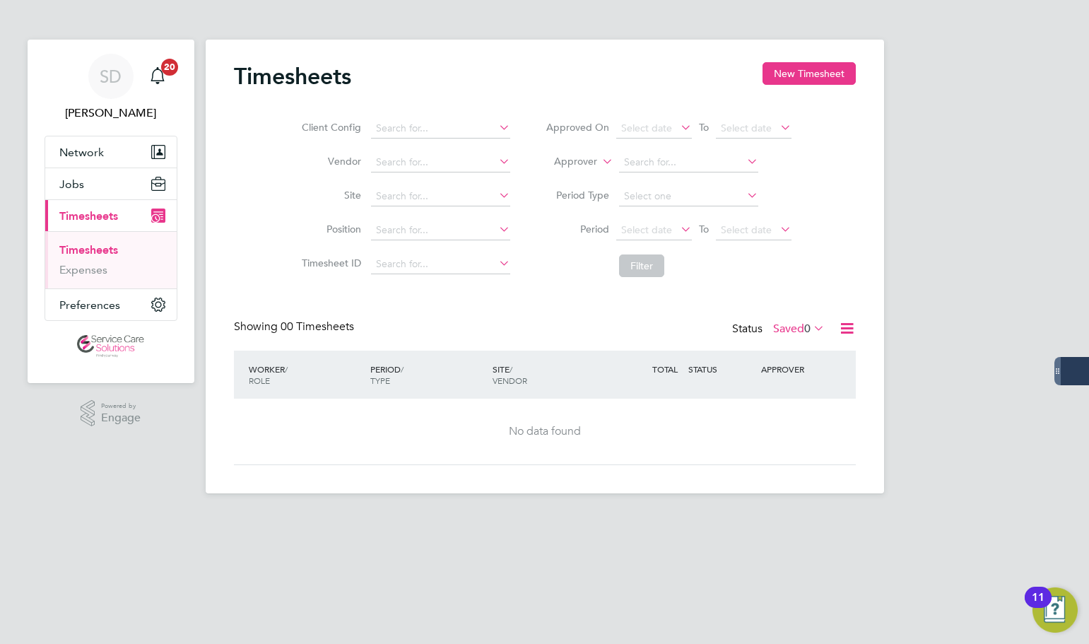
click at [774, 325] on label "Saved 0" at bounding box center [799, 329] width 52 height 14
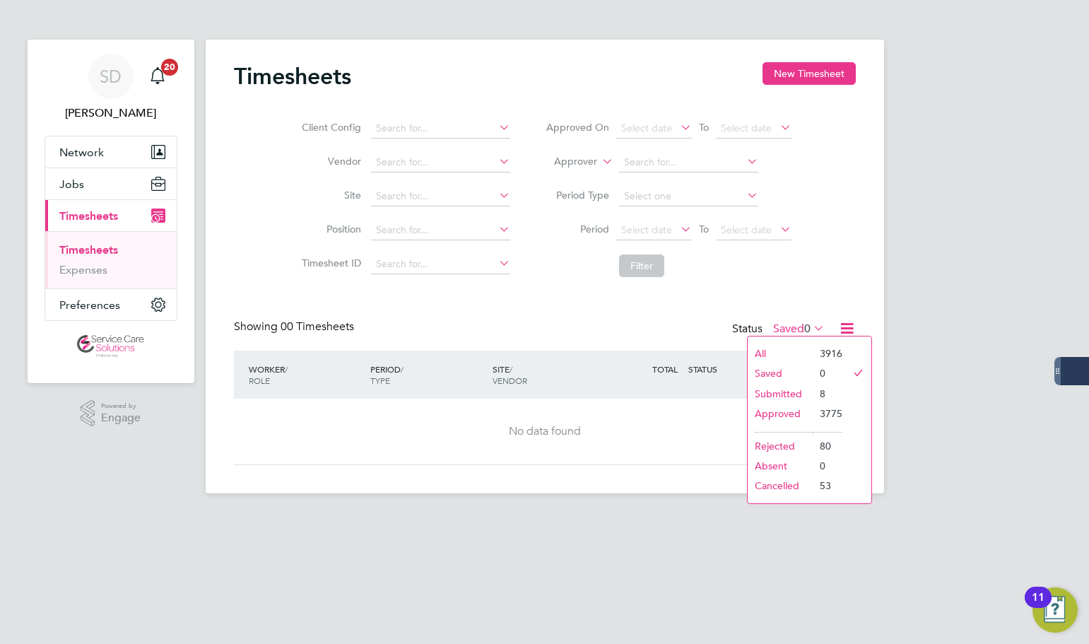
click at [771, 388] on li "Submitted" at bounding box center [780, 394] width 65 height 20
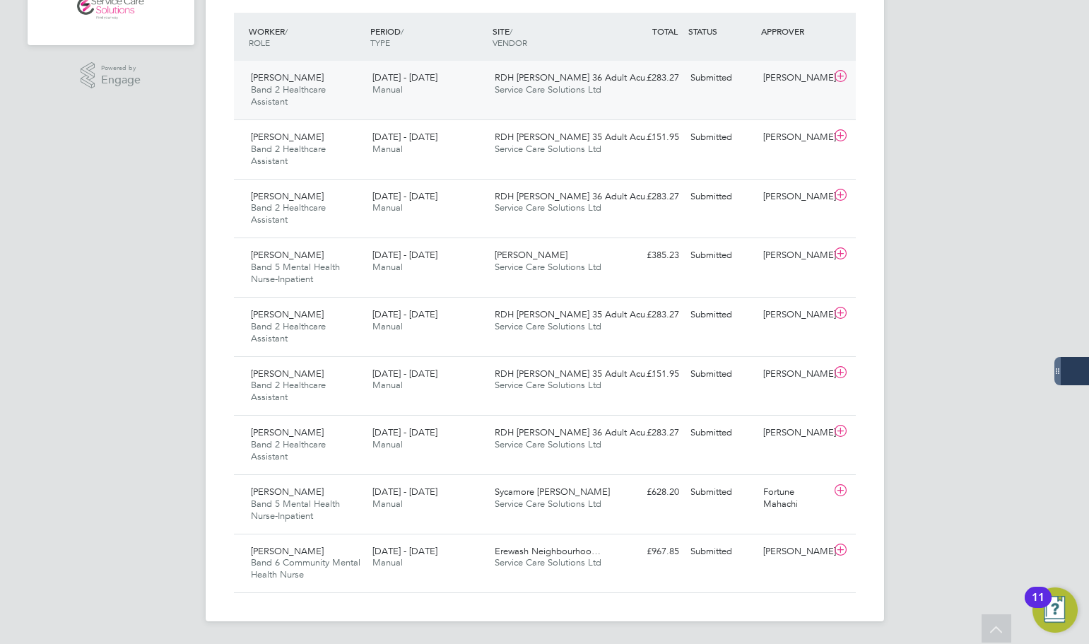
click at [451, 83] on div "25 - 31 Aug 2025 Manual" at bounding box center [428, 83] width 122 height 35
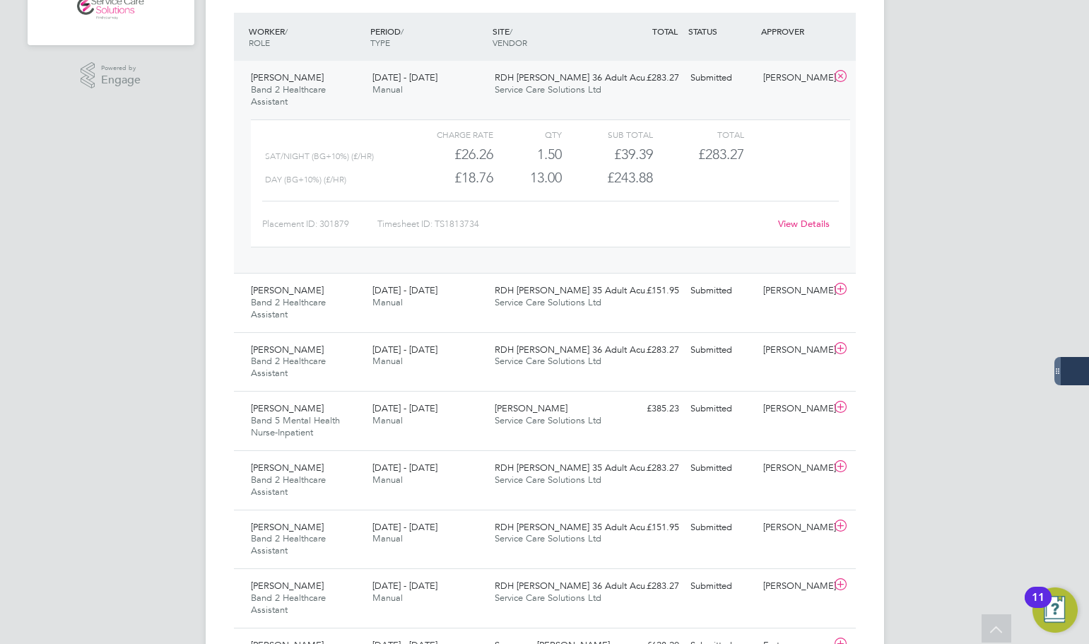
click at [792, 221] on link "View Details" at bounding box center [804, 224] width 52 height 12
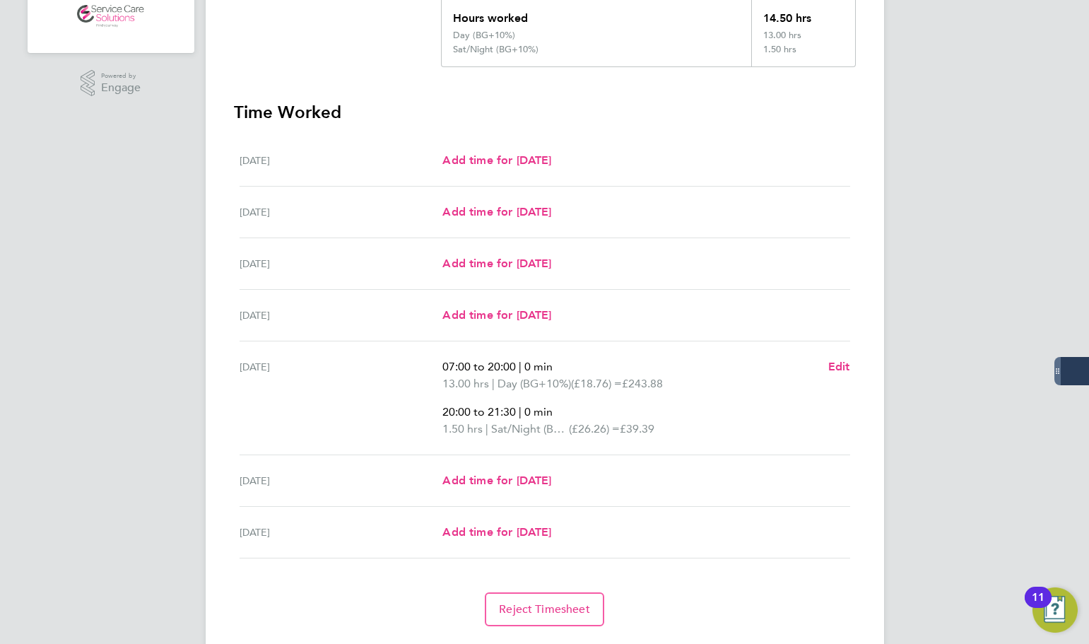
scroll to position [369, 0]
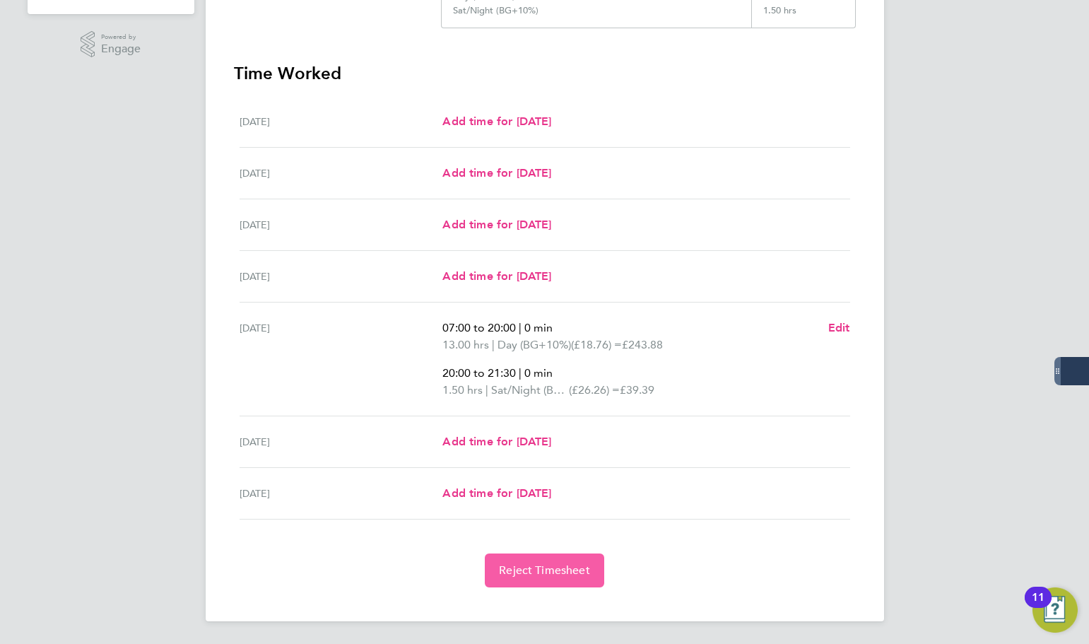
click at [527, 582] on button "Reject Timesheet" at bounding box center [544, 570] width 119 height 34
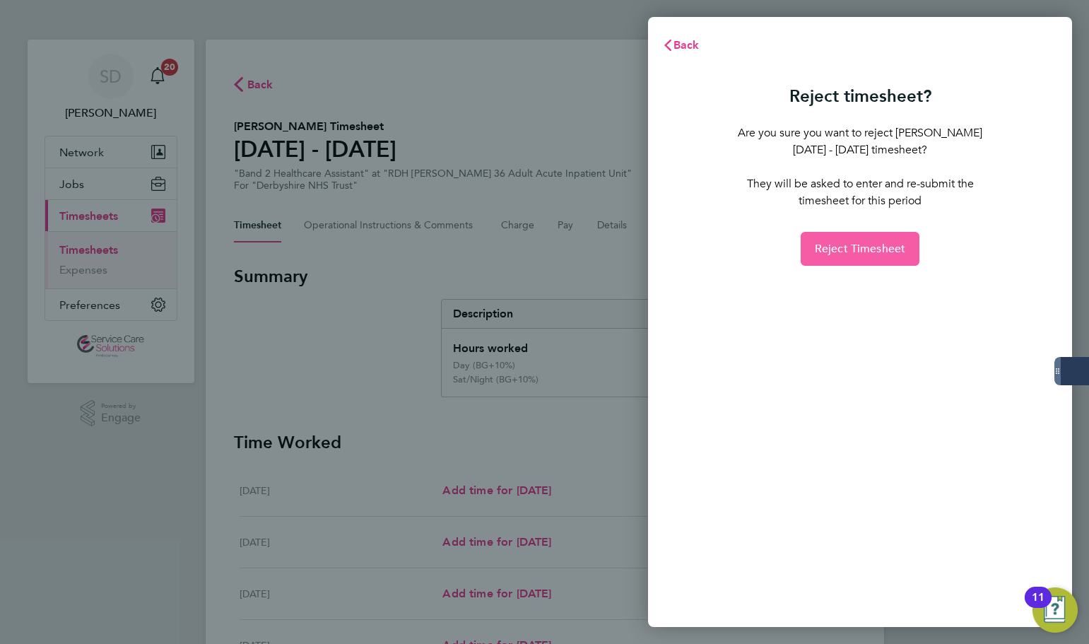
click at [852, 254] on span "Reject Timesheet" at bounding box center [860, 249] width 91 height 14
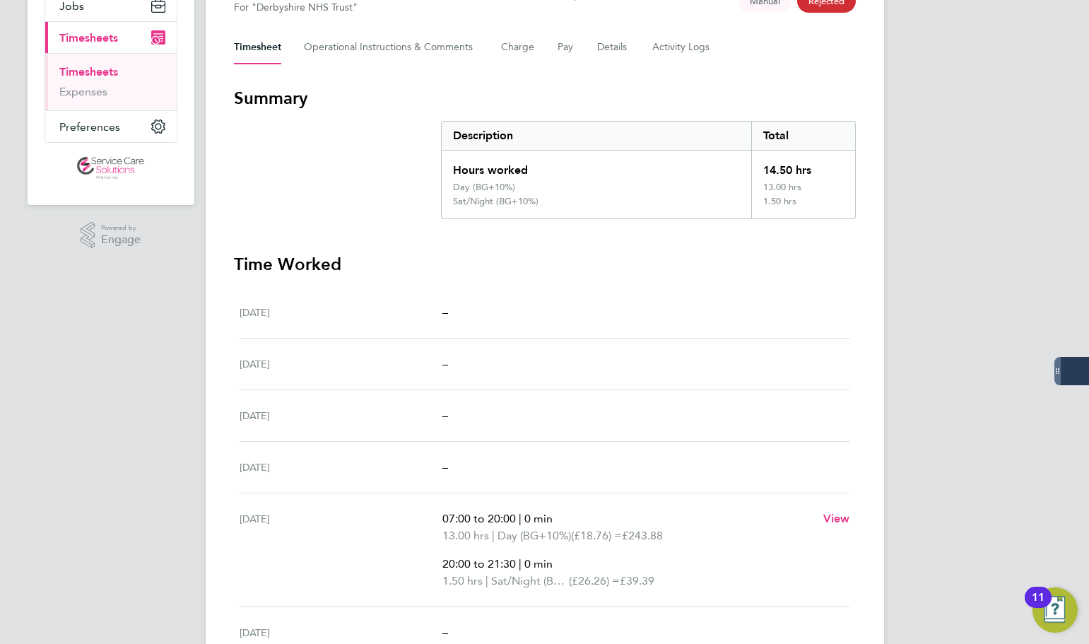
scroll to position [301, 0]
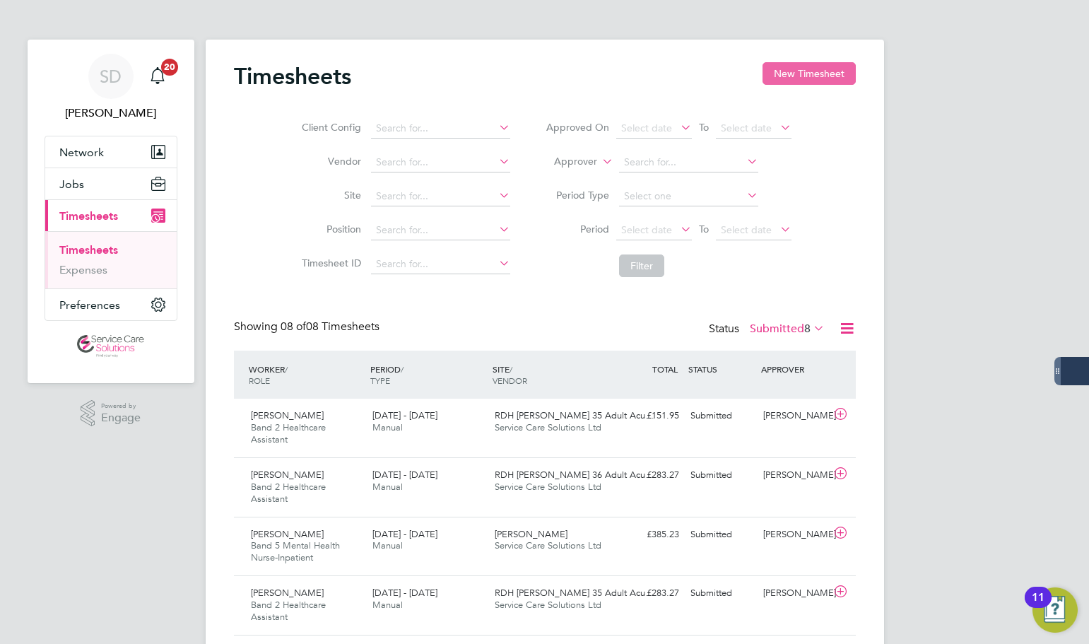
drag, startPoint x: 794, startPoint y: 63, endPoint x: 799, endPoint y: 74, distance: 11.4
click at [794, 63] on button "New Timesheet" at bounding box center [809, 73] width 93 height 23
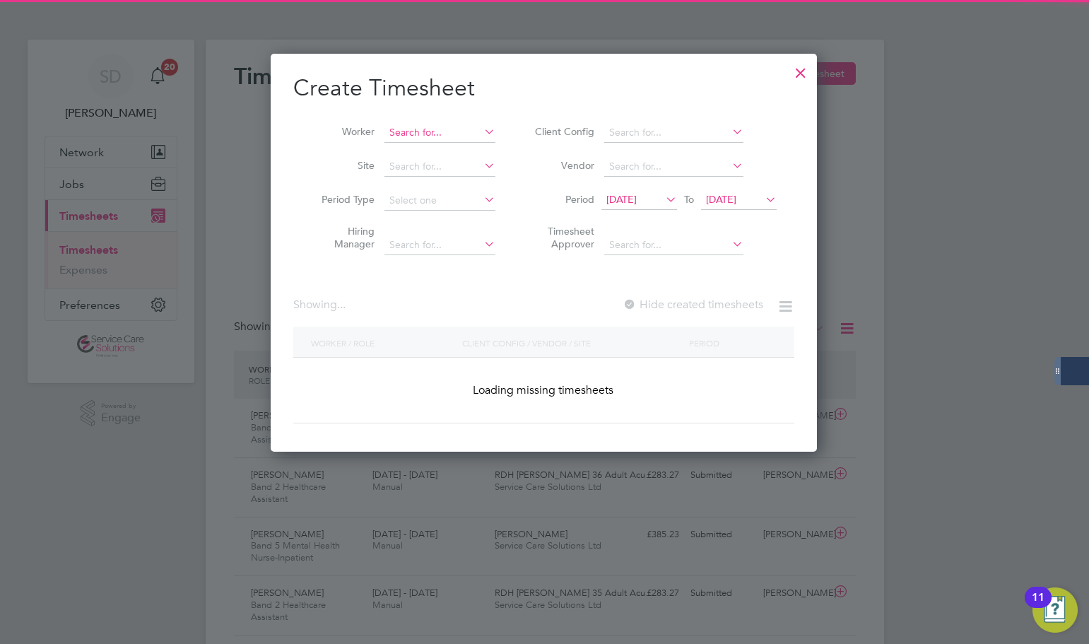
scroll to position [2487, 547]
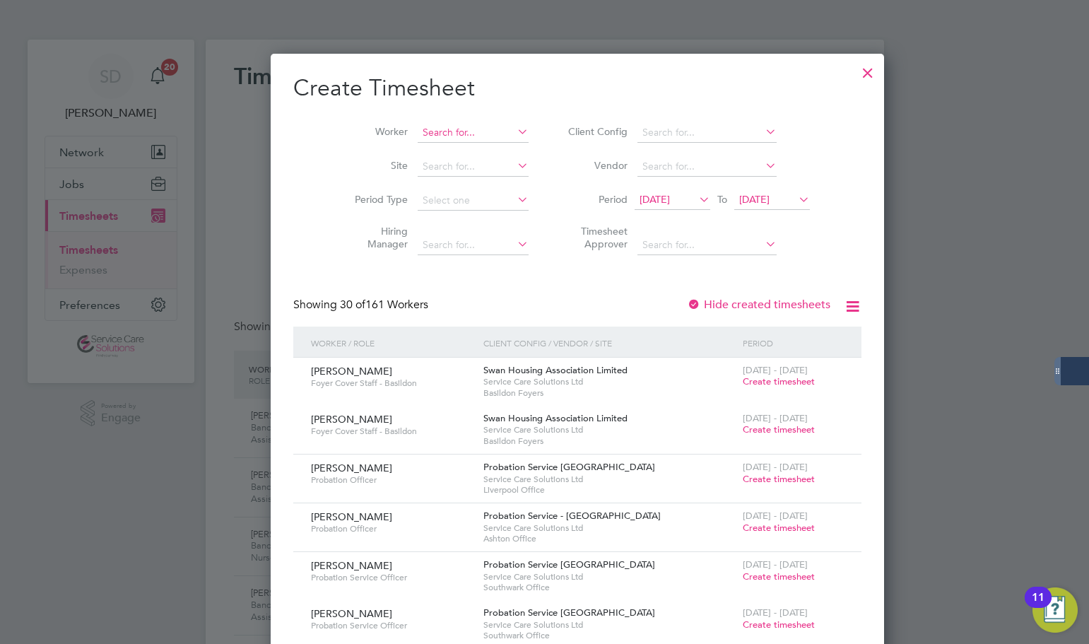
click at [439, 125] on input at bounding box center [473, 133] width 111 height 20
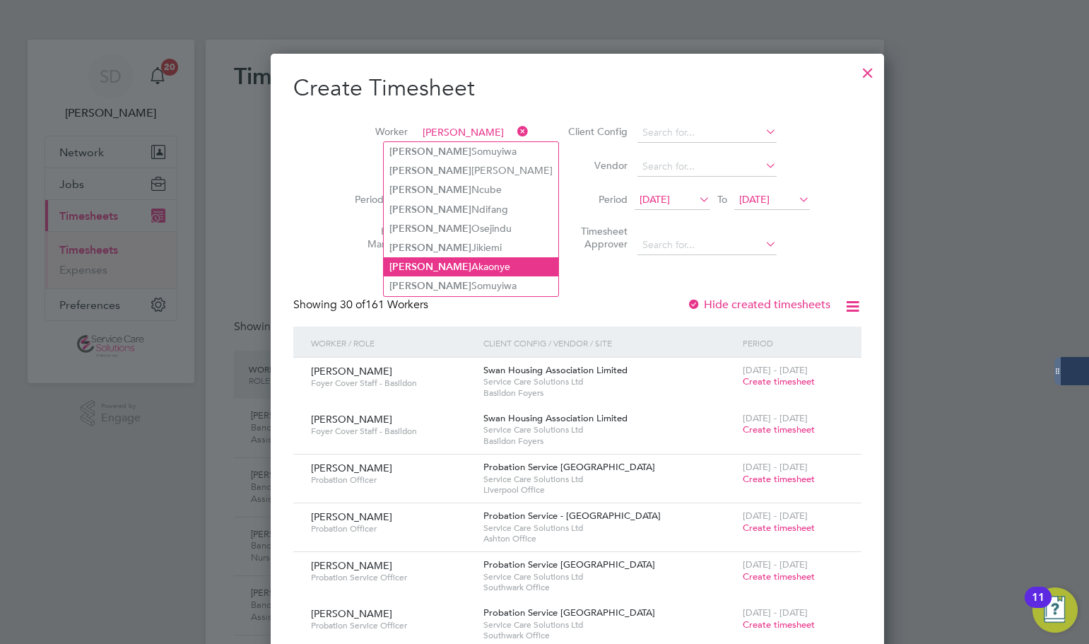
click at [467, 262] on li "[PERSON_NAME]" at bounding box center [471, 266] width 175 height 19
type input "[PERSON_NAME]"
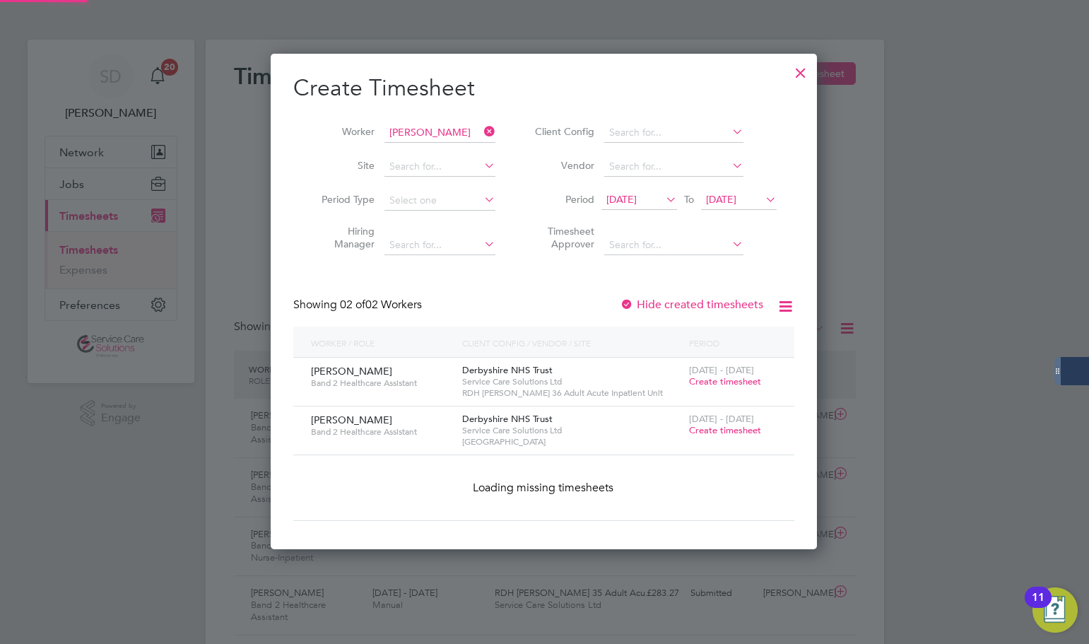
scroll to position [430, 547]
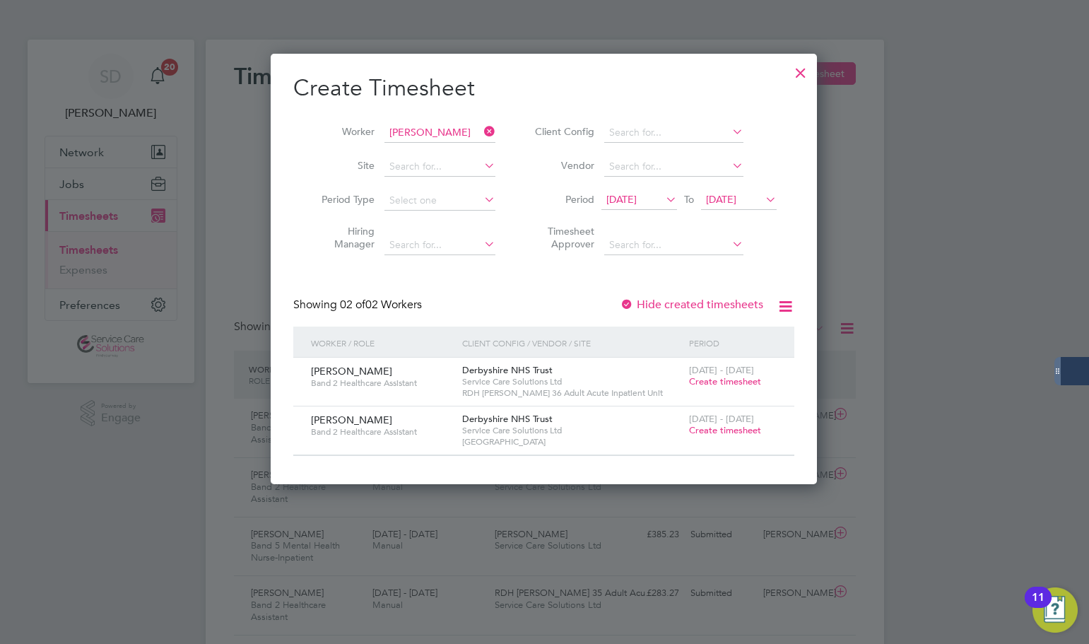
click at [734, 384] on span "Create timesheet" at bounding box center [725, 381] width 72 height 12
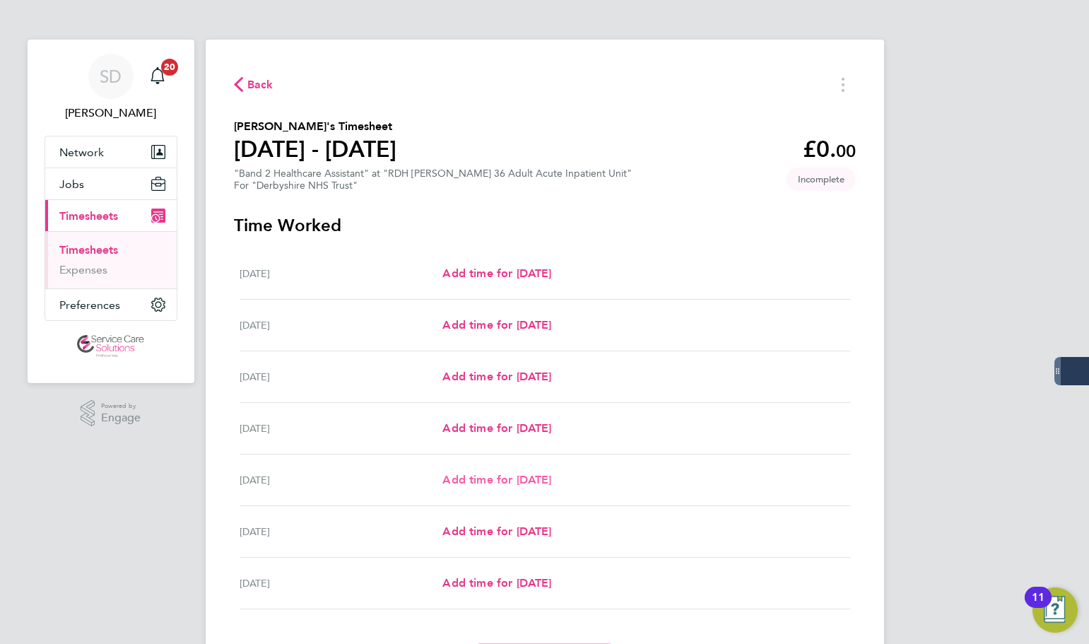
click at [481, 476] on span "Add time for [DATE]" at bounding box center [496, 479] width 109 height 13
select select "30"
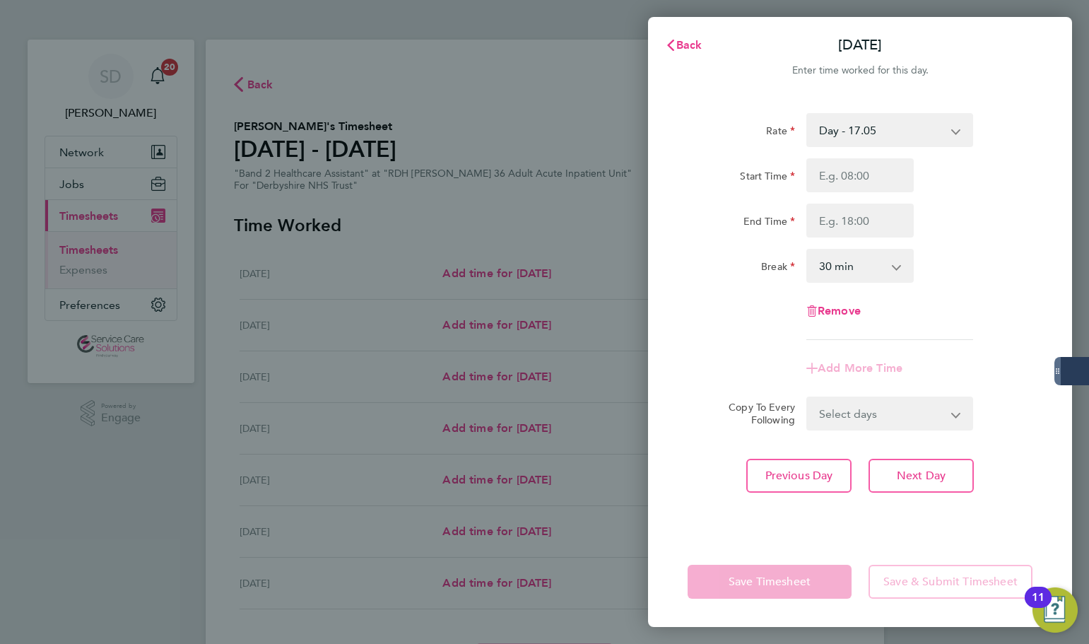
click at [870, 138] on select "Day - 17.05 Day (BG+10%) - 18.76 [DATE]/Bank Holiday - 30.86 Sat/Night (BG+10%)…" at bounding box center [881, 130] width 147 height 31
select select "30"
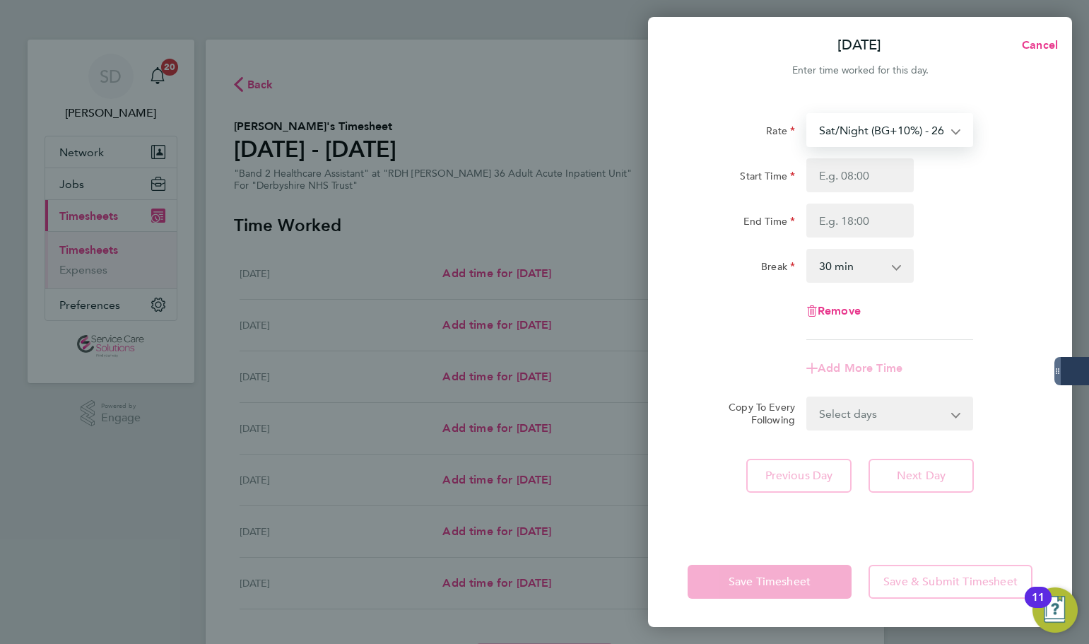
click at [842, 133] on select "Sat/Night (BG+10%) - 26.26 Day (BG+10%) - 18.76 [DATE]/Bank Holiday - 30.86 Day…" at bounding box center [881, 130] width 147 height 31
select select "30"
click at [848, 168] on input "Start Time" at bounding box center [860, 175] width 107 height 34
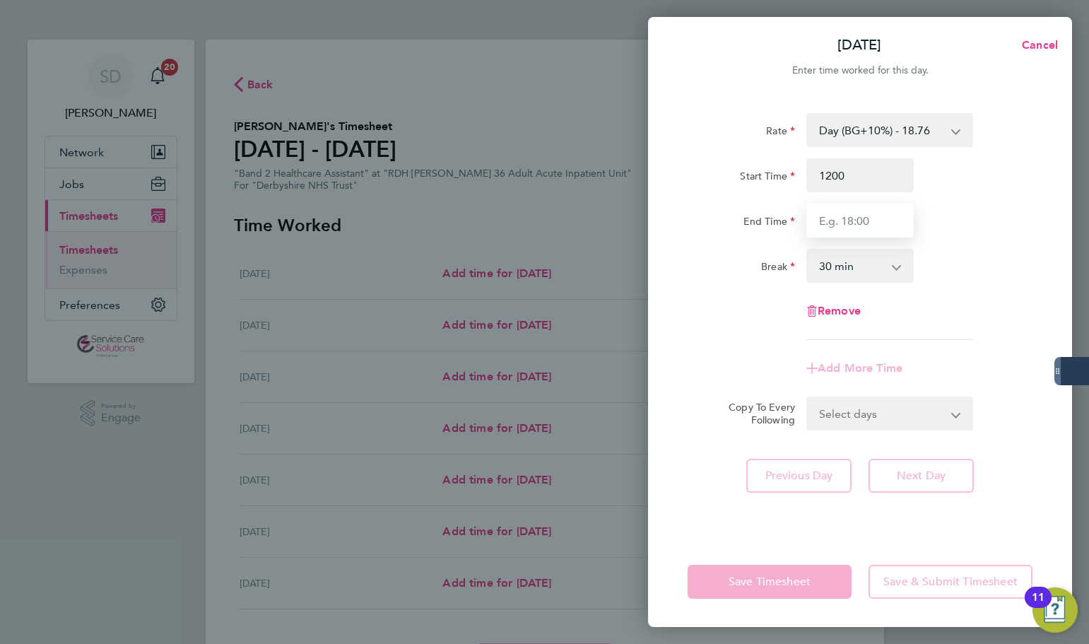
type input "12:00"
click at [841, 228] on input "End Time" at bounding box center [860, 221] width 107 height 34
type input "20:00"
drag, startPoint x: 841, startPoint y: 269, endPoint x: 831, endPoint y: 278, distance: 14.0
click at [841, 269] on select "0 min 15 min 30 min 45 min 60 min 75 min 90 min" at bounding box center [852, 265] width 88 height 31
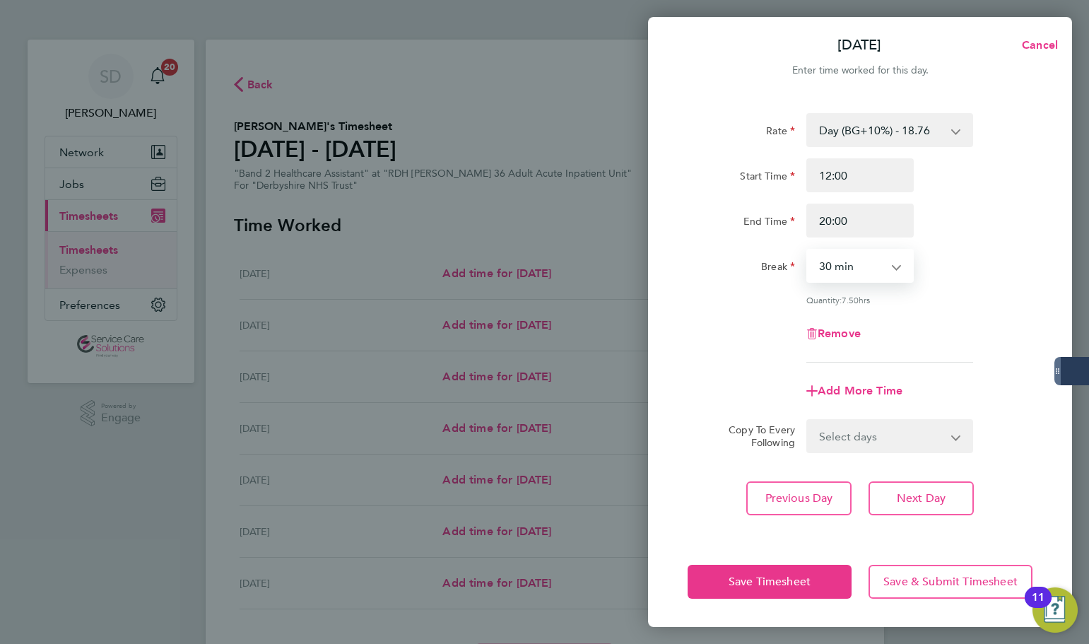
select select "0"
click at [808, 250] on select "0 min 15 min 30 min 45 min 60 min 75 min 90 min" at bounding box center [852, 265] width 88 height 31
click at [727, 311] on div "Rate Day (BG+10%) - 18.76 [DATE]/Bank Holiday - 30.86 Day - 17.05 Sat/Night (BG…" at bounding box center [860, 238] width 345 height 250
click at [852, 386] on span "Add More Time" at bounding box center [860, 390] width 85 height 13
select select "null"
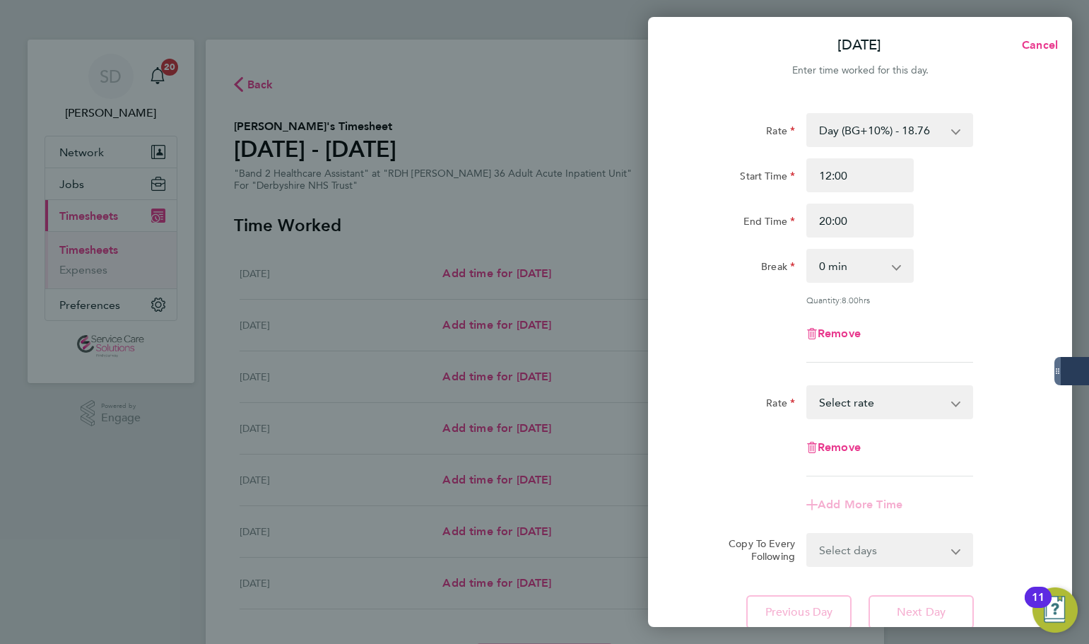
click at [848, 410] on select "Day (BG+10%) - 18.76 [DATE]/Bank Holiday - 30.86 Day - 17.05 Sat/Night (BG+10%)…" at bounding box center [881, 402] width 147 height 31
select select "30"
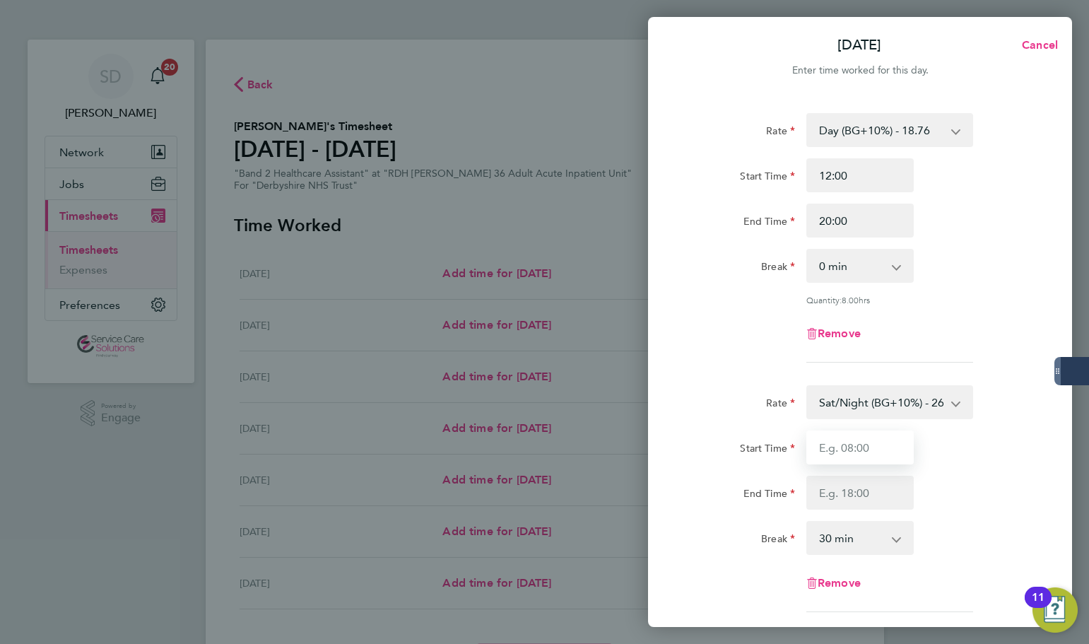
click at [837, 444] on input "Start Time" at bounding box center [860, 447] width 107 height 34
type input "20:00"
click at [833, 498] on input "End Time" at bounding box center [860, 493] width 107 height 34
type input "21:30"
click at [833, 534] on select "0 min 15 min 30 min 45 min 60 min 75 min 90 min" at bounding box center [852, 537] width 88 height 31
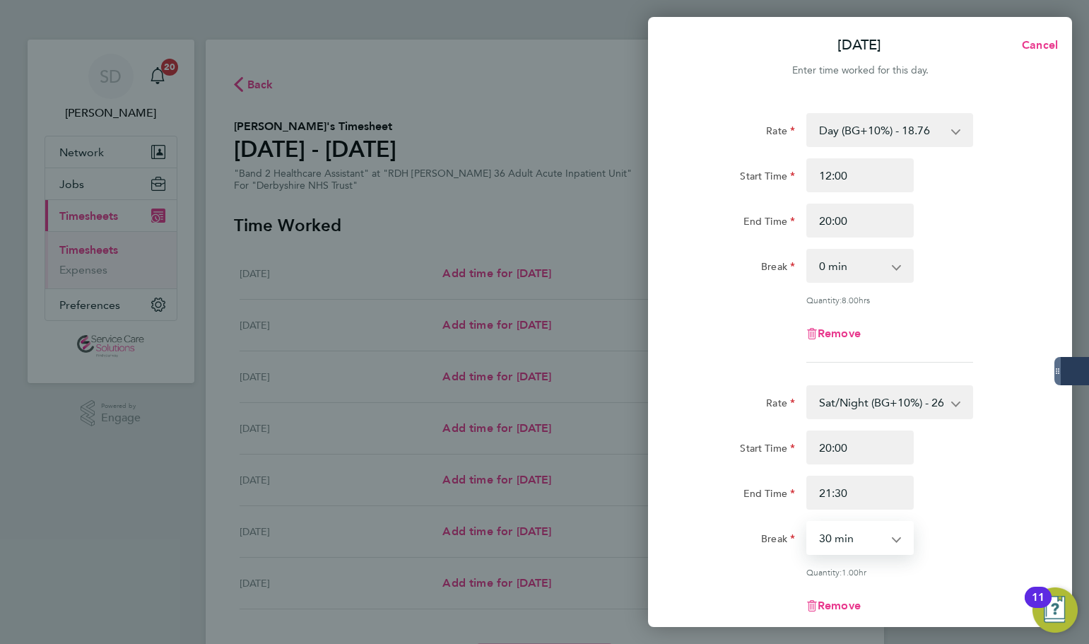
select select "0"
click at [808, 522] on select "0 min 15 min 30 min 45 min 60 min 75 min" at bounding box center [852, 537] width 88 height 31
drag, startPoint x: 761, startPoint y: 369, endPoint x: 816, endPoint y: 323, distance: 72.3
click at [761, 368] on app-timesheet-line-form-group "Rate Day (BG+10%) - 18.76 [DATE]/Bank Holiday - 30.86 Day - 17.05 Sat/Night (BG…" at bounding box center [860, 243] width 345 height 261
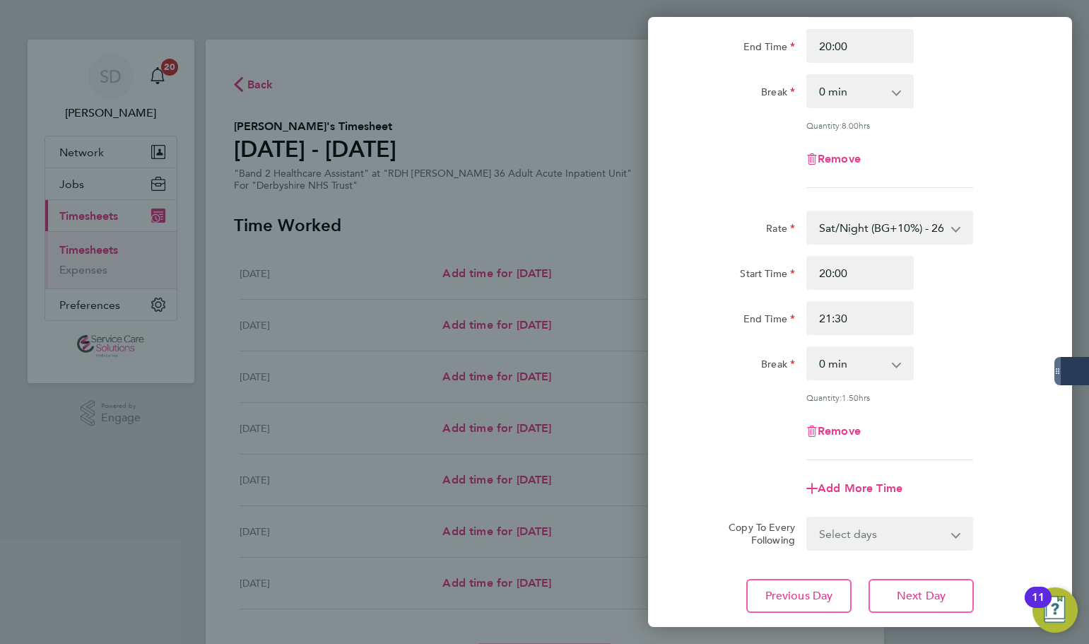
scroll to position [265, 0]
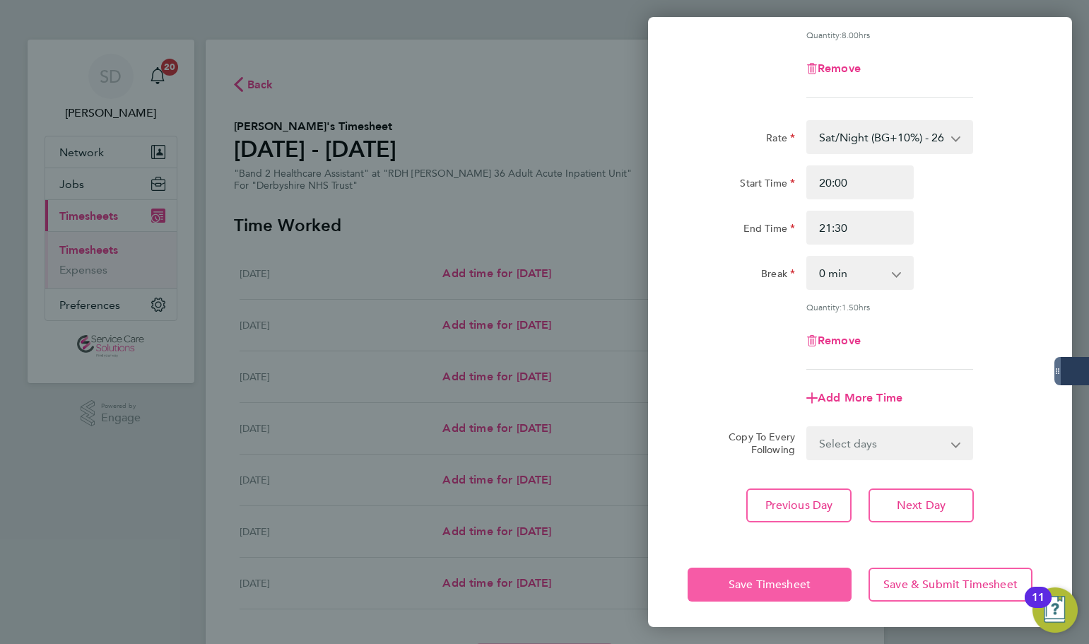
click at [736, 578] on span "Save Timesheet" at bounding box center [770, 584] width 82 height 14
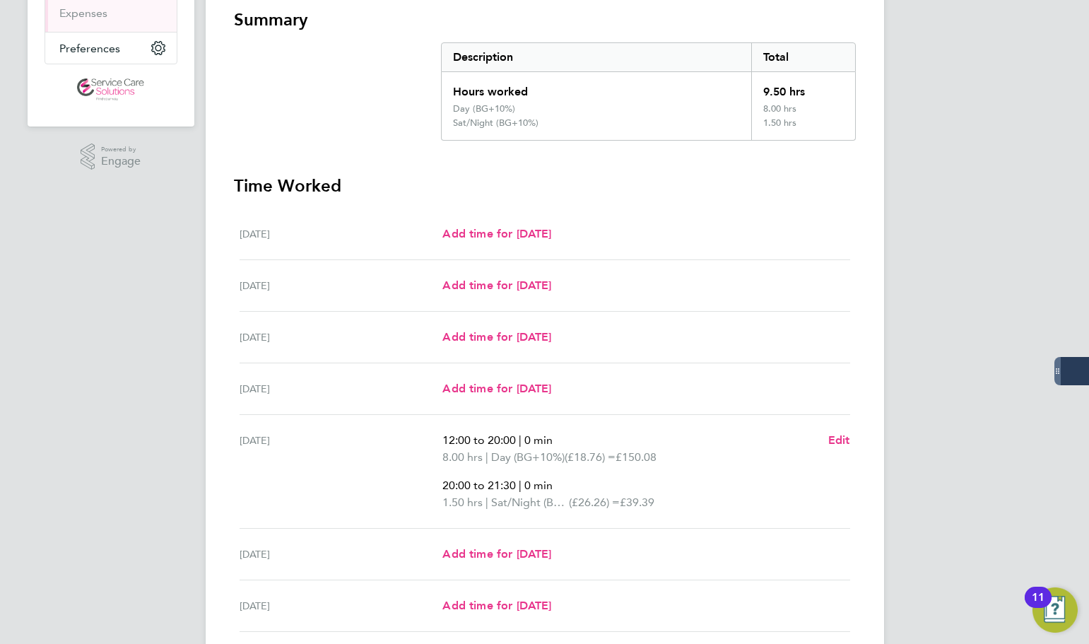
scroll to position [369, 0]
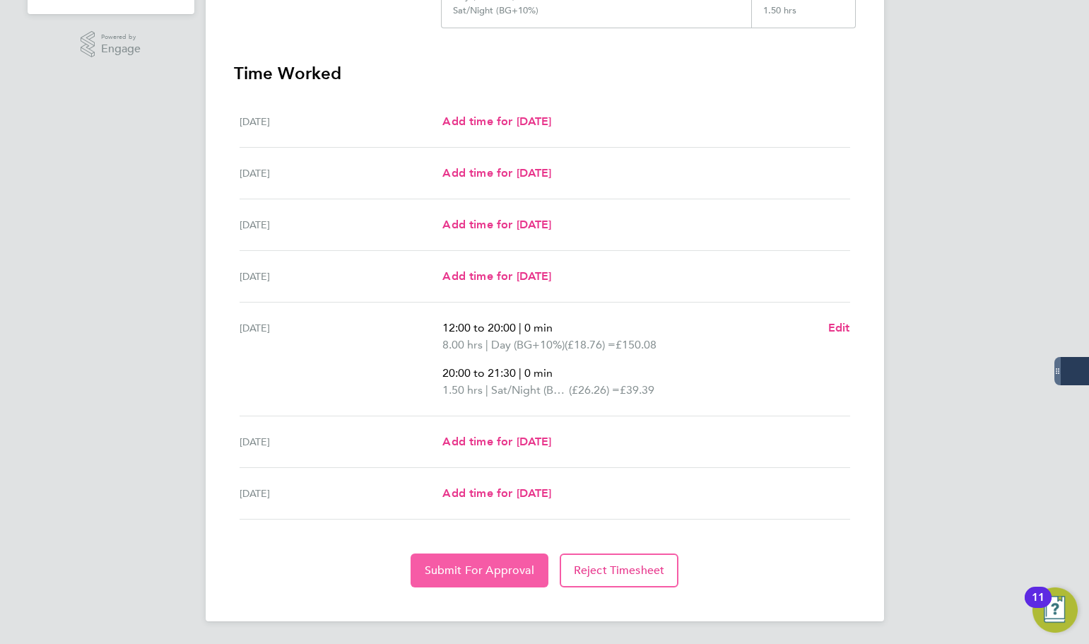
click at [461, 569] on span "Submit For Approval" at bounding box center [480, 570] width 110 height 14
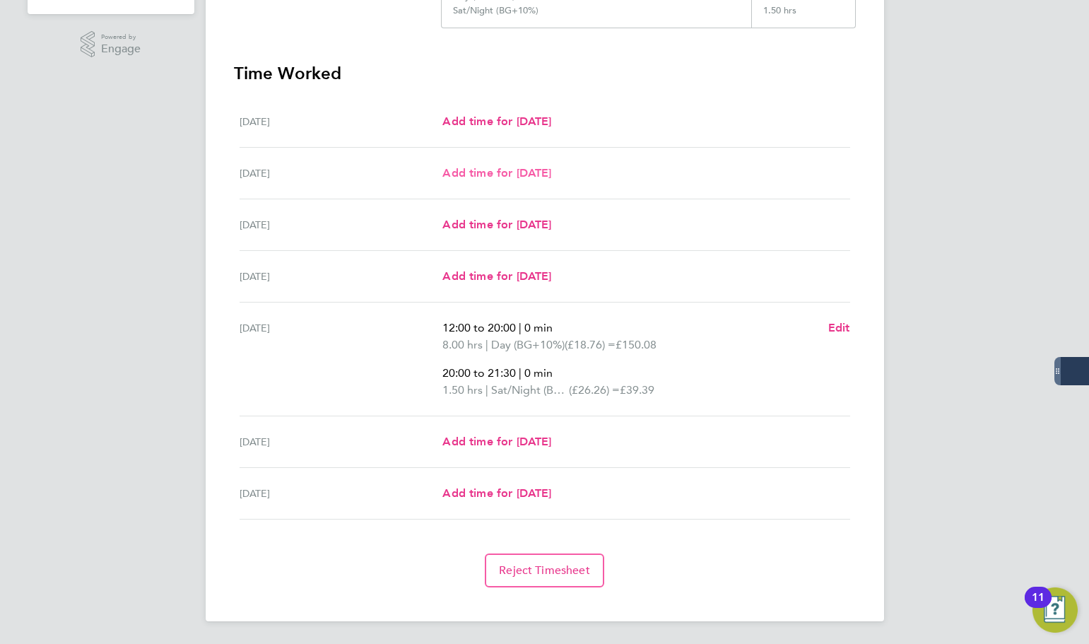
click at [467, 170] on span "Add time for [DATE]" at bounding box center [496, 172] width 109 height 13
select select "30"
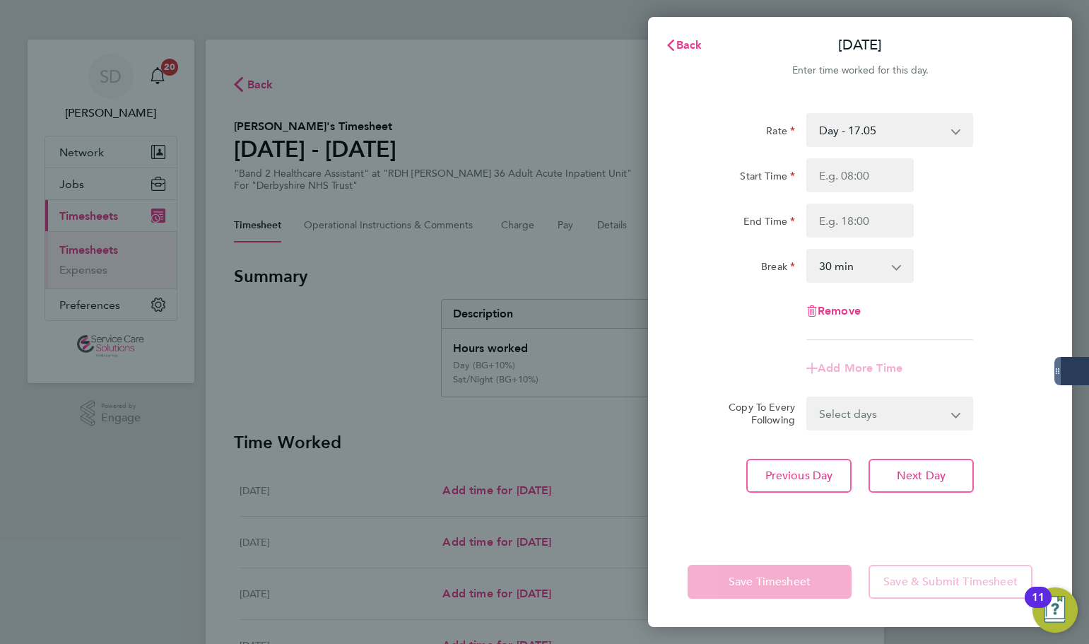
click at [902, 134] on select "Day - 17.05 Day (BG+10%) - 18.76 [DATE]/Bank Holiday - 30.86 Sat/Night (BG+10%)…" at bounding box center [881, 130] width 147 height 31
select select "30"
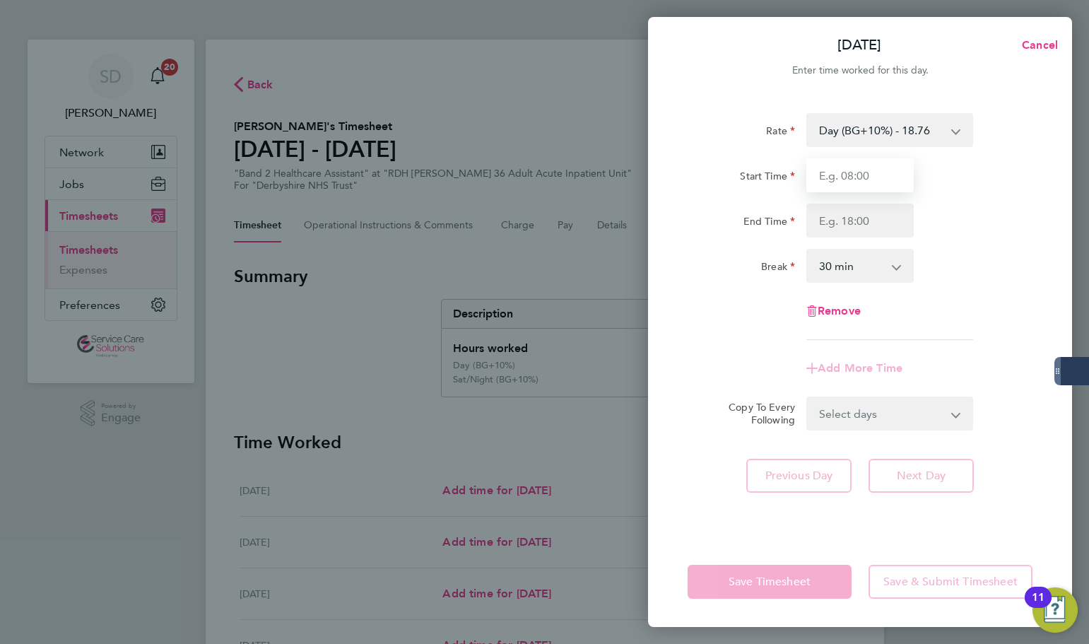
click at [851, 176] on input "Start Time" at bounding box center [860, 175] width 107 height 34
type input "14:00"
click at [827, 230] on input "End Time" at bounding box center [860, 221] width 107 height 34
type input "20:00"
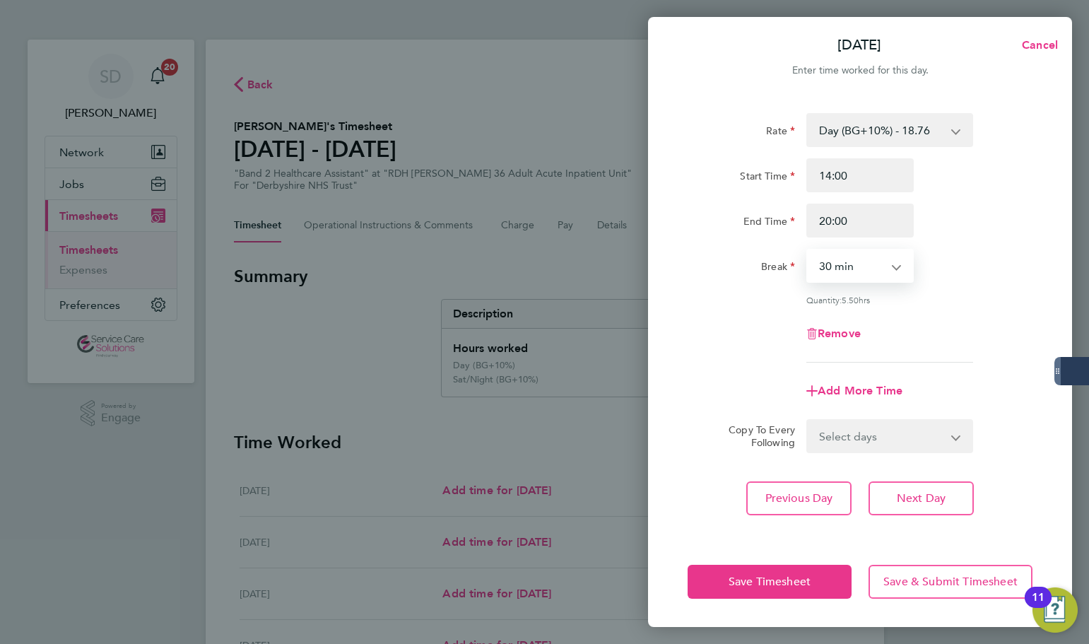
click at [848, 277] on select "0 min 15 min 30 min 45 min 60 min 75 min 90 min" at bounding box center [852, 265] width 88 height 31
click at [808, 250] on select "0 min 15 min 30 min 45 min 60 min 75 min 90 min" at bounding box center [852, 265] width 88 height 31
click at [825, 304] on div "Rate Day (BG+10%) - 18.76 [DATE]/Bank Holiday - 30.86 Day - 17.05 Sat/Night (BG…" at bounding box center [860, 238] width 345 height 250
click at [838, 266] on select "0 min 15 min 30 min 45 min 60 min 75 min 90 min" at bounding box center [852, 265] width 88 height 31
select select "0"
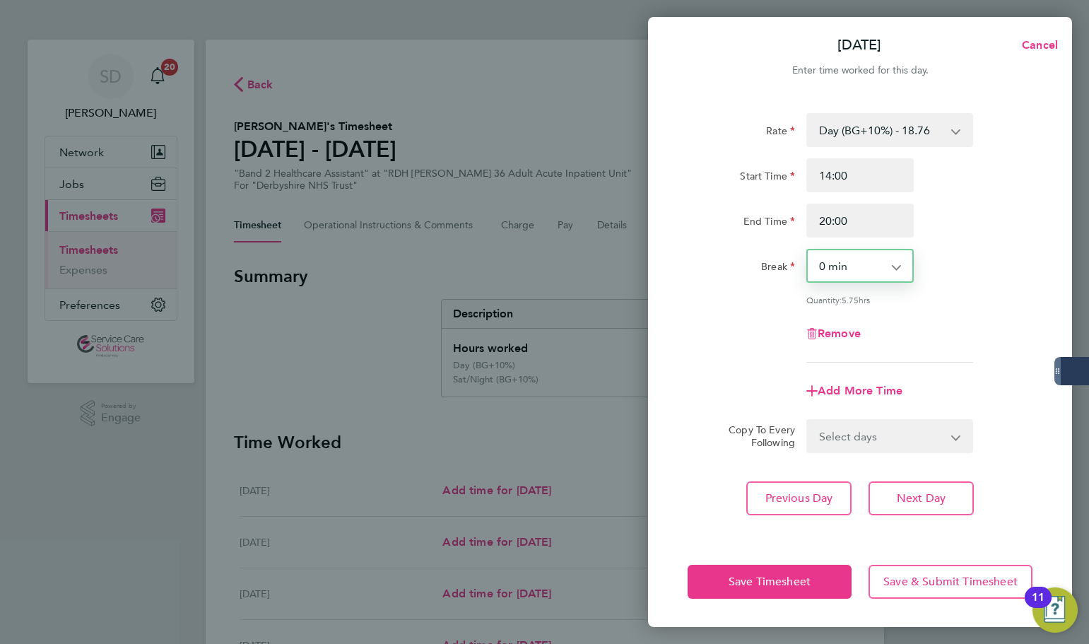
click at [808, 250] on select "0 min 15 min 30 min 45 min 60 min 75 min 90 min" at bounding box center [852, 265] width 88 height 31
click at [758, 317] on div "Remove" at bounding box center [860, 334] width 356 height 34
click at [848, 385] on span "Add More Time" at bounding box center [860, 390] width 85 height 13
select select "null"
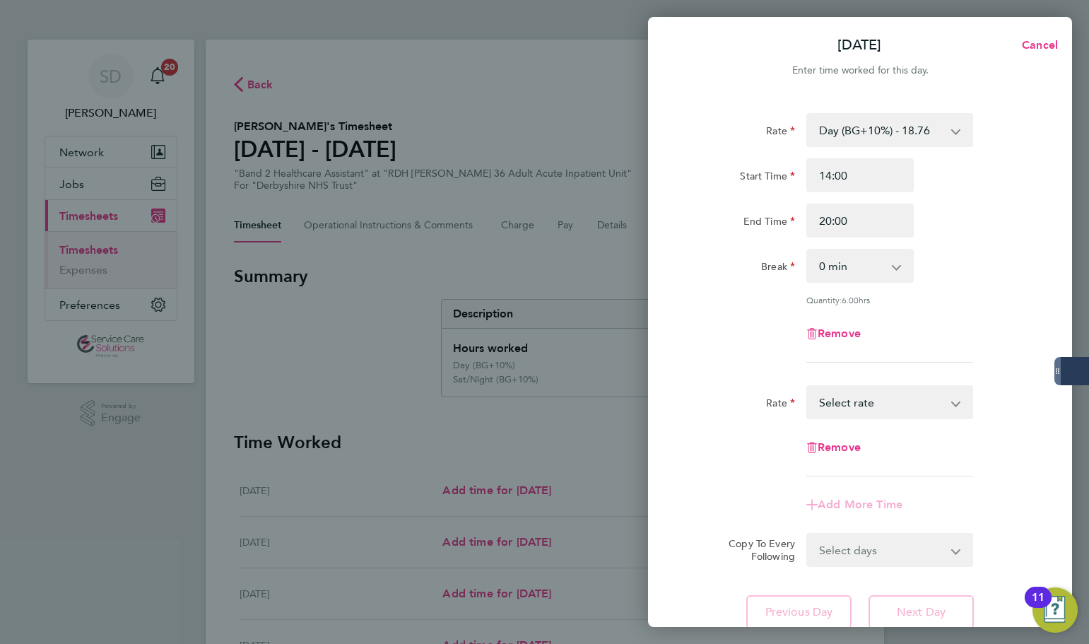
click at [870, 404] on select "Day (BG+10%) - 18.76 [DATE]/Bank Holiday - 30.86 Day - 17.05 Sat/Night (BG+10%)…" at bounding box center [881, 402] width 147 height 31
select select "30"
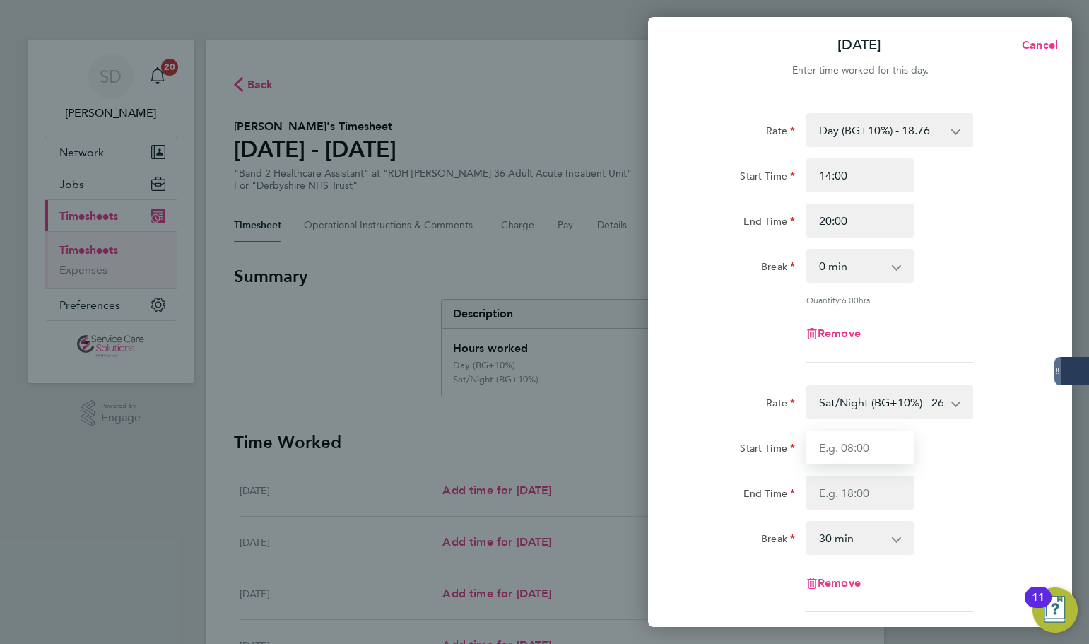
click at [852, 438] on input "Start Time" at bounding box center [860, 447] width 107 height 34
type input "20:00"
click at [850, 497] on input "End Time" at bounding box center [860, 493] width 107 height 34
type input "21:30"
drag, startPoint x: 827, startPoint y: 540, endPoint x: 827, endPoint y: 529, distance: 11.3
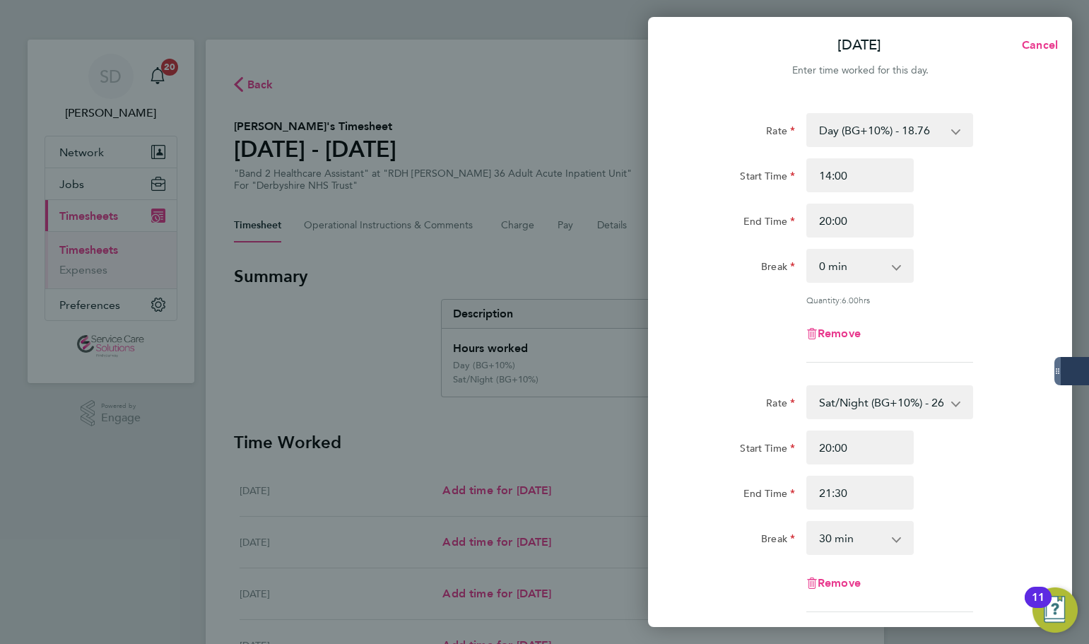
click at [827, 540] on select "0 min 15 min 30 min 45 min 60 min 75 min 90 min" at bounding box center [852, 537] width 88 height 31
select select "0"
click at [808, 522] on select "0 min 15 min 30 min 45 min 60 min 75 min" at bounding box center [852, 537] width 88 height 31
click at [746, 385] on div "Rate" at bounding box center [741, 399] width 107 height 28
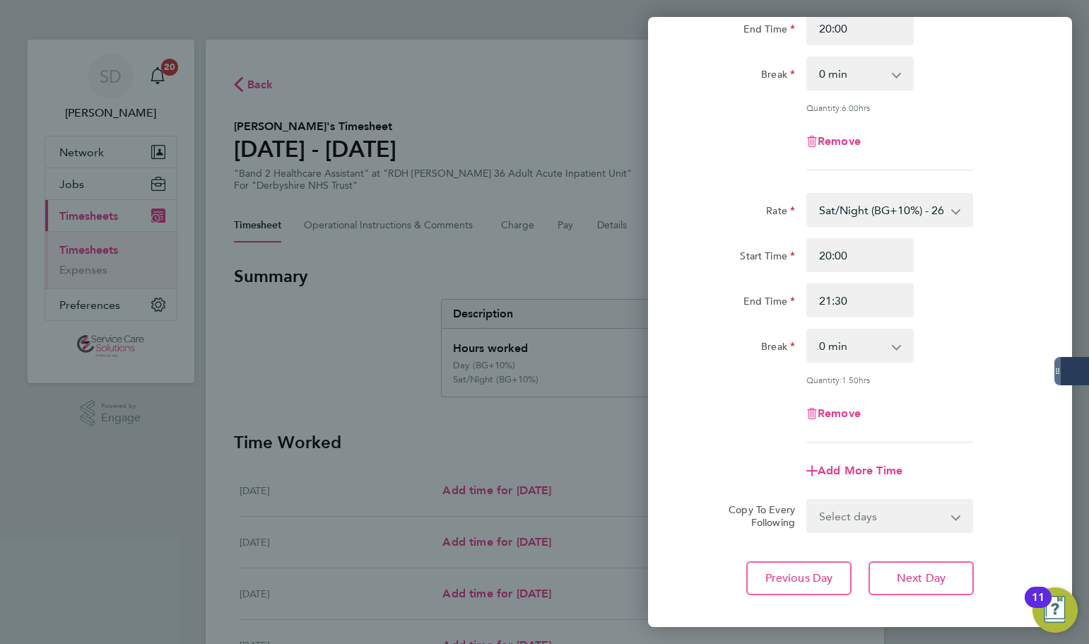
scroll to position [212, 0]
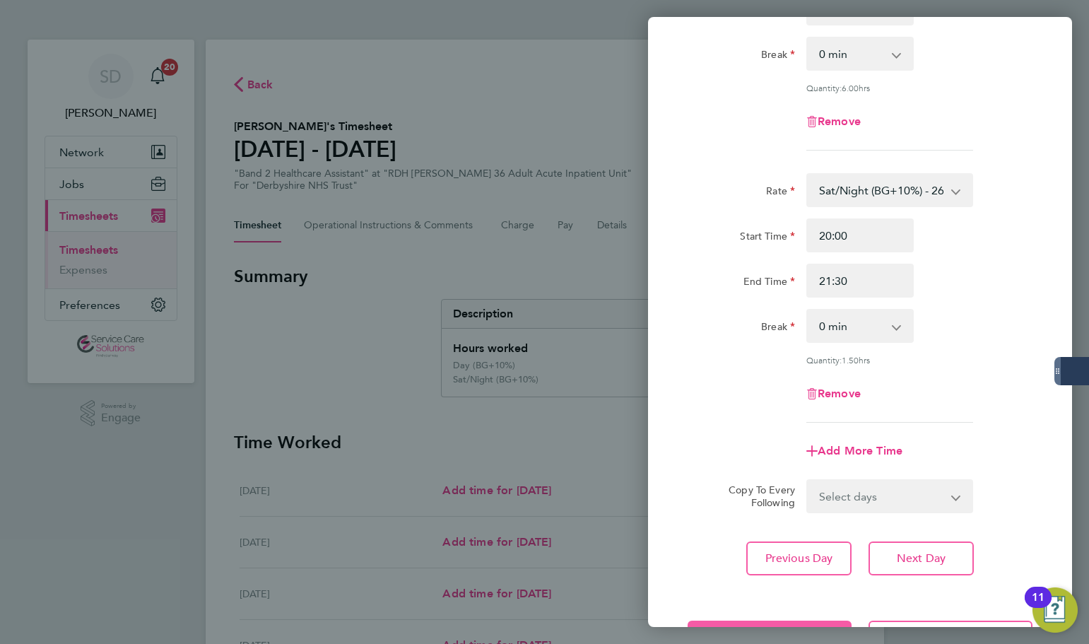
click at [761, 621] on button "Save Timesheet" at bounding box center [770, 638] width 164 height 34
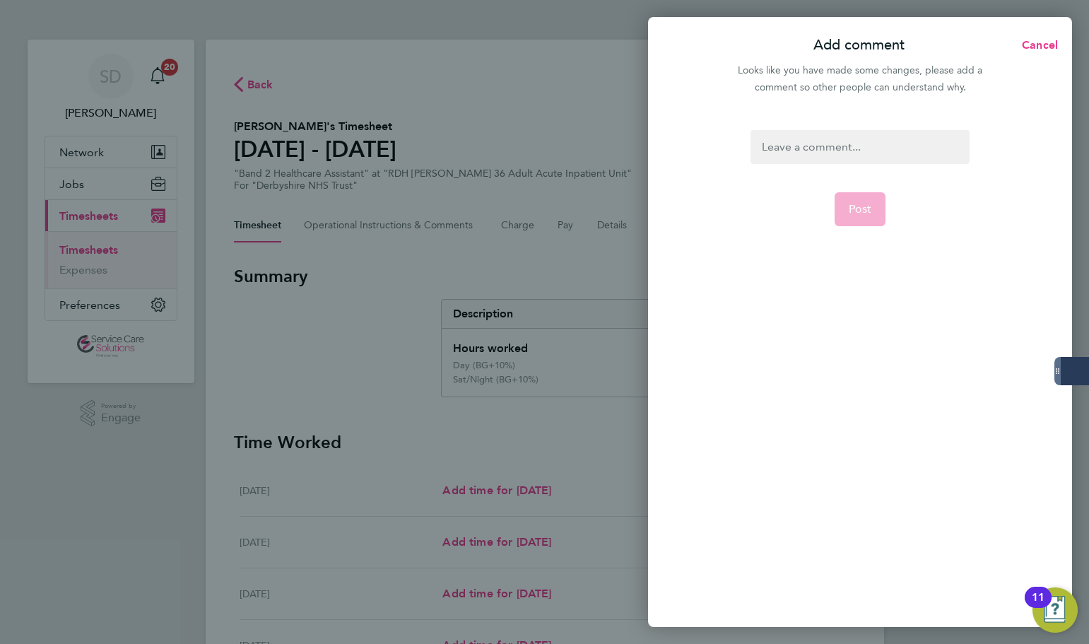
click at [834, 146] on div at bounding box center [860, 147] width 218 height 34
click at [879, 209] on button "Post" at bounding box center [861, 209] width 52 height 34
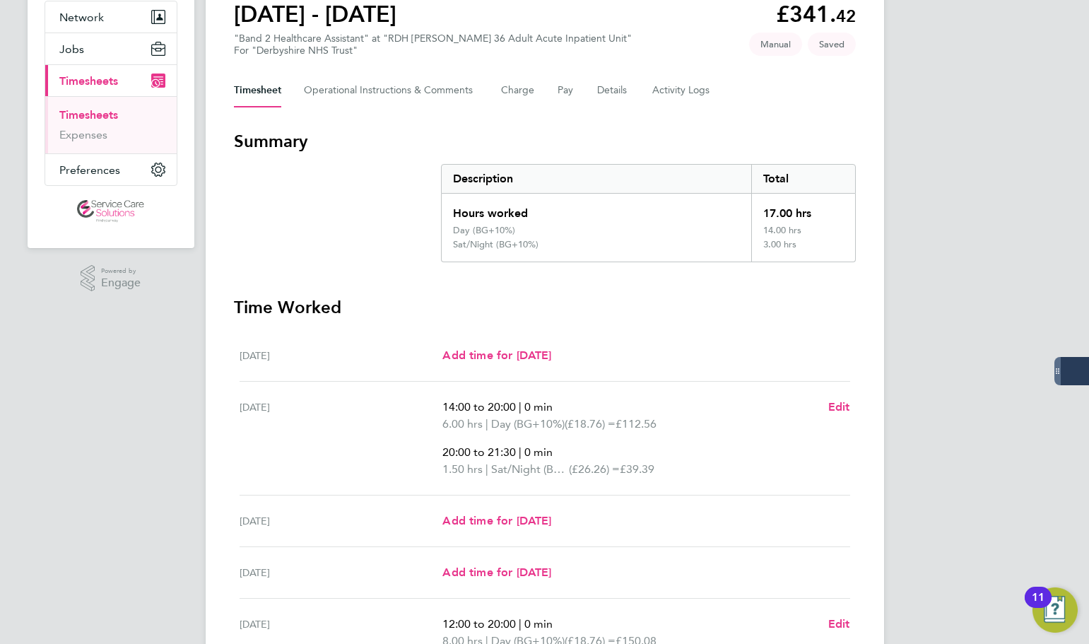
scroll to position [424, 0]
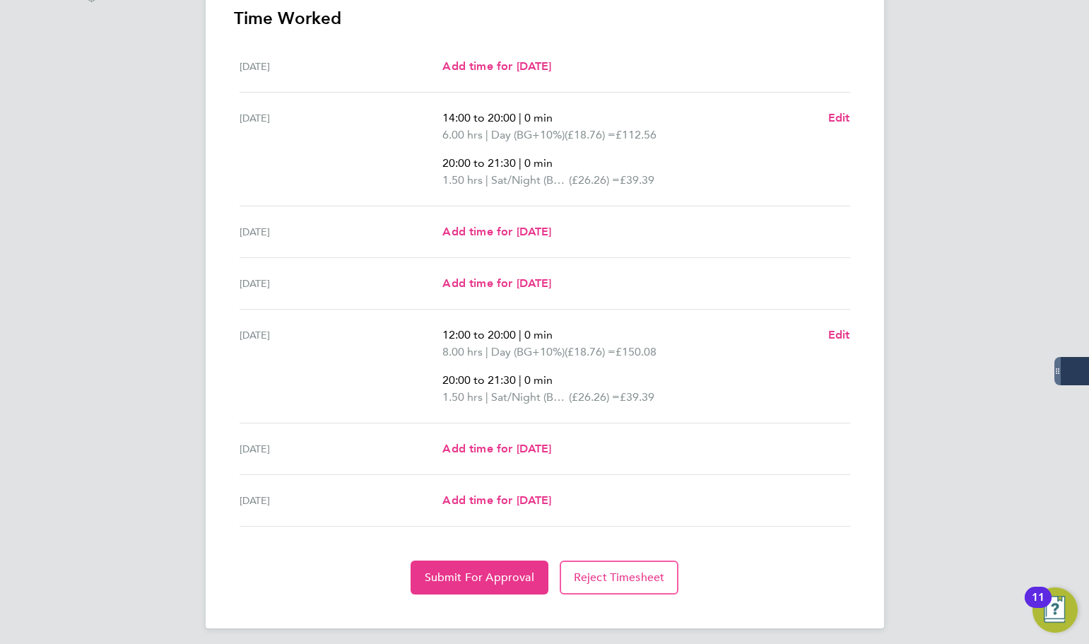
click at [269, 200] on div "[DATE] 14:00 to 20:00 | 0 min 6.00 hrs | Day (BG+10%) (£18.76) = £112.56 20:00 …" at bounding box center [545, 150] width 611 height 114
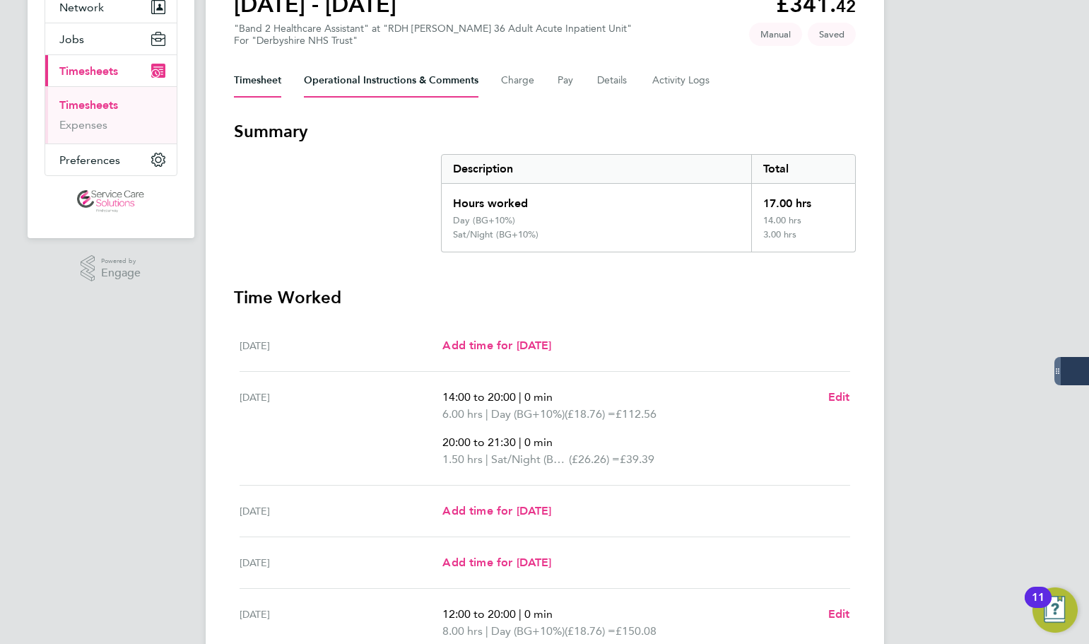
scroll to position [431, 0]
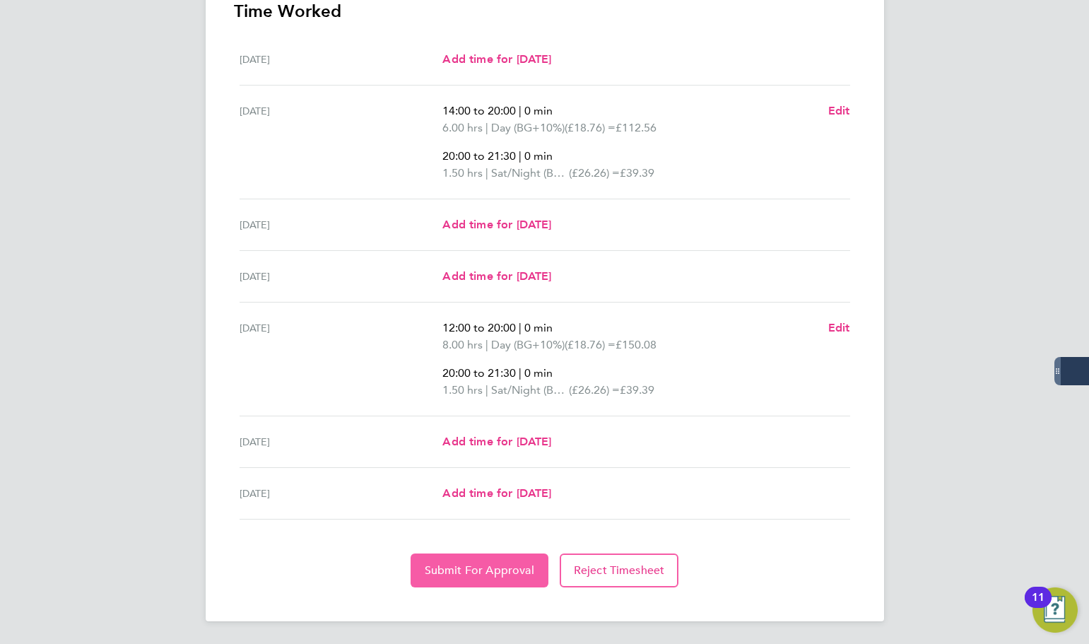
click at [459, 561] on button "Submit For Approval" at bounding box center [480, 570] width 138 height 34
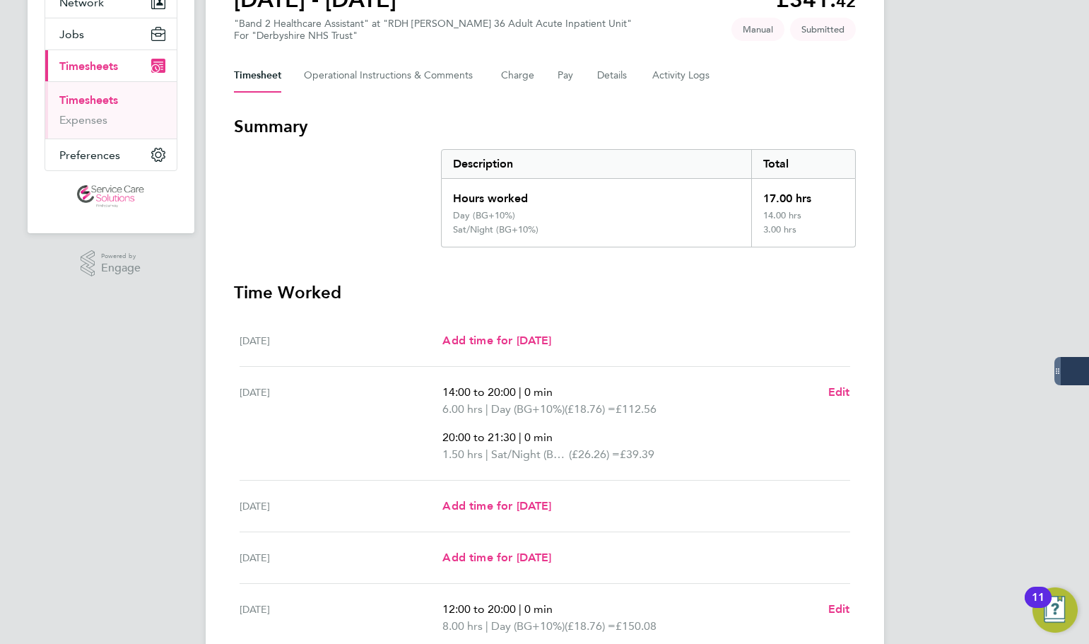
scroll to position [148, 0]
click at [98, 105] on link "Timesheets" at bounding box center [88, 101] width 59 height 13
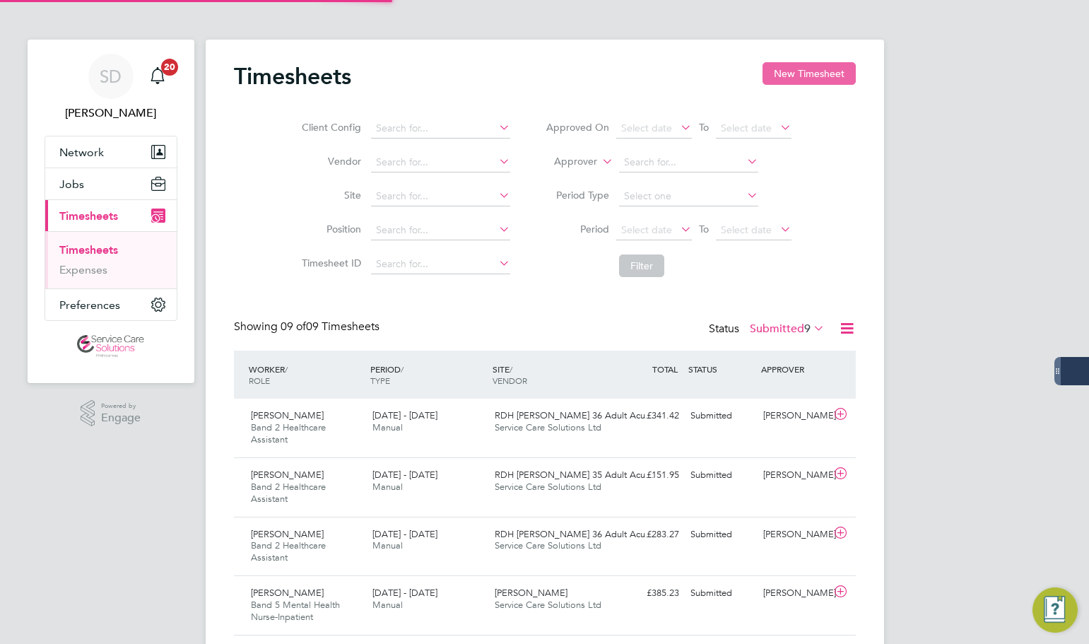
scroll to position [7, 7]
click at [808, 71] on button "New Timesheet" at bounding box center [809, 73] width 93 height 23
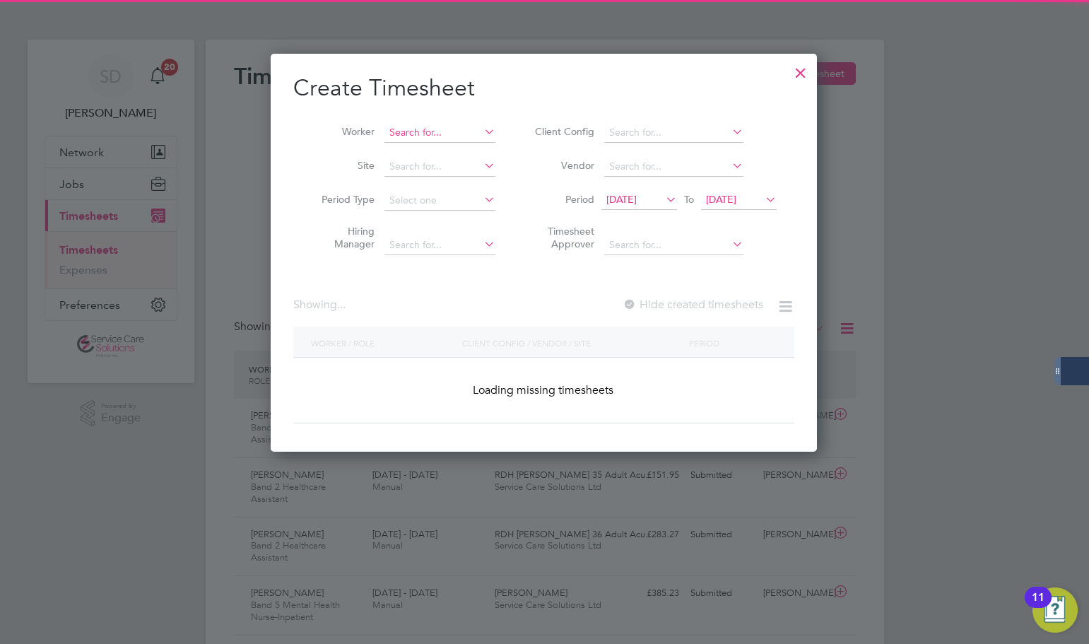
click at [431, 129] on input at bounding box center [440, 133] width 111 height 20
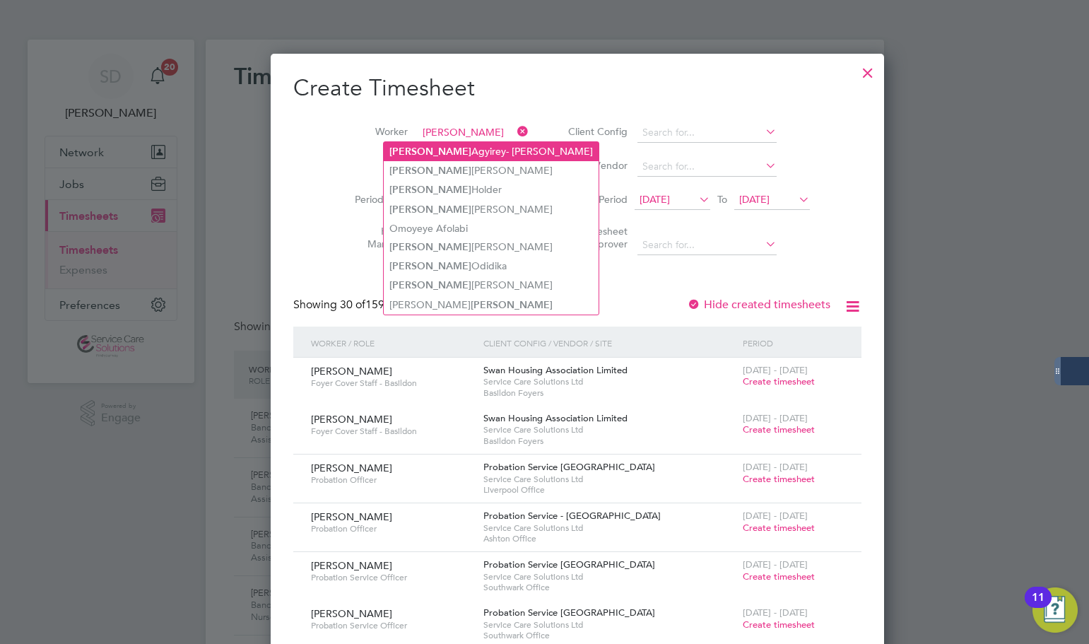
click at [450, 155] on li "[PERSON_NAME] Agyirey- [PERSON_NAME]" at bounding box center [491, 151] width 215 height 19
type input "[PERSON_NAME] Agyirey- [PERSON_NAME]"
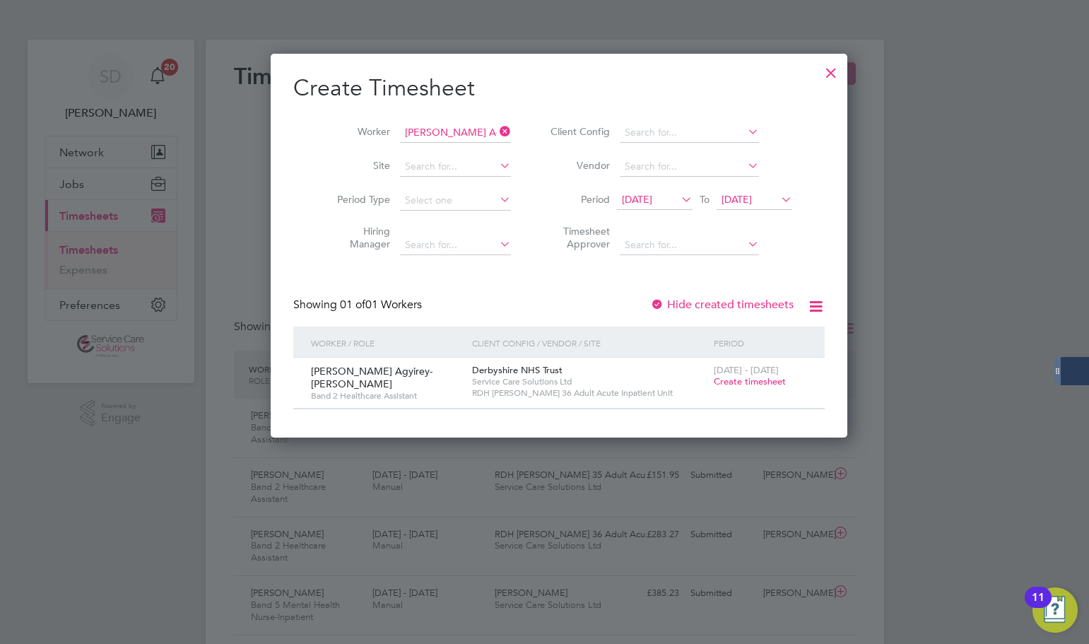
click at [714, 378] on span "Create timesheet" at bounding box center [750, 381] width 72 height 12
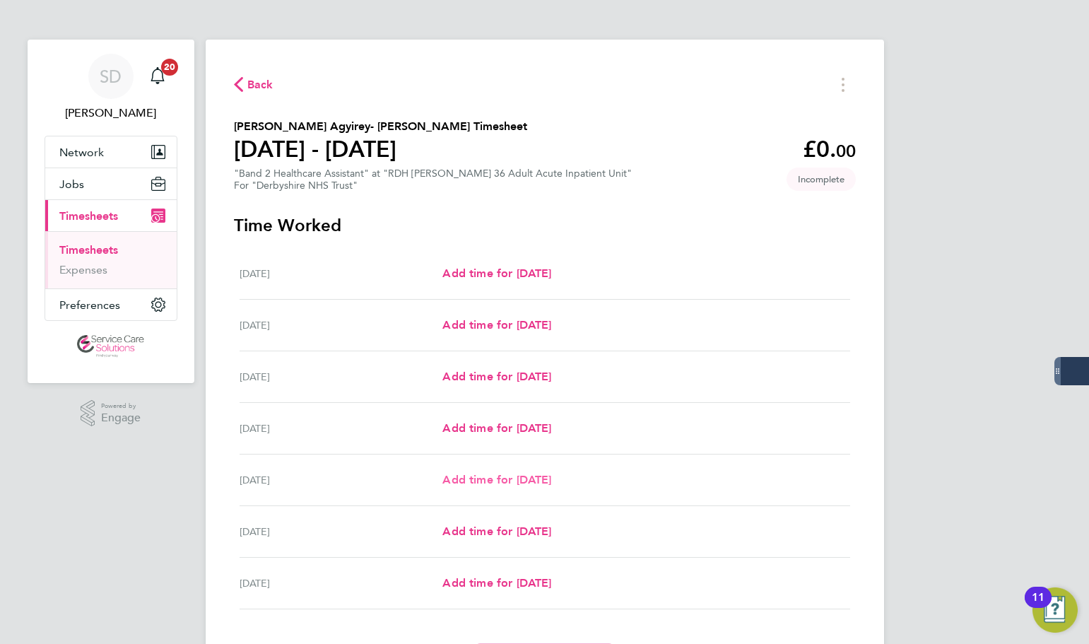
click at [468, 479] on span "Add time for [DATE]" at bounding box center [496, 479] width 109 height 13
select select "30"
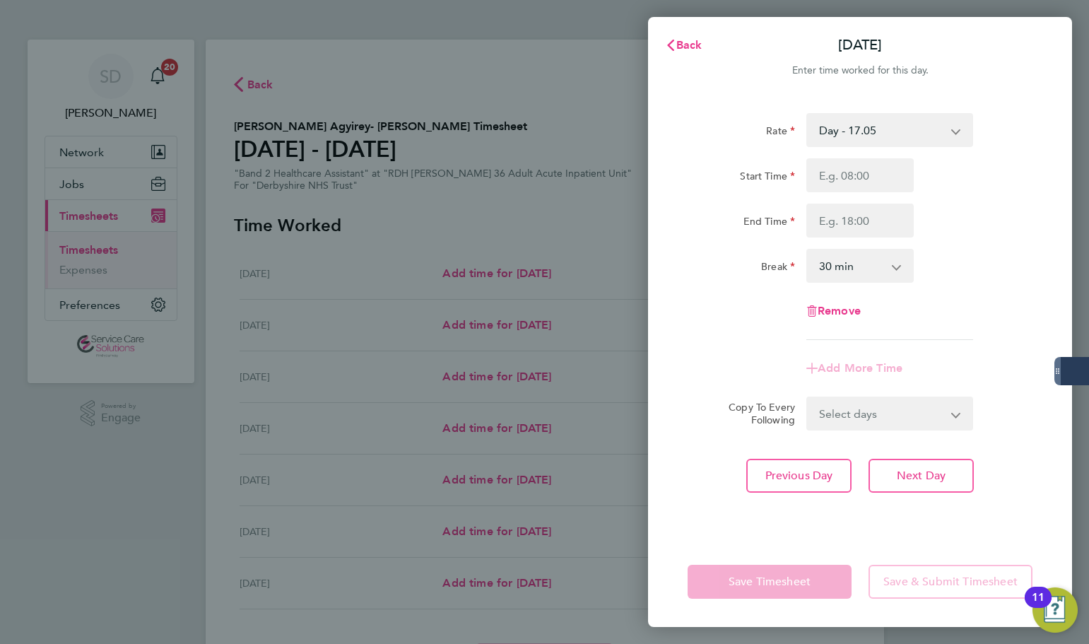
click at [847, 124] on select "Day - 17.05 Day (BG+10%) - 18.76 [DATE]/Night - 23.87 [DATE]/Bank Holiday - 30.…" at bounding box center [881, 130] width 147 height 31
select select "30"
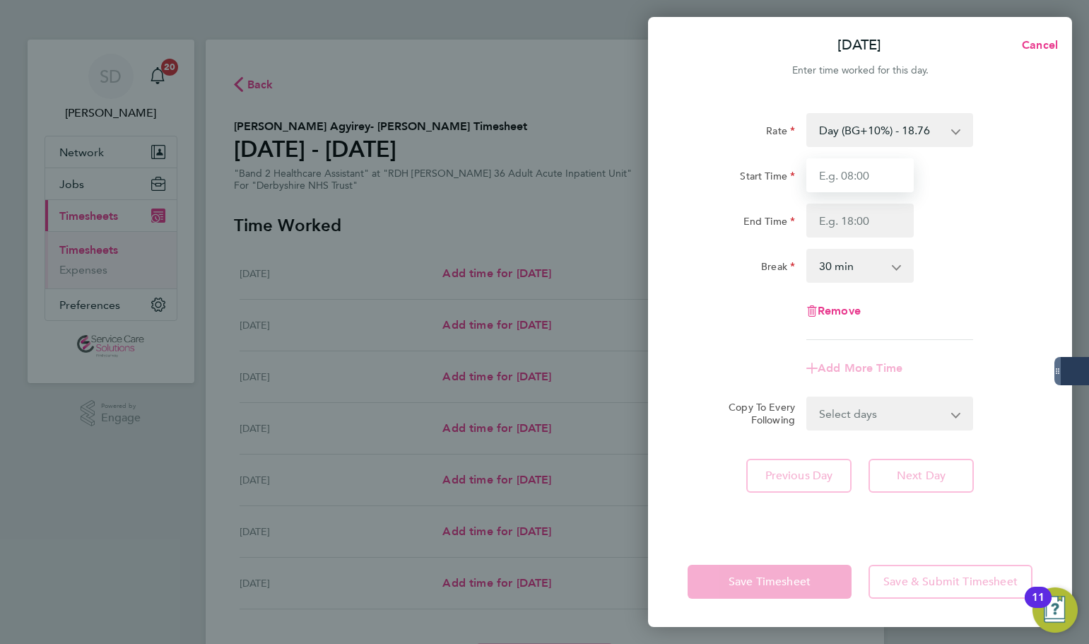
drag, startPoint x: 857, startPoint y: 145, endPoint x: 837, endPoint y: 179, distance: 39.6
click at [837, 179] on input "Start Time" at bounding box center [860, 175] width 107 height 34
type input "14:00"
click at [845, 220] on input "End Time" at bounding box center [860, 221] width 107 height 34
type input "20:00"
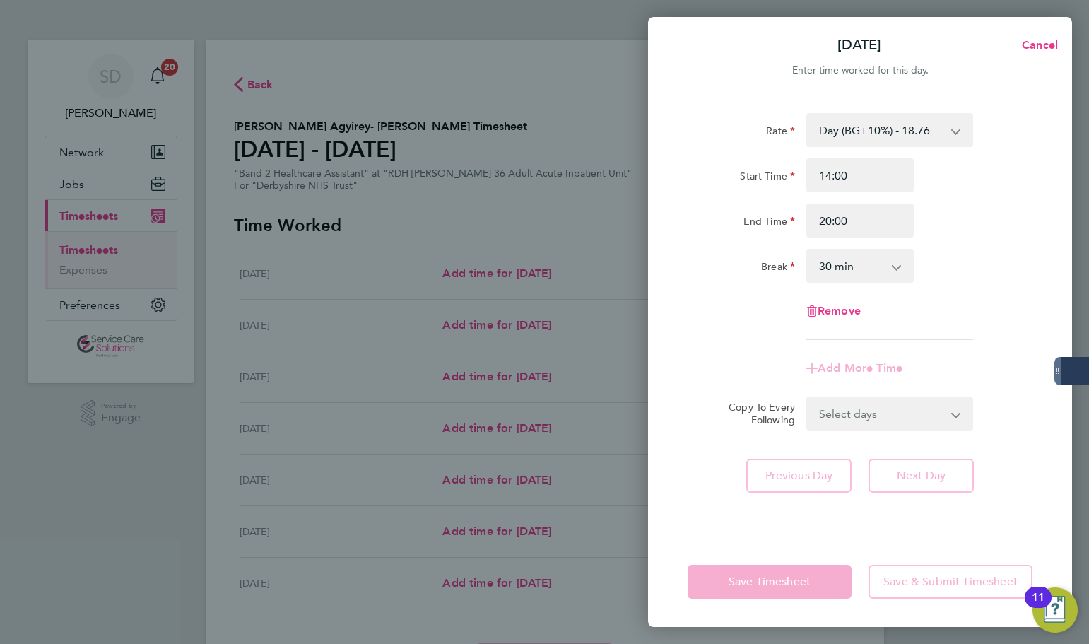
drag, startPoint x: 847, startPoint y: 278, endPoint x: 840, endPoint y: 274, distance: 7.9
click at [841, 274] on select "0 min 15 min 30 min 45 min 60 min 75 min 90 min" at bounding box center [852, 265] width 88 height 31
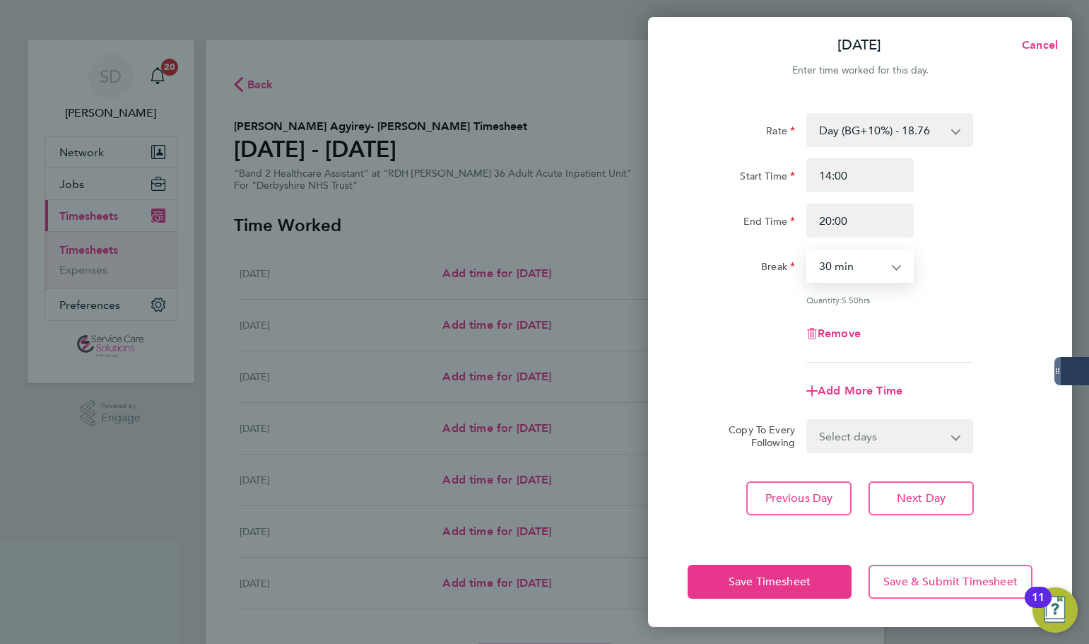
select select "0"
click at [808, 250] on select "0 min 15 min 30 min 45 min 60 min 75 min 90 min" at bounding box center [852, 265] width 88 height 31
click at [743, 318] on div "Remove" at bounding box center [860, 334] width 356 height 34
click at [840, 392] on span "Add More Time" at bounding box center [860, 390] width 85 height 13
select select "null"
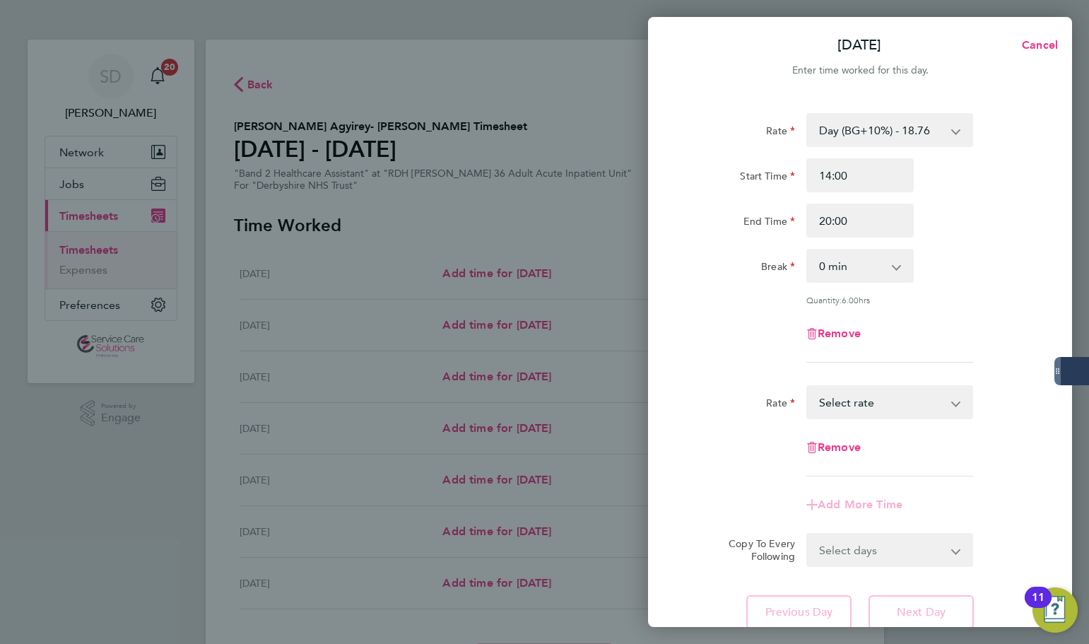
click at [855, 400] on select "Day (BG+10%) - 18.76 [DATE]/Night - 23.87 [DATE]/Bank Holiday - 30.86 Sat/Night…" at bounding box center [881, 402] width 147 height 31
select select "30"
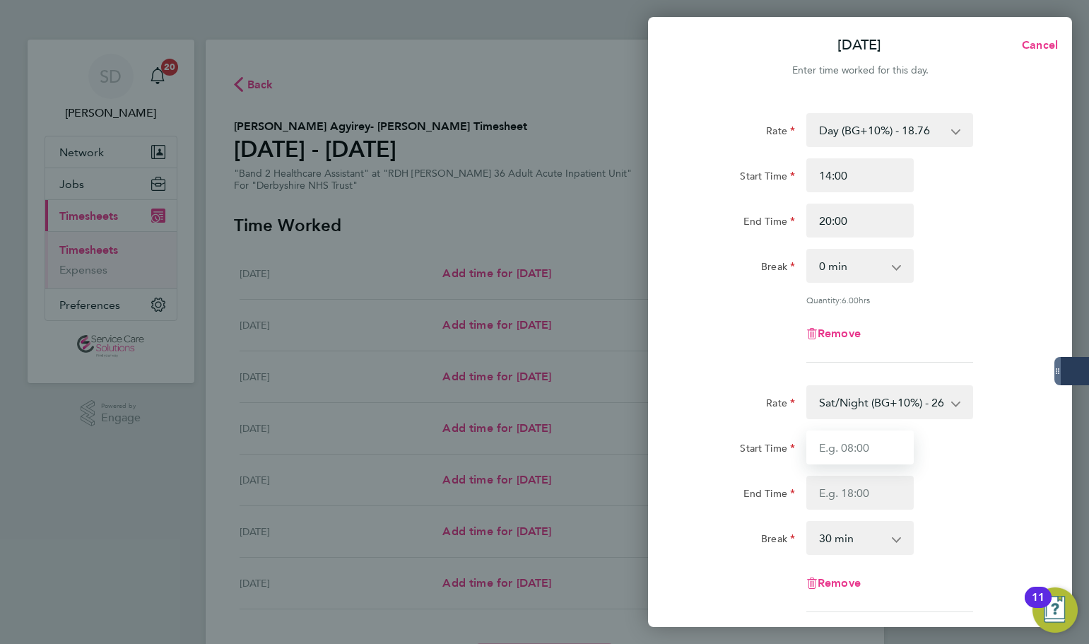
drag, startPoint x: 856, startPoint y: 447, endPoint x: 865, endPoint y: 445, distance: 9.6
click at [856, 447] on input "Start Time" at bounding box center [860, 447] width 107 height 34
type input "20:00"
click at [842, 501] on input "End Time" at bounding box center [860, 493] width 107 height 34
type input "21:30"
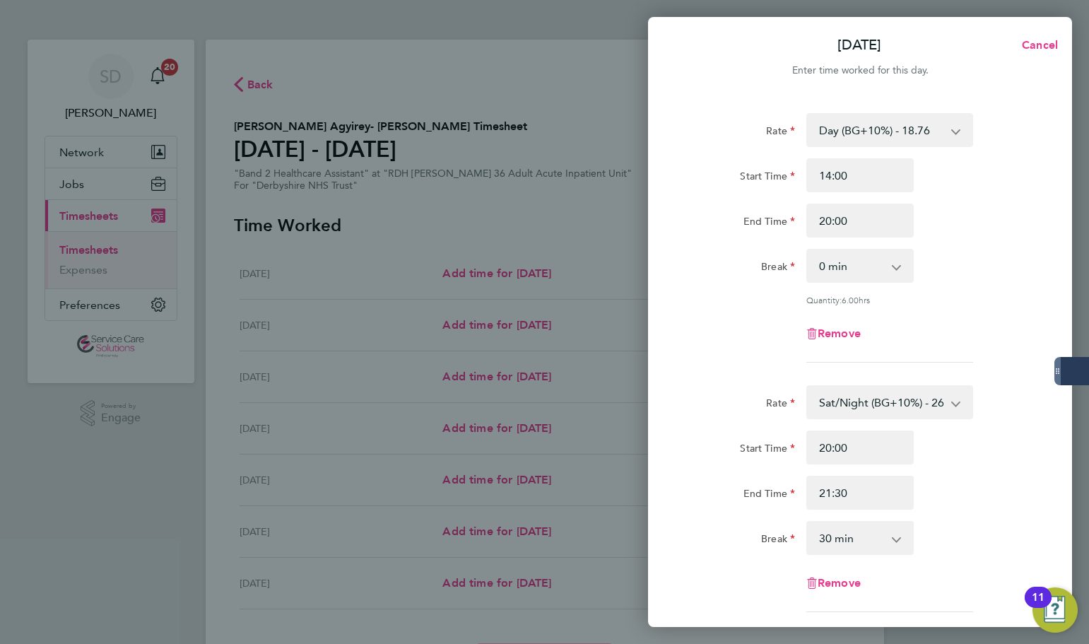
click at [836, 539] on select "0 min 15 min 30 min 45 min 60 min 75 min 90 min" at bounding box center [852, 537] width 88 height 31
select select "0"
click at [808, 522] on select "0 min 15 min 30 min 45 min 60 min 75 min" at bounding box center [852, 537] width 88 height 31
click at [792, 377] on form "Rate Day (BG+10%) - 18.76 [DATE]/Night - 23.87 [DATE]/Bank Holiday - 30.86 Sat/…" at bounding box center [860, 419] width 345 height 612
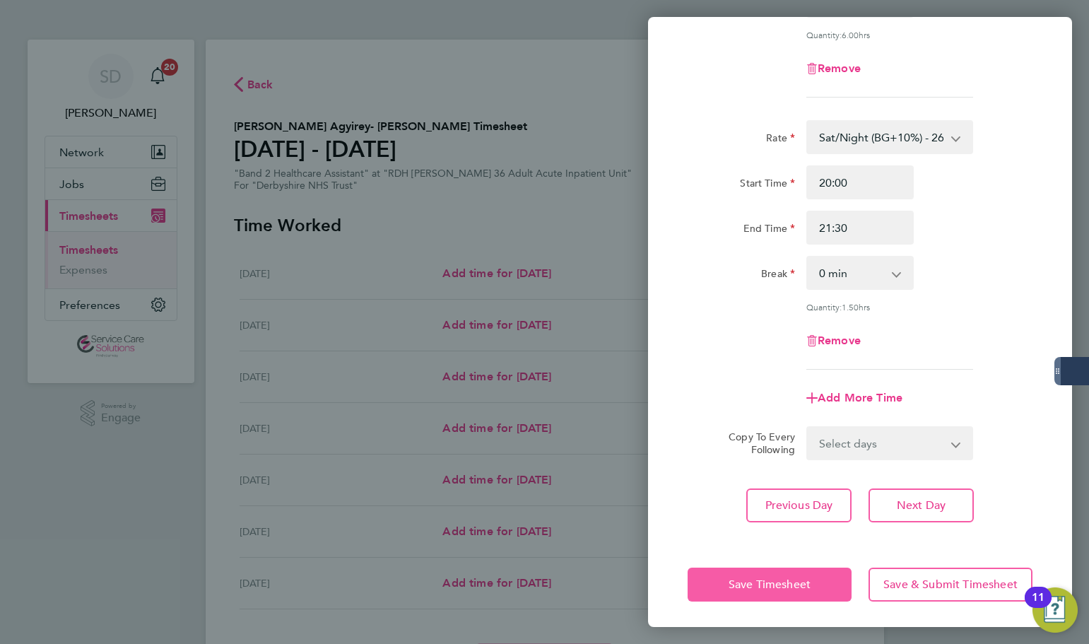
click at [745, 587] on span "Save Timesheet" at bounding box center [770, 584] width 82 height 14
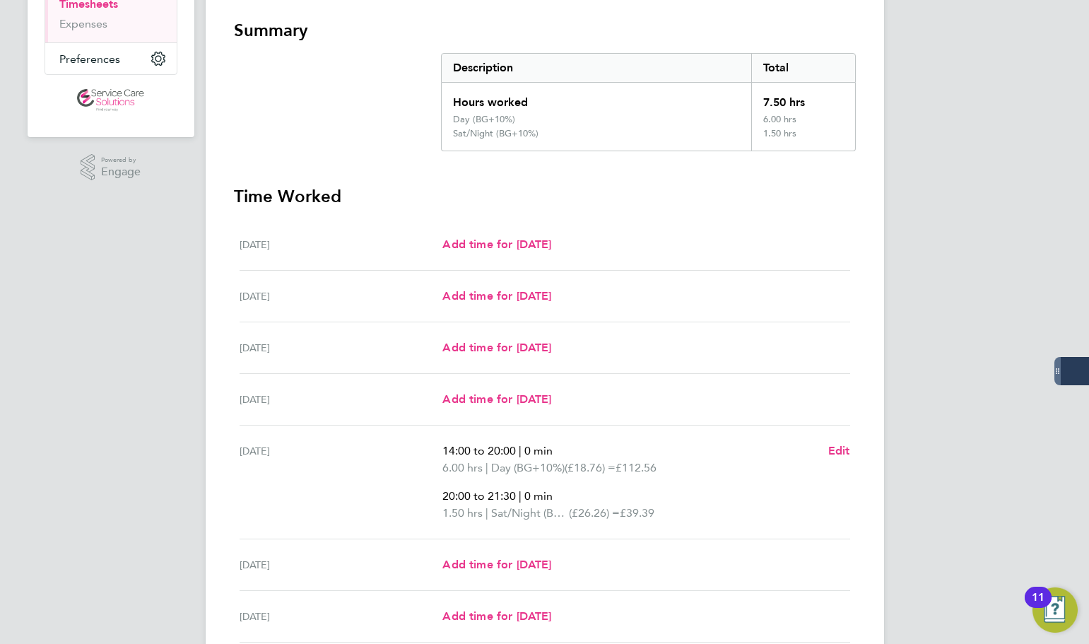
scroll to position [369, 0]
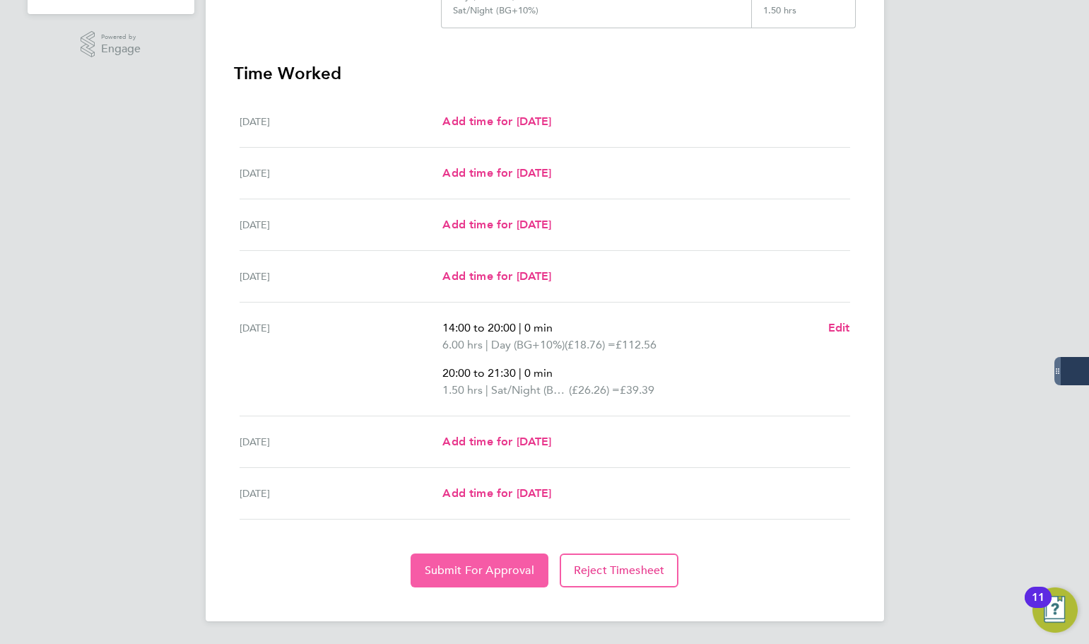
click at [452, 569] on span "Submit For Approval" at bounding box center [480, 570] width 110 height 14
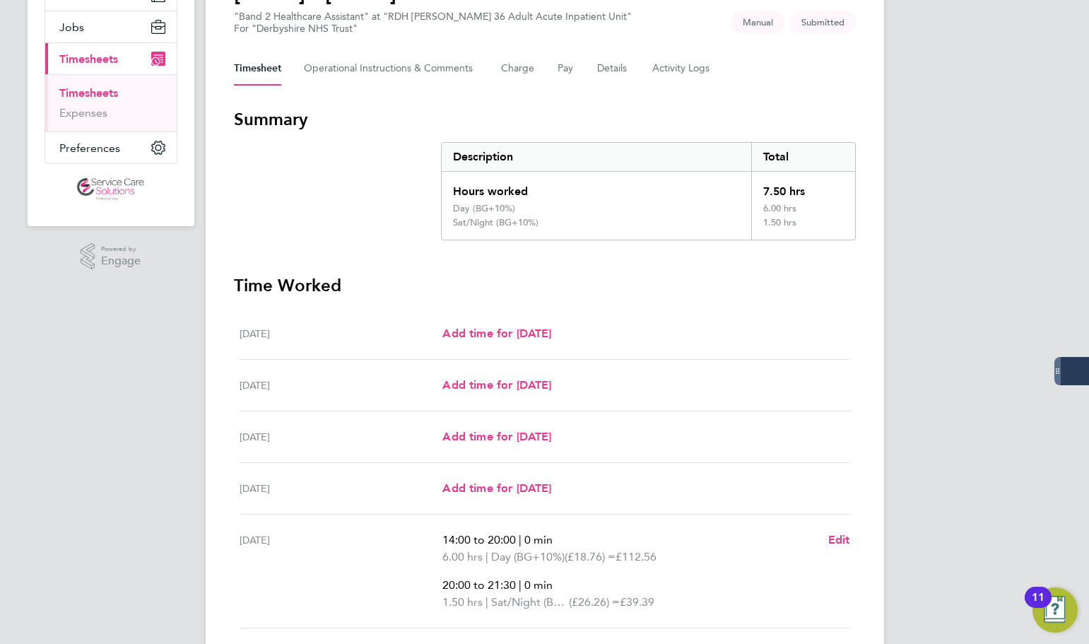
scroll to position [16, 0]
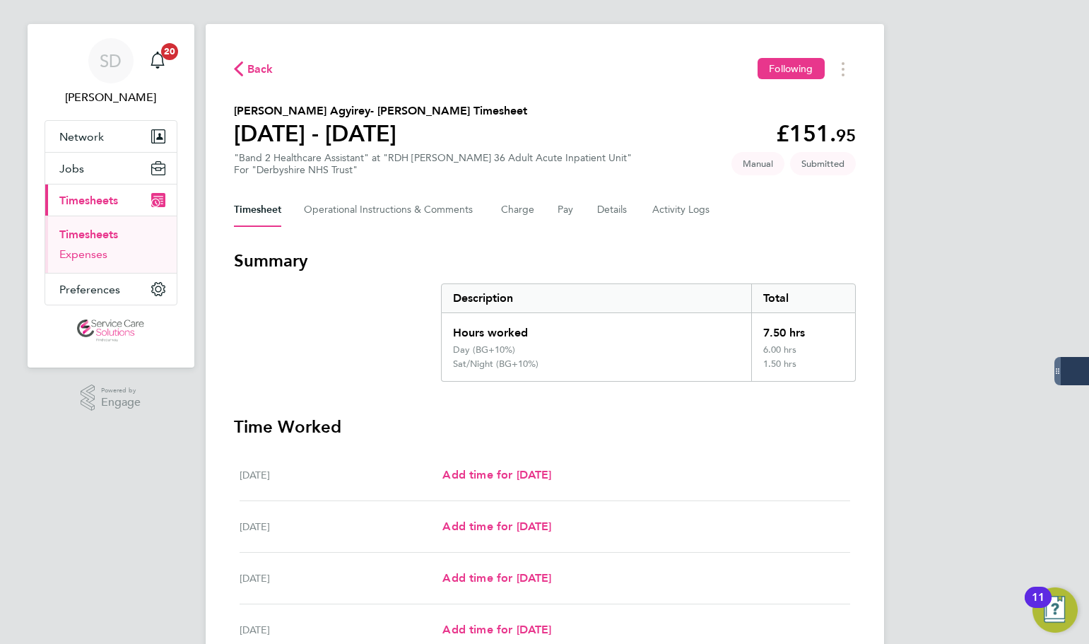
click at [94, 250] on link "Expenses" at bounding box center [83, 253] width 48 height 13
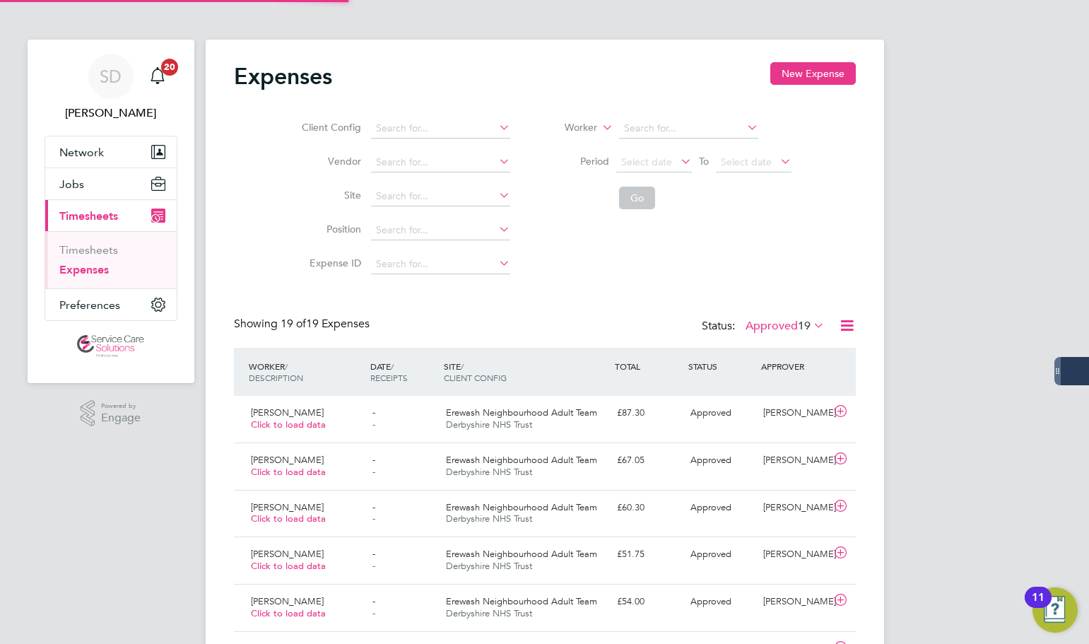
scroll to position [7, 7]
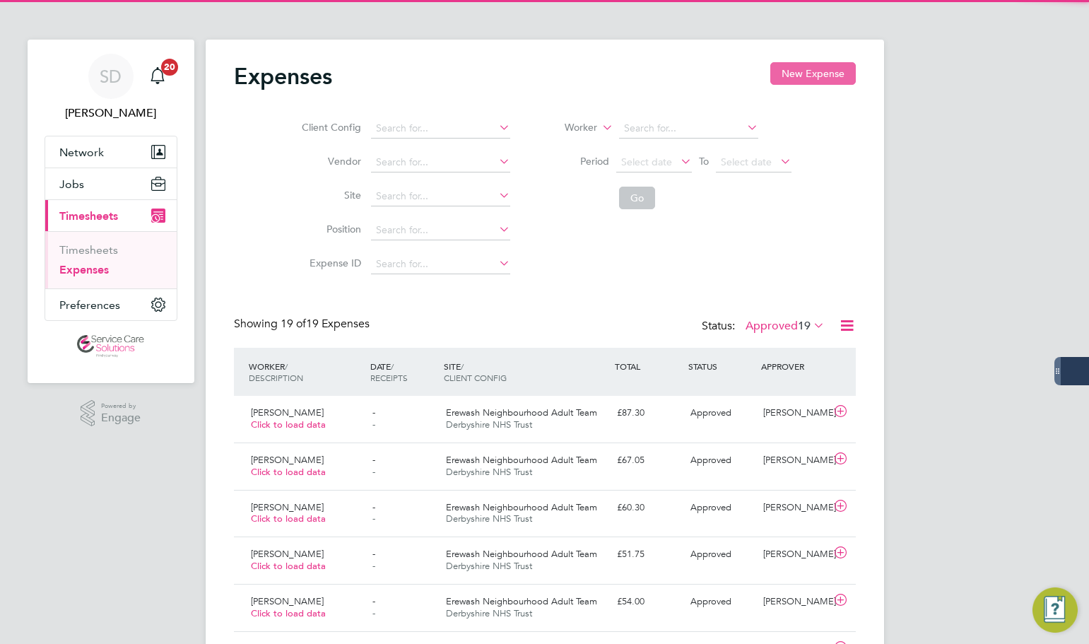
drag, startPoint x: 847, startPoint y: 51, endPoint x: 821, endPoint y: 65, distance: 29.7
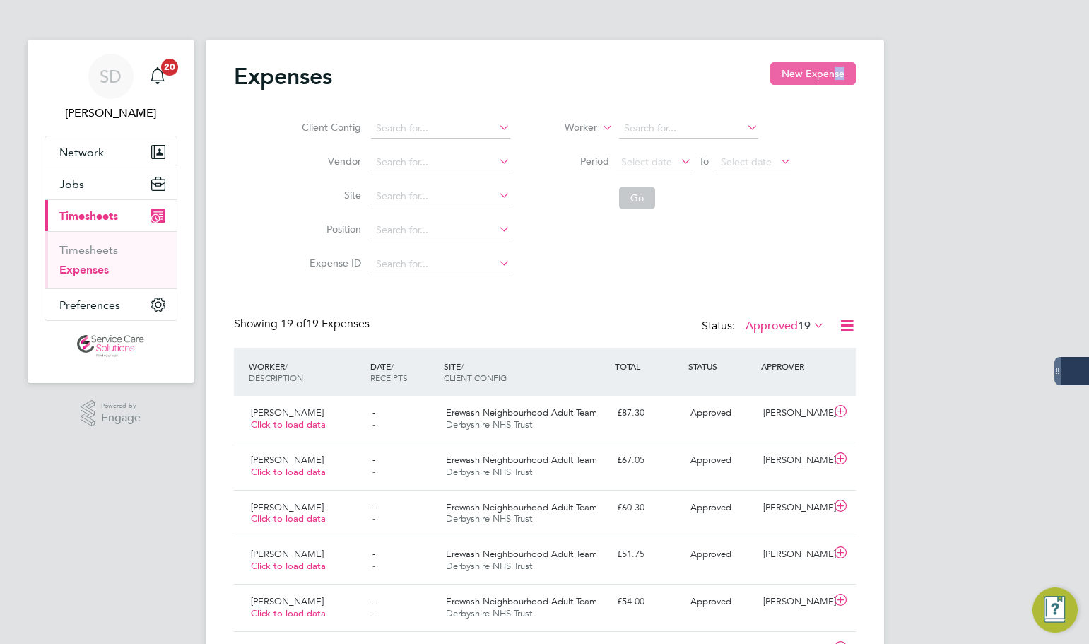
click at [819, 64] on button "New Expense" at bounding box center [813, 73] width 86 height 23
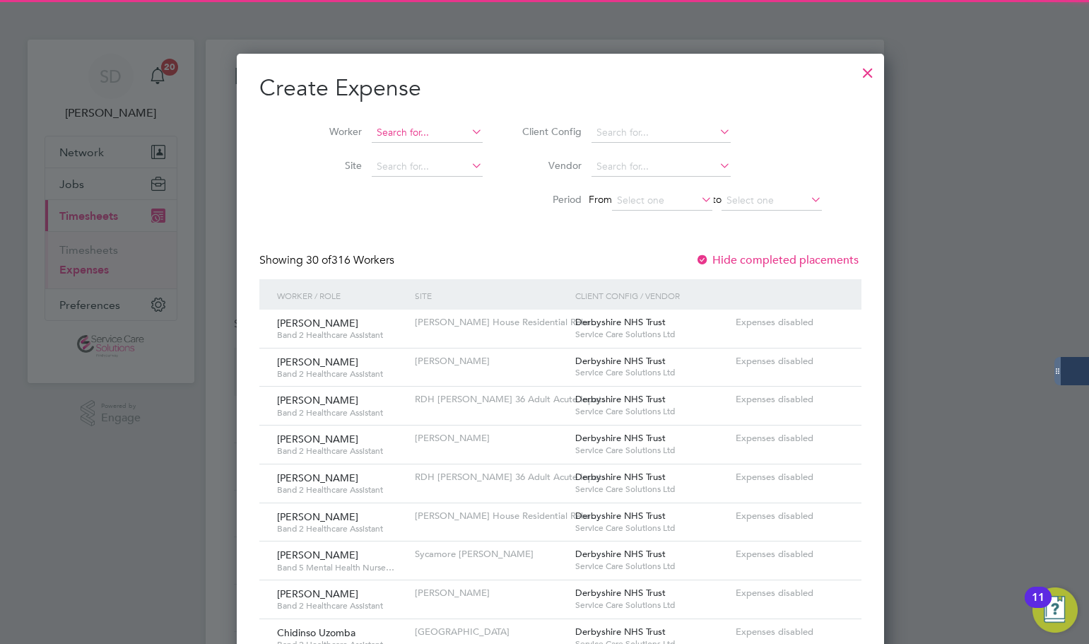
click at [406, 128] on input at bounding box center [427, 133] width 111 height 20
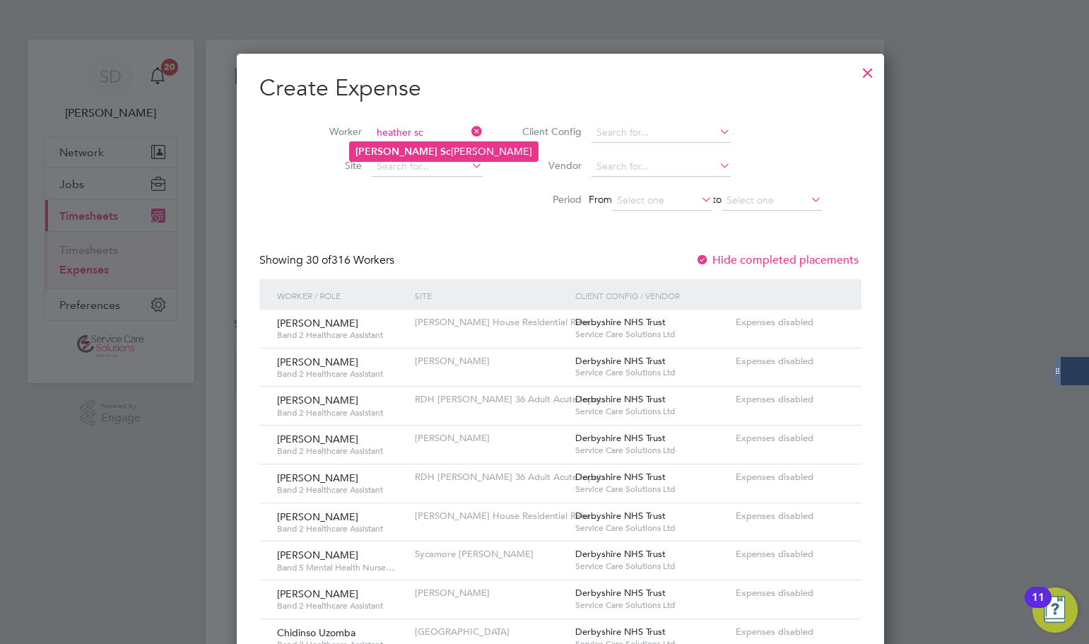
click at [440, 146] on b "Sc" at bounding box center [445, 152] width 11 height 12
type input "[PERSON_NAME]"
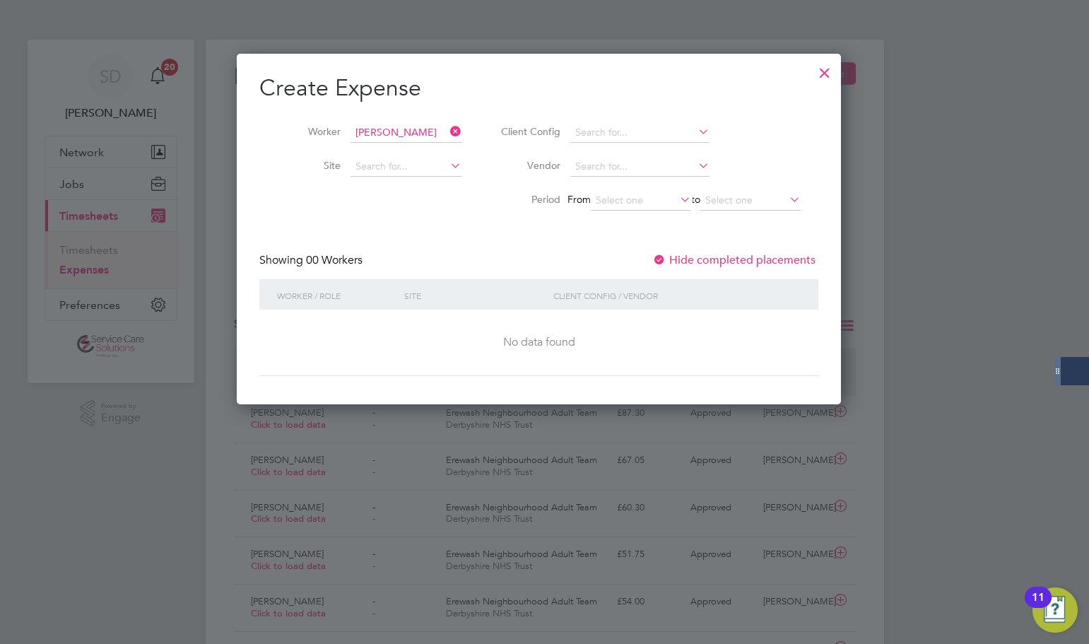
click at [508, 238] on div "Create Expense Worker [PERSON_NAME] Site Client Config Vendor Period From to Sh…" at bounding box center [538, 225] width 559 height 303
drag, startPoint x: 676, startPoint y: 192, endPoint x: 672, endPoint y: 202, distance: 10.5
click at [676, 192] on input at bounding box center [641, 201] width 100 height 20
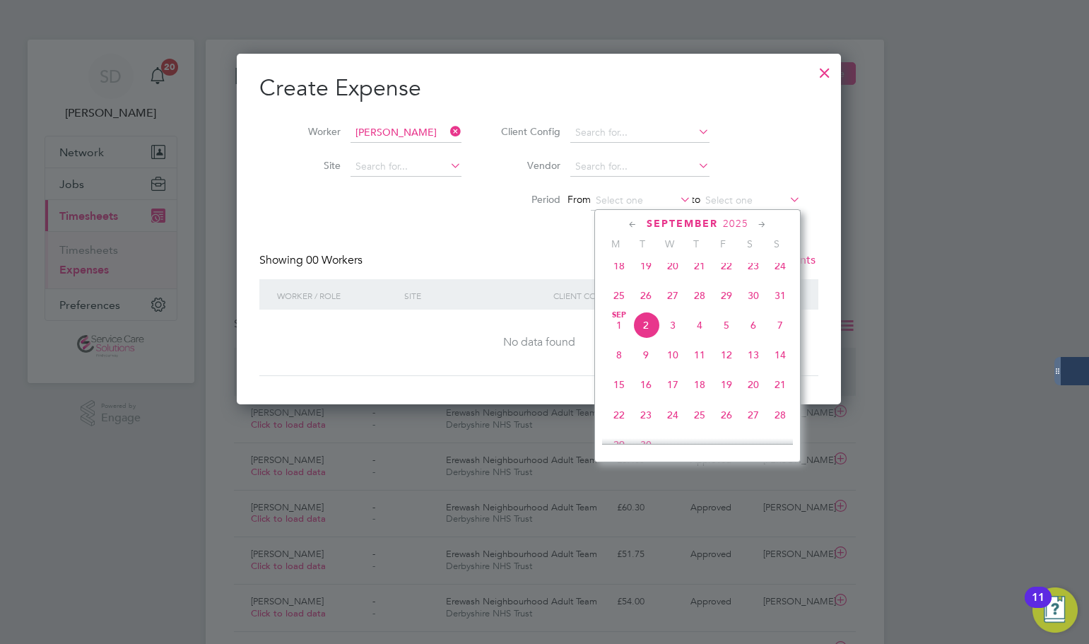
click at [618, 309] on span "25" at bounding box center [619, 295] width 27 height 27
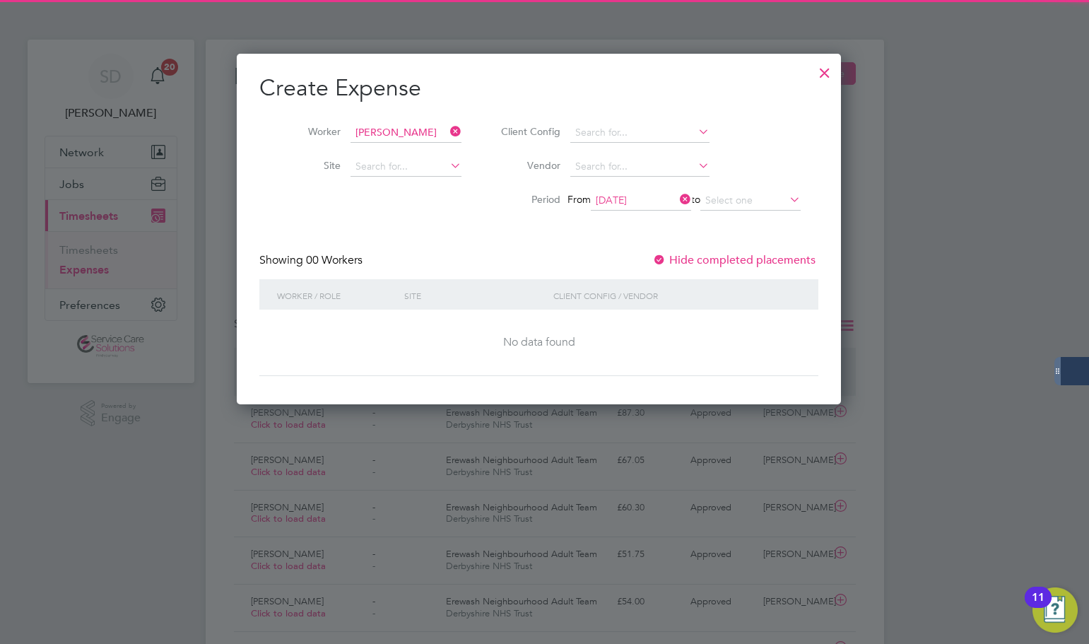
click at [650, 199] on input "[DATE]" at bounding box center [641, 201] width 100 height 20
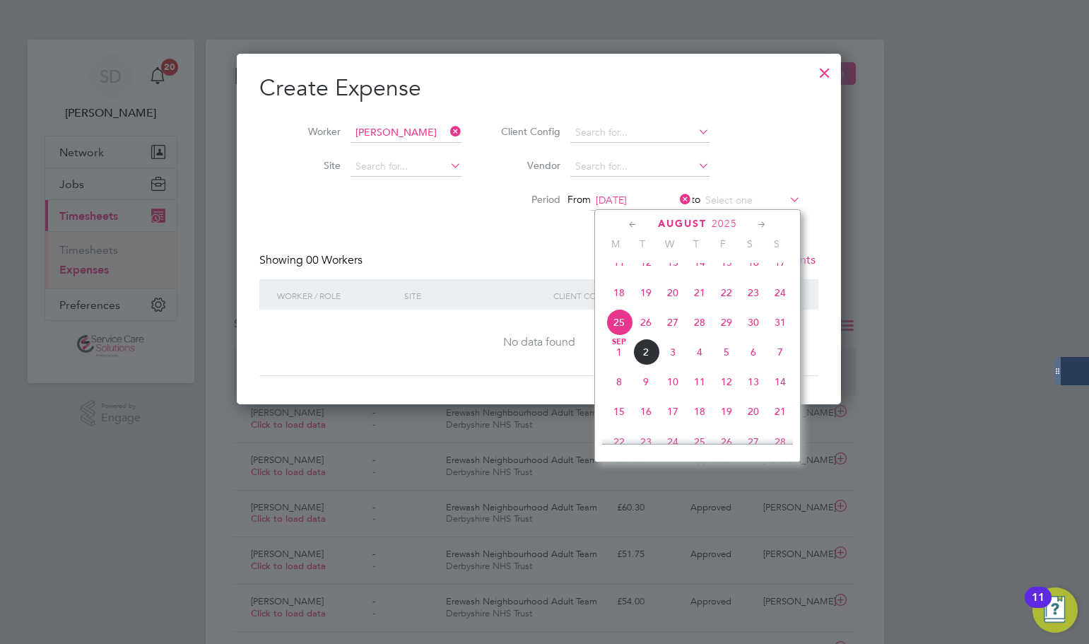
click at [615, 306] on span "18" at bounding box center [619, 292] width 27 height 27
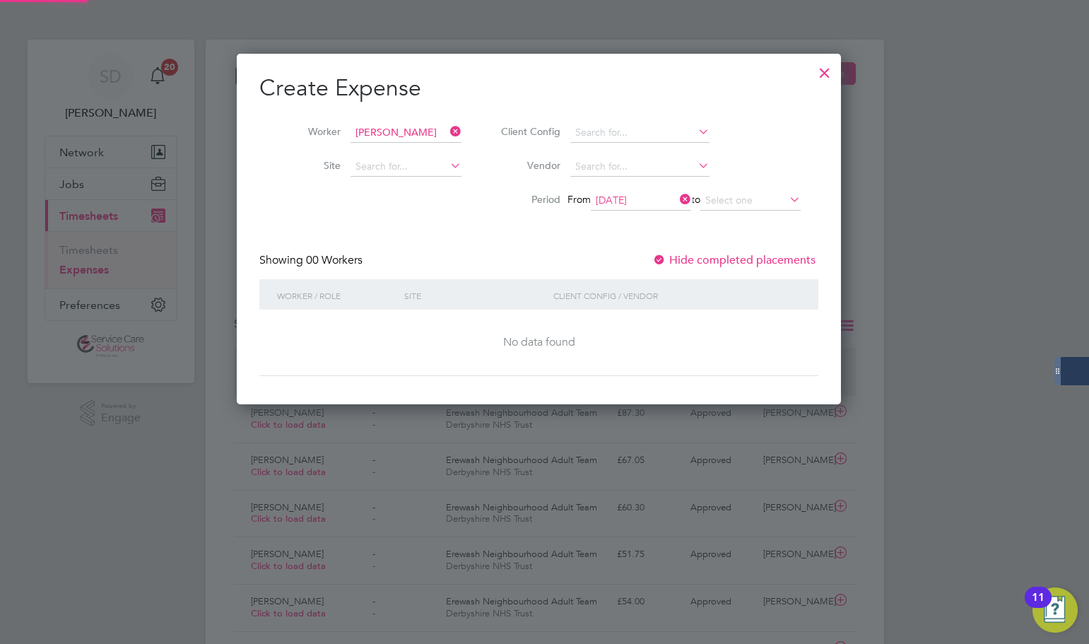
click at [644, 194] on input "[DATE]" at bounding box center [641, 201] width 100 height 20
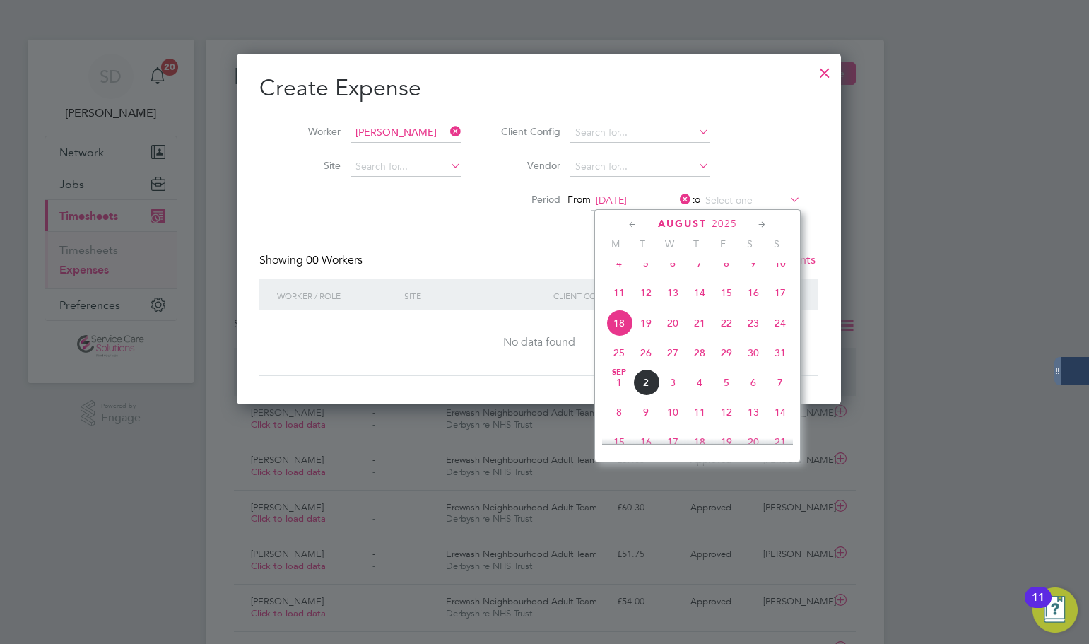
click at [620, 304] on span "11" at bounding box center [619, 292] width 27 height 27
type input "[DATE]"
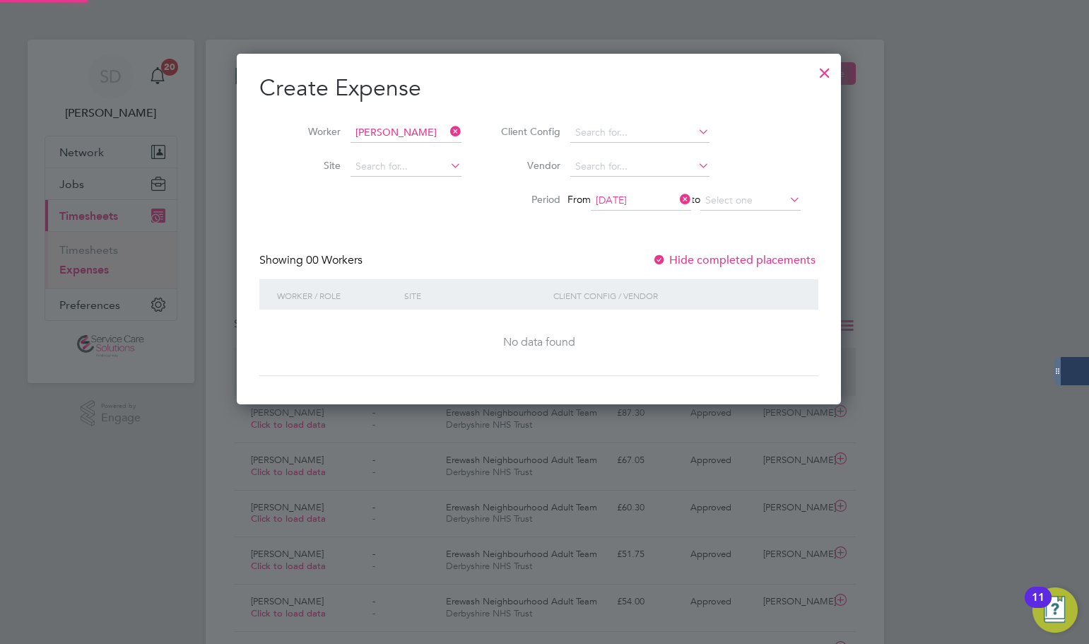
click at [738, 189] on li "Period From [DATE] to" at bounding box center [648, 201] width 339 height 34
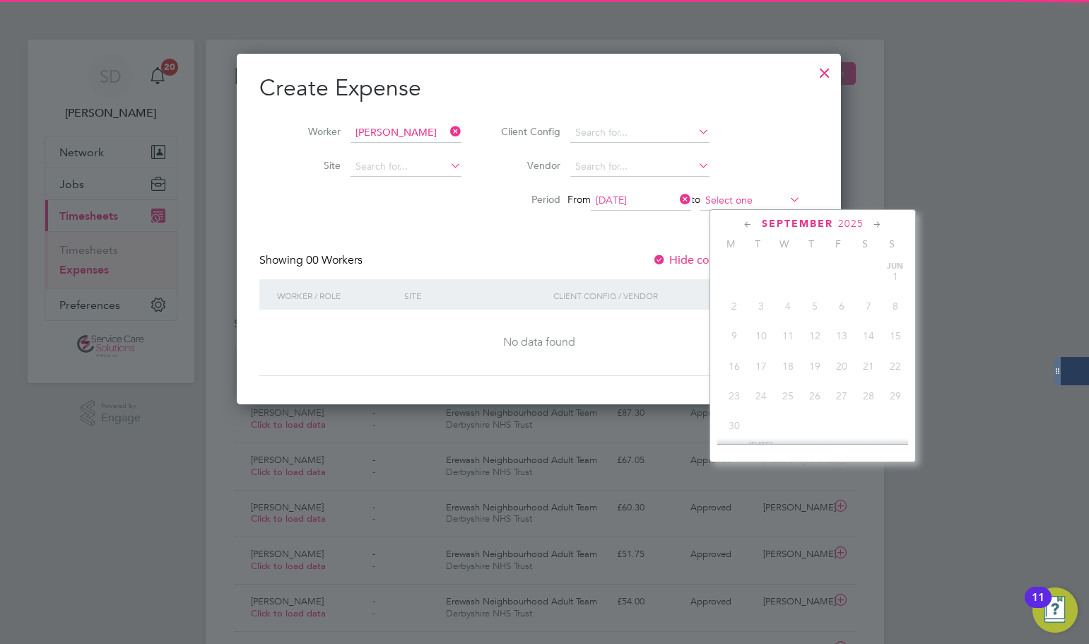
click at [746, 194] on input at bounding box center [750, 201] width 100 height 20
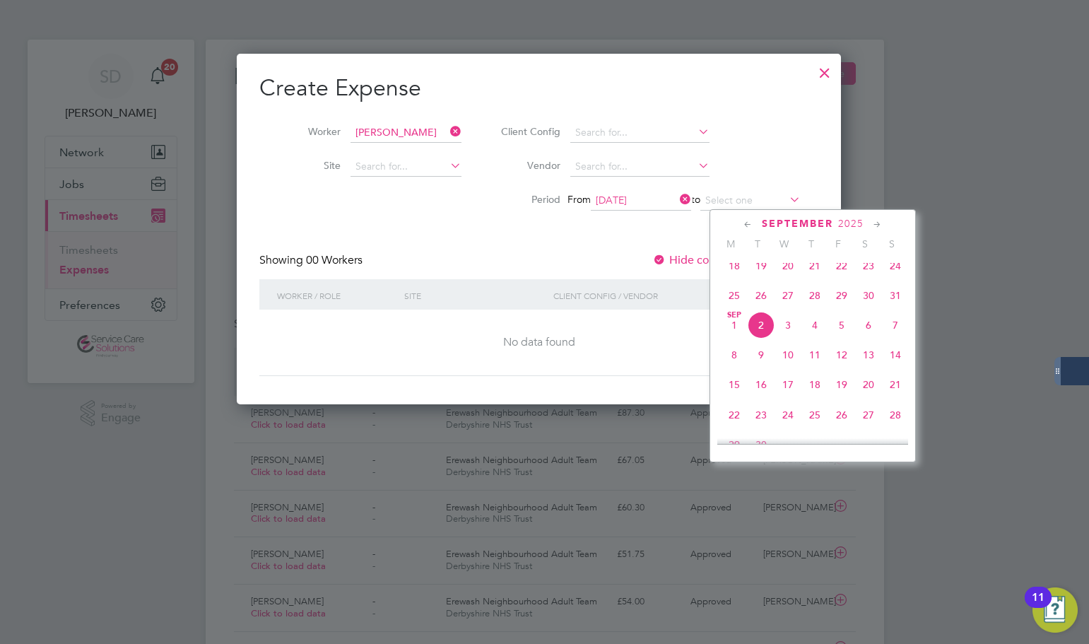
click at [894, 303] on span "31" at bounding box center [895, 295] width 27 height 27
type input "[DATE]"
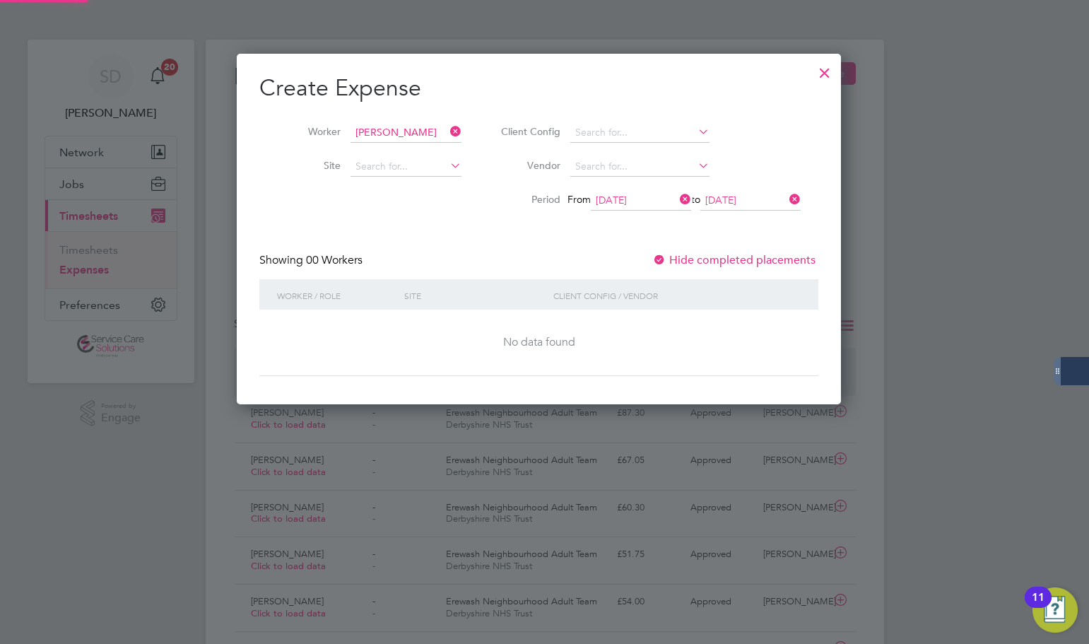
click at [423, 269] on div "Showing 00 Workers Hide completed placements" at bounding box center [538, 266] width 559 height 26
drag, startPoint x: 835, startPoint y: 76, endPoint x: 825, endPoint y: 78, distance: 10.0
click at [835, 76] on div at bounding box center [824, 69] width 25 height 25
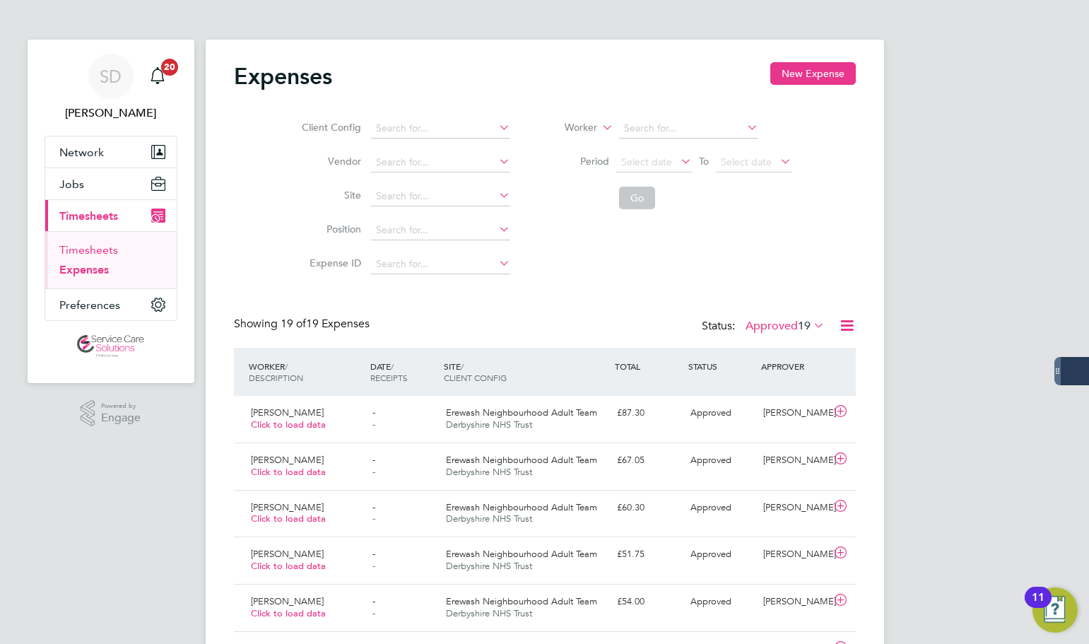
click at [105, 251] on link "Timesheets" at bounding box center [88, 249] width 59 height 13
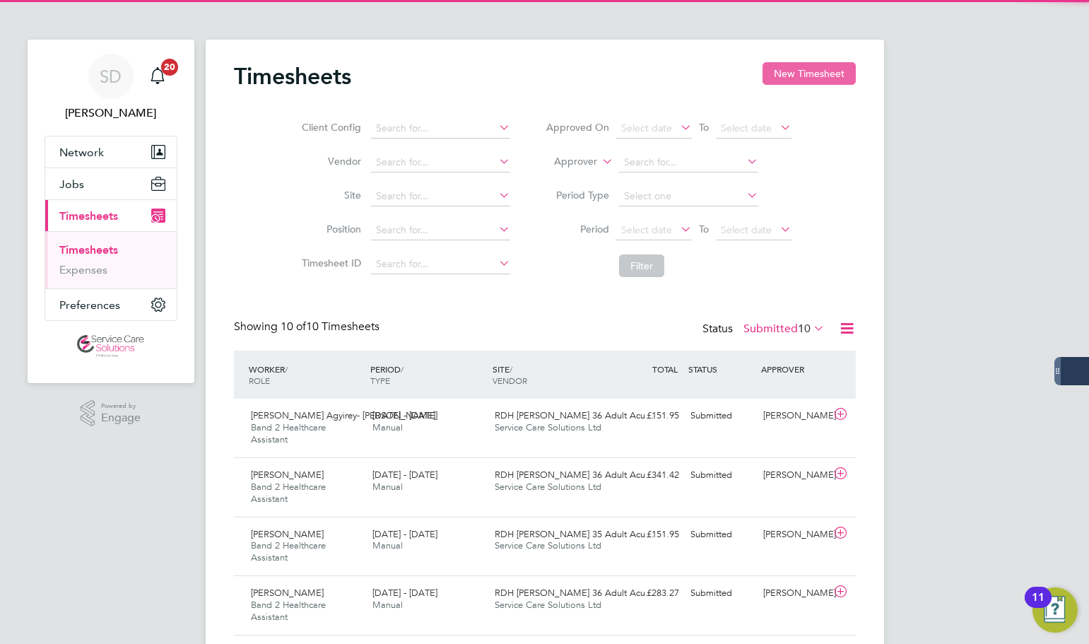
click at [774, 71] on button "New Timesheet" at bounding box center [809, 73] width 93 height 23
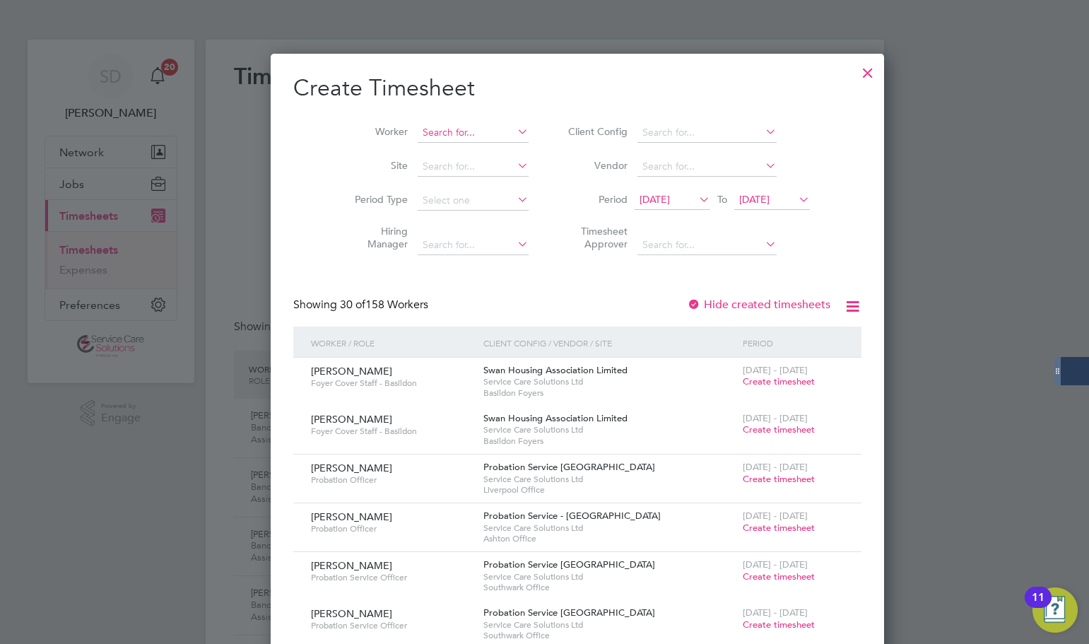
click at [418, 134] on input at bounding box center [473, 133] width 111 height 20
click at [446, 170] on b "Adepo" at bounding box center [451, 171] width 32 height 12
type input "[PERSON_NAME]"
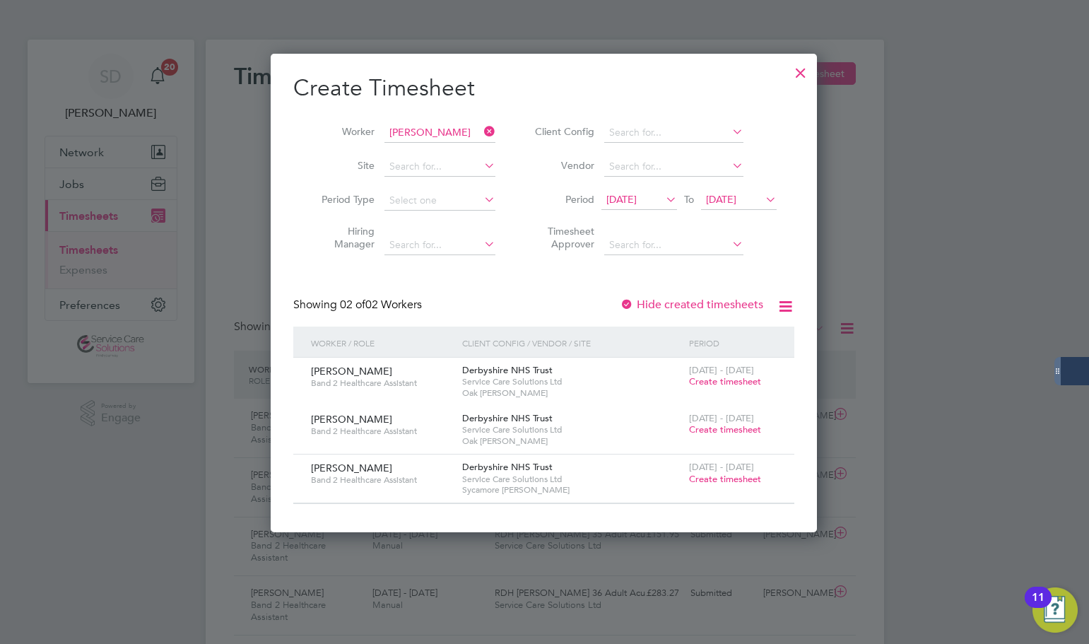
click at [712, 479] on span "Create timesheet" at bounding box center [725, 479] width 72 height 12
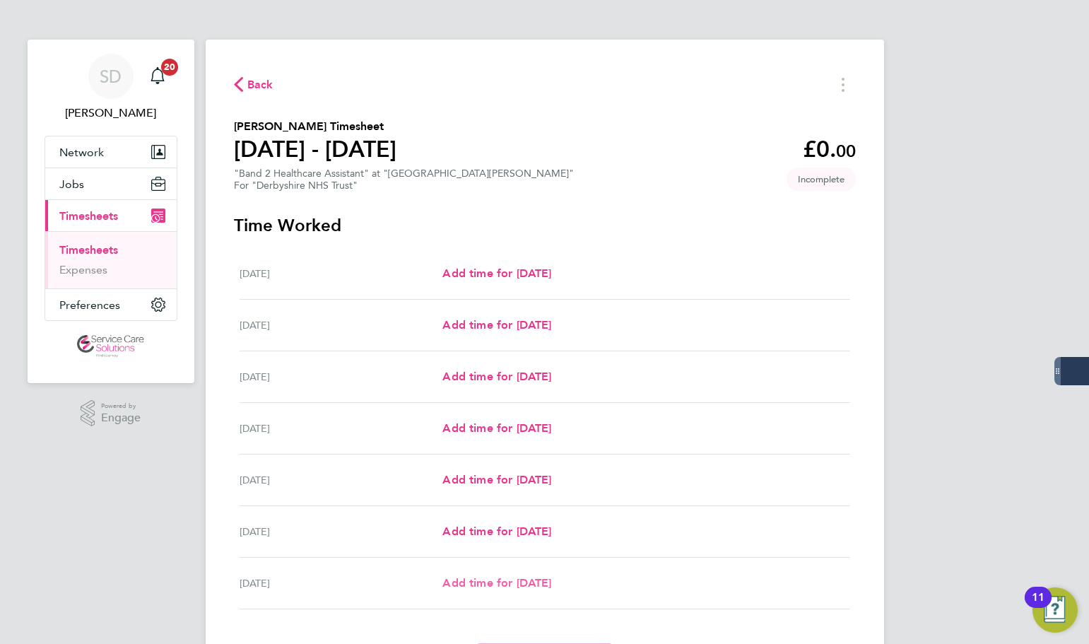
click at [474, 578] on span "Add time for [DATE]" at bounding box center [496, 582] width 109 height 13
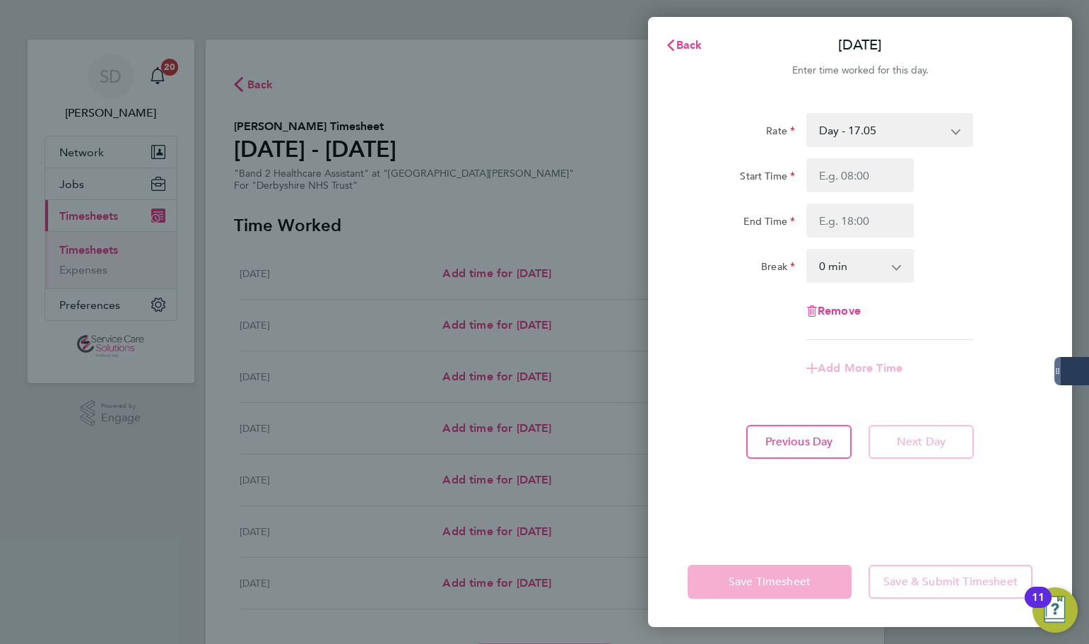
click at [852, 112] on div "Rate Day - 17.05 Sun/BH (BG+10%) - 33.95 Sat/Night (BG+10%) - 26.26 Day (BG+10%…" at bounding box center [860, 316] width 424 height 440
click at [850, 127] on select "Day - 17.05 Sun/BH (BG+10%) - 33.95 Sat/Night (BG+10%) - 26.26 Day (BG+10%) - 1…" at bounding box center [881, 130] width 147 height 31
click at [832, 180] on input "Start Time" at bounding box center [860, 175] width 107 height 34
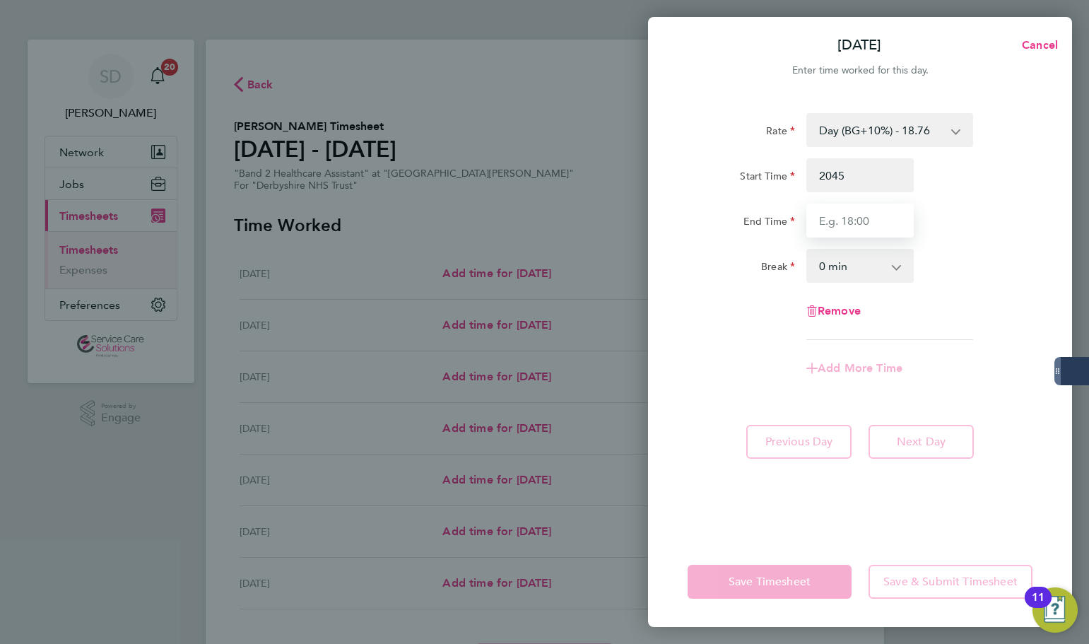
type input "20:45"
click at [837, 214] on input "End Time" at bounding box center [860, 221] width 107 height 34
type input "00:00"
click at [688, 295] on div "Rate Day (BG+10%) - 18.76 Sun/BH (BG+10%) - 33.95 Sat/Night (BG+10%) - 26.26 [D…" at bounding box center [860, 226] width 345 height 227
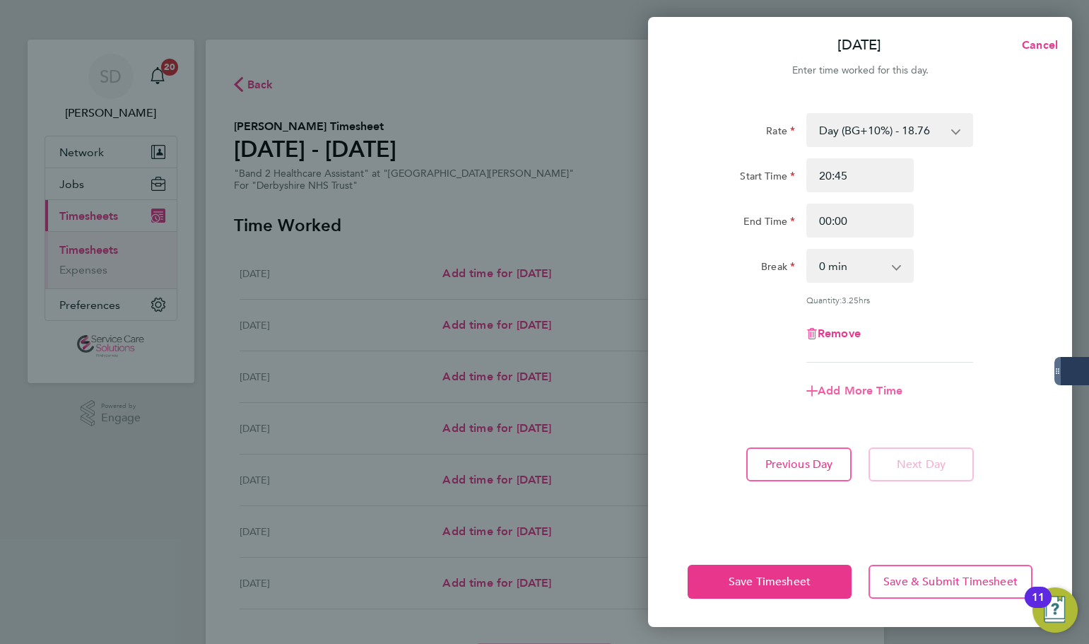
click at [849, 392] on span "Add More Time" at bounding box center [860, 390] width 85 height 13
select select "null"
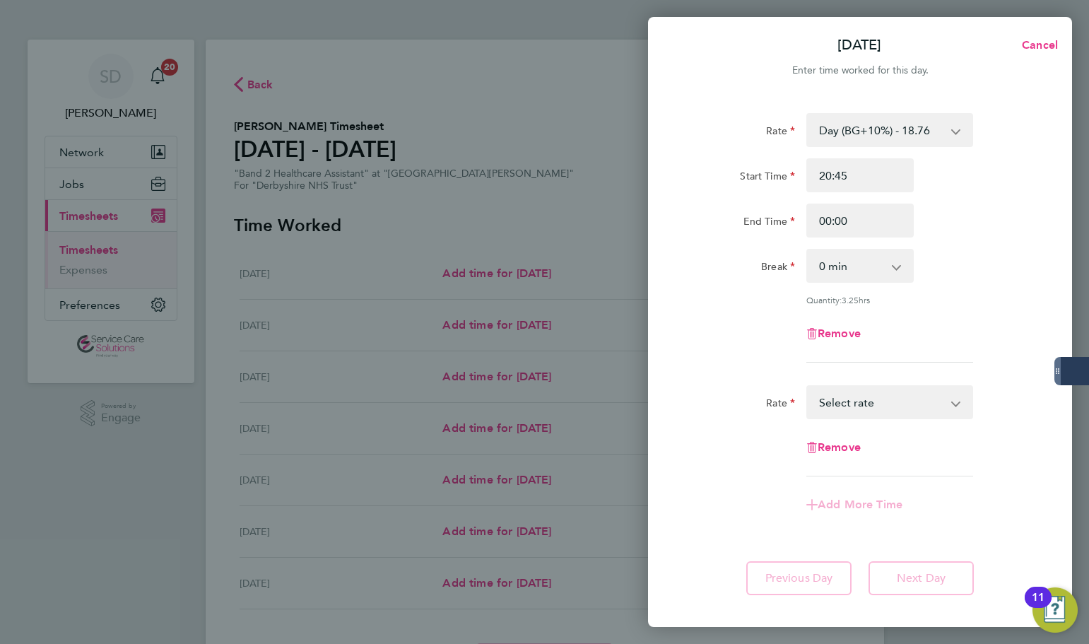
click at [848, 401] on select "Sun/BH (BG+10%) - 33.95 Sat/Night (BG+10%) - 26.26 Day (BG+10%) - 18.76 [DATE]/…" at bounding box center [881, 402] width 147 height 31
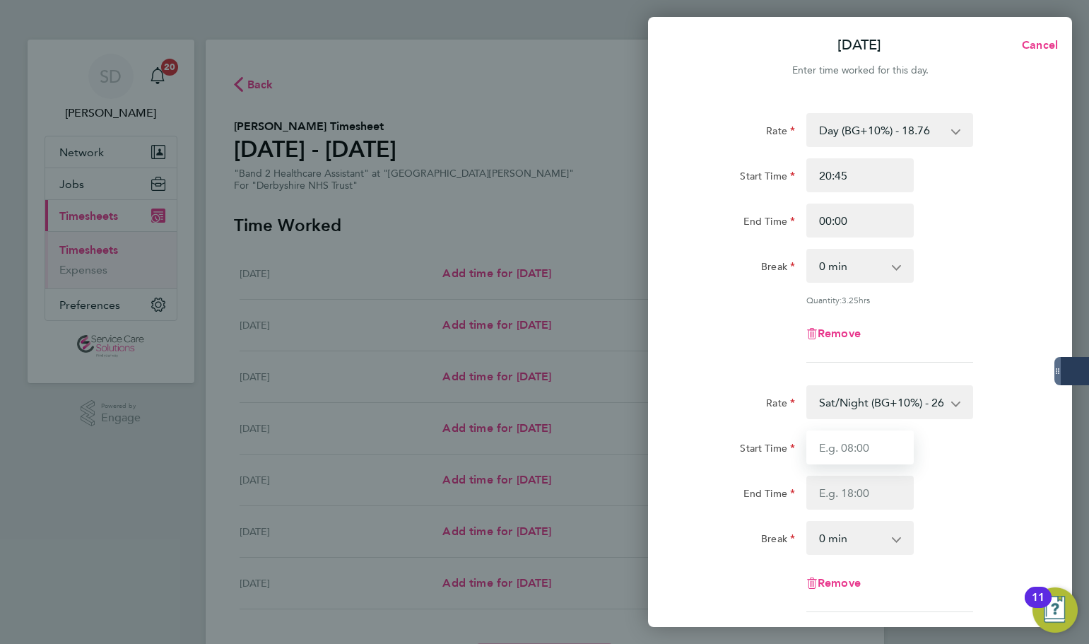
click at [869, 443] on input "Start Time" at bounding box center [860, 447] width 107 height 34
type input "00:00"
click at [825, 481] on input "End Time" at bounding box center [860, 493] width 107 height 34
type input "06:00"
click at [737, 368] on app-timesheet-line-form-group "Rate Day (BG+10%) - 18.76 Sun/BH (BG+10%) - 33.95 Sat/Night (BG+10%) - 26.26 [D…" at bounding box center [860, 243] width 345 height 261
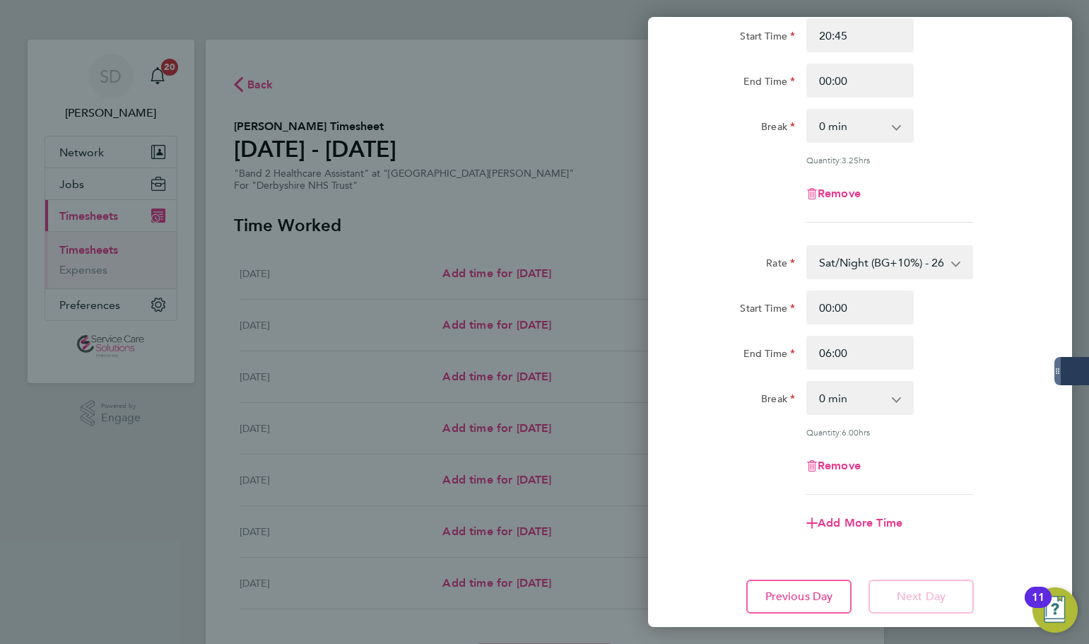
scroll to position [141, 0]
click at [847, 522] on span "Add More Time" at bounding box center [860, 521] width 85 height 13
select select "null"
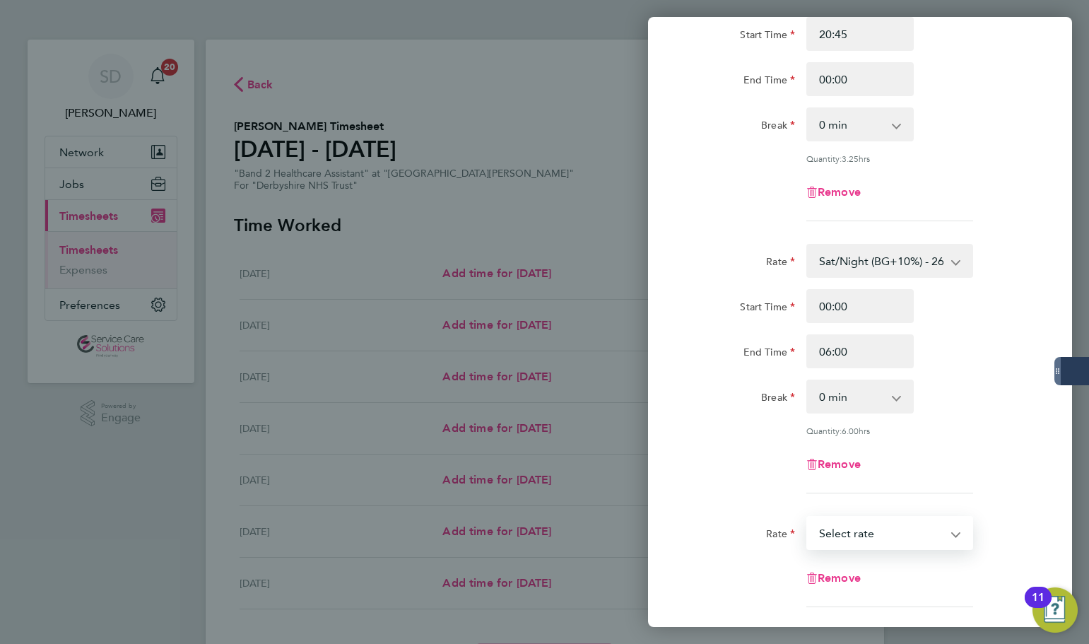
click at [860, 535] on select "Sun/BH (BG+10%) - 33.95 Sat/Night (BG+10%) - 26.26 Day (BG+10%) - 18.76 [DATE]/…" at bounding box center [881, 532] width 147 height 31
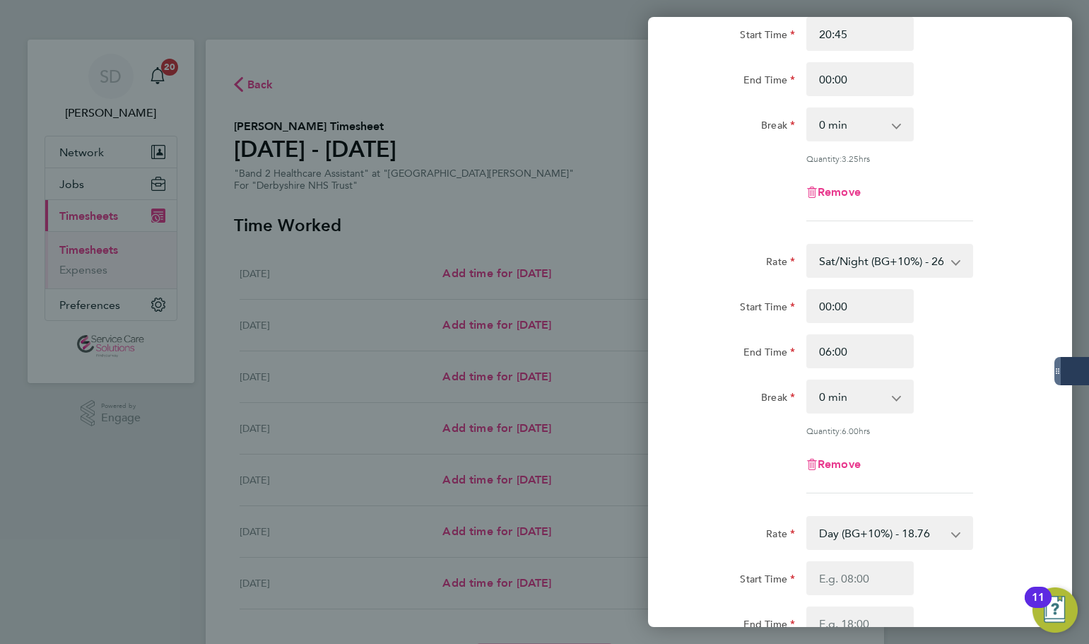
click at [763, 426] on div "Quantity: 6.00 hrs" at bounding box center [860, 430] width 356 height 11
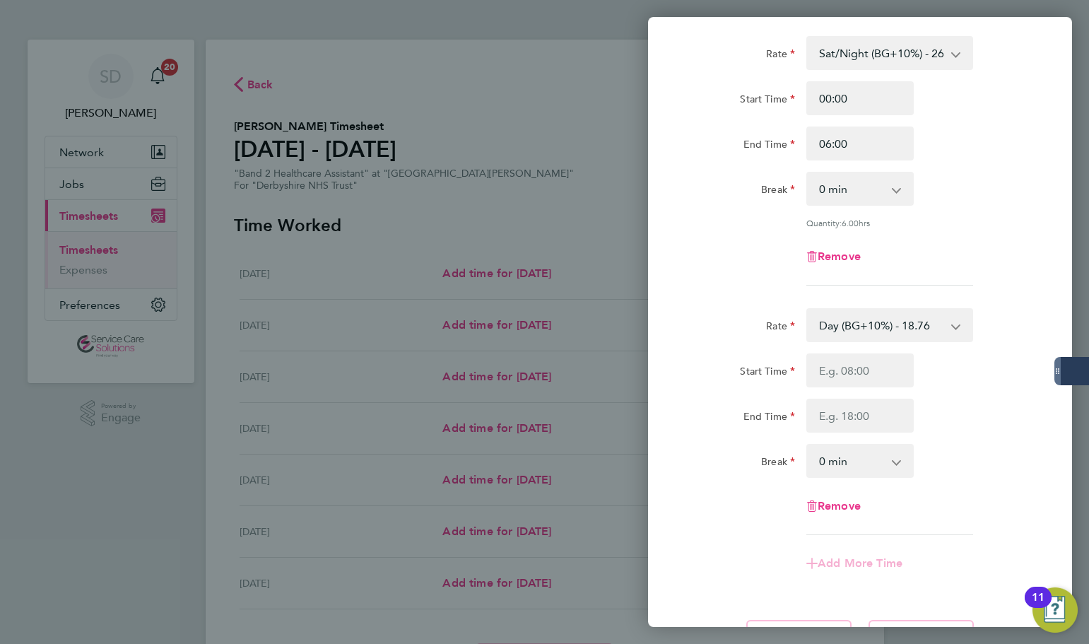
scroll to position [353, 0]
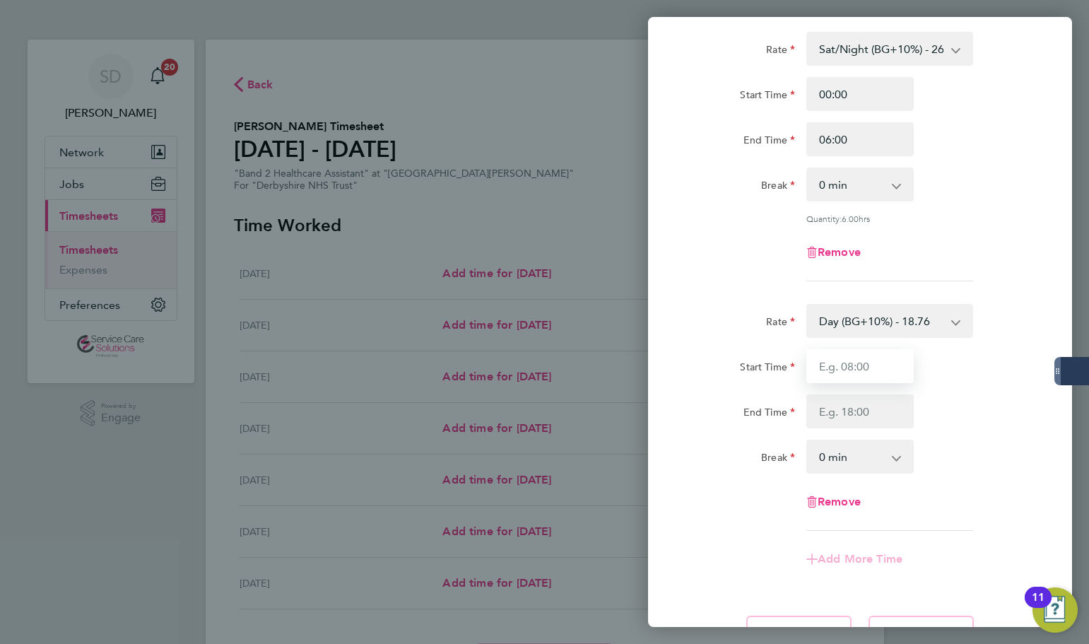
click at [875, 365] on input "Start Time" at bounding box center [860, 366] width 107 height 34
type input "06:00"
click at [861, 403] on input "End Time" at bounding box center [860, 411] width 107 height 34
type input "07:30"
click at [726, 269] on div "Rate Sat/Night (BG+10%) - 26.26 Sun/BH (BG+10%) - 33.95 Day (BG+10%) - 18.76 [D…" at bounding box center [860, 157] width 345 height 250
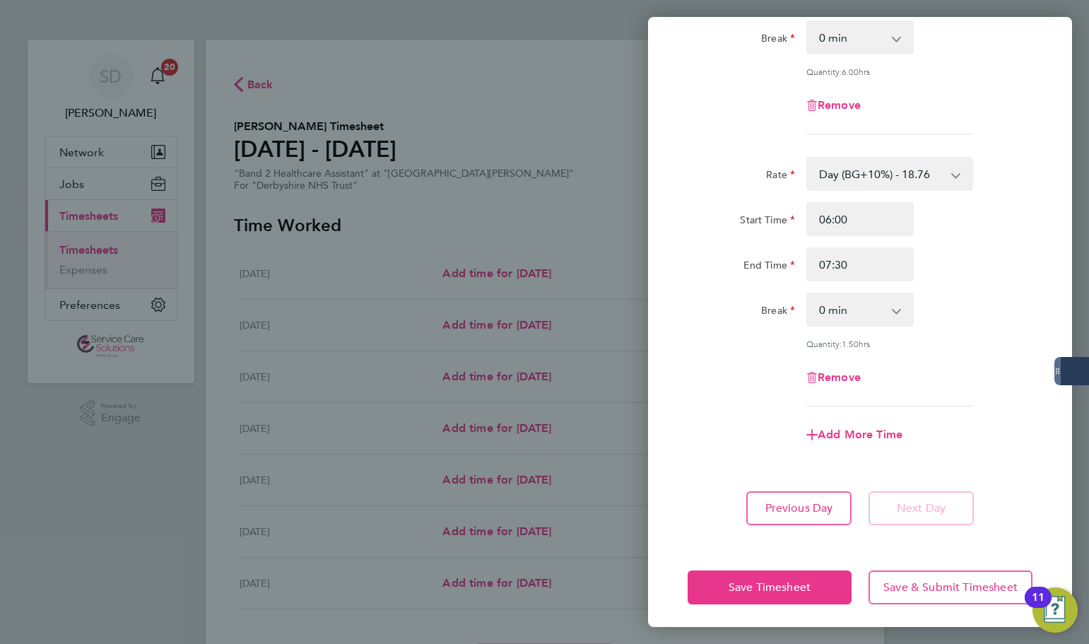
scroll to position [502, 0]
click at [748, 574] on button "Save Timesheet" at bounding box center [770, 586] width 164 height 34
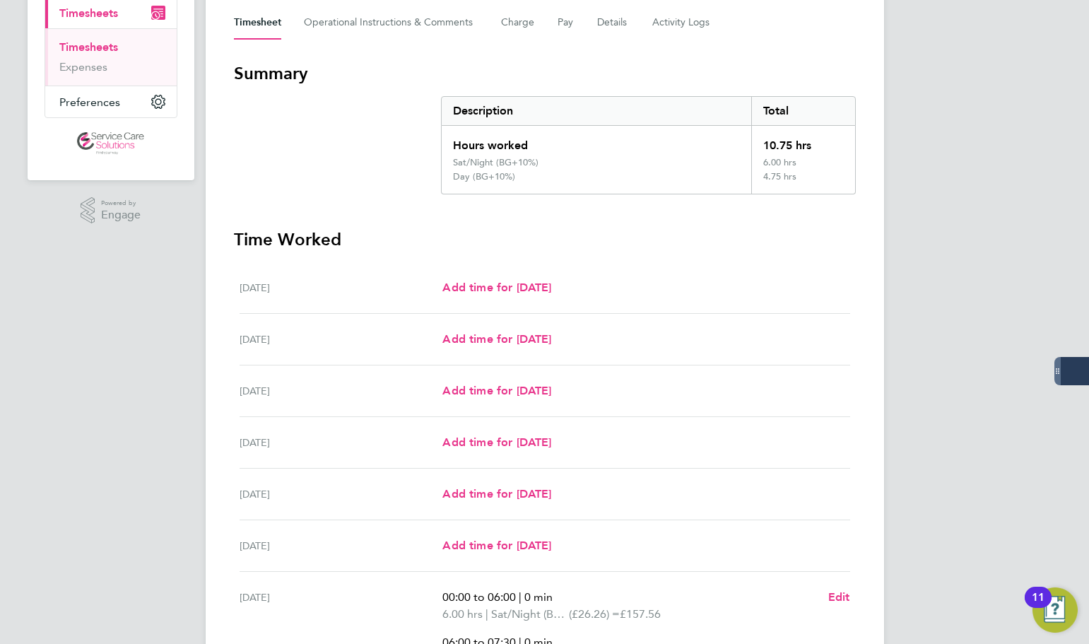
scroll to position [414, 0]
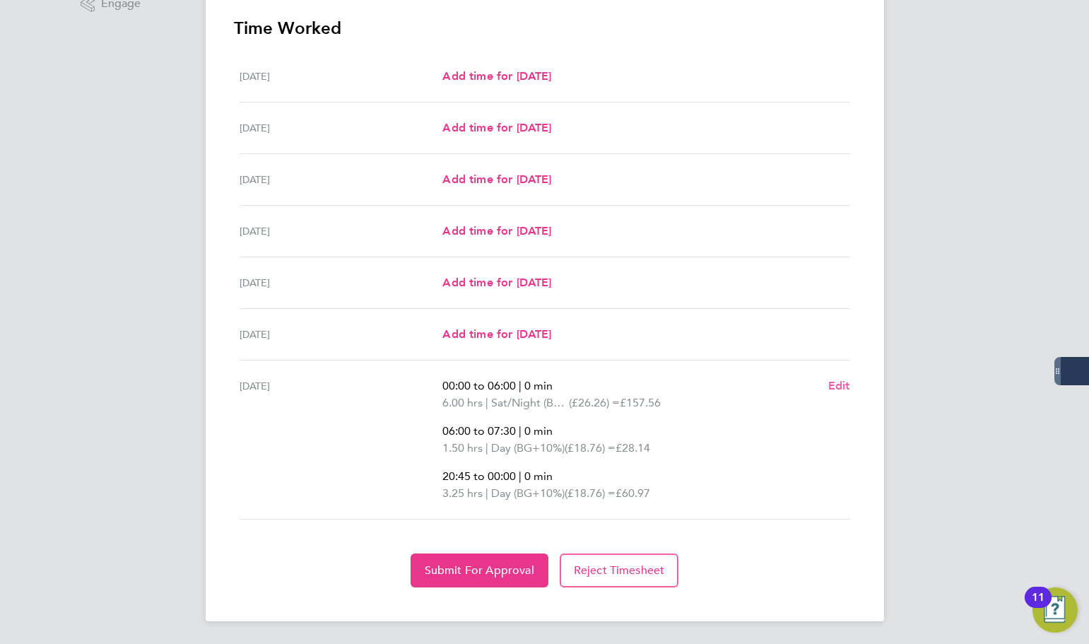
click at [839, 383] on span "Edit" at bounding box center [839, 385] width 22 height 13
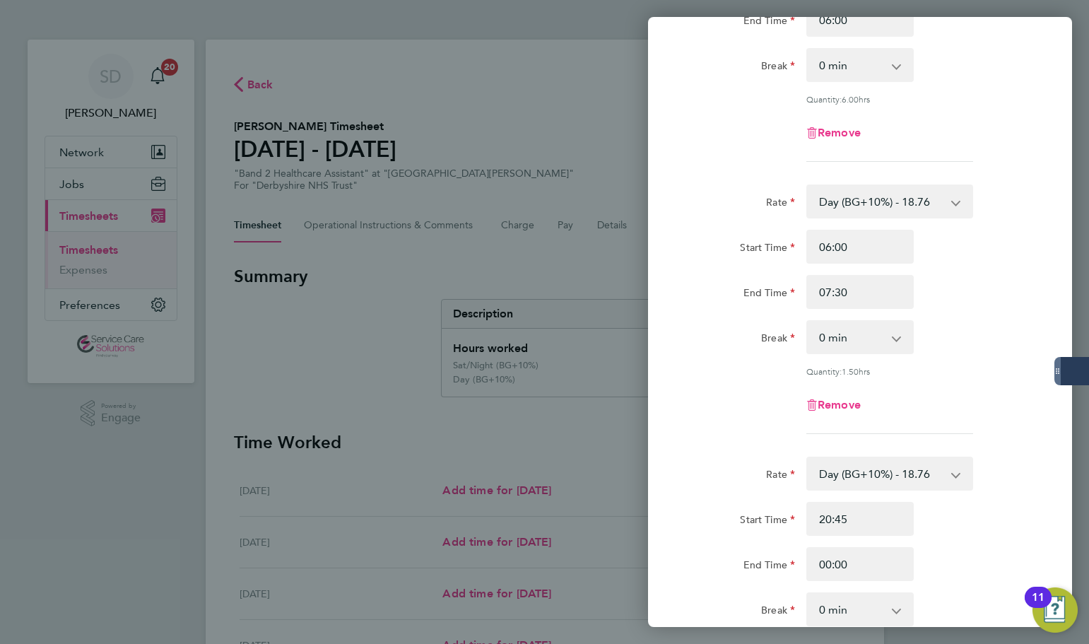
scroll to position [212, 0]
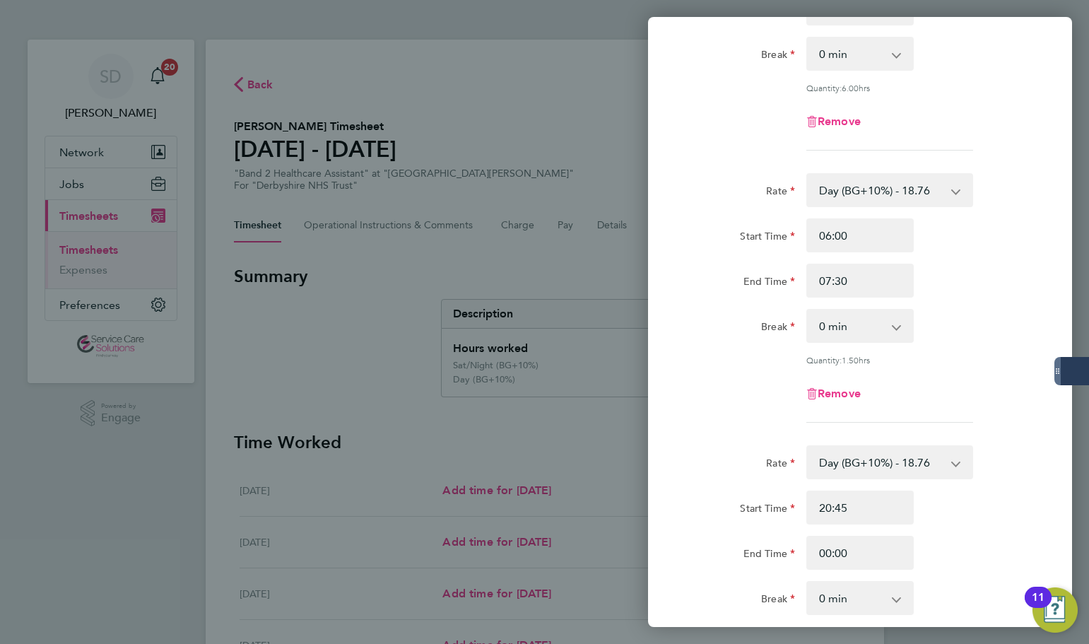
click at [855, 471] on select "Day (BG+10%) - 18.76 Sun/BH (BG+10%) - 33.95 Sat/Night (BG+10%) - 26.26 [DATE]/…" at bounding box center [881, 462] width 147 height 31
click at [689, 378] on div "Remove" at bounding box center [860, 394] width 356 height 34
click at [834, 493] on input "Start Time" at bounding box center [860, 508] width 107 height 34
type input "20:45"
click at [852, 565] on input "End Time" at bounding box center [860, 553] width 107 height 34
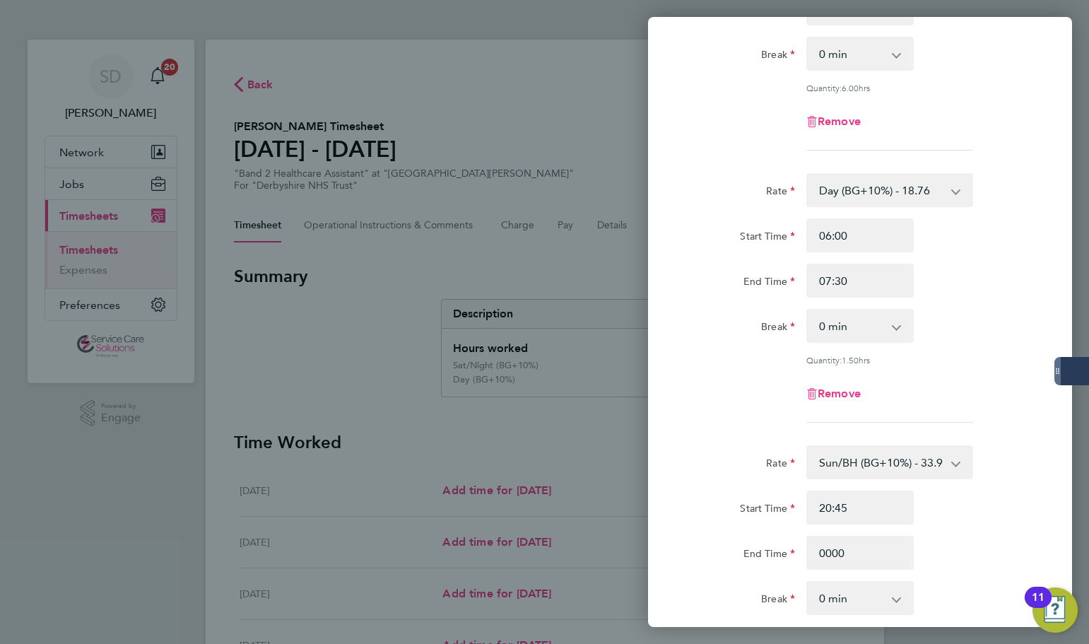
type input "00:00"
click at [712, 426] on app-timesheet-line-form-group "Rate Day (BG+10%) - 18.76 Sun/BH (BG+10%) - 33.95 Sat/Night (BG+10%) - 26.26 [D…" at bounding box center [860, 303] width 345 height 261
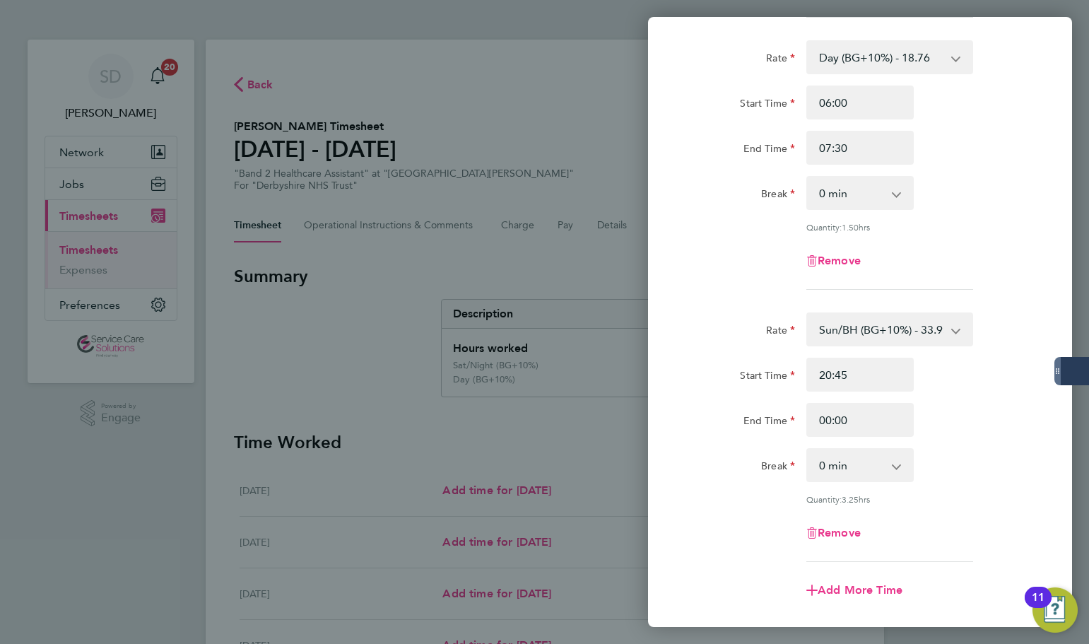
scroll to position [502, 0]
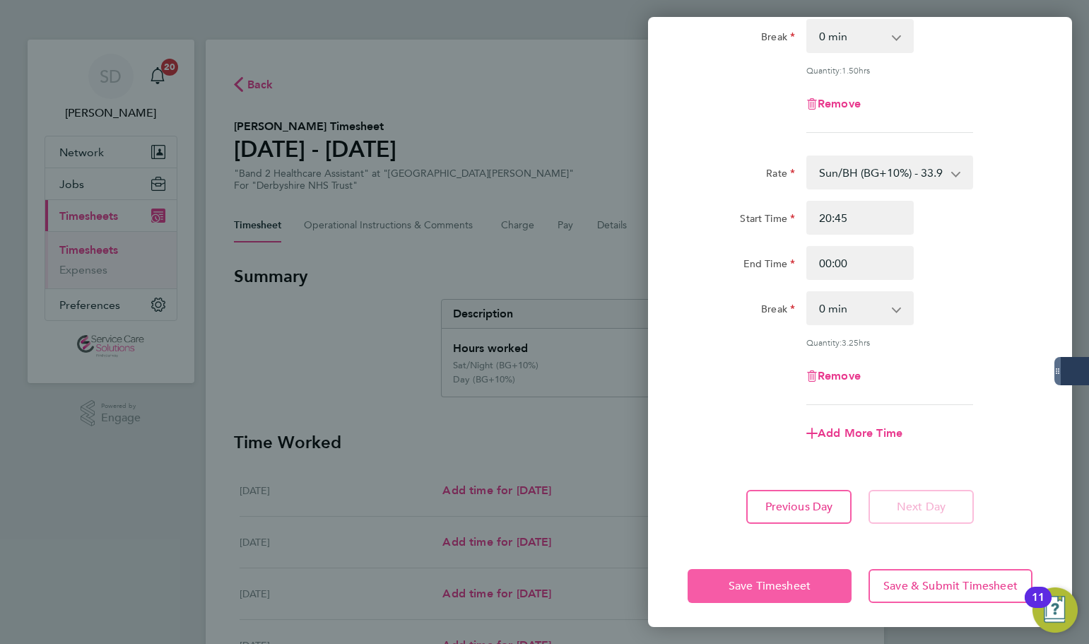
click at [765, 581] on span "Save Timesheet" at bounding box center [770, 586] width 82 height 14
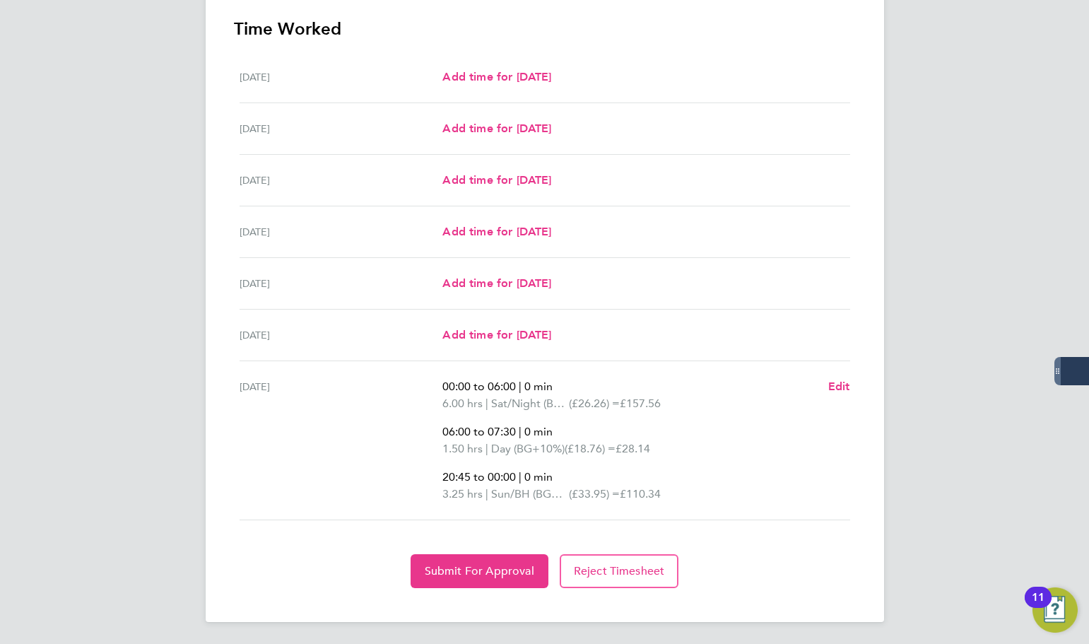
scroll to position [428, 0]
click at [463, 562] on button "Submit For Approval" at bounding box center [480, 570] width 138 height 34
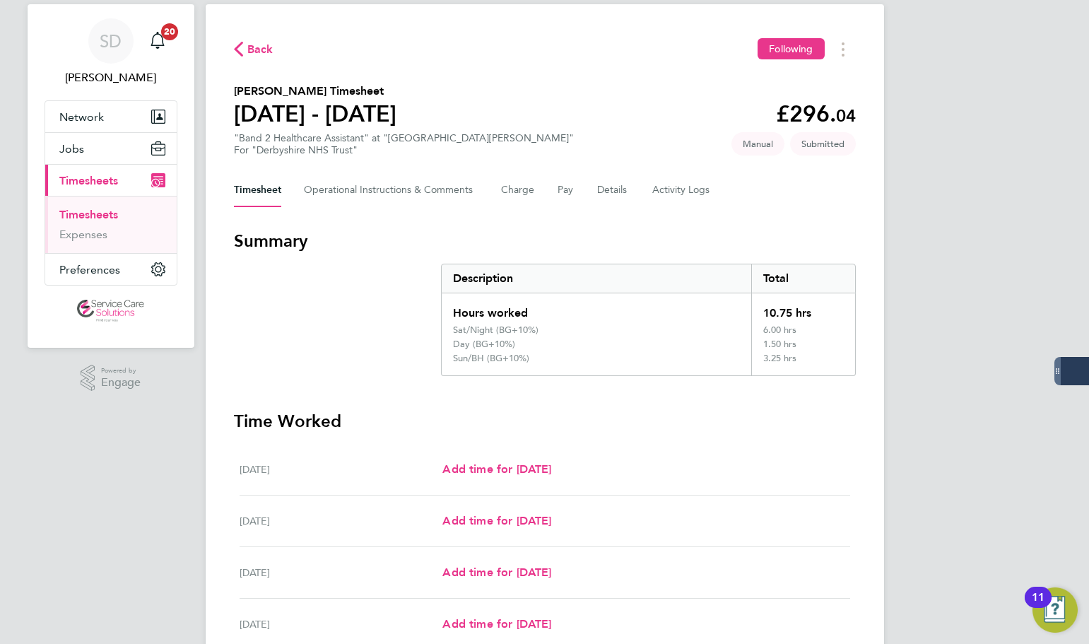
scroll to position [0, 0]
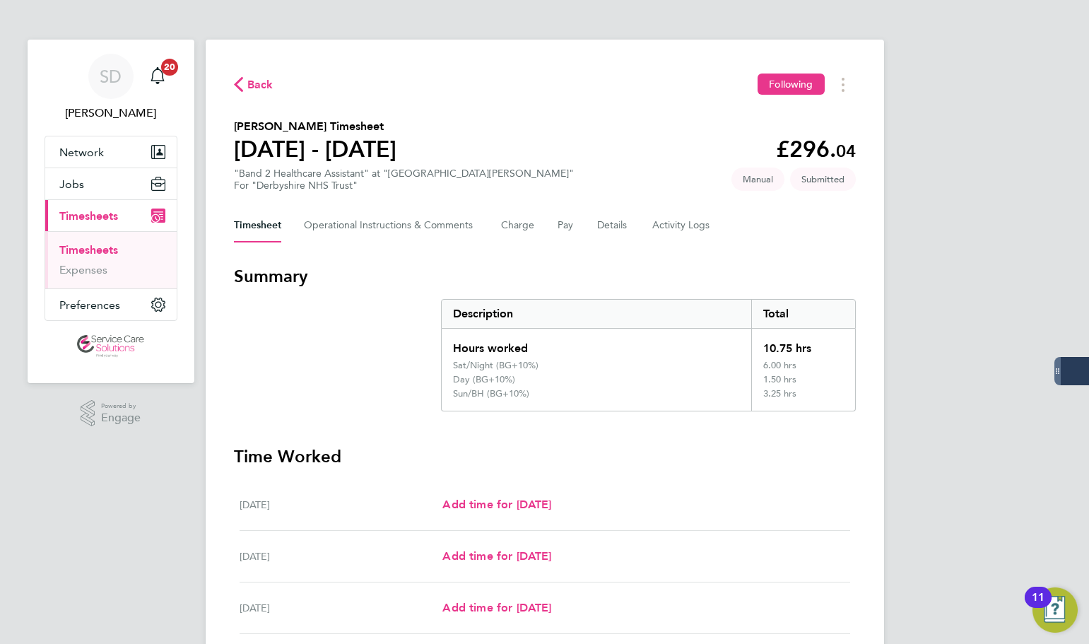
click at [100, 256] on link "Timesheets" at bounding box center [88, 249] width 59 height 13
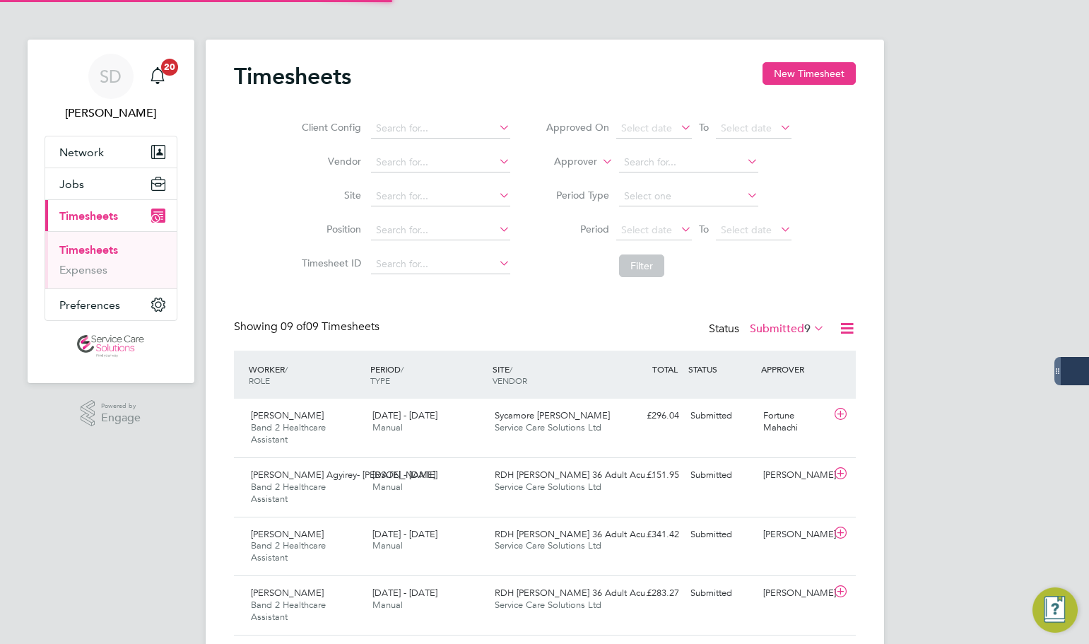
scroll to position [47, 123]
click at [797, 71] on button "New Timesheet" at bounding box center [809, 73] width 93 height 23
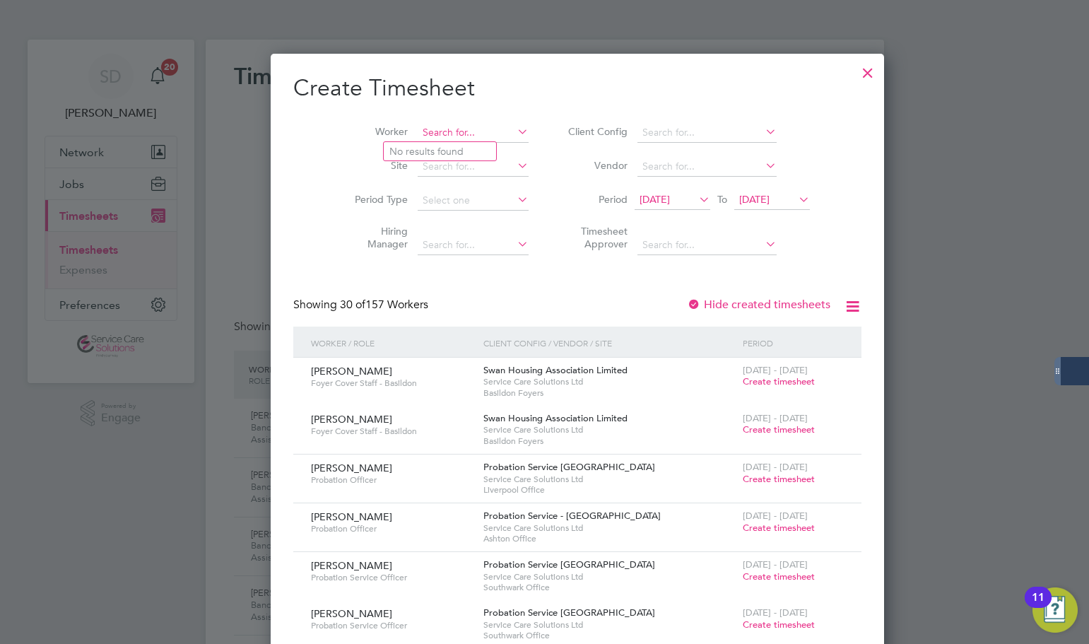
click at [438, 136] on input at bounding box center [473, 133] width 111 height 20
type input "[PERSON_NAME]"
drag, startPoint x: 424, startPoint y: 157, endPoint x: 428, endPoint y: 167, distance: 10.8
click at [428, 167] on div "Timesheets New Timesheet Client Config Vendor Site Position Timesheet ID Approv…" at bounding box center [545, 500] width 679 height 920
click at [418, 128] on input at bounding box center [473, 133] width 111 height 20
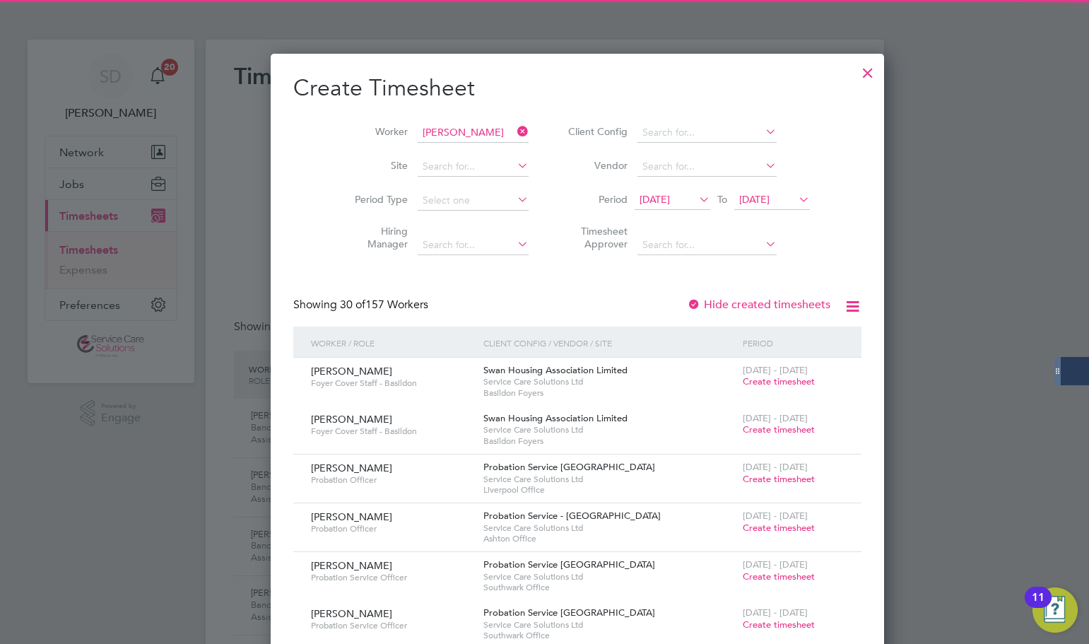
click at [415, 146] on b "Hakeem" at bounding box center [408, 152] width 38 height 12
type input "[PERSON_NAME]"
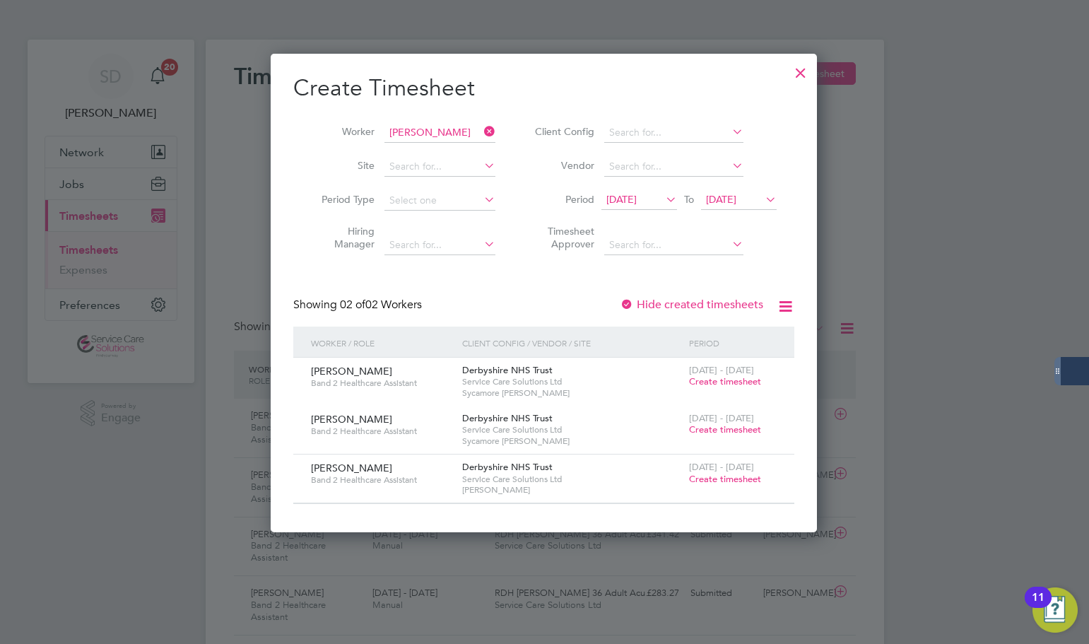
click at [713, 479] on span "Create timesheet" at bounding box center [725, 479] width 72 height 12
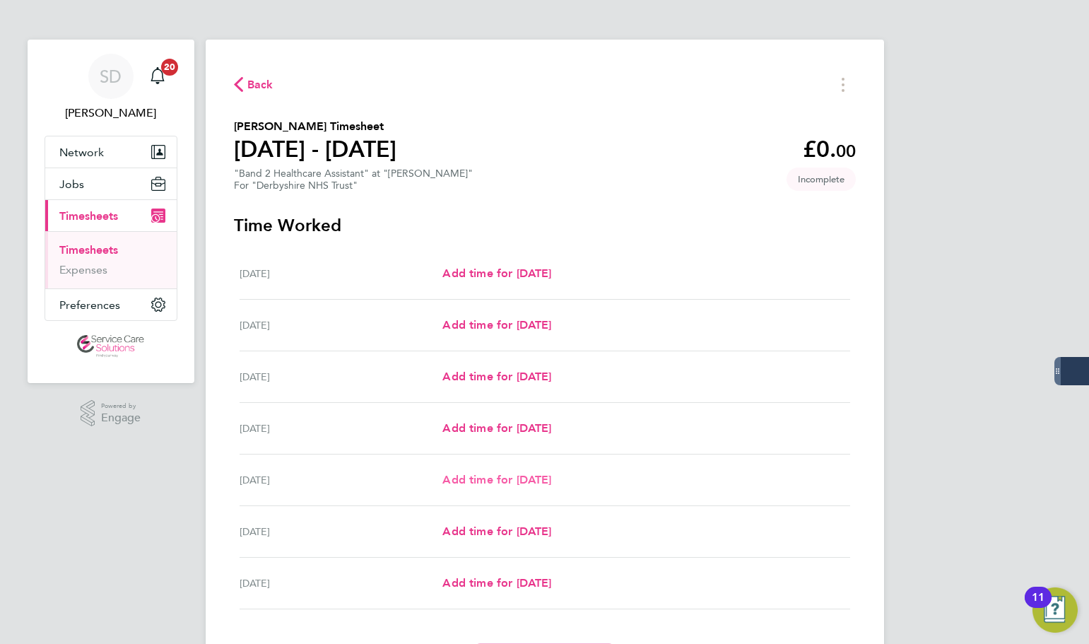
click at [484, 474] on span "Add time for [DATE]" at bounding box center [496, 479] width 109 height 13
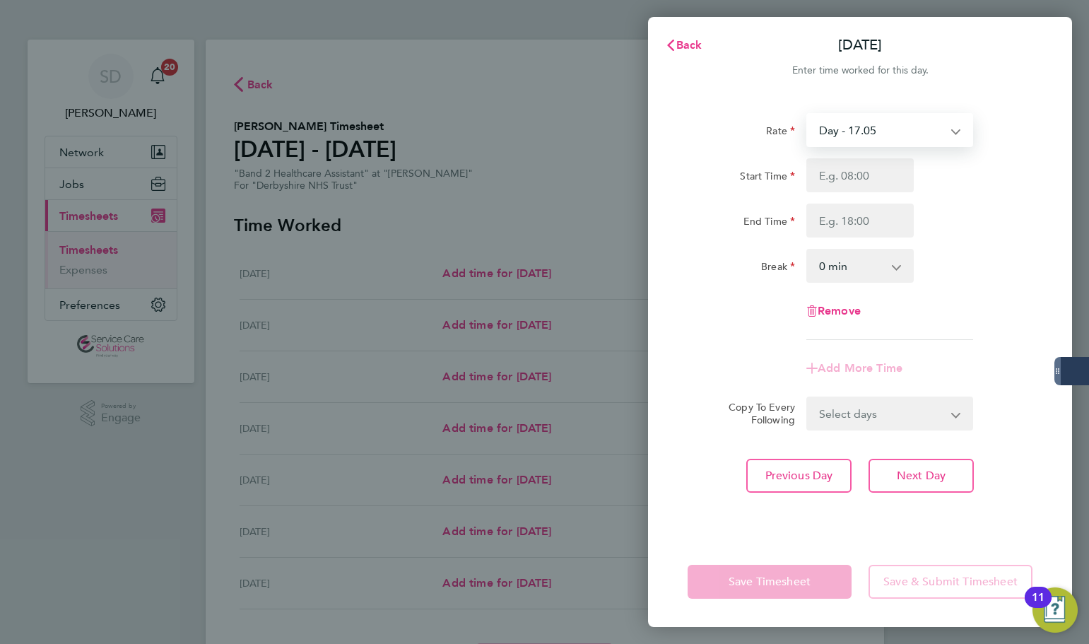
click at [831, 134] on select "Day - 17.05 Sat/Night (BG+10%) - 26.26 [DATE]/Bank Holiday - 30.86 [DATE]/Night…" at bounding box center [881, 130] width 147 height 31
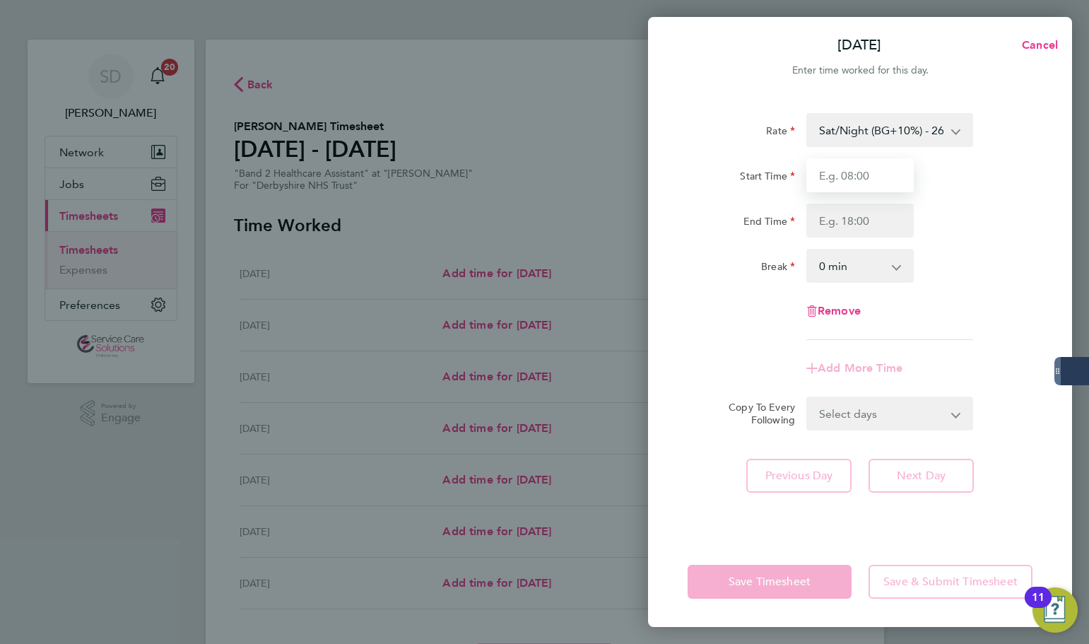
click at [844, 171] on input "Start Time" at bounding box center [860, 175] width 107 height 34
type input "21:00"
click at [844, 224] on input "End Time" at bounding box center [860, 221] width 107 height 34
type input "07:30"
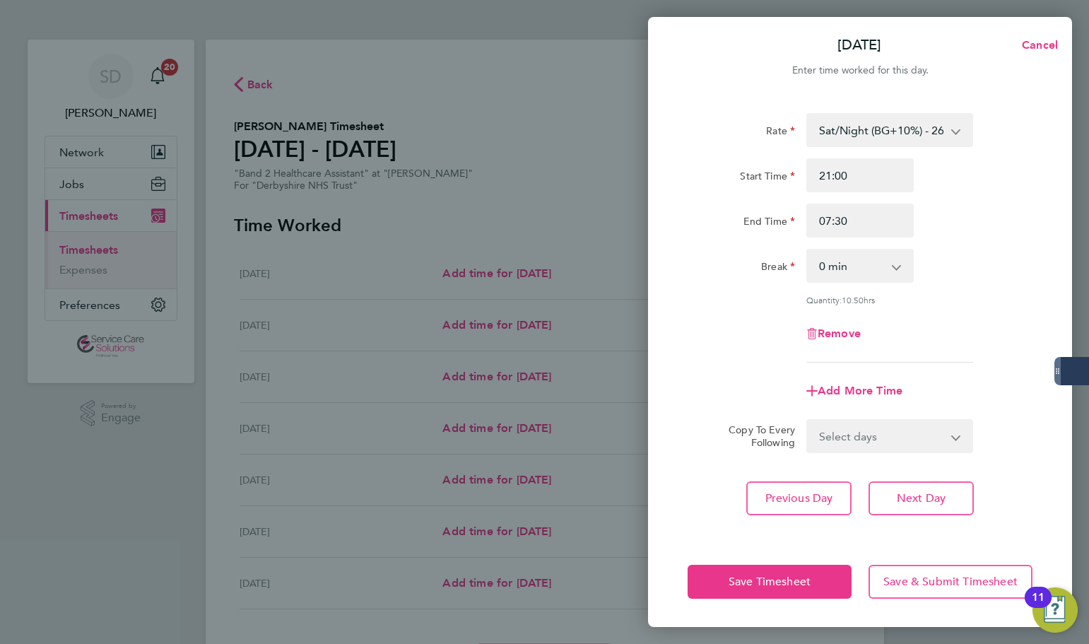
click at [710, 188] on div "Start Time" at bounding box center [741, 175] width 119 height 34
click at [766, 582] on span "Save Timesheet" at bounding box center [770, 582] width 82 height 14
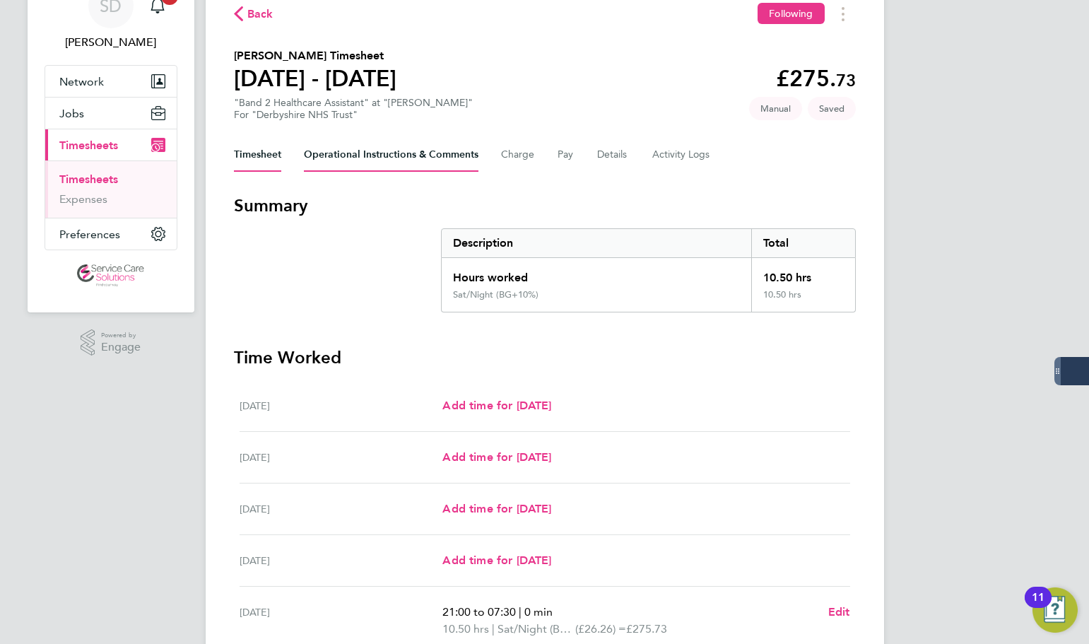
click at [397, 146] on Comments-tab "Operational Instructions & Comments" at bounding box center [391, 155] width 175 height 34
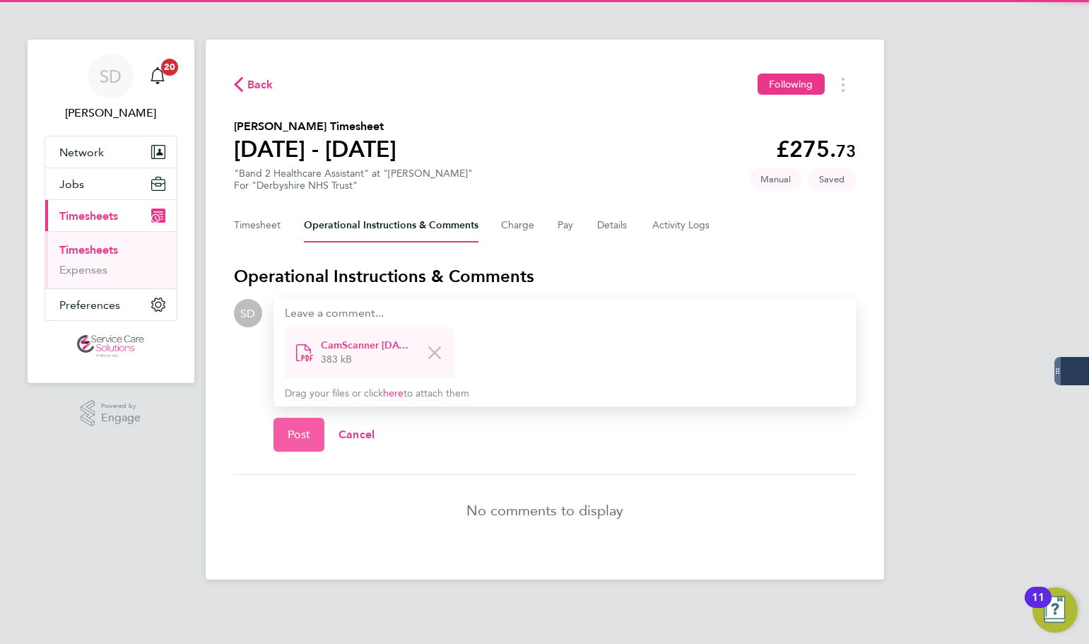
drag, startPoint x: 294, startPoint y: 439, endPoint x: 274, endPoint y: 346, distance: 95.4
click at [295, 439] on span "Post" at bounding box center [299, 435] width 23 height 14
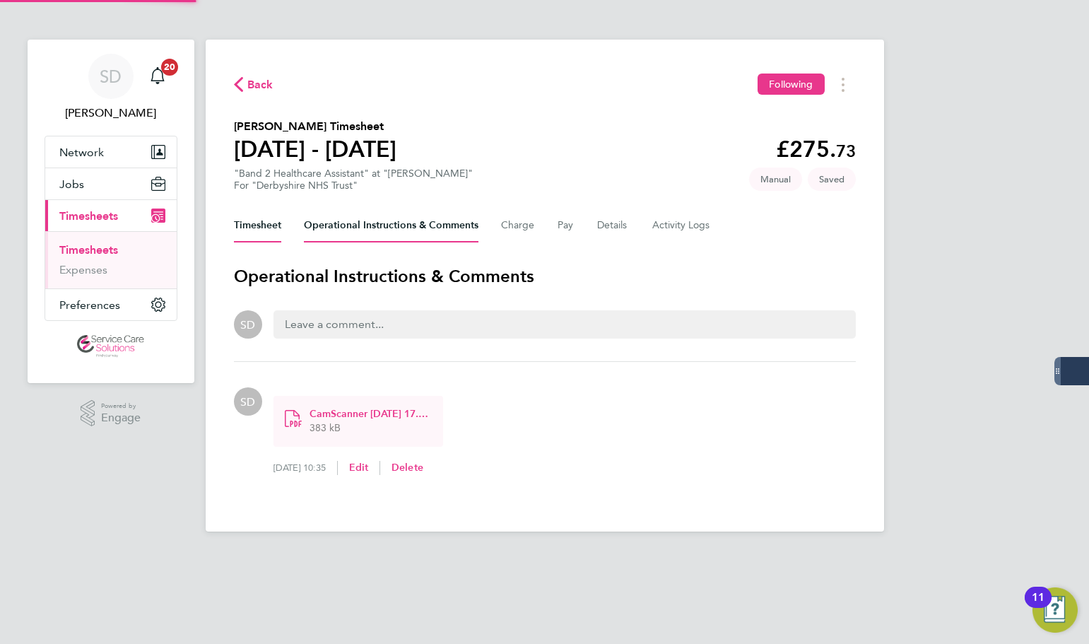
click at [257, 225] on button "Timesheet" at bounding box center [257, 226] width 47 height 34
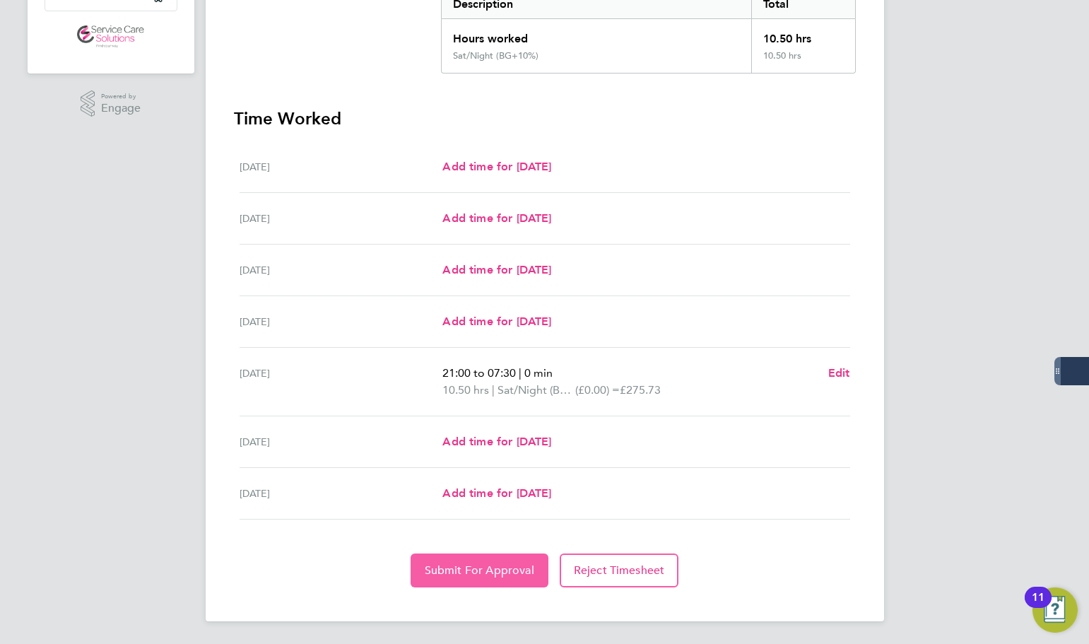
click at [461, 561] on button "Submit For Approval" at bounding box center [480, 570] width 138 height 34
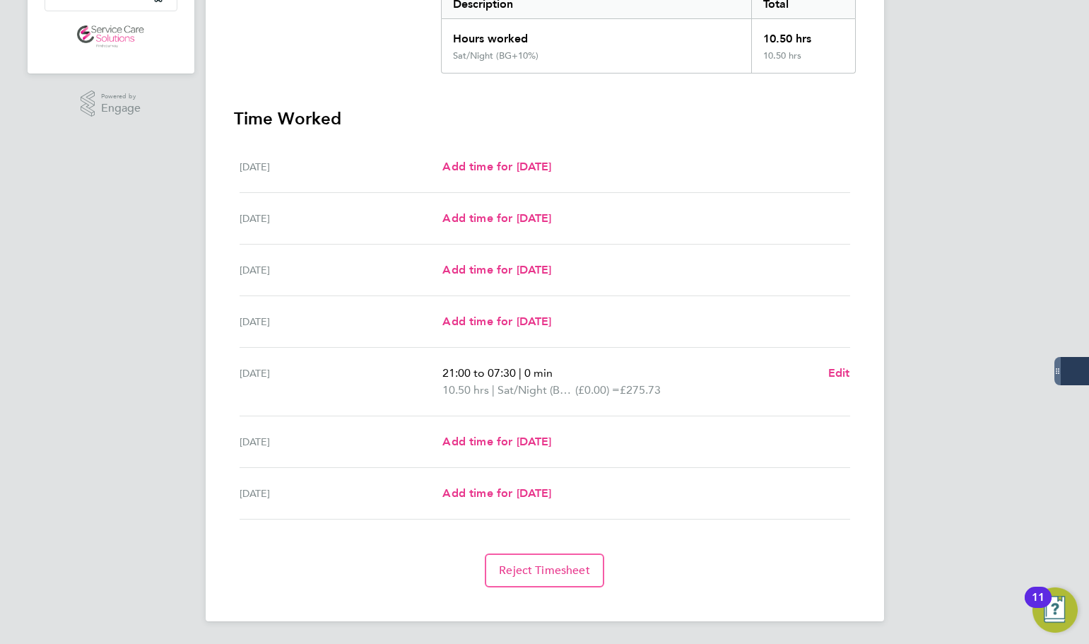
click at [452, 122] on h3 "Time Worked" at bounding box center [545, 118] width 622 height 23
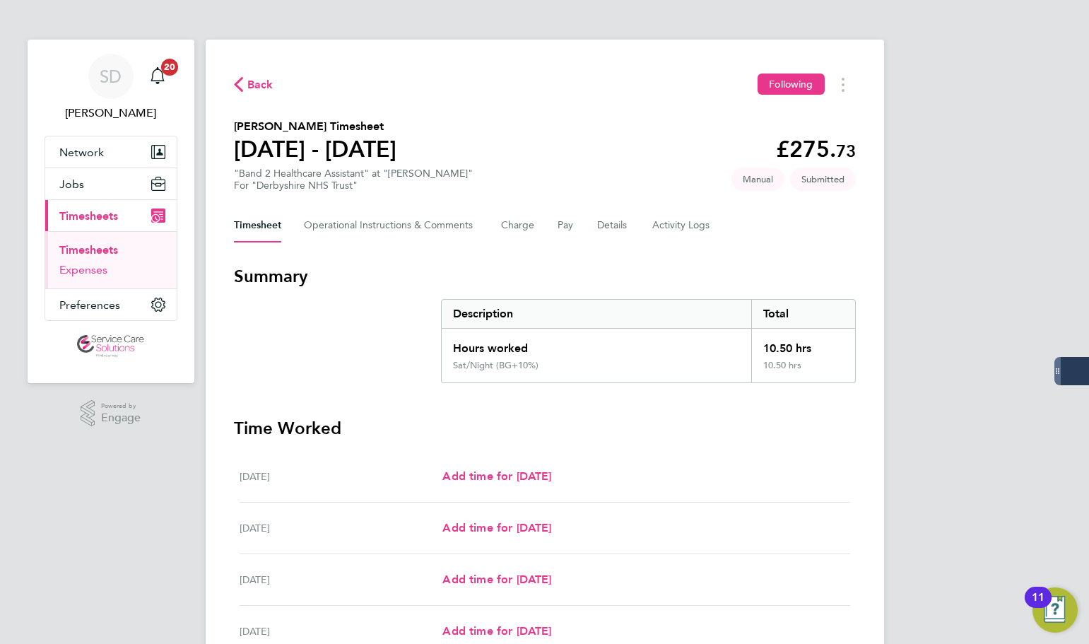
click at [90, 271] on link "Expenses" at bounding box center [83, 269] width 48 height 13
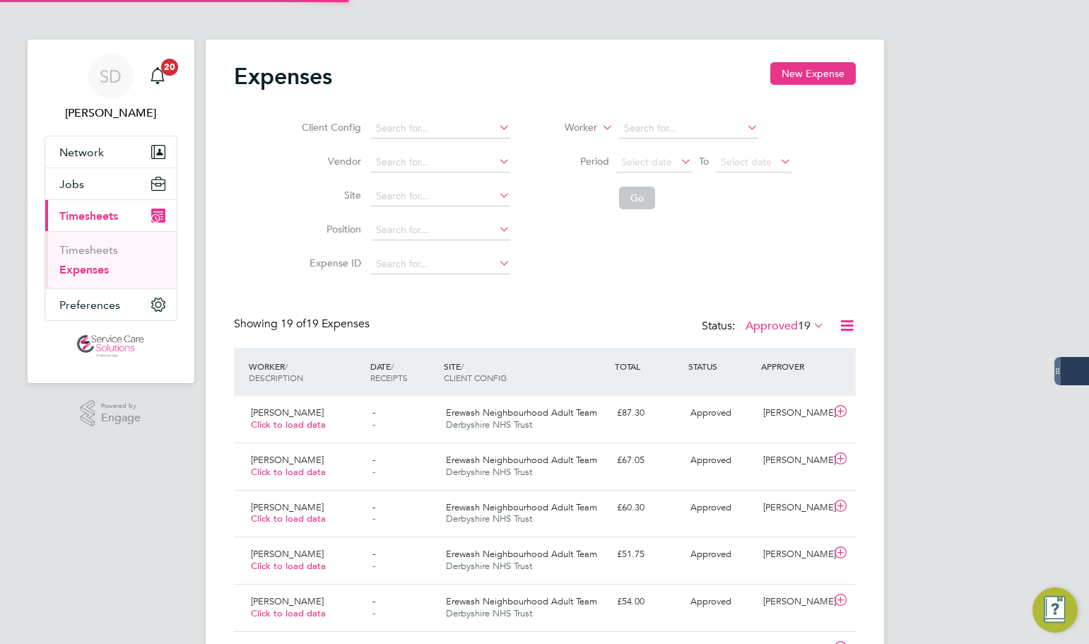
scroll to position [36, 123]
click at [816, 66] on button "New Expense" at bounding box center [813, 73] width 86 height 23
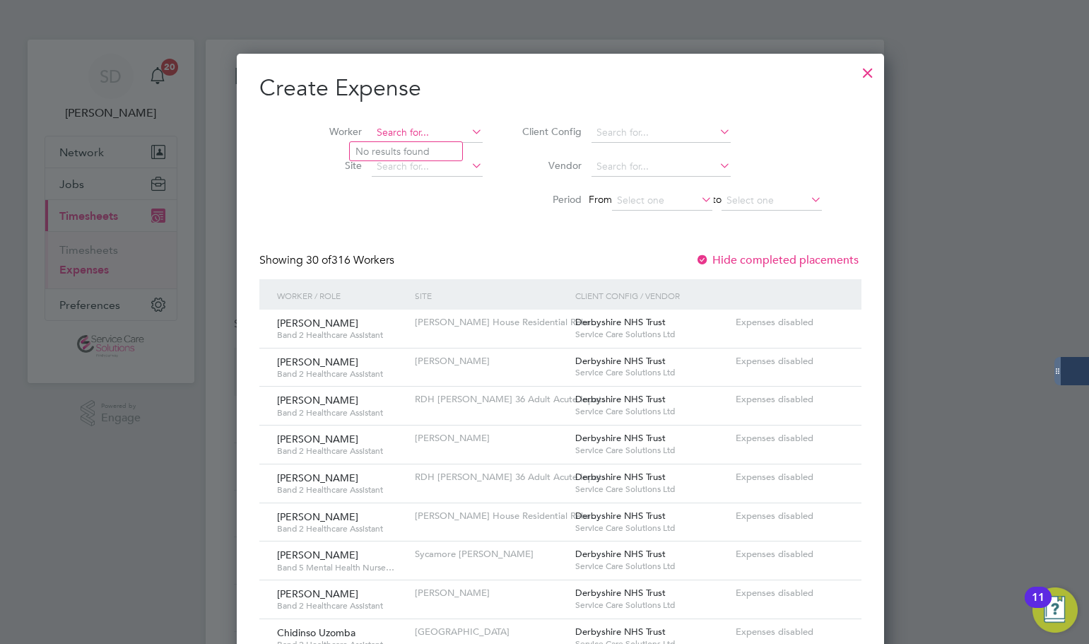
click at [404, 131] on input at bounding box center [427, 133] width 111 height 20
click at [385, 151] on b "[PERSON_NAME]" at bounding box center [397, 152] width 82 height 12
type input "[PERSON_NAME]"
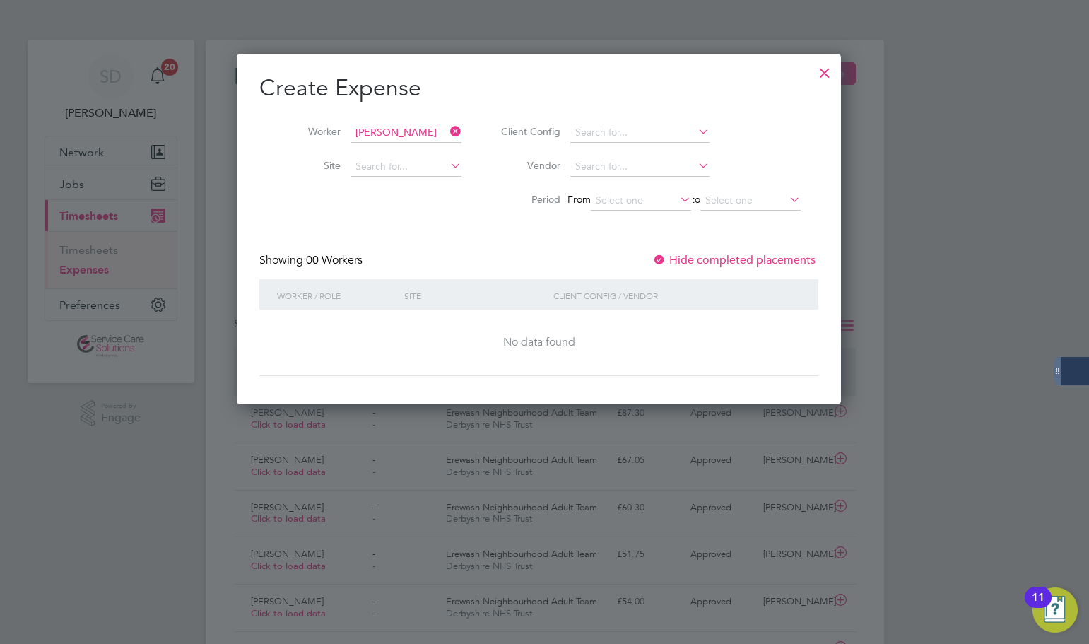
click at [832, 69] on div at bounding box center [824, 69] width 25 height 25
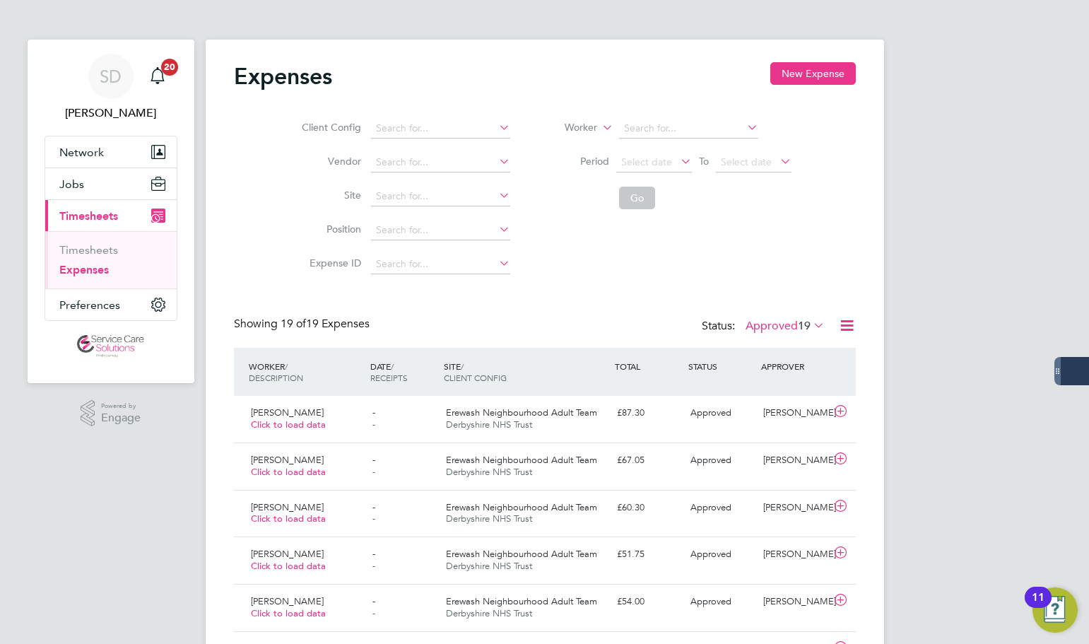
click at [617, 255] on div "Client Config Vendor Site Position Expense ID Worker Period Select date To Sele…" at bounding box center [545, 193] width 622 height 177
click at [591, 255] on div "Client Config Vendor Site Position Expense ID Worker Period Select date To Sele…" at bounding box center [545, 193] width 622 height 177
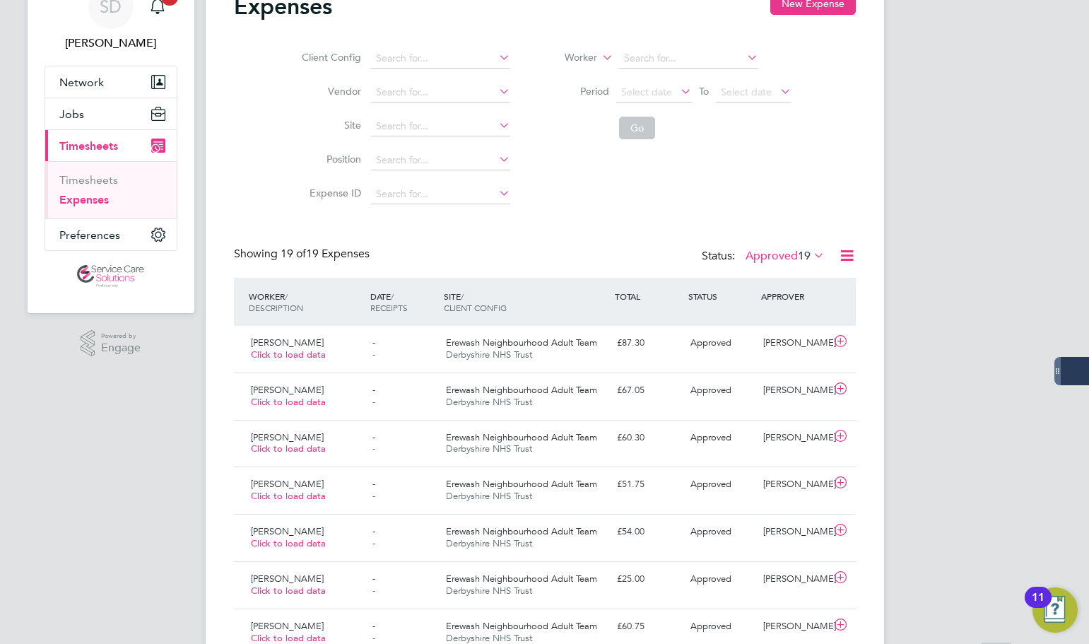
scroll to position [71, 0]
click at [573, 221] on div "Expenses New Expense Client Config Vendor Site Position Expense ID Worker Perio…" at bounding box center [545, 607] width 622 height 1231
click at [755, 254] on label "Approved 19" at bounding box center [785, 255] width 79 height 14
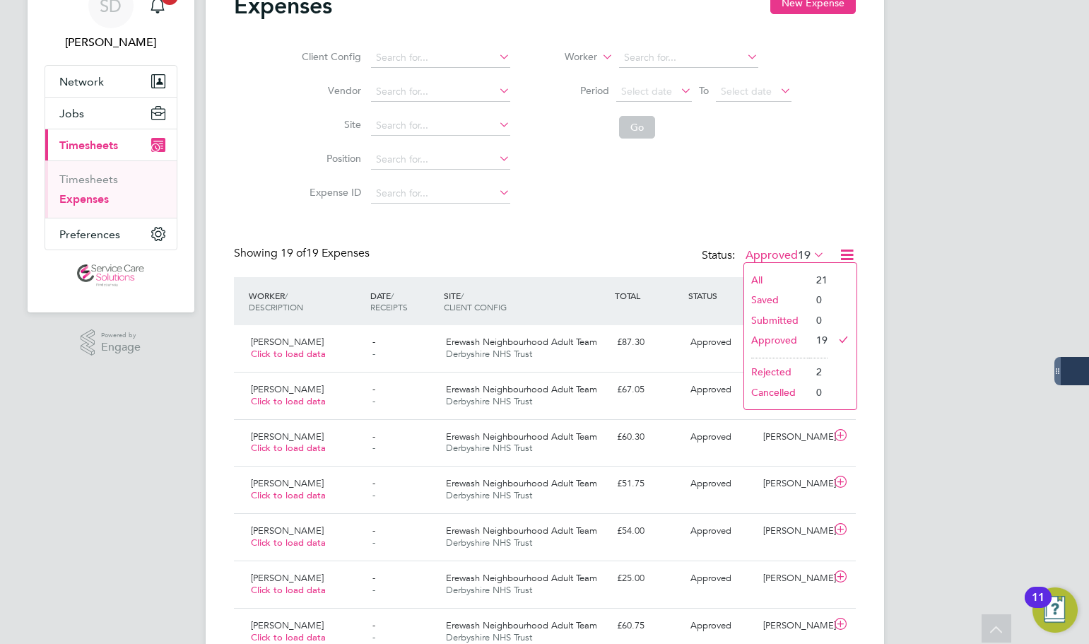
click at [777, 334] on li "Approved" at bounding box center [776, 340] width 65 height 20
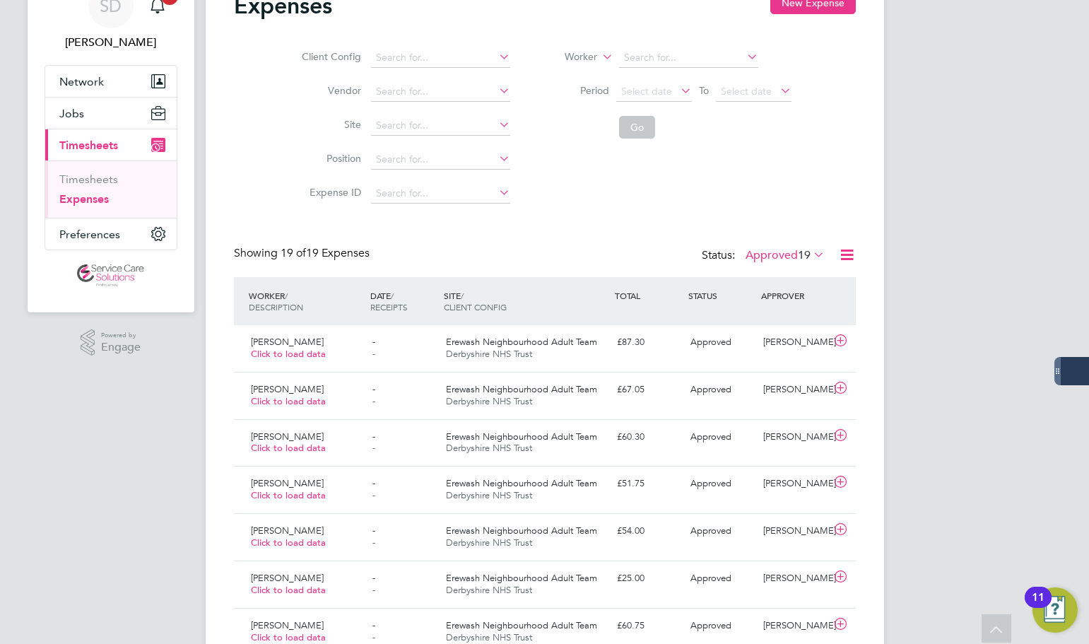
scroll to position [36, 123]
click at [508, 235] on div "Expenses New Expense Client Config Vendor Site Position Expense ID Worker Perio…" at bounding box center [545, 607] width 622 height 1231
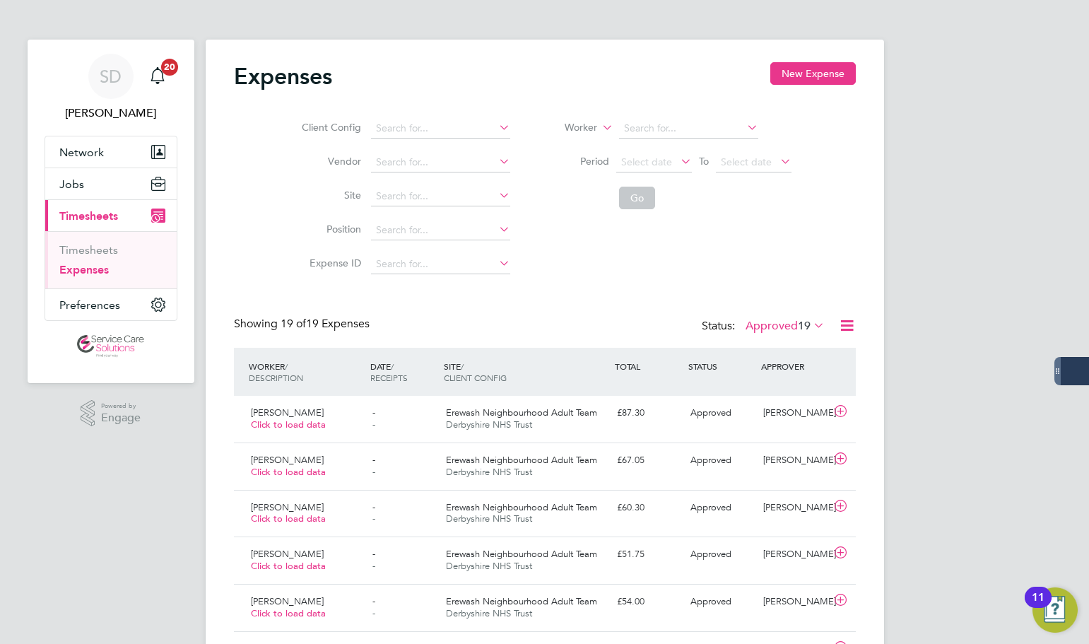
click at [92, 267] on link "Expenses" at bounding box center [83, 269] width 49 height 13
click at [817, 78] on button "New Expense" at bounding box center [813, 73] width 86 height 23
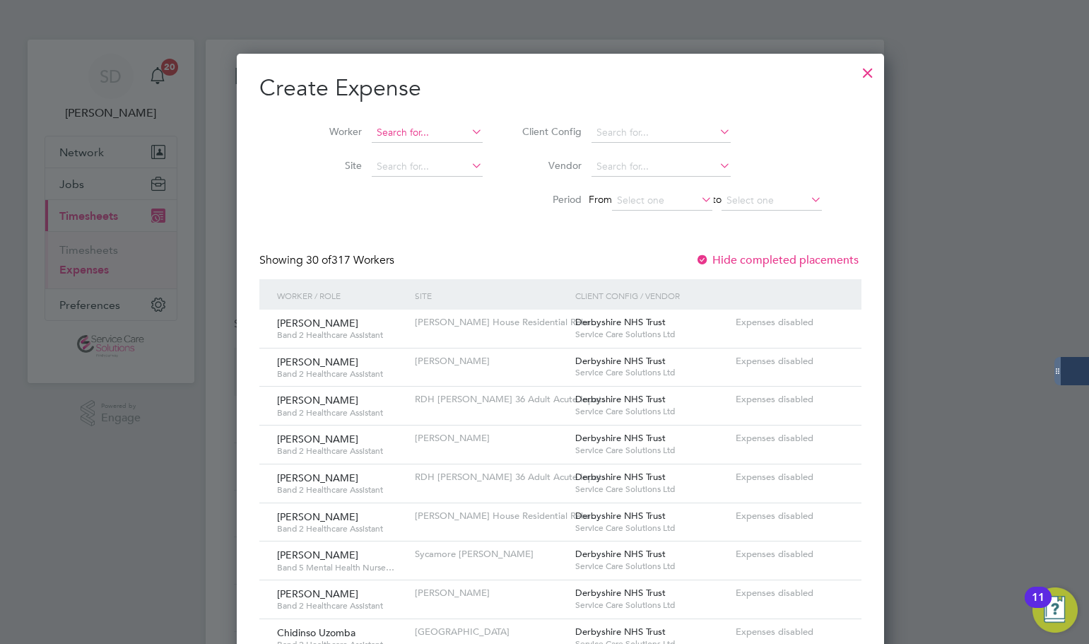
click at [411, 127] on input at bounding box center [427, 133] width 111 height 20
drag, startPoint x: 397, startPoint y: 130, endPoint x: 348, endPoint y: 119, distance: 49.2
click at [349, 121] on li "Worker HGEATH" at bounding box center [391, 133] width 220 height 34
type input "HGEATH"
click at [469, 132] on icon at bounding box center [469, 132] width 0 height 20
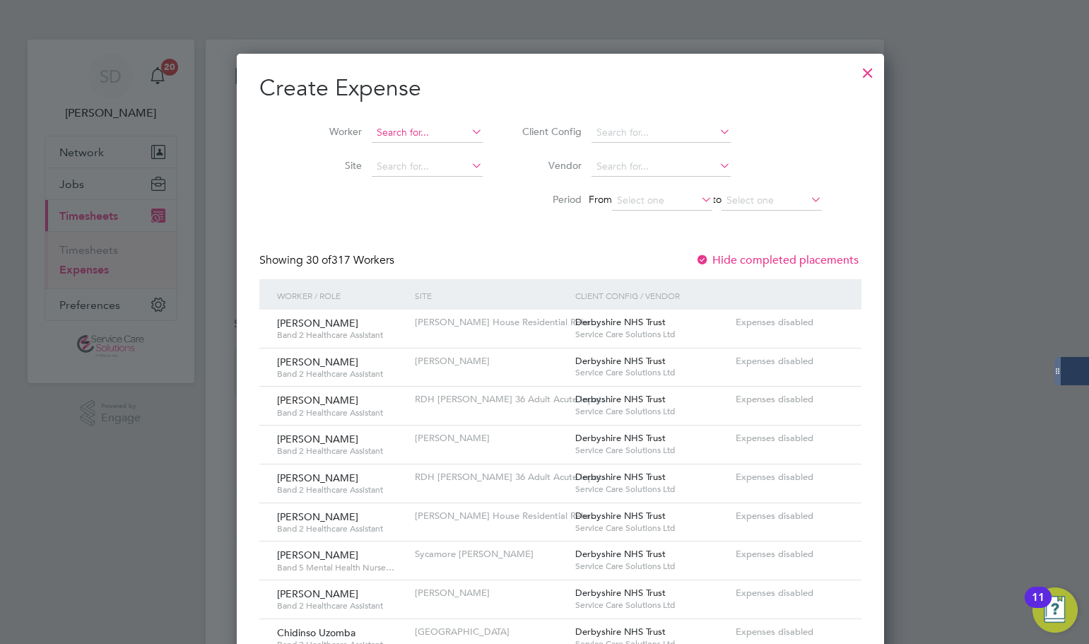
click at [389, 128] on input at bounding box center [427, 133] width 111 height 20
click at [401, 136] on input at bounding box center [427, 133] width 111 height 20
click at [404, 148] on li "[PERSON_NAME]" at bounding box center [432, 151] width 164 height 19
type input "[PERSON_NAME]"
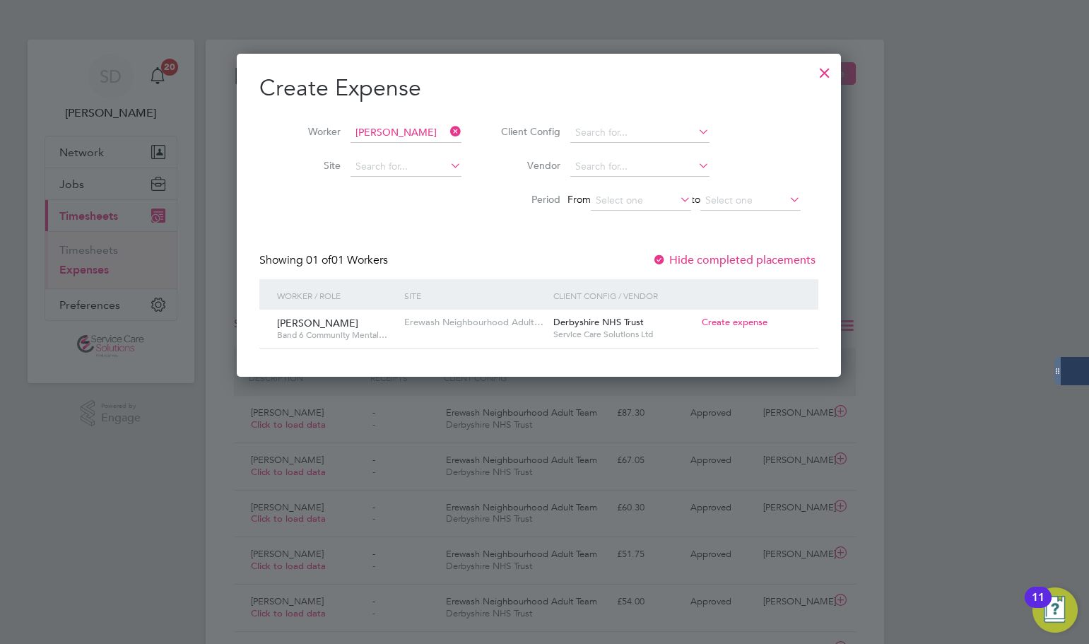
click at [747, 323] on span "Create expense" at bounding box center [735, 322] width 66 height 12
type input "[PERSON_NAME]"
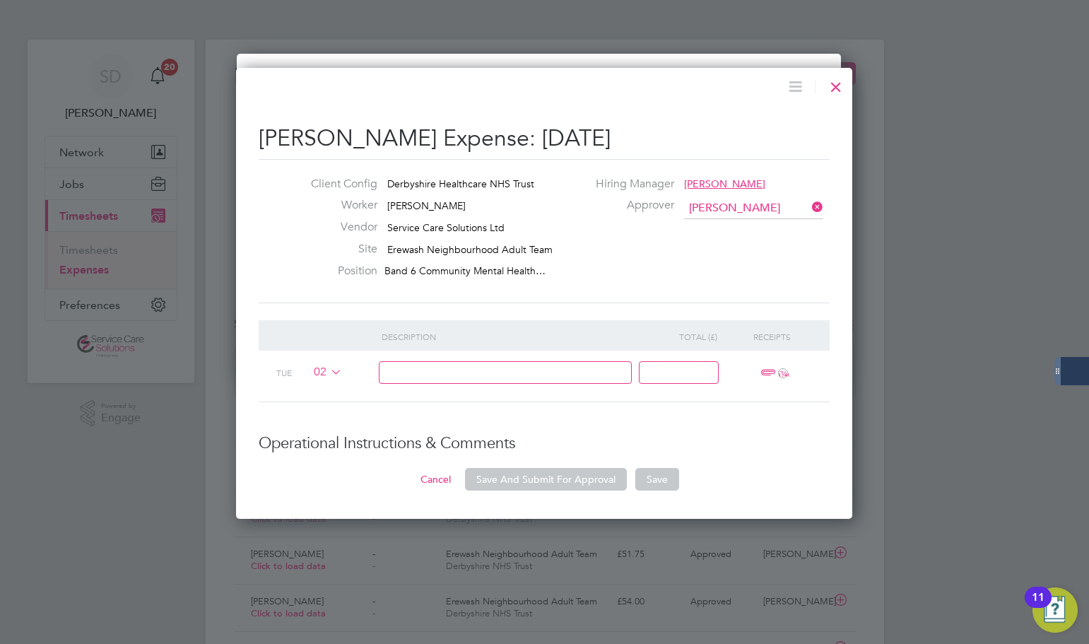
click at [344, 375] on div "02" at bounding box center [343, 373] width 76 height 44
click at [328, 370] on icon at bounding box center [328, 371] width 0 height 11
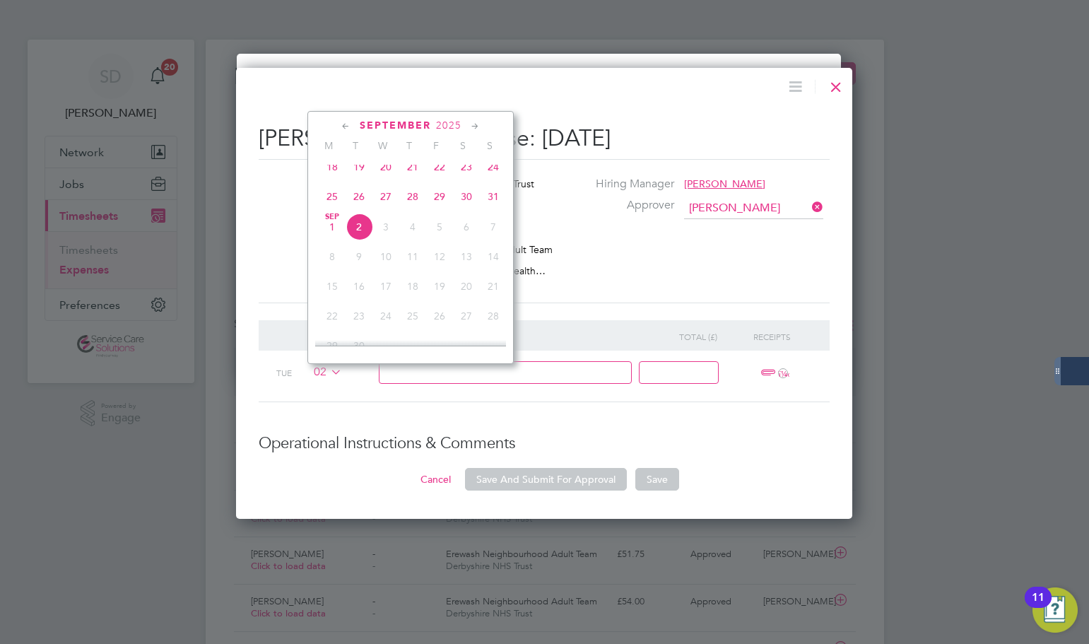
click at [334, 175] on span "18" at bounding box center [332, 166] width 27 height 27
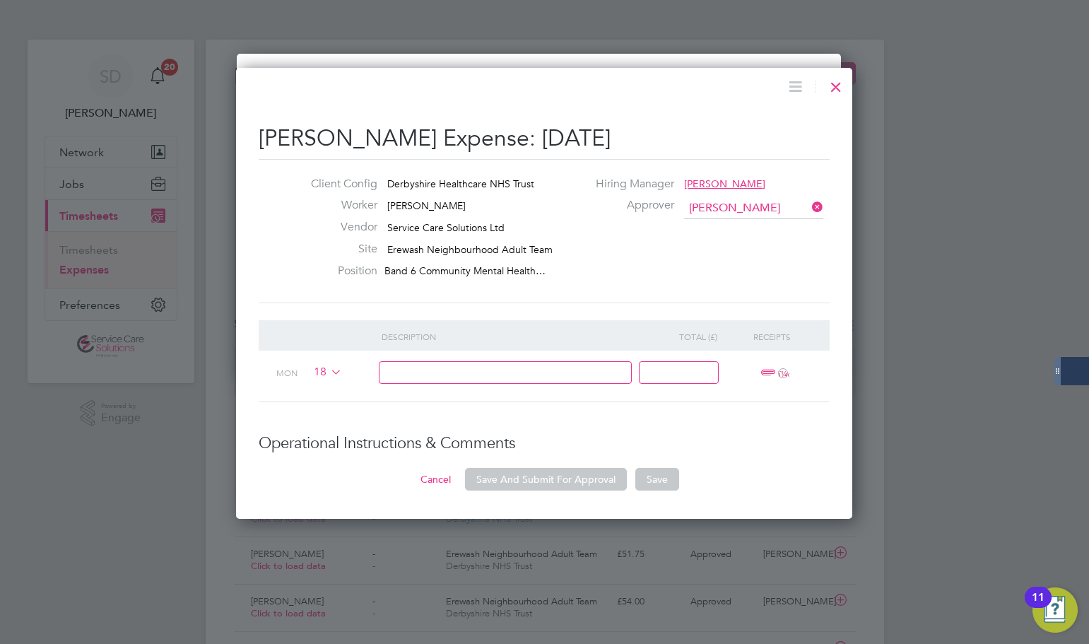
click at [465, 371] on input at bounding box center [506, 372] width 254 height 23
click at [452, 364] on input at bounding box center [506, 372] width 254 height 23
type input "expenses [DATE] - [DATE]"
click at [670, 365] on input at bounding box center [679, 372] width 80 height 23
click at [665, 372] on input at bounding box center [679, 372] width 80 height 23
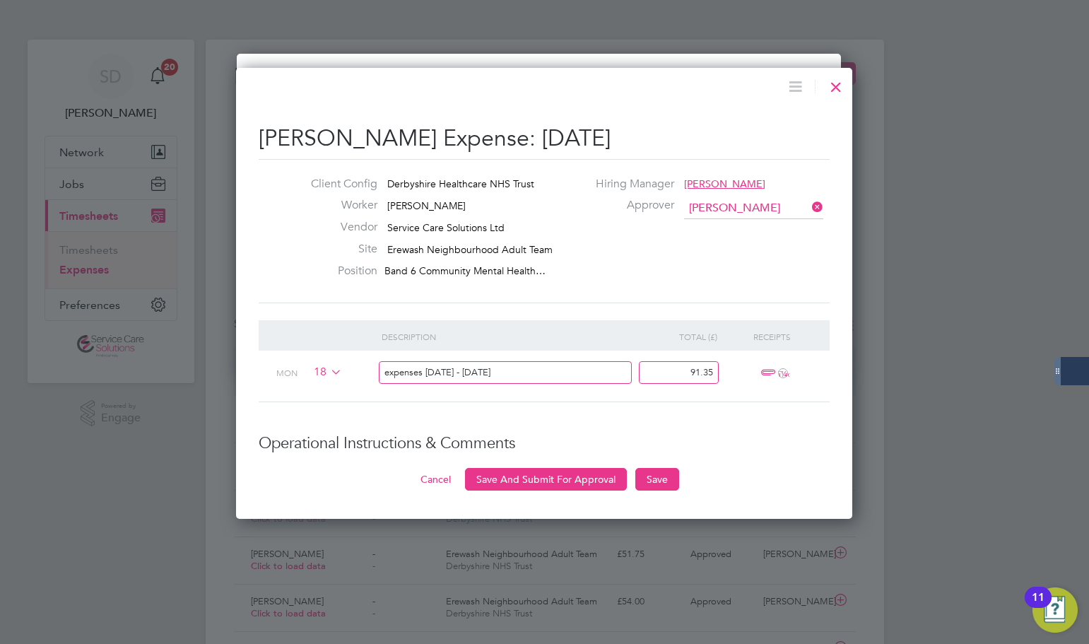
type input "91.35"
click at [763, 374] on span "ï¼‹" at bounding box center [772, 373] width 31 height 17
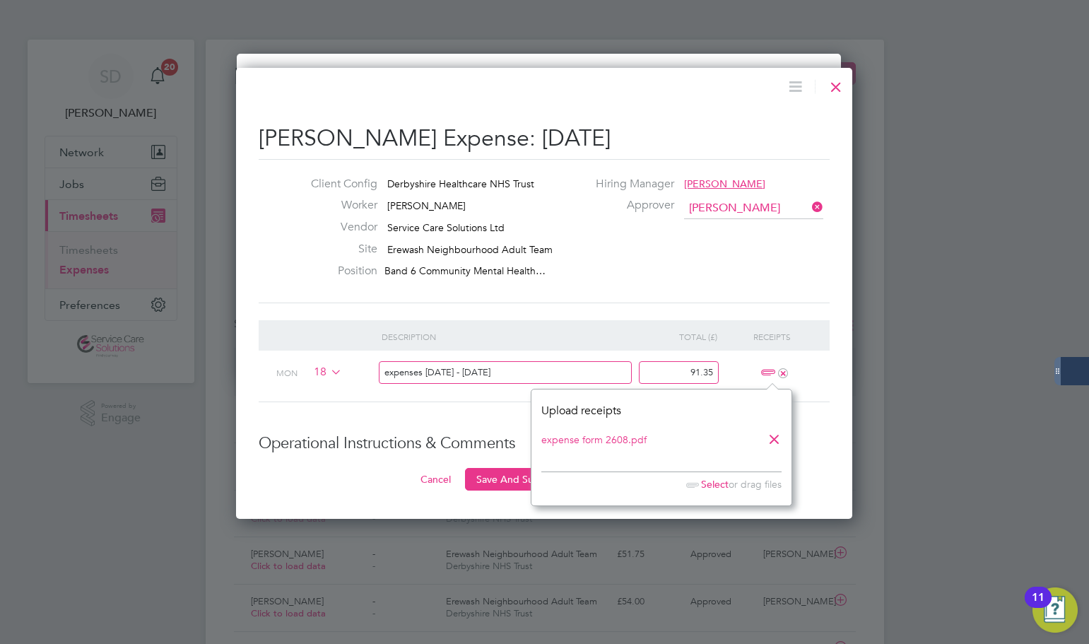
click at [418, 419] on li "Description Total (£) Receipts Mon 18 expenses [DATE] - [DATE] 91.35 +" at bounding box center [544, 377] width 571 height 114
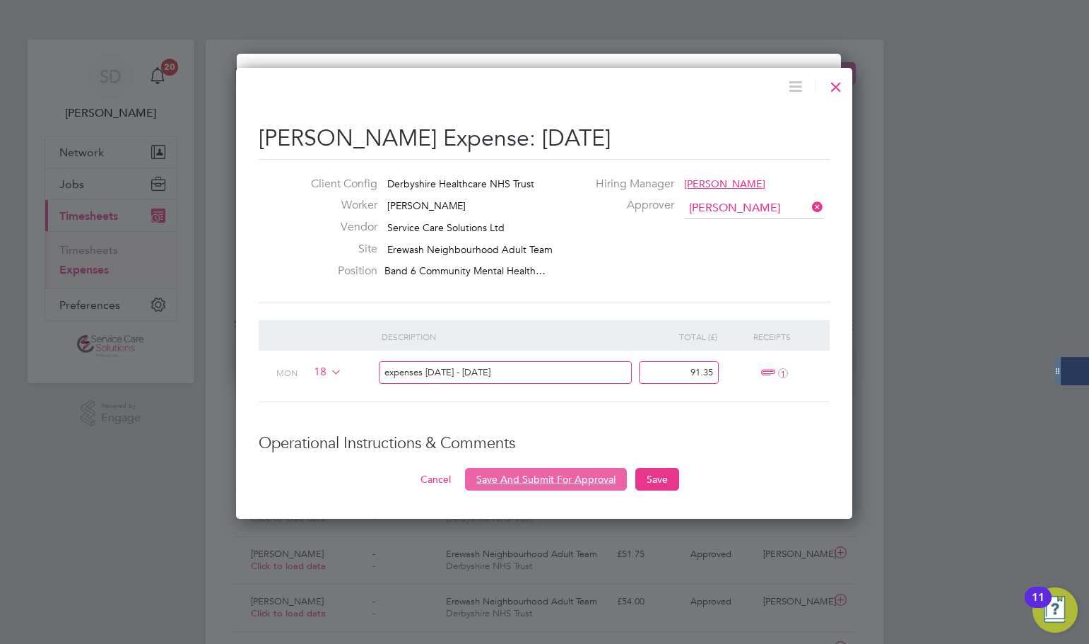
click at [494, 482] on button "Save And Submit For Approval" at bounding box center [546, 479] width 162 height 23
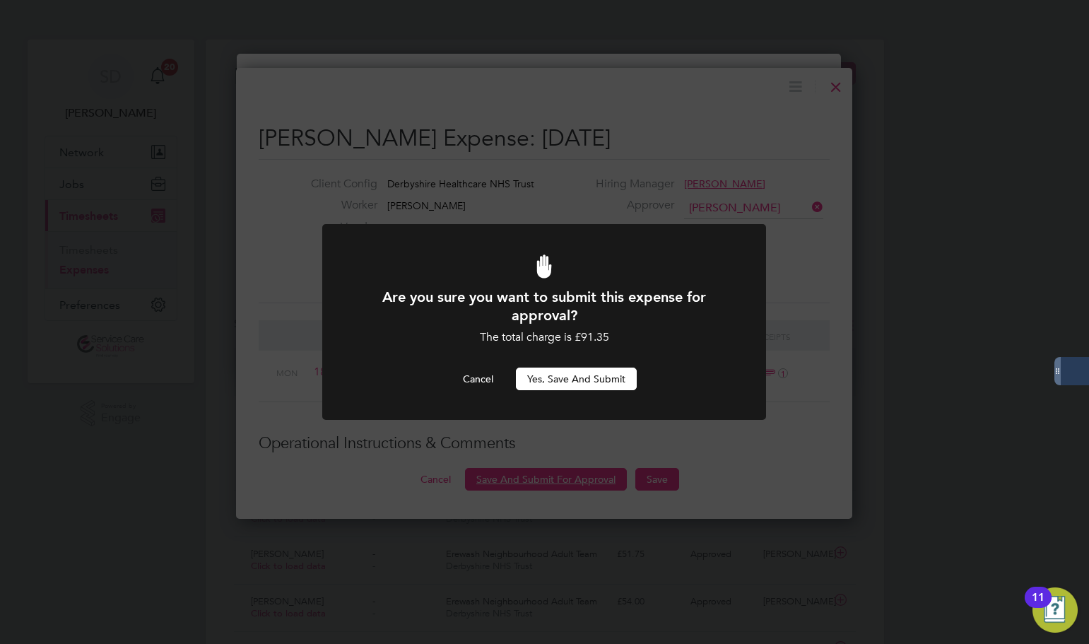
click at [557, 375] on button "Yes, Save and Submit" at bounding box center [576, 379] width 121 height 23
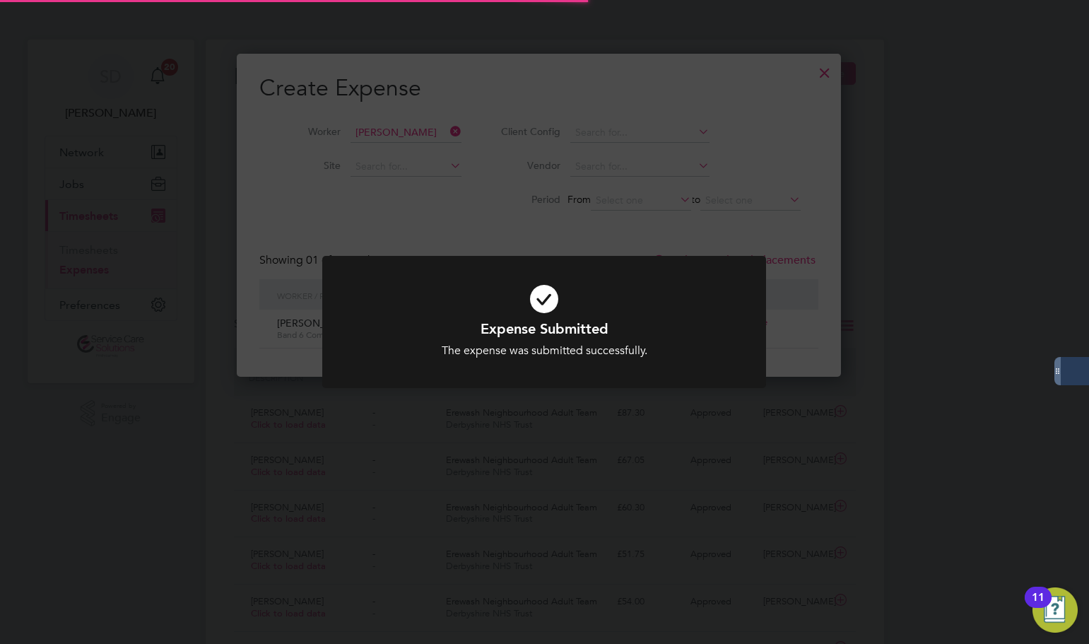
scroll to position [7, 7]
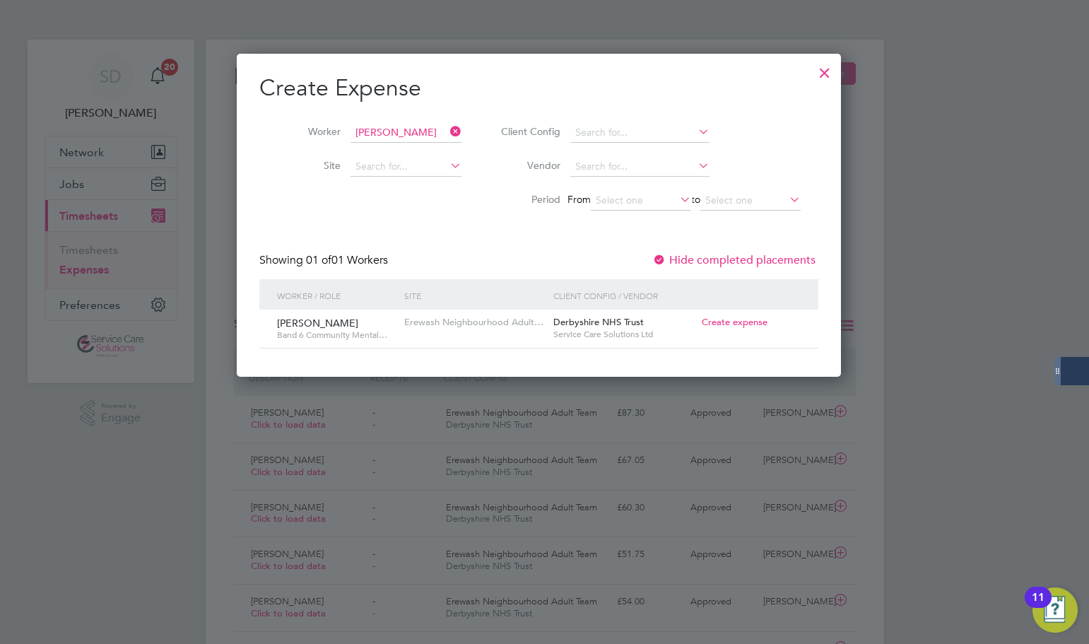
click at [832, 73] on div at bounding box center [824, 69] width 25 height 25
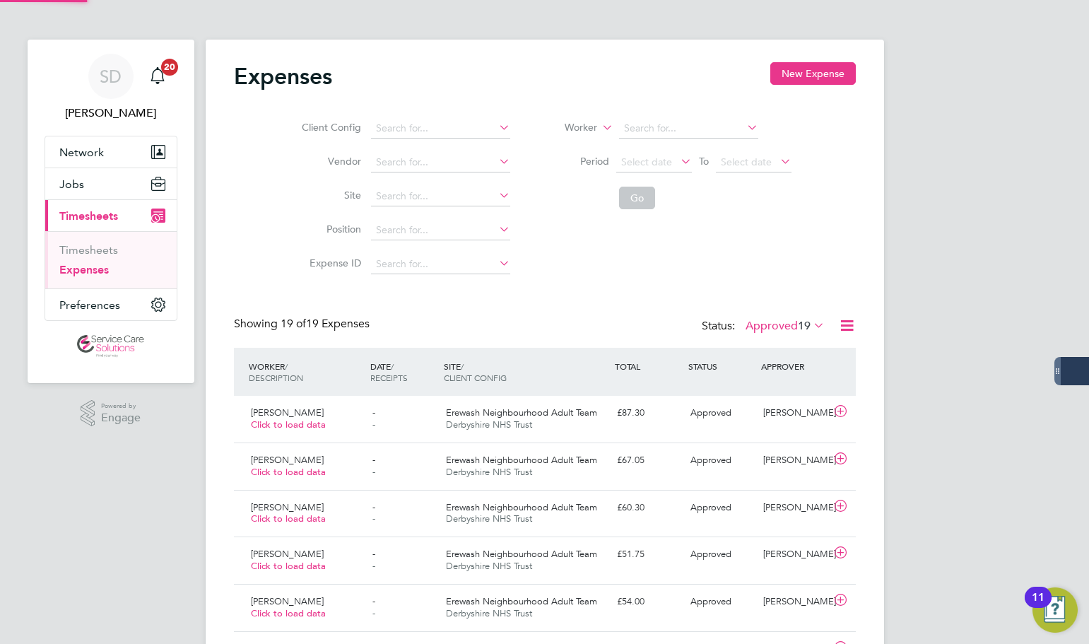
scroll to position [36, 123]
click at [760, 324] on label "Approved 19" at bounding box center [785, 326] width 79 height 14
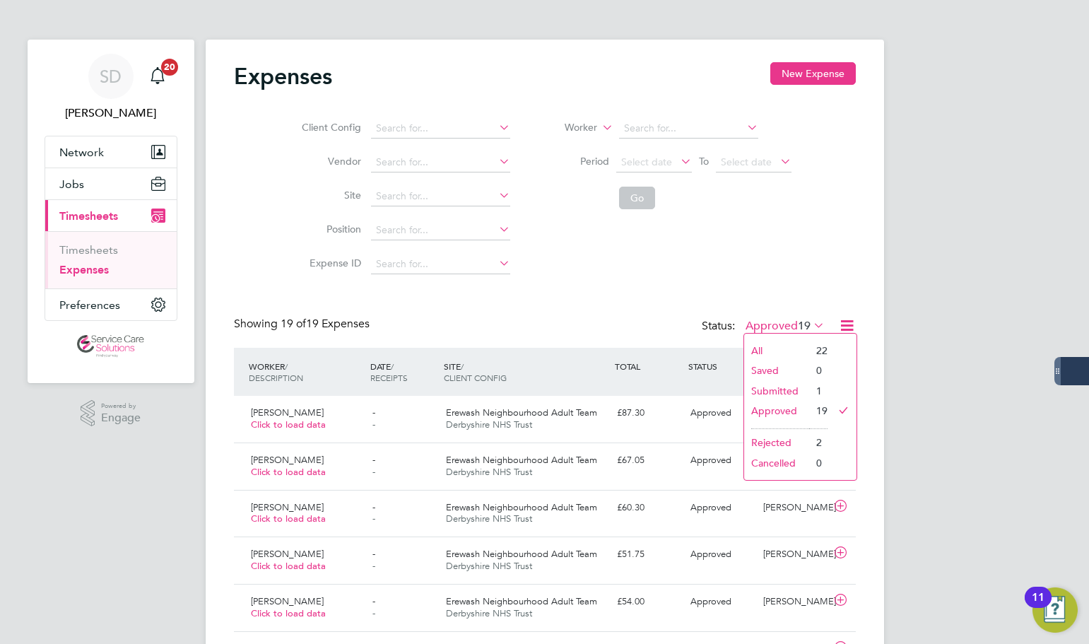
click at [773, 388] on li "Submitted" at bounding box center [776, 391] width 65 height 20
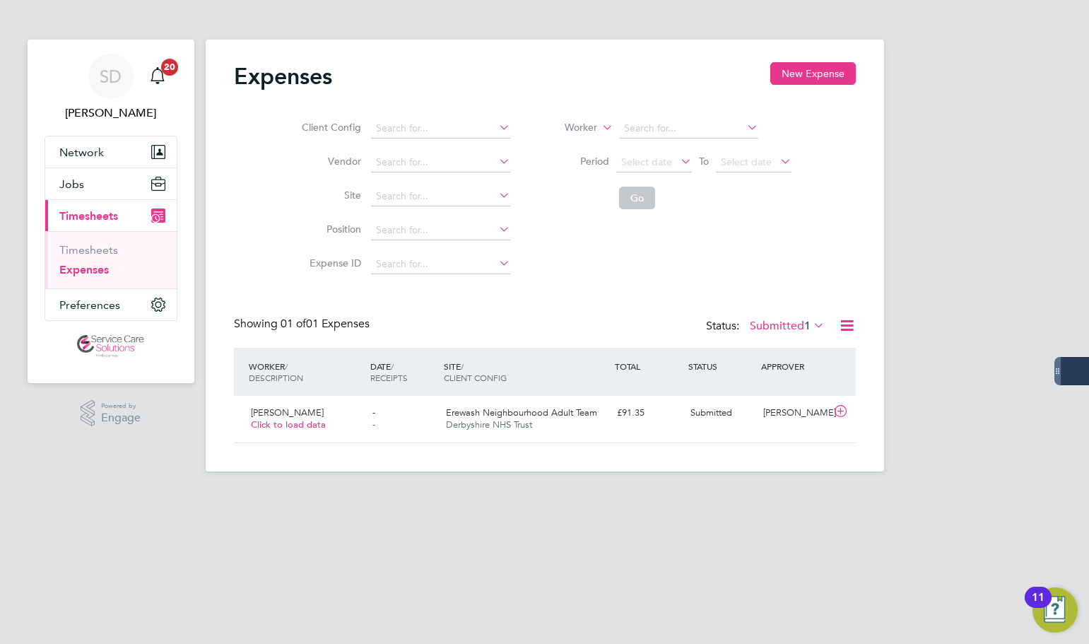
click at [451, 312] on div "Expenses New Expense Client Config Vendor Site Position Expense ID Worker Perio…" at bounding box center [545, 252] width 622 height 381
